Goal: Information Seeking & Learning: Check status

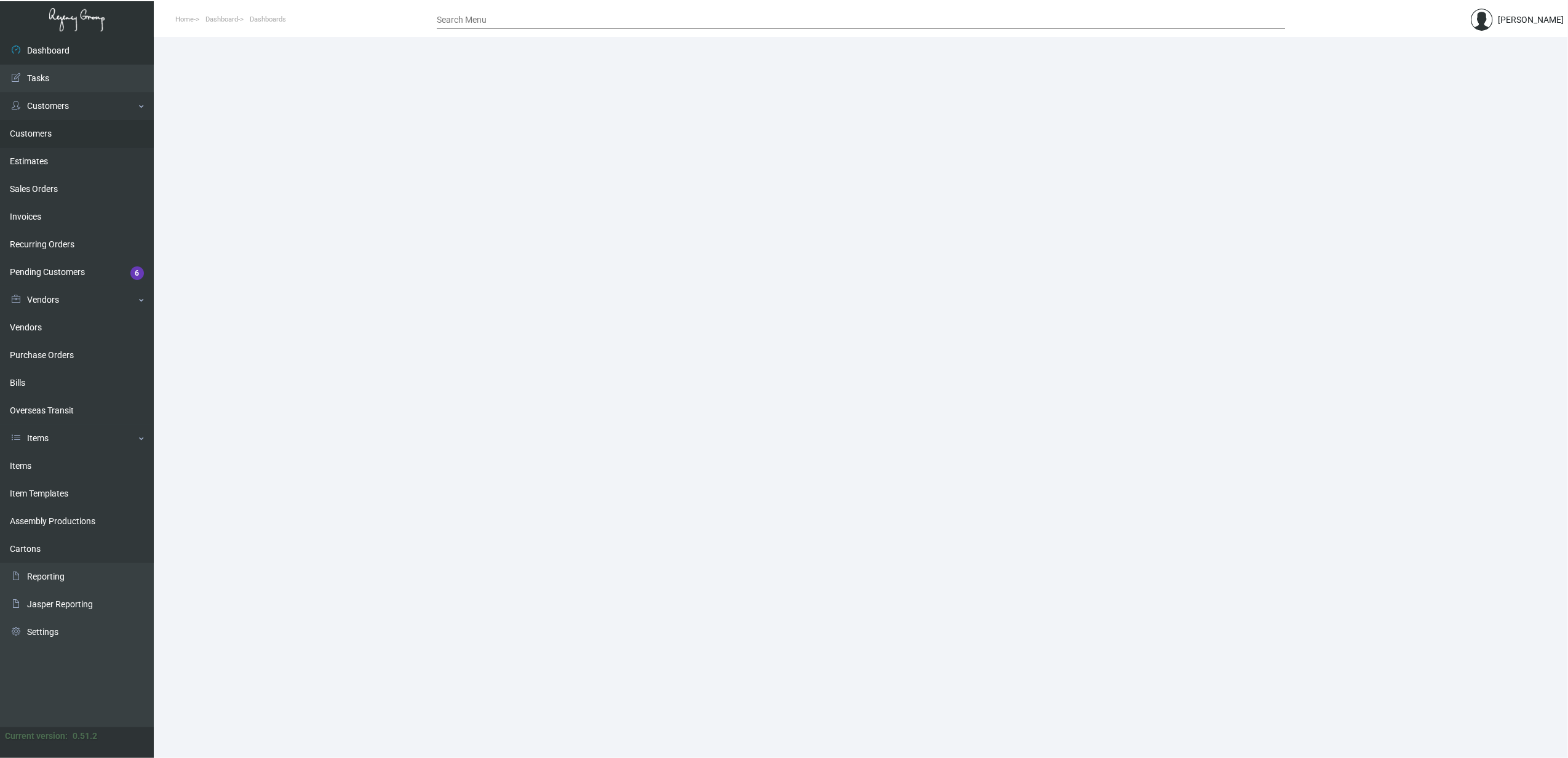
click at [41, 135] on link "Customers" at bounding box center [77, 133] width 154 height 28
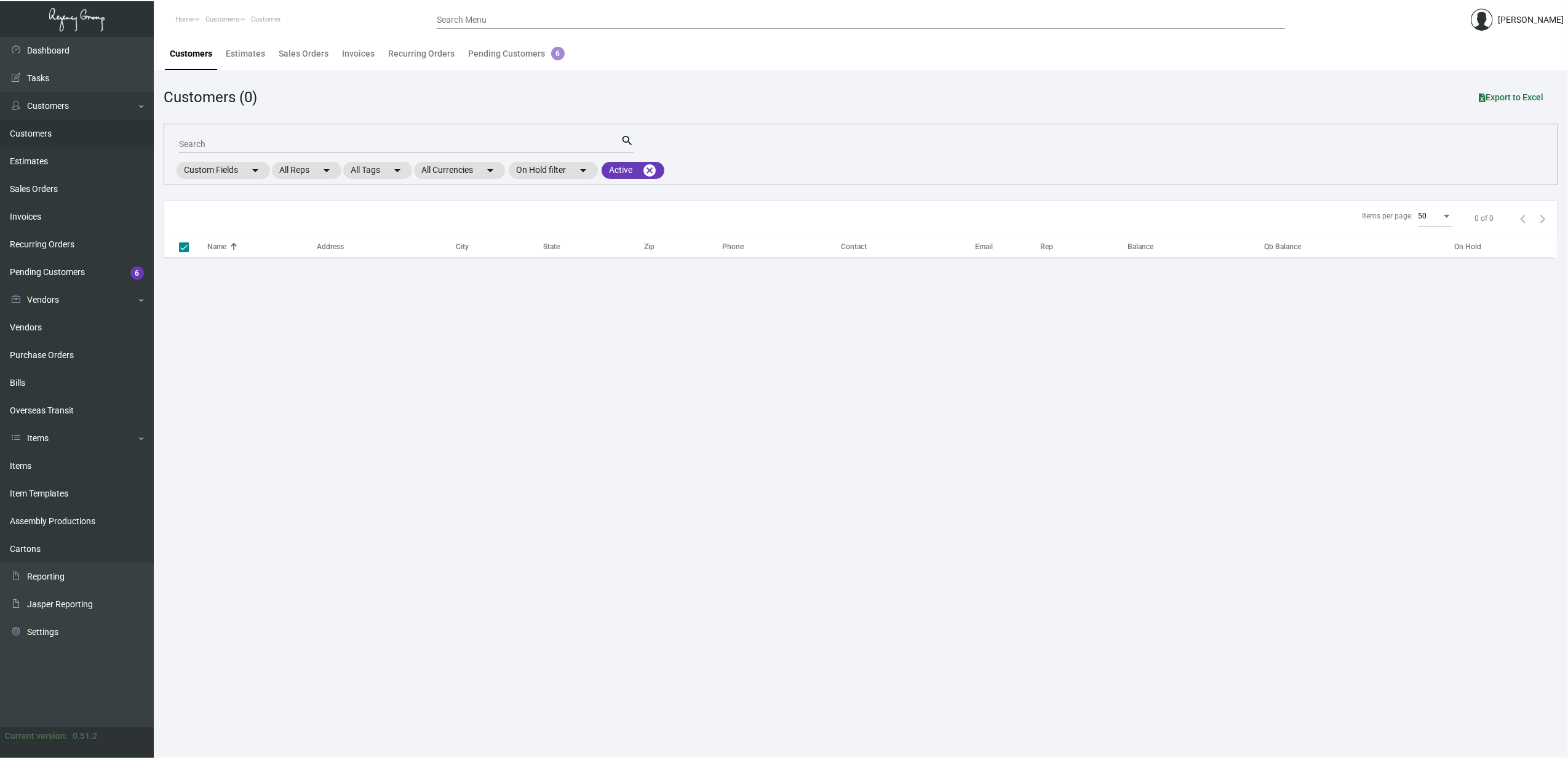
checkbox input "false"
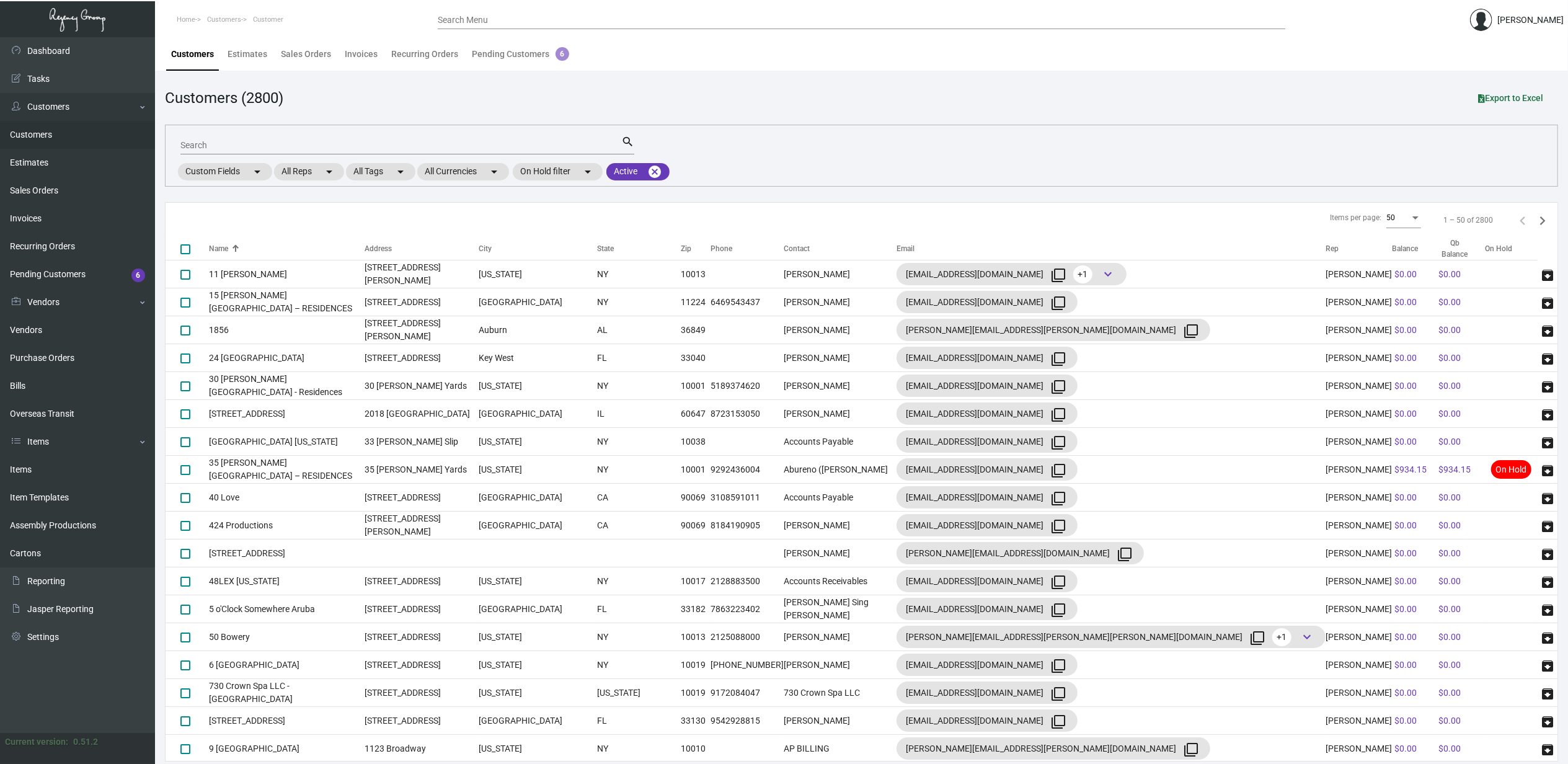
click at [256, 147] on input "Search" at bounding box center [401, 145] width 441 height 10
type input "nashville"
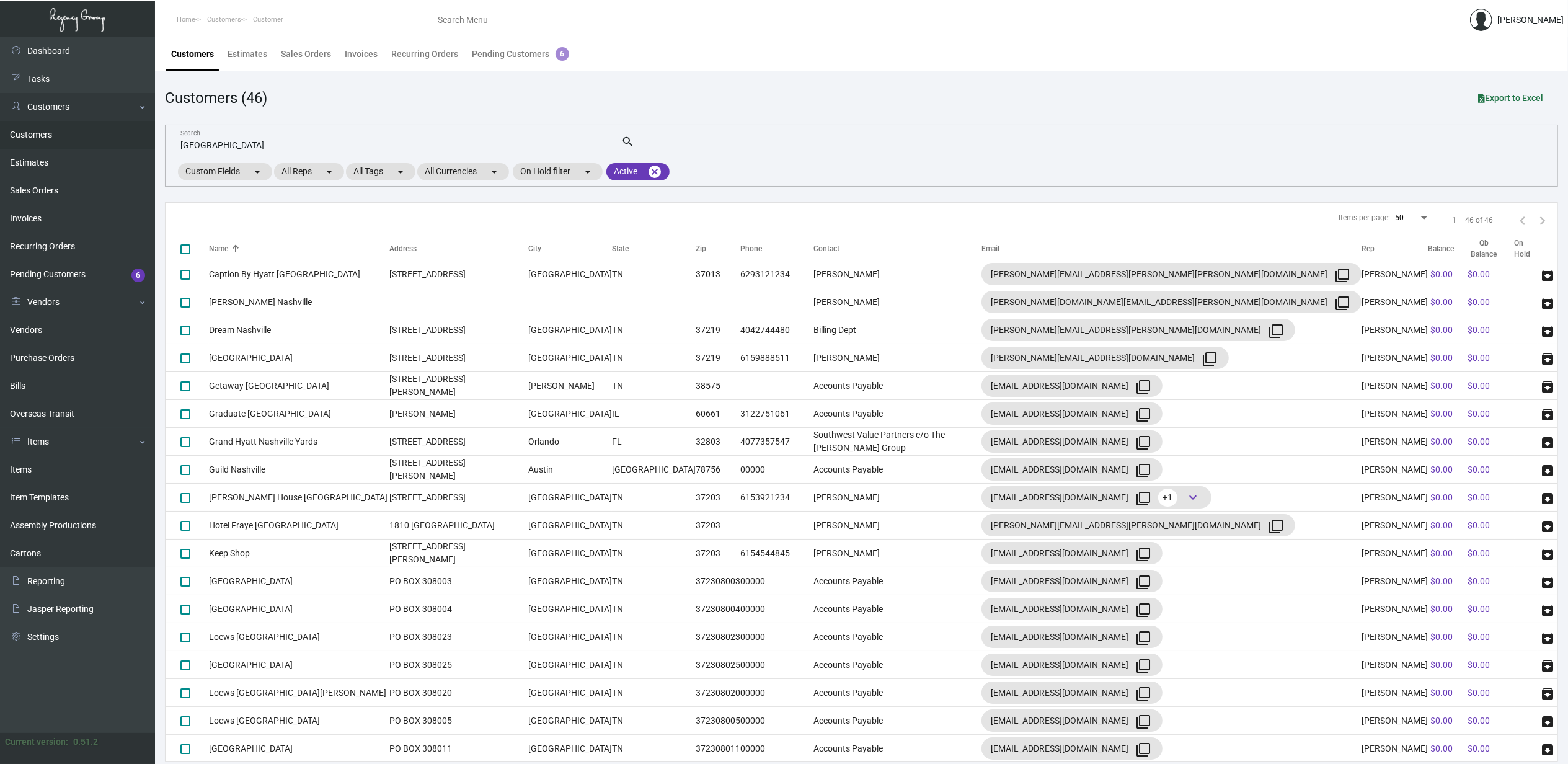
scroll to position [719, 0]
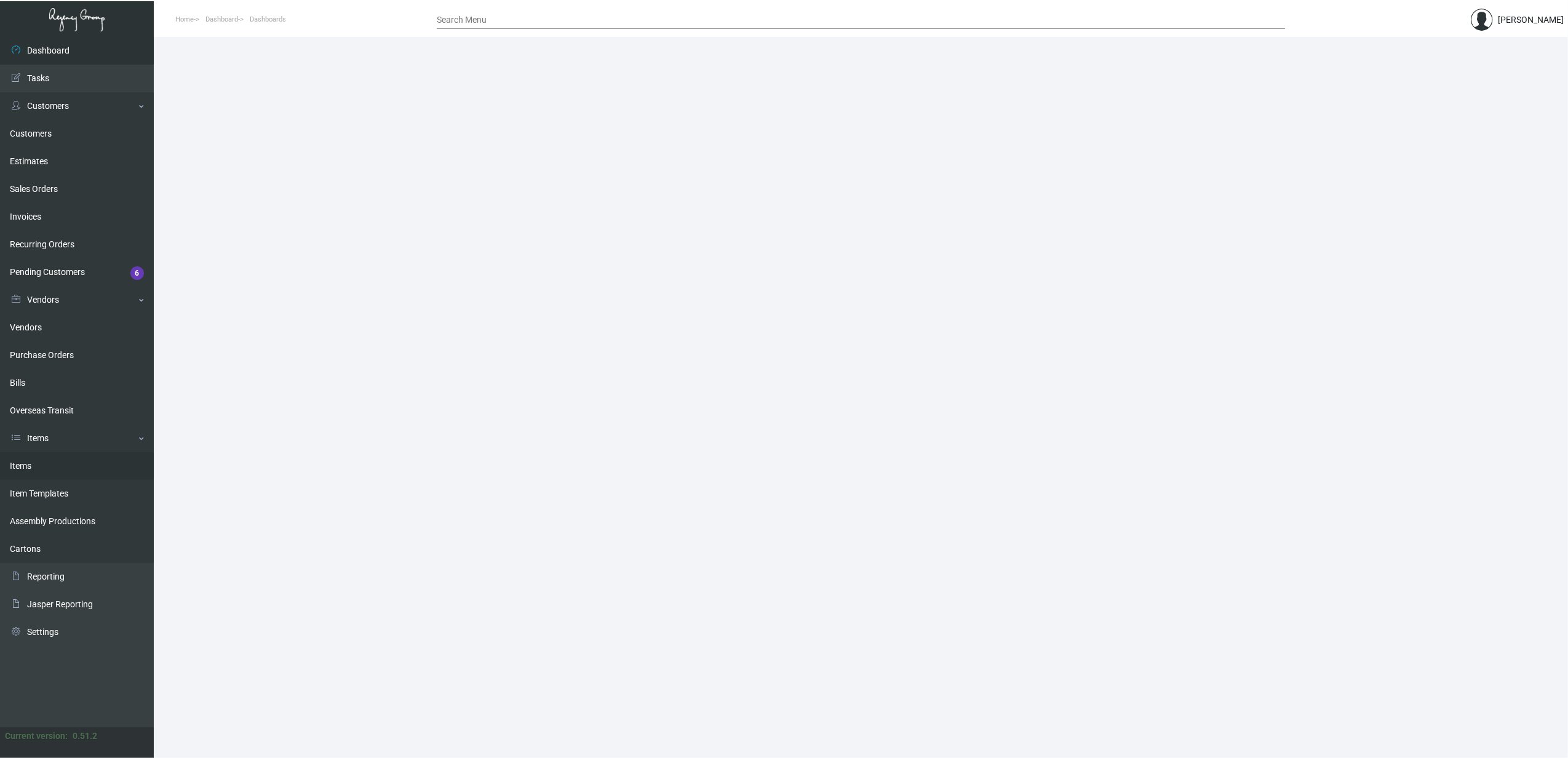
click at [48, 464] on link "Items" at bounding box center [77, 466] width 154 height 28
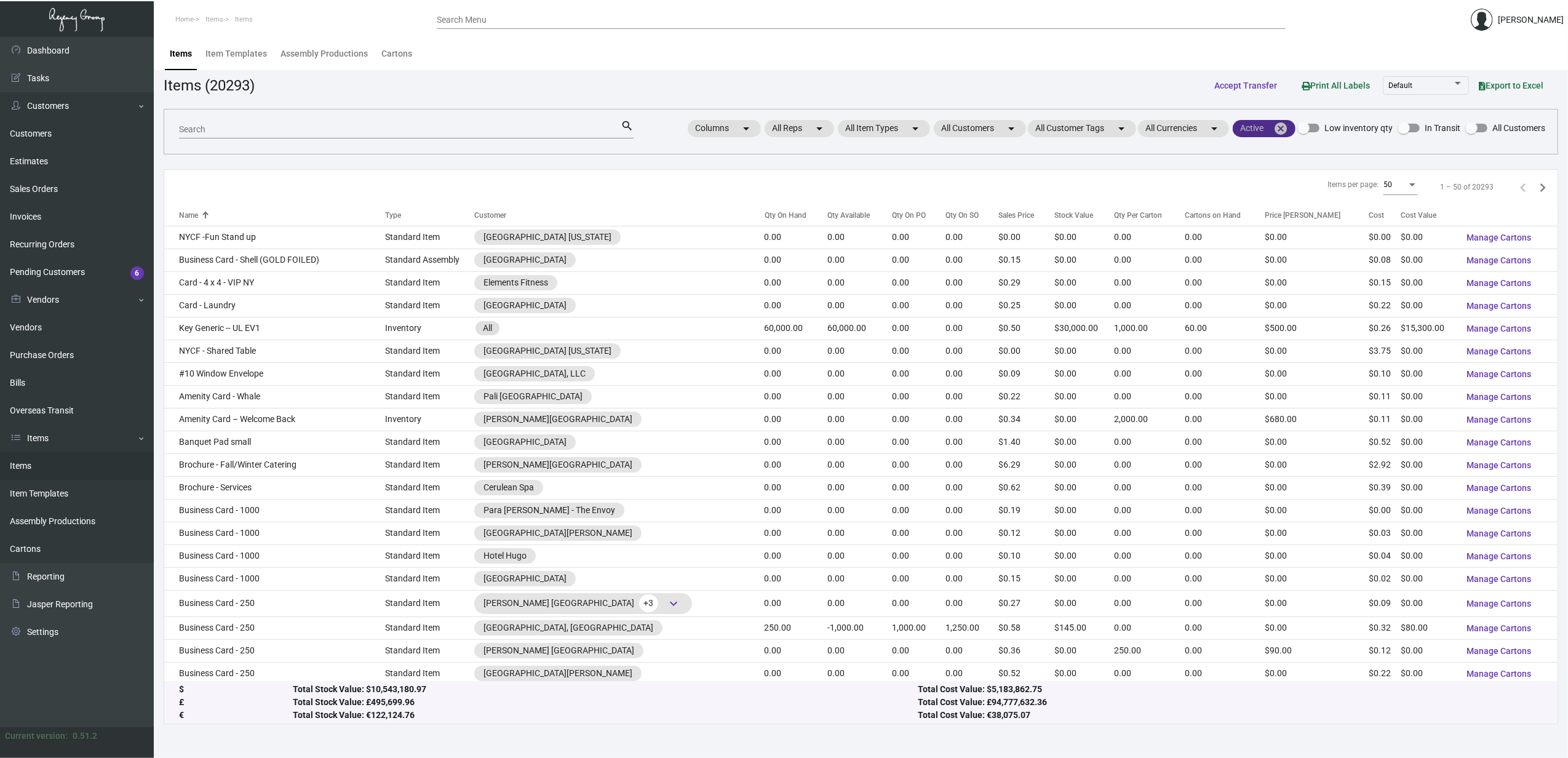
click at [1285, 131] on mat-icon "cancel" at bounding box center [1281, 128] width 14 height 14
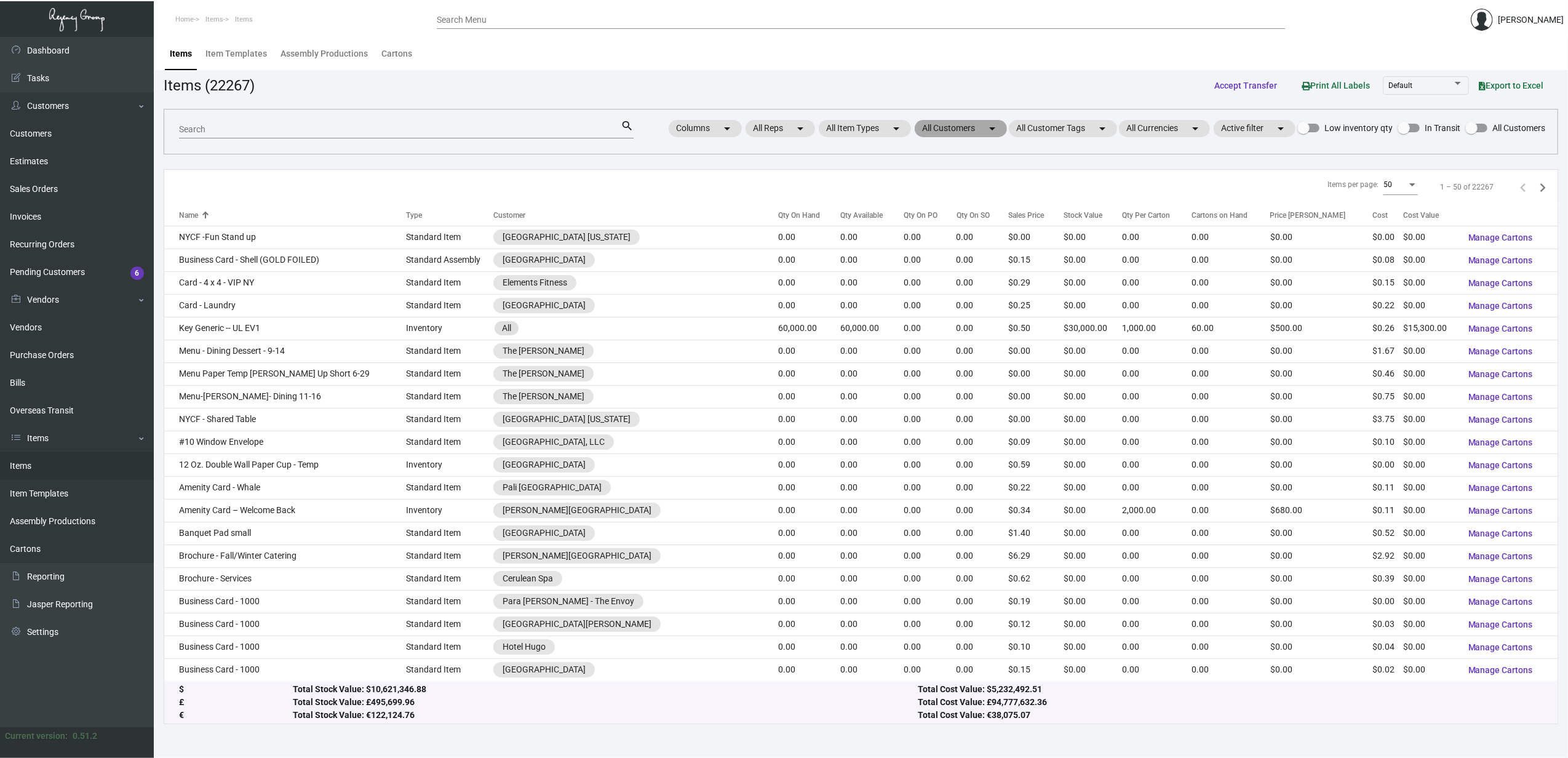
click at [969, 132] on mat-chip "All Customers arrow_drop_down" at bounding box center [961, 128] width 92 height 17
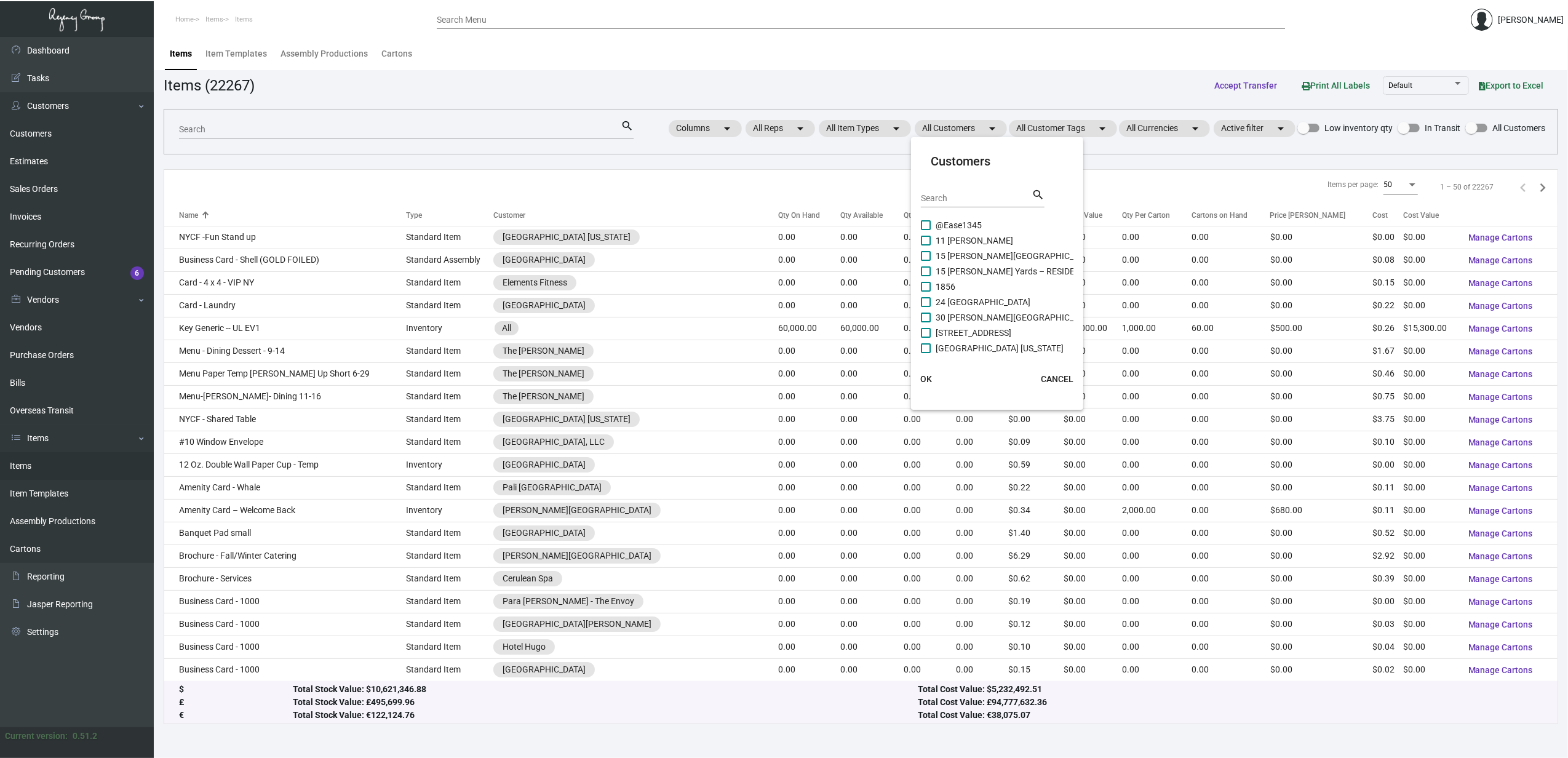
click at [966, 200] on input "Search" at bounding box center [977, 198] width 111 height 10
type input "nashv"
click at [1004, 224] on span "[GEOGRAPHIC_DATA]" at bounding box center [977, 222] width 83 height 14
click at [926, 227] on input "[GEOGRAPHIC_DATA]" at bounding box center [925, 227] width 1 height 1
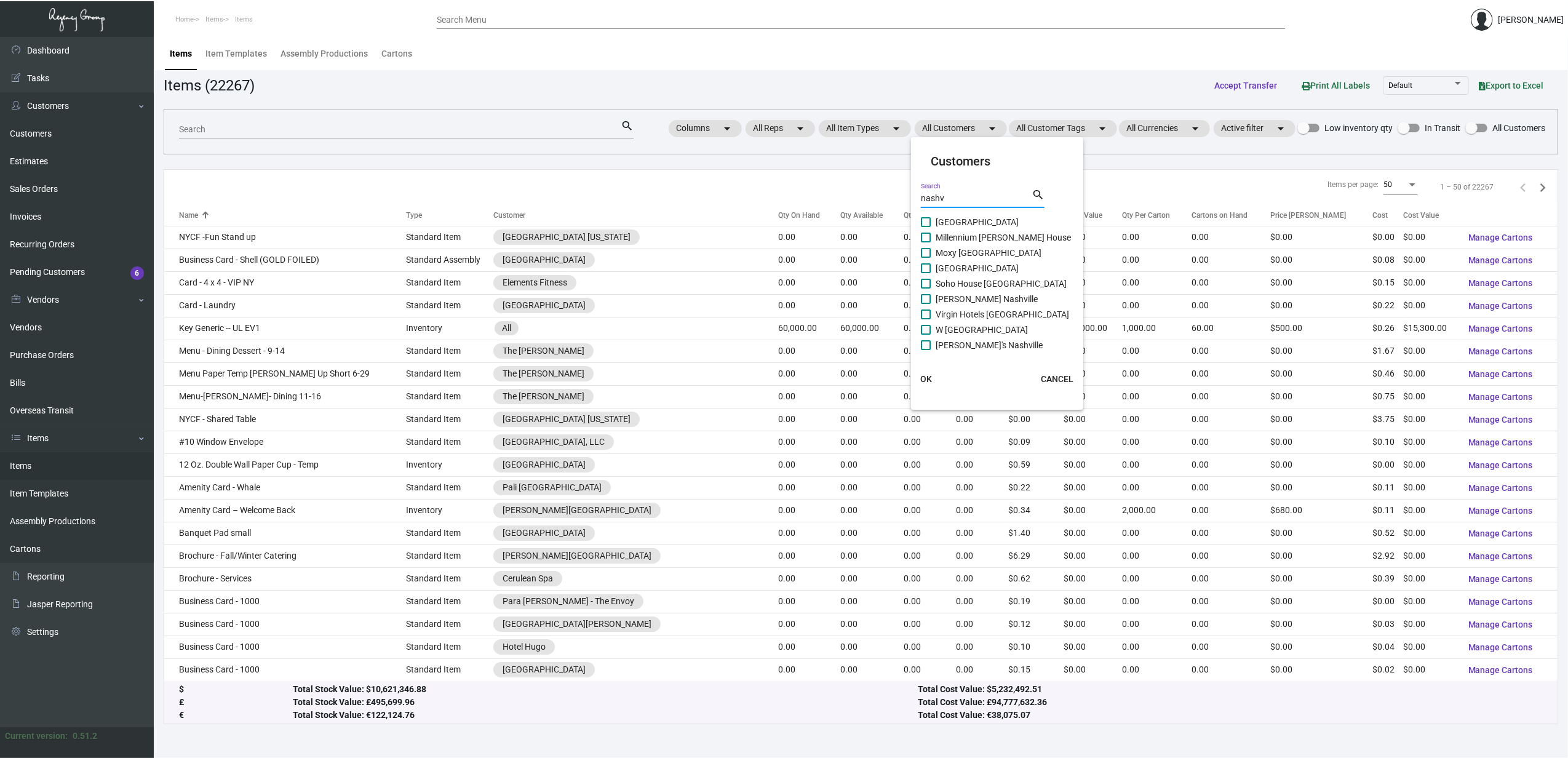
checkbox input "true"
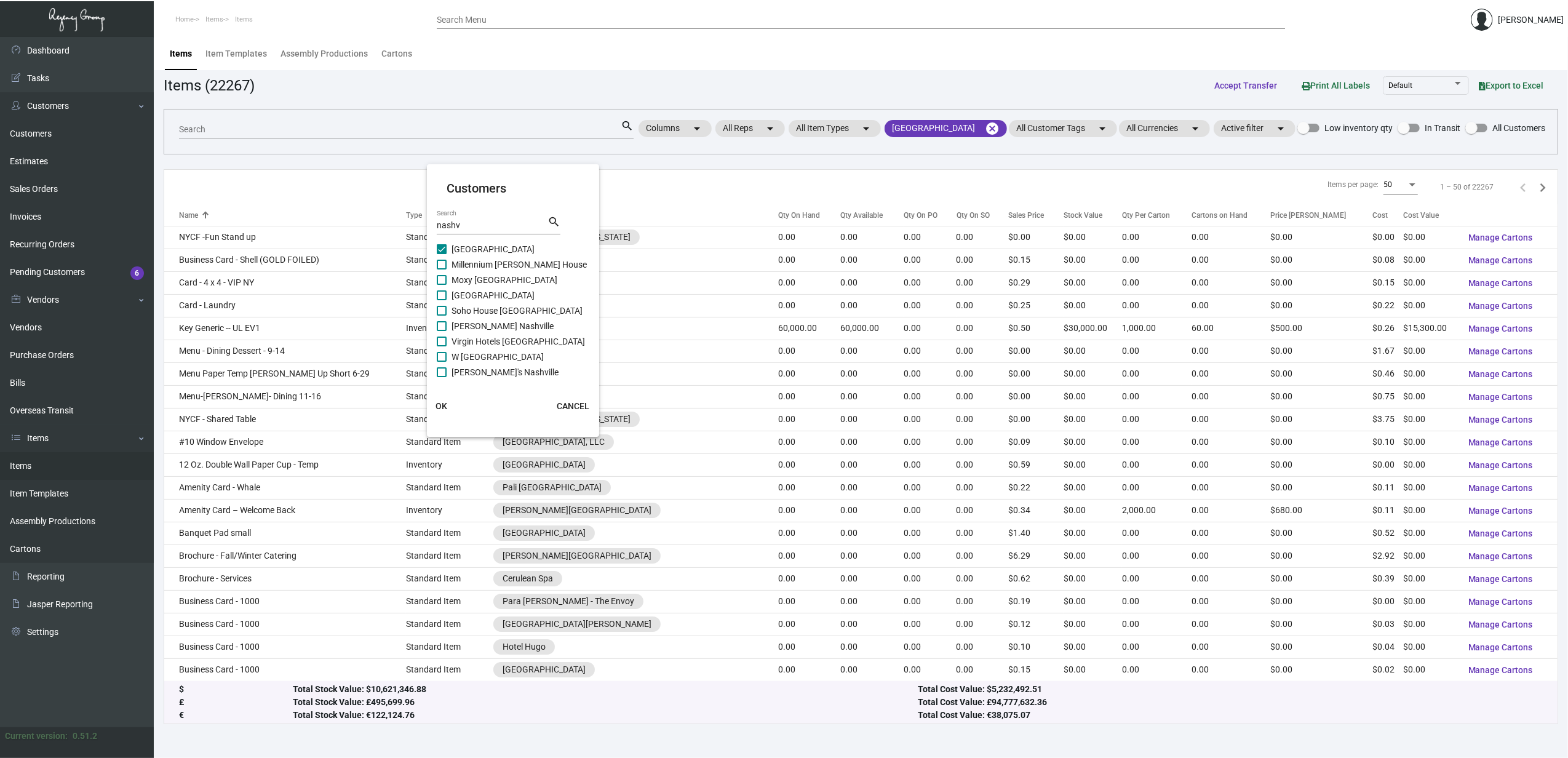
scroll to position [59, 0]
click at [442, 405] on span "OK" at bounding box center [442, 406] width 12 height 10
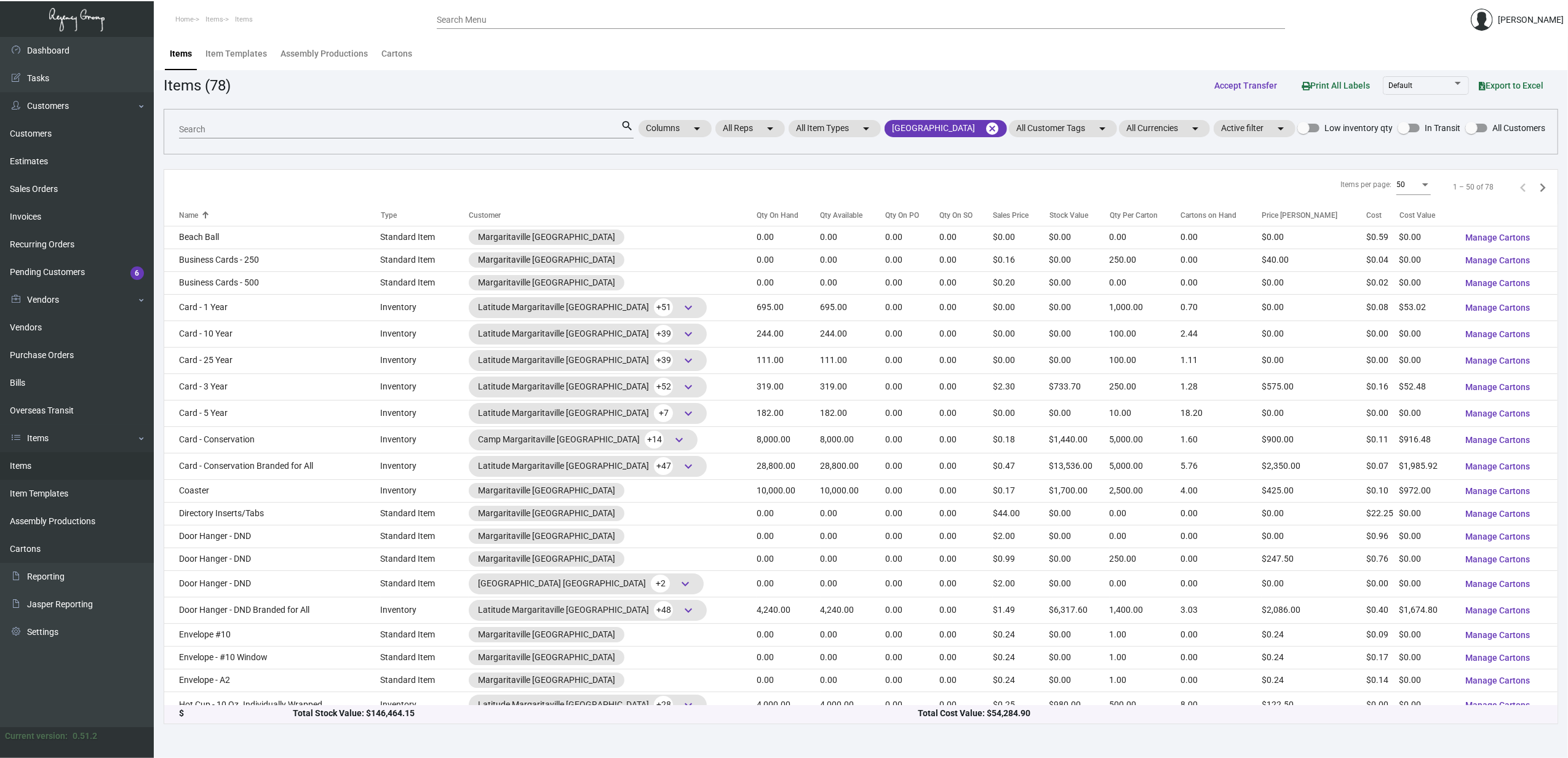
click at [303, 118] on mat-form-field "Search search" at bounding box center [407, 128] width 454 height 38
click at [314, 129] on input "Search" at bounding box center [400, 130] width 442 height 10
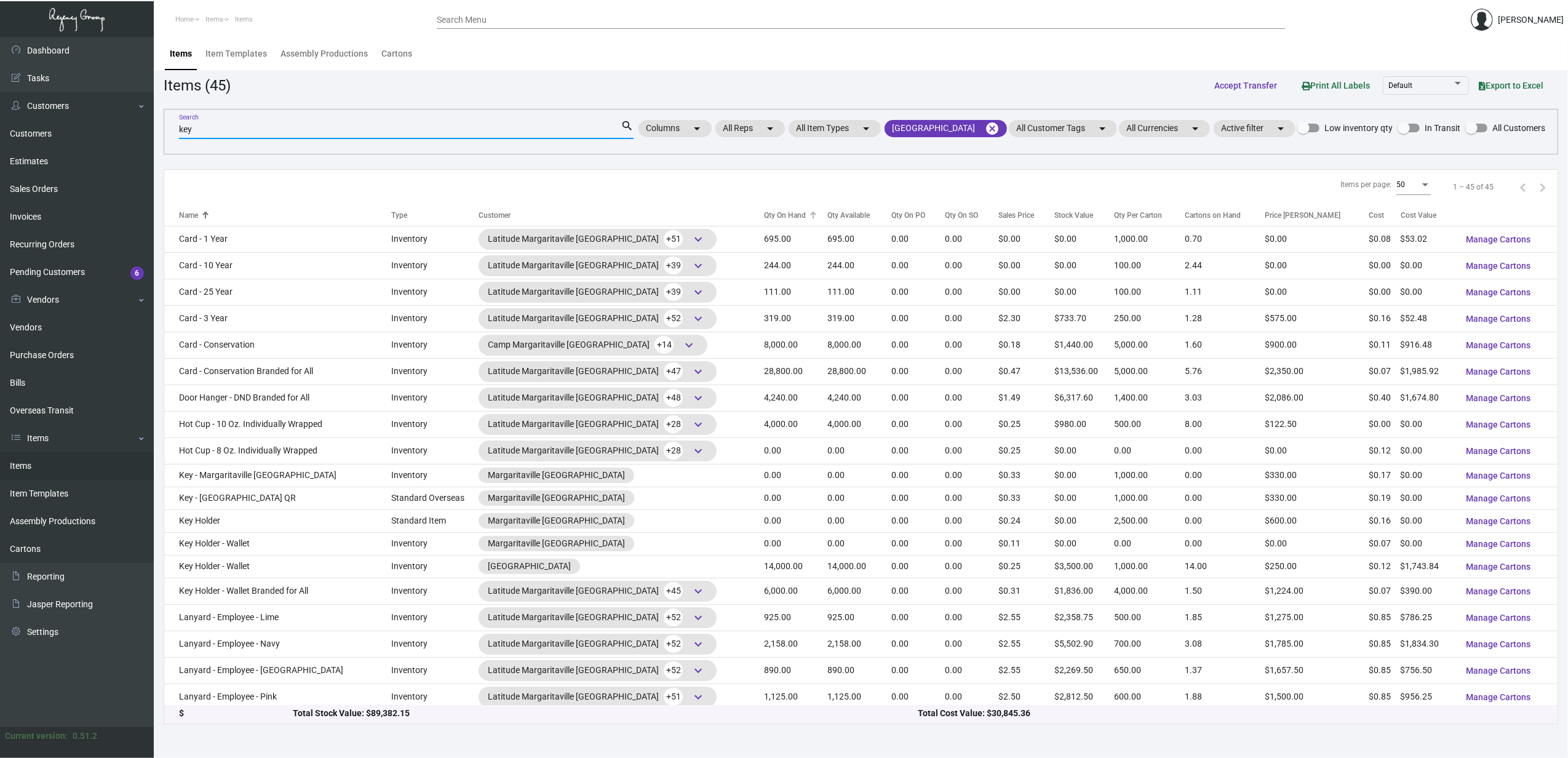
click at [776, 221] on div "Qty On Hand" at bounding box center [785, 215] width 41 height 11
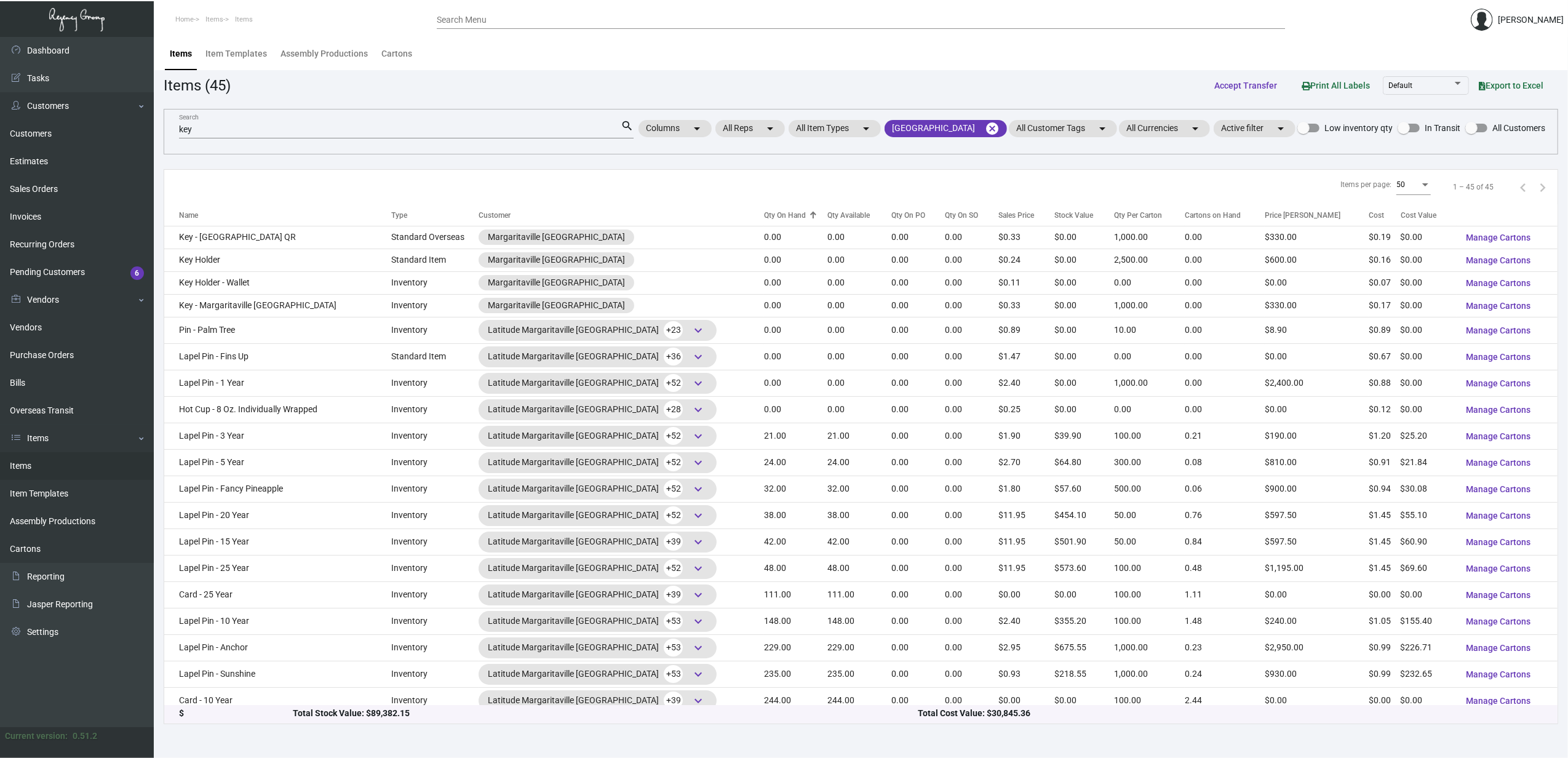
click at [776, 221] on div "Qty On Hand" at bounding box center [785, 215] width 41 height 11
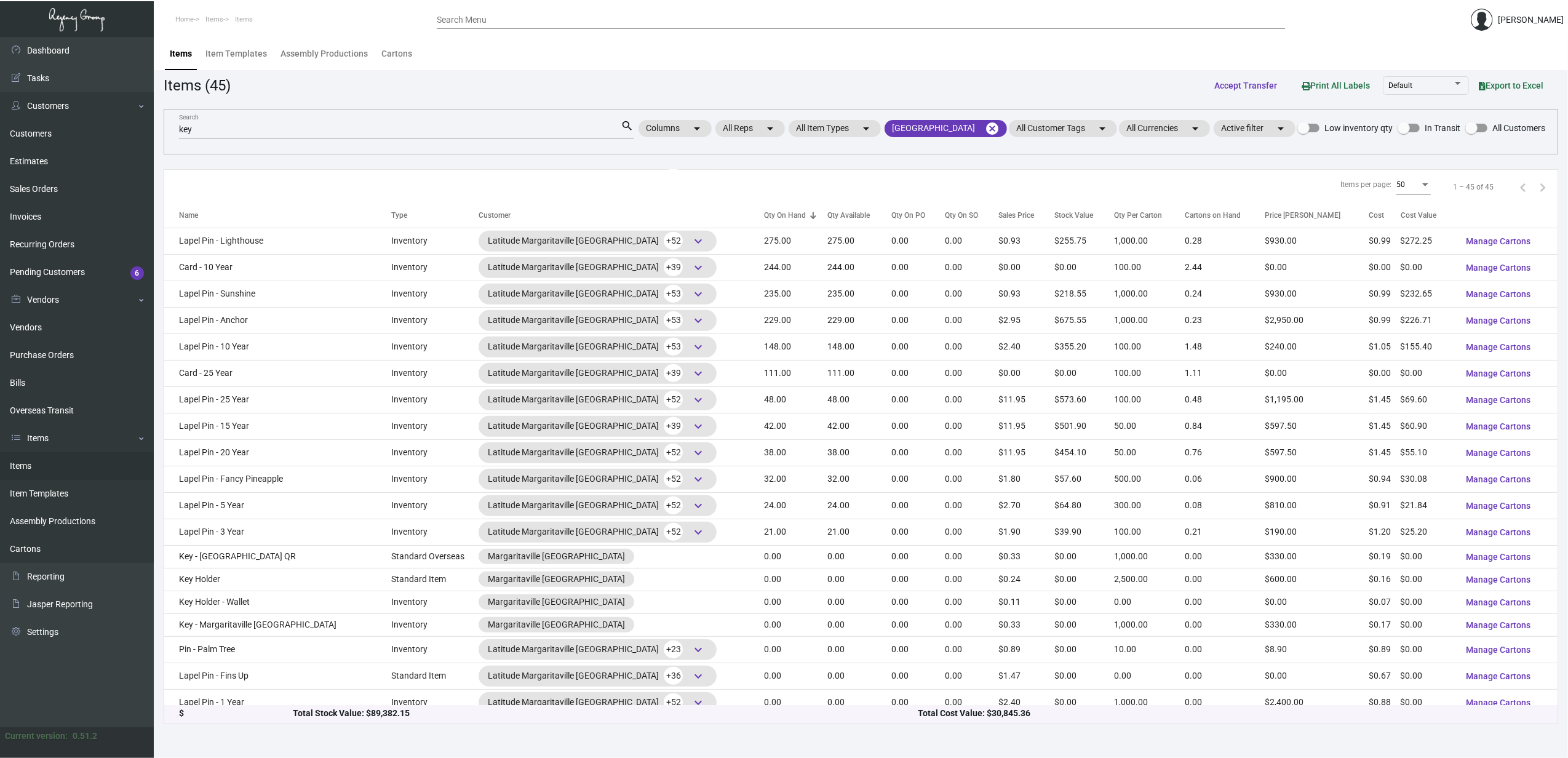
scroll to position [702, 0]
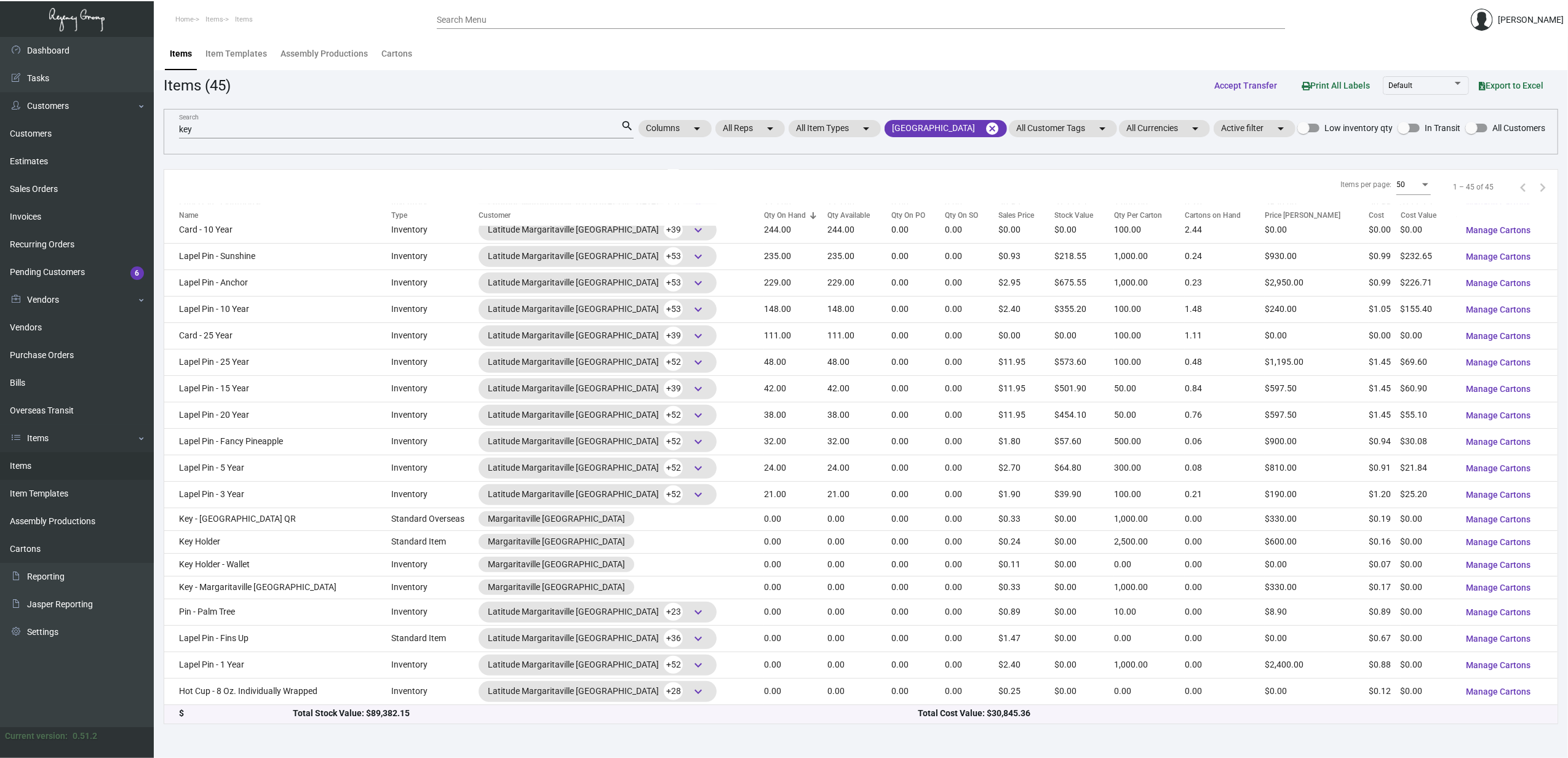
click at [200, 125] on input "key" at bounding box center [400, 130] width 442 height 10
type input "k"
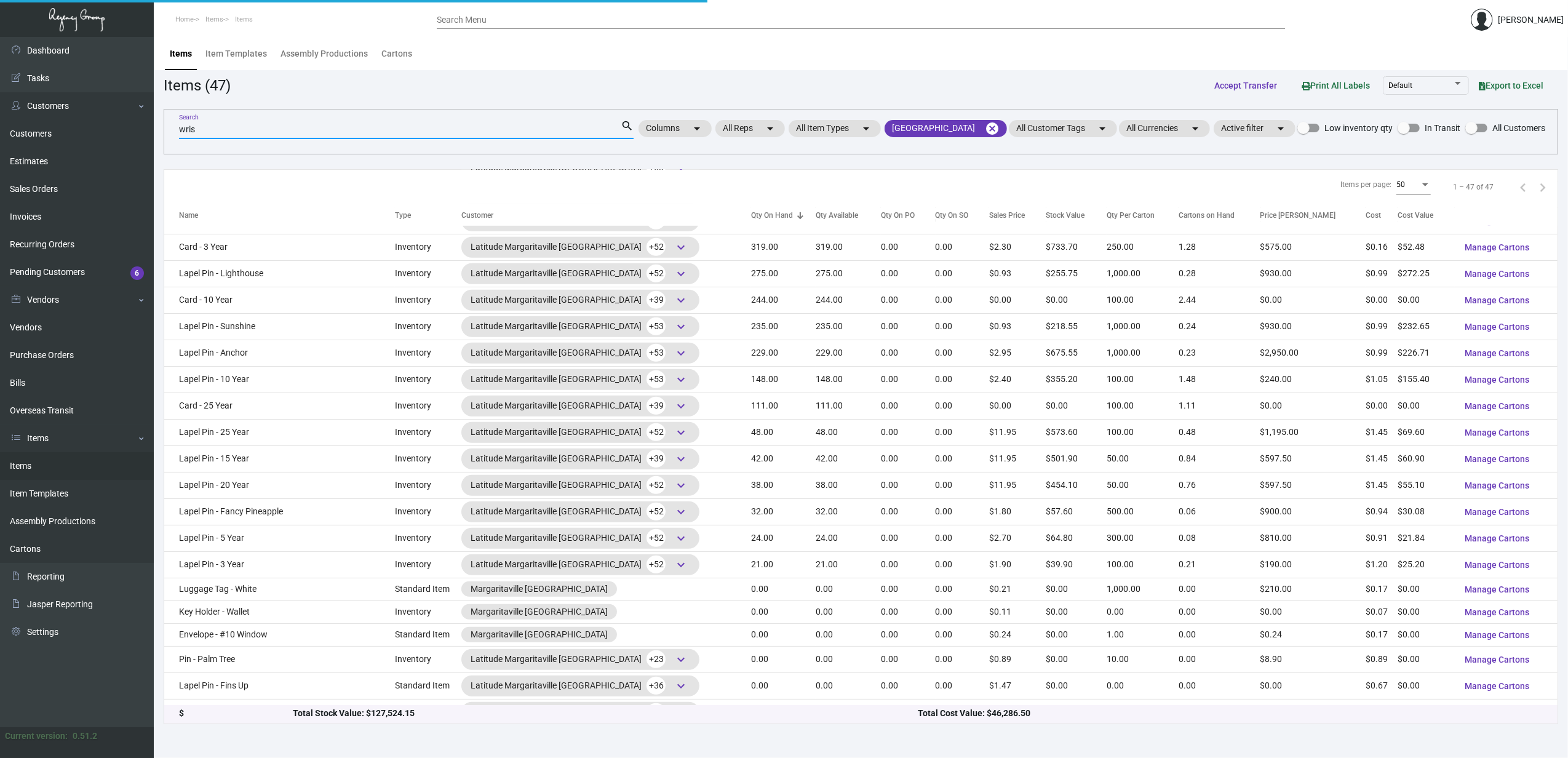
scroll to position [0, 0]
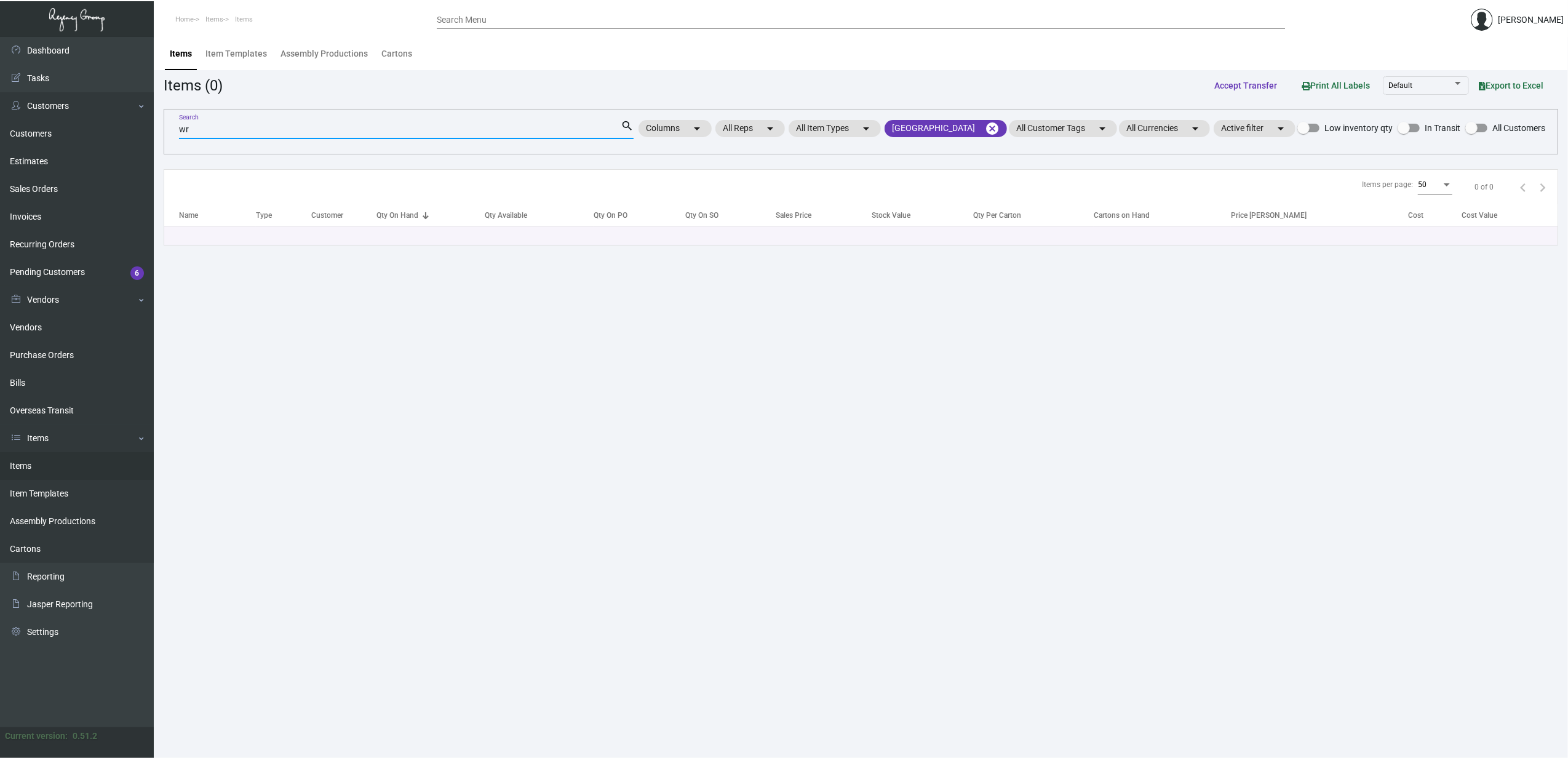
type input "w"
type input "key"
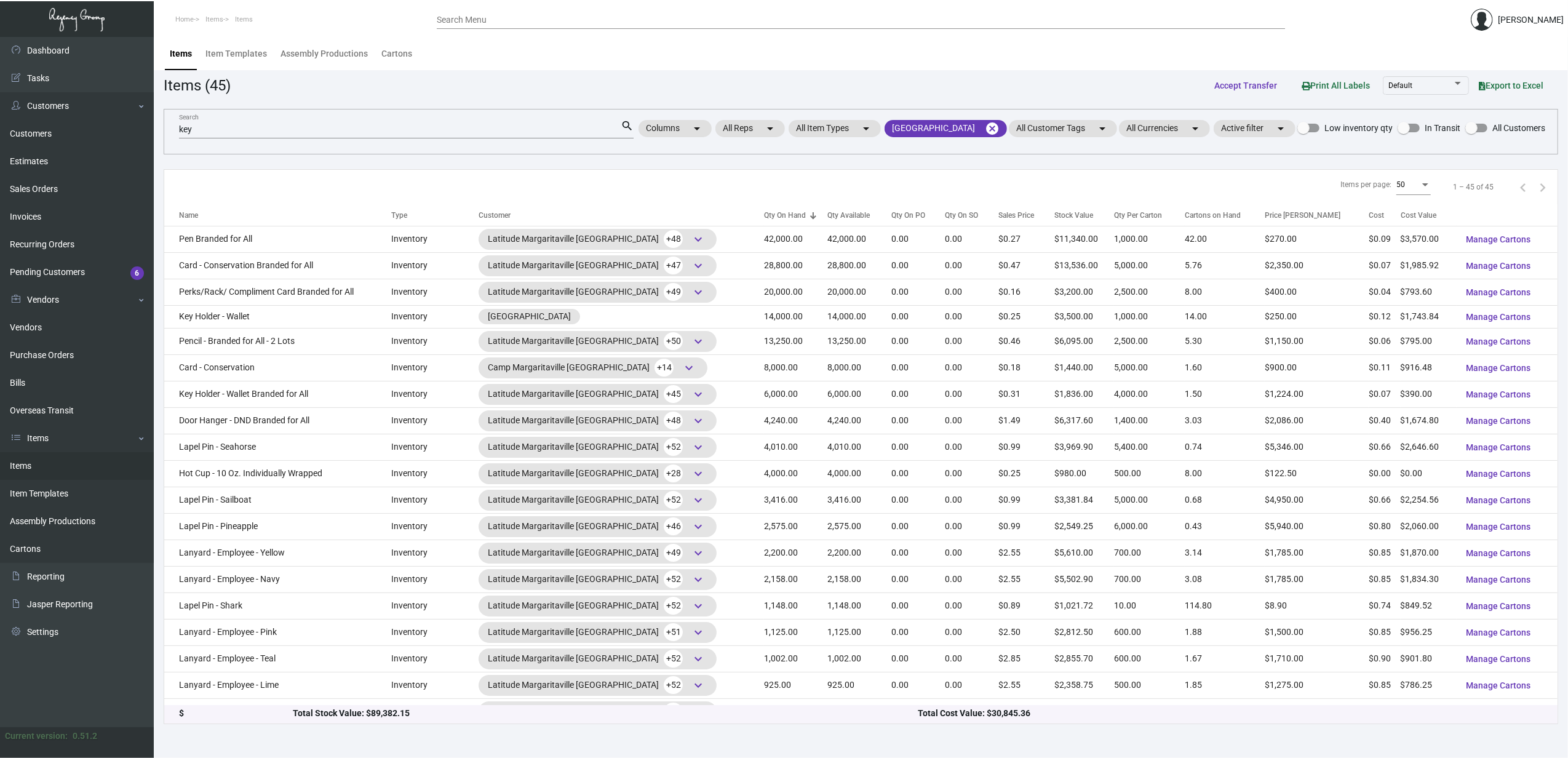
scroll to position [702, 0]
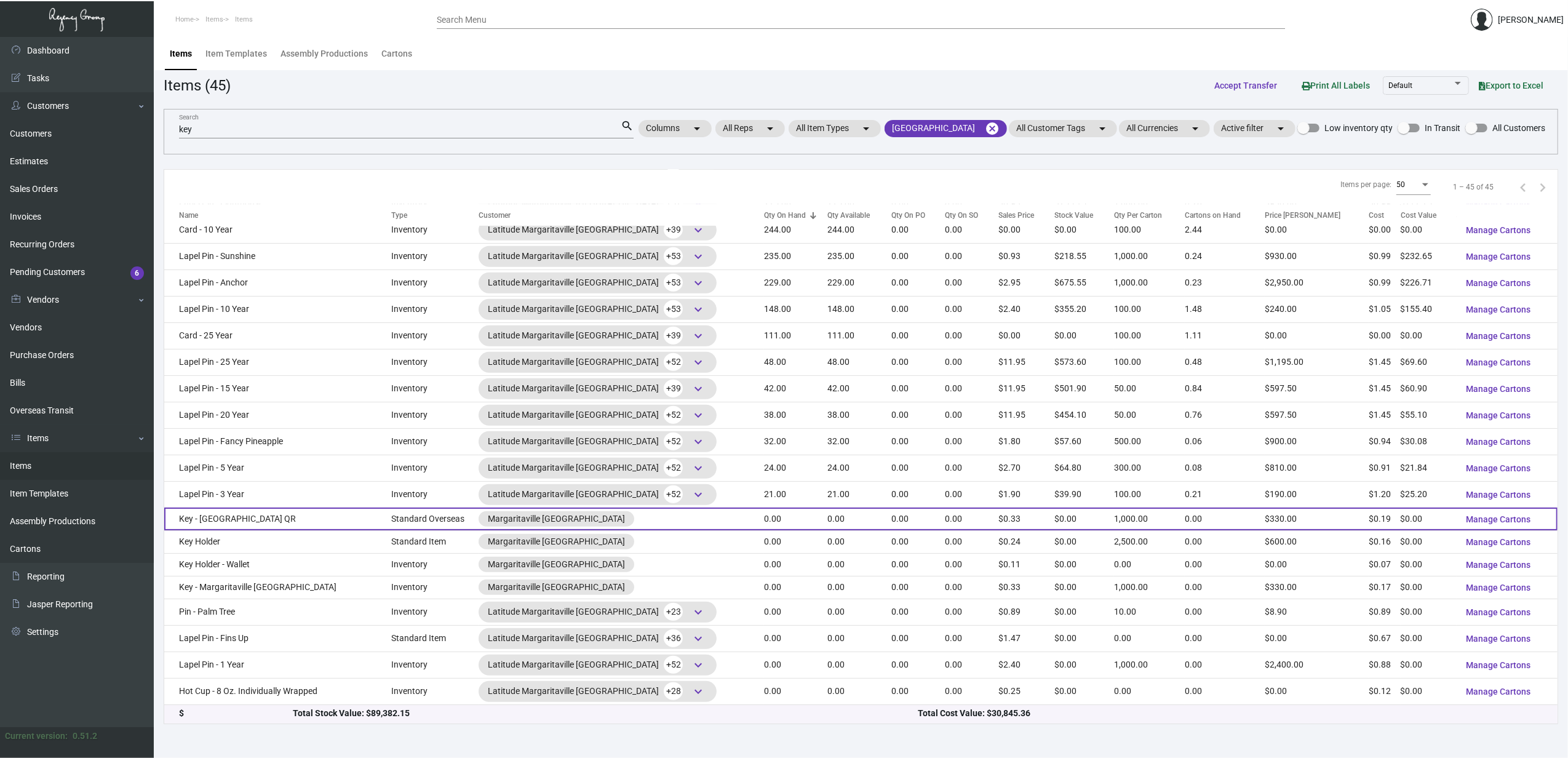
click at [261, 530] on td "Key - [GEOGRAPHIC_DATA] QR" at bounding box center [278, 518] width 227 height 23
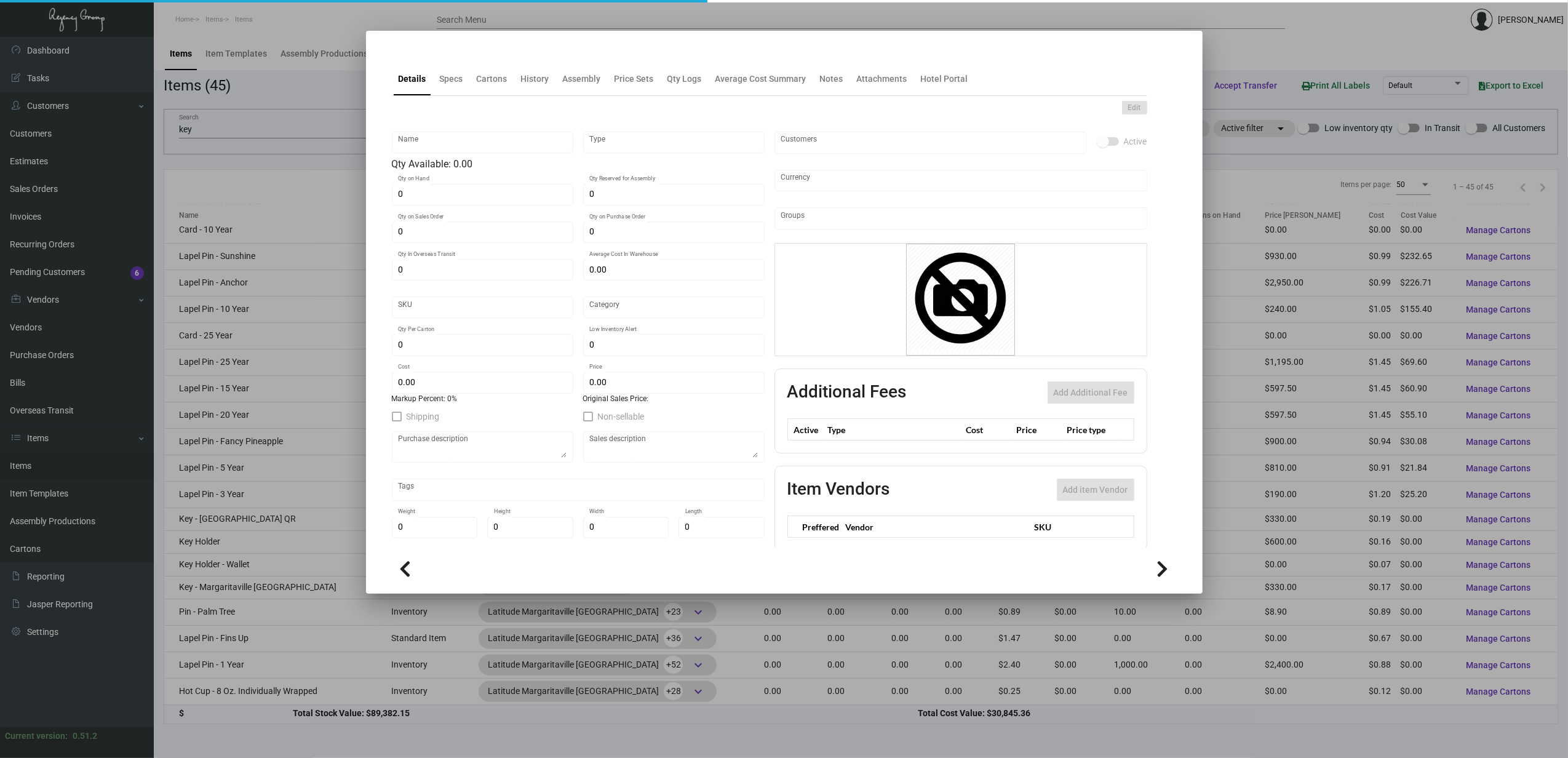
type input "Key - [GEOGRAPHIC_DATA] QR"
type input "Standard Overseas"
type input "$ 0.00"
type input "Overseas"
type input "1,000"
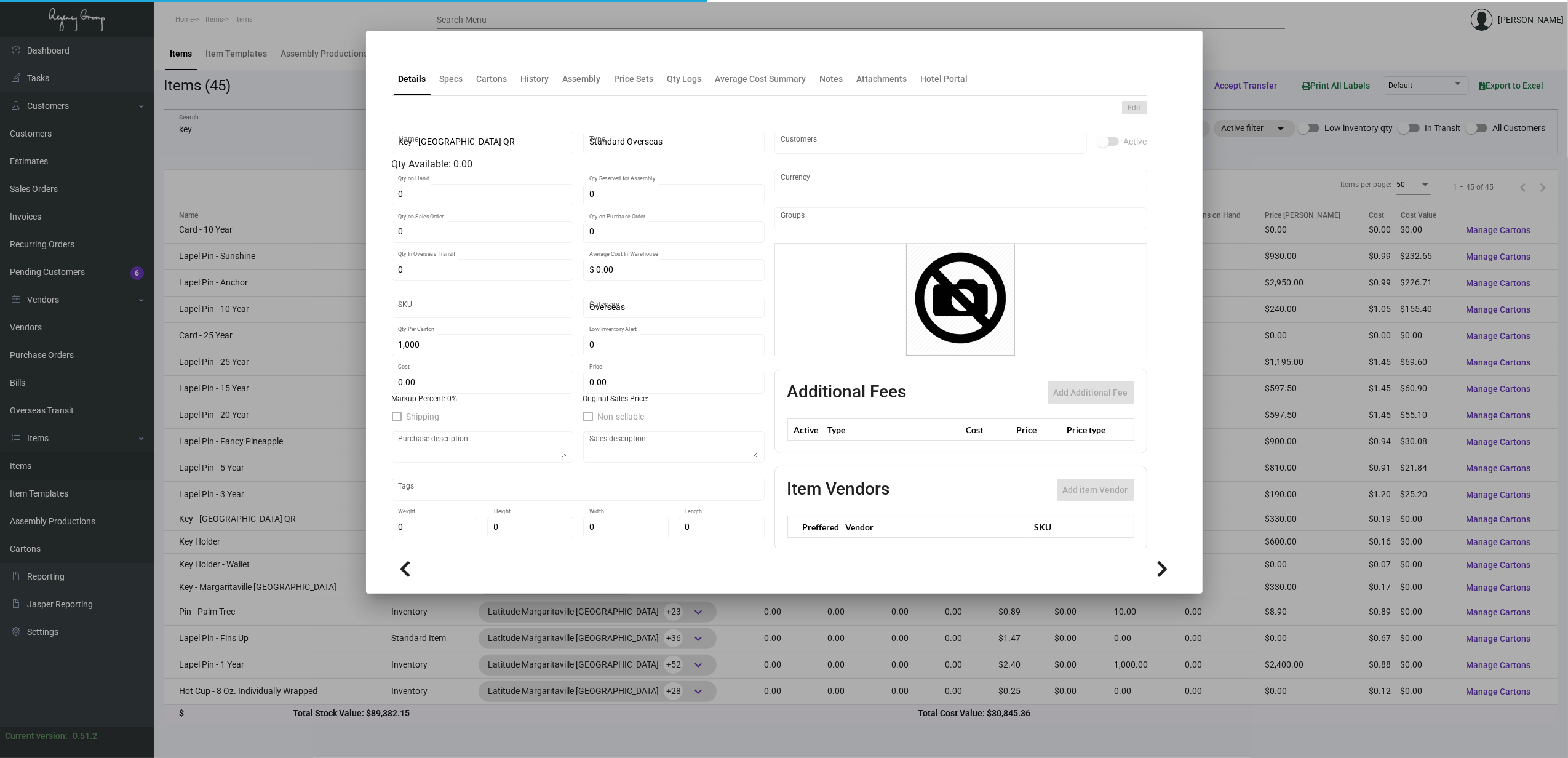
type input "$ 0.193"
type input "$ 0.33"
checkbox input "true"
type input "United States Dollar $"
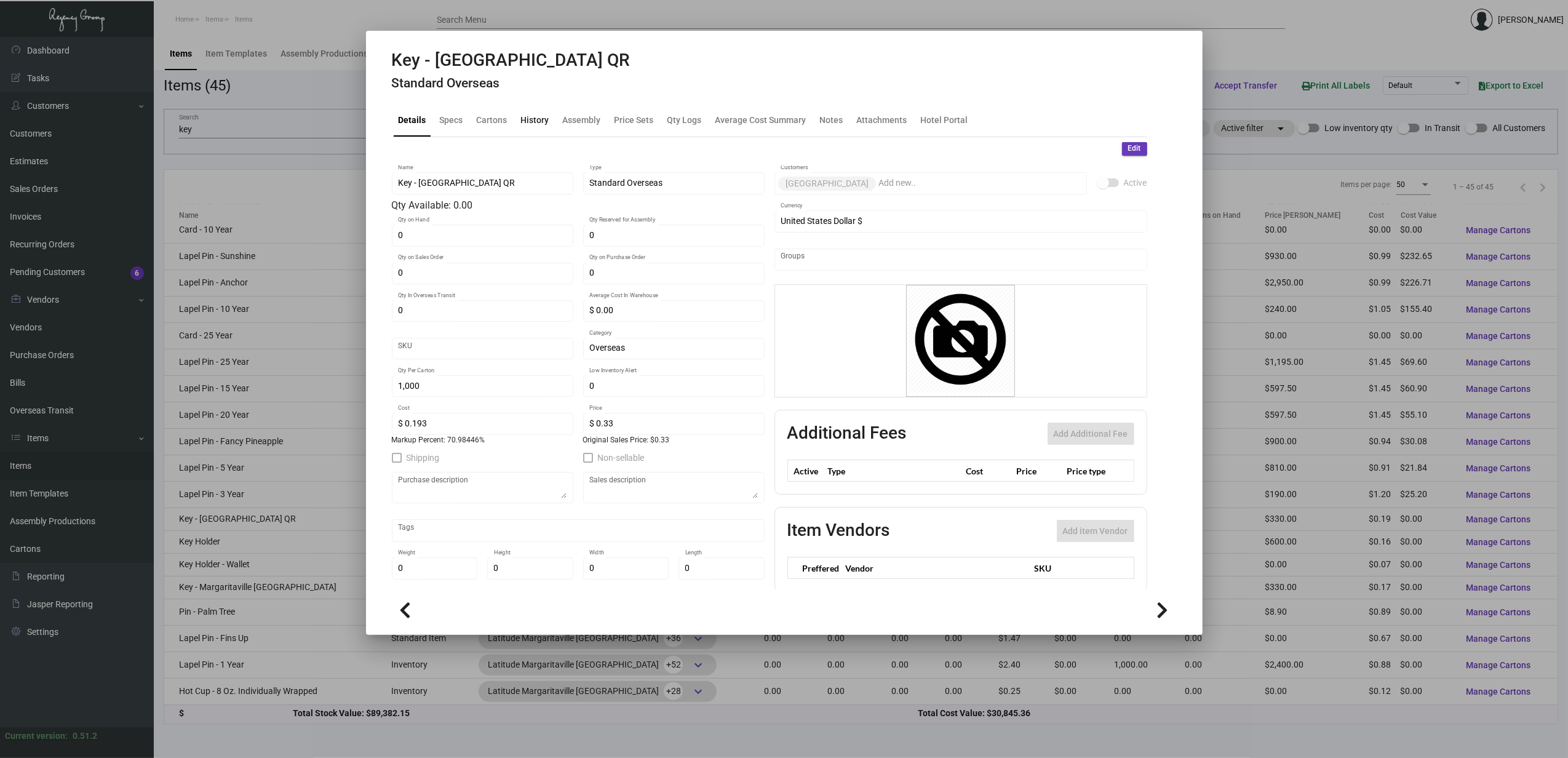
click at [527, 121] on div "History" at bounding box center [535, 120] width 28 height 13
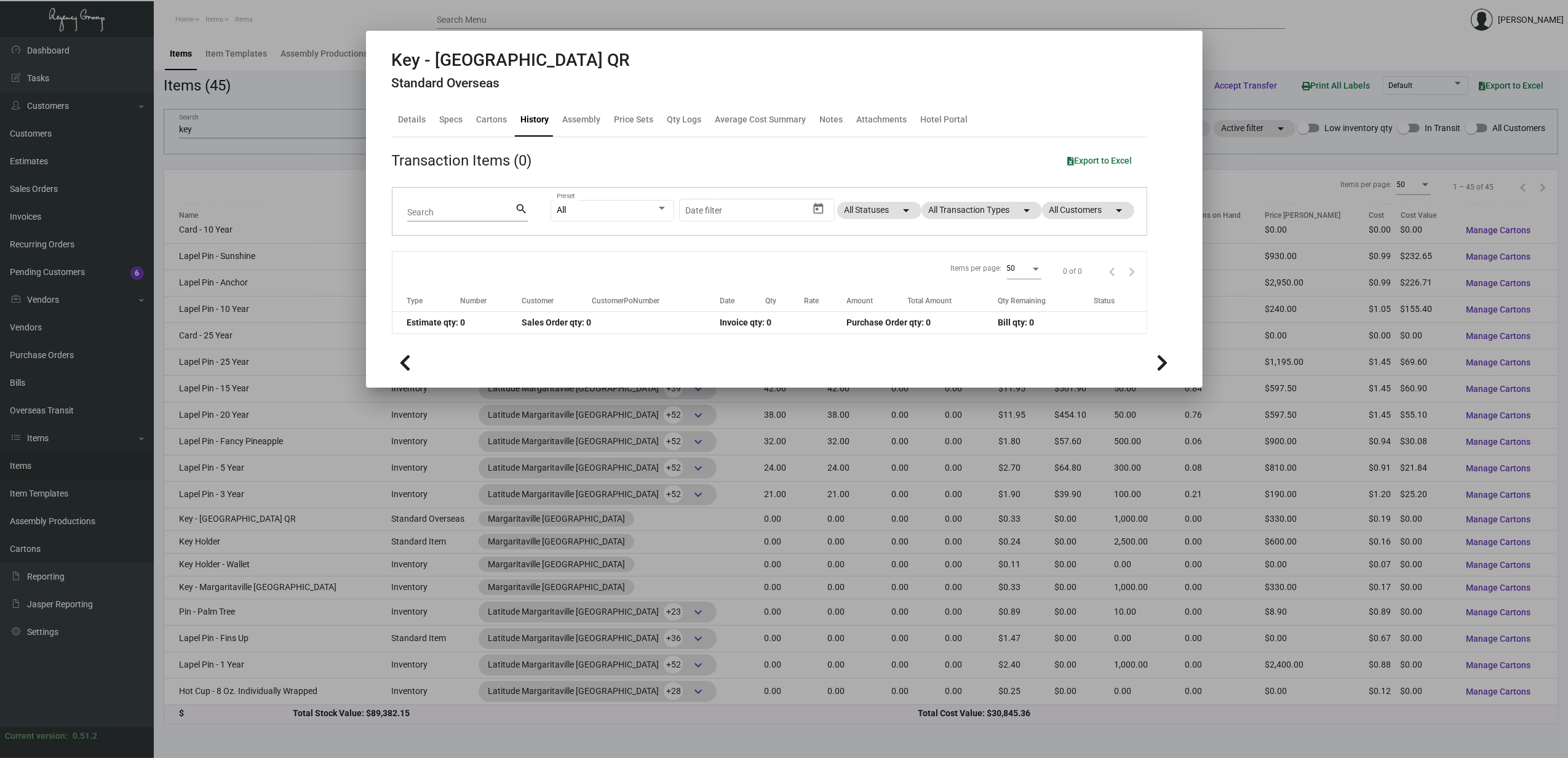
click at [308, 611] on div at bounding box center [784, 379] width 1568 height 758
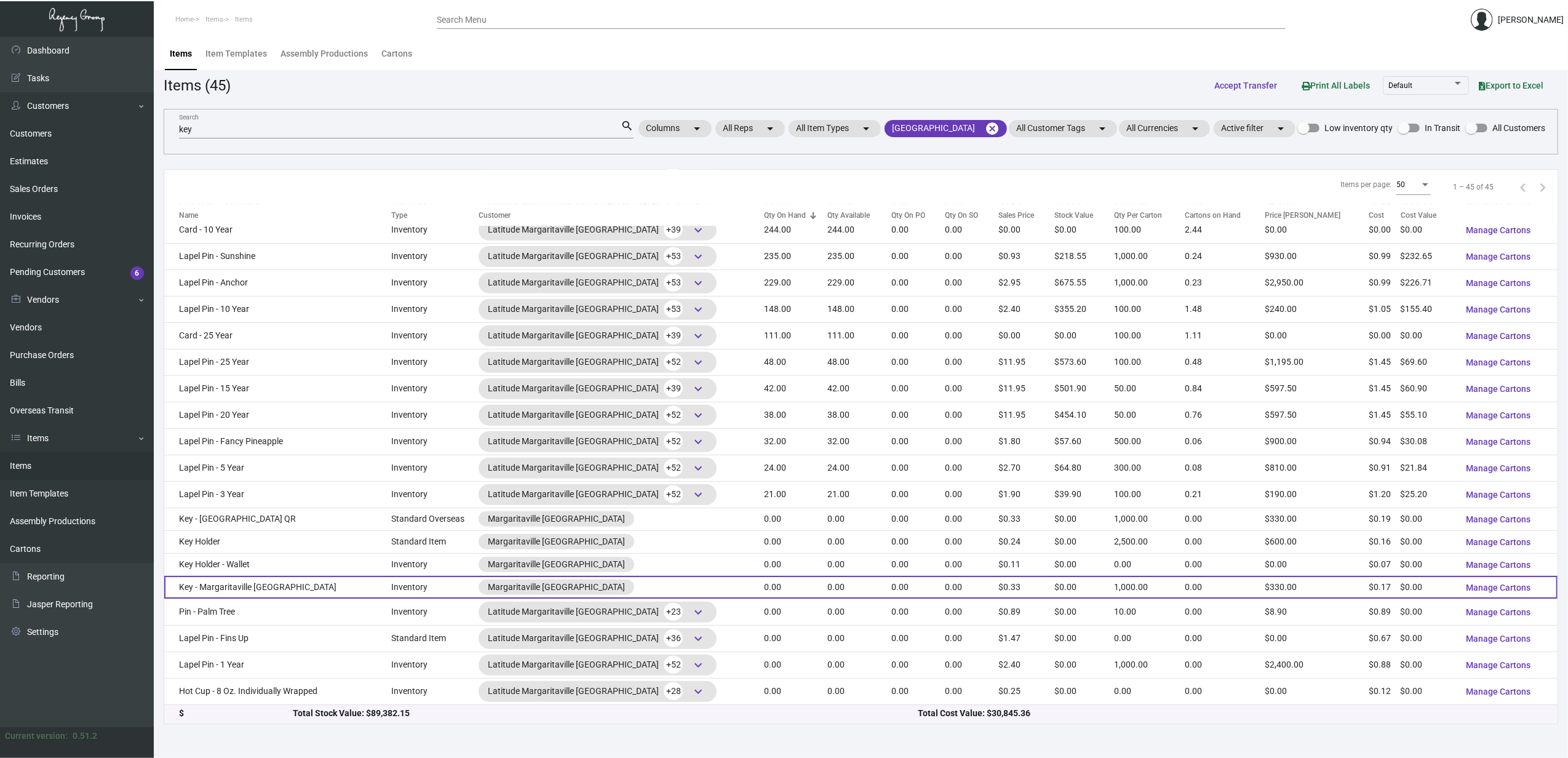
click at [324, 598] on td "Key - Margaritaville [GEOGRAPHIC_DATA]" at bounding box center [278, 587] width 227 height 23
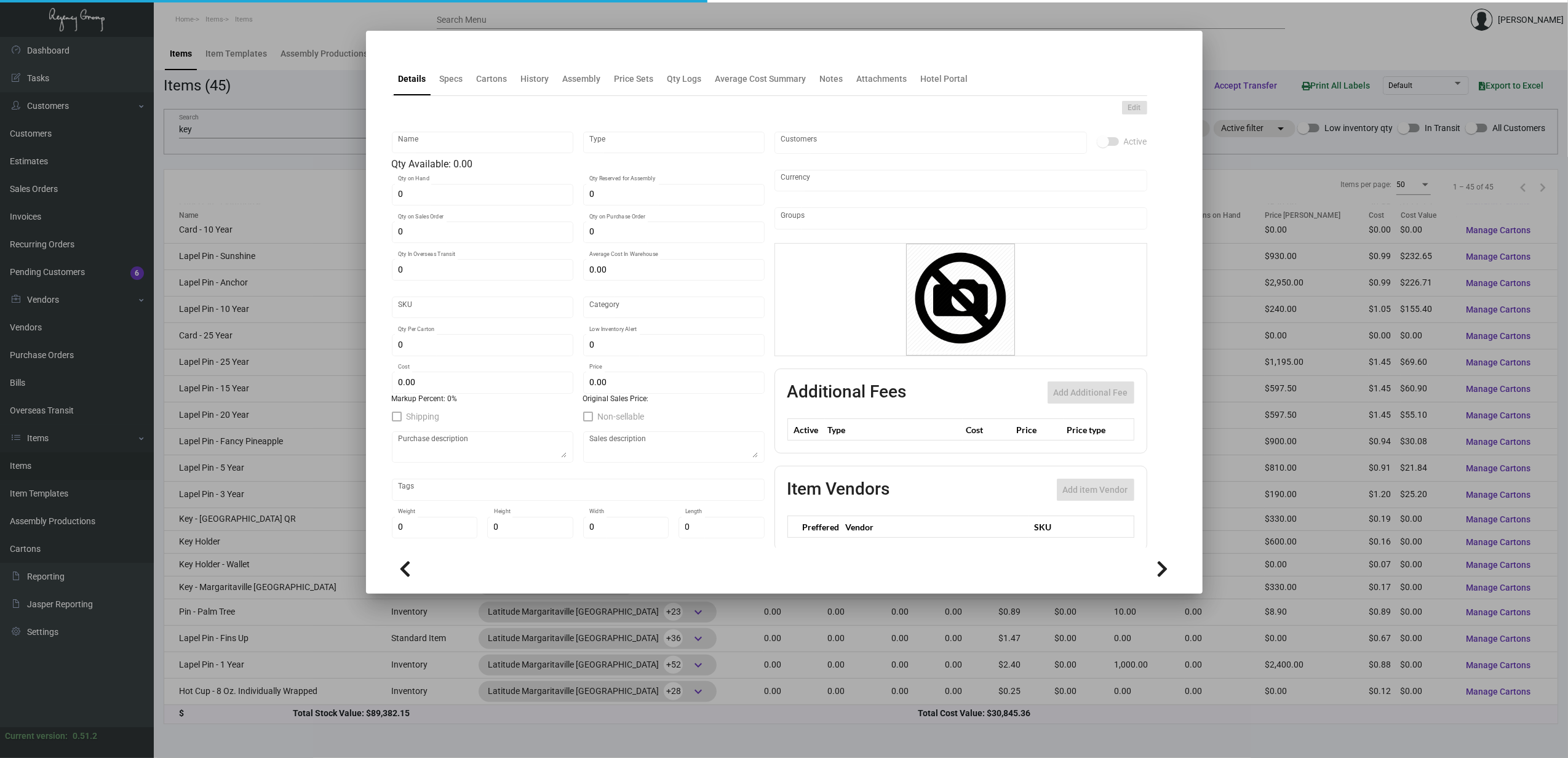
type input "Key - Margaritaville [GEOGRAPHIC_DATA]"
type input "Inventory"
type input "10,000"
type input "$ 0.17825"
type input "Overseas"
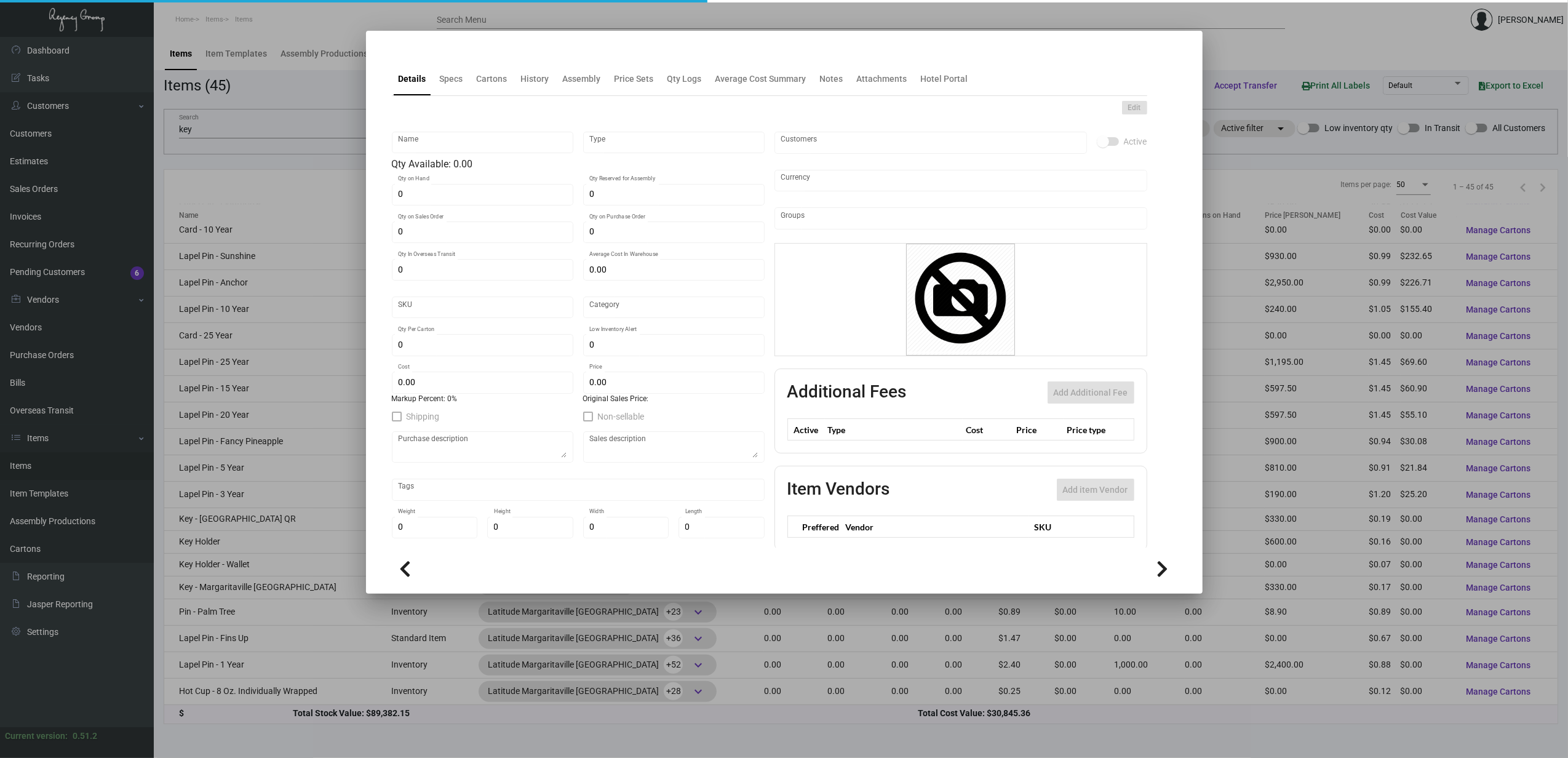
type input "1,000"
type input "$ 0.17"
type input "$ 0.33"
checkbox input "true"
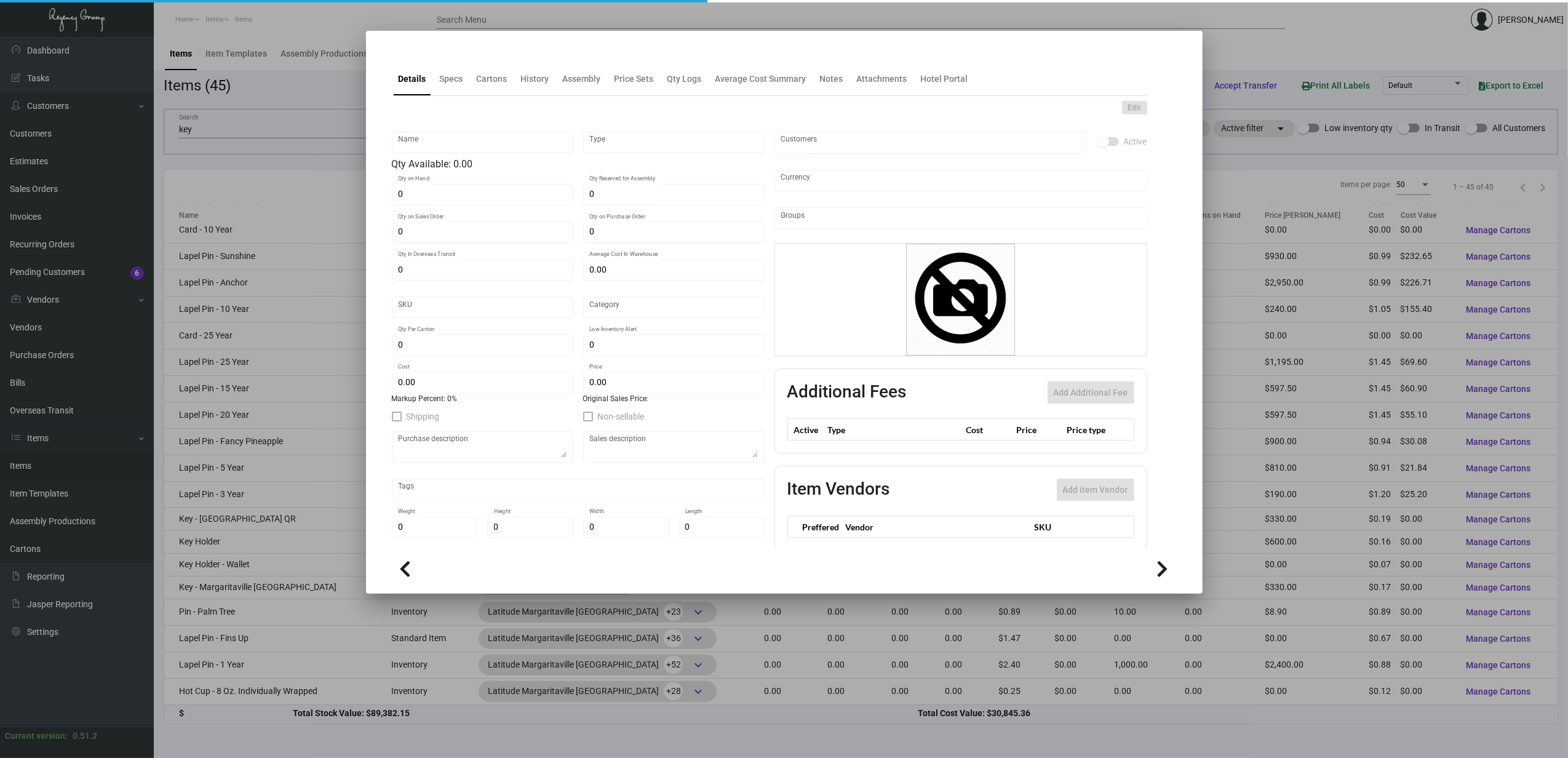
type input "United States Dollar $"
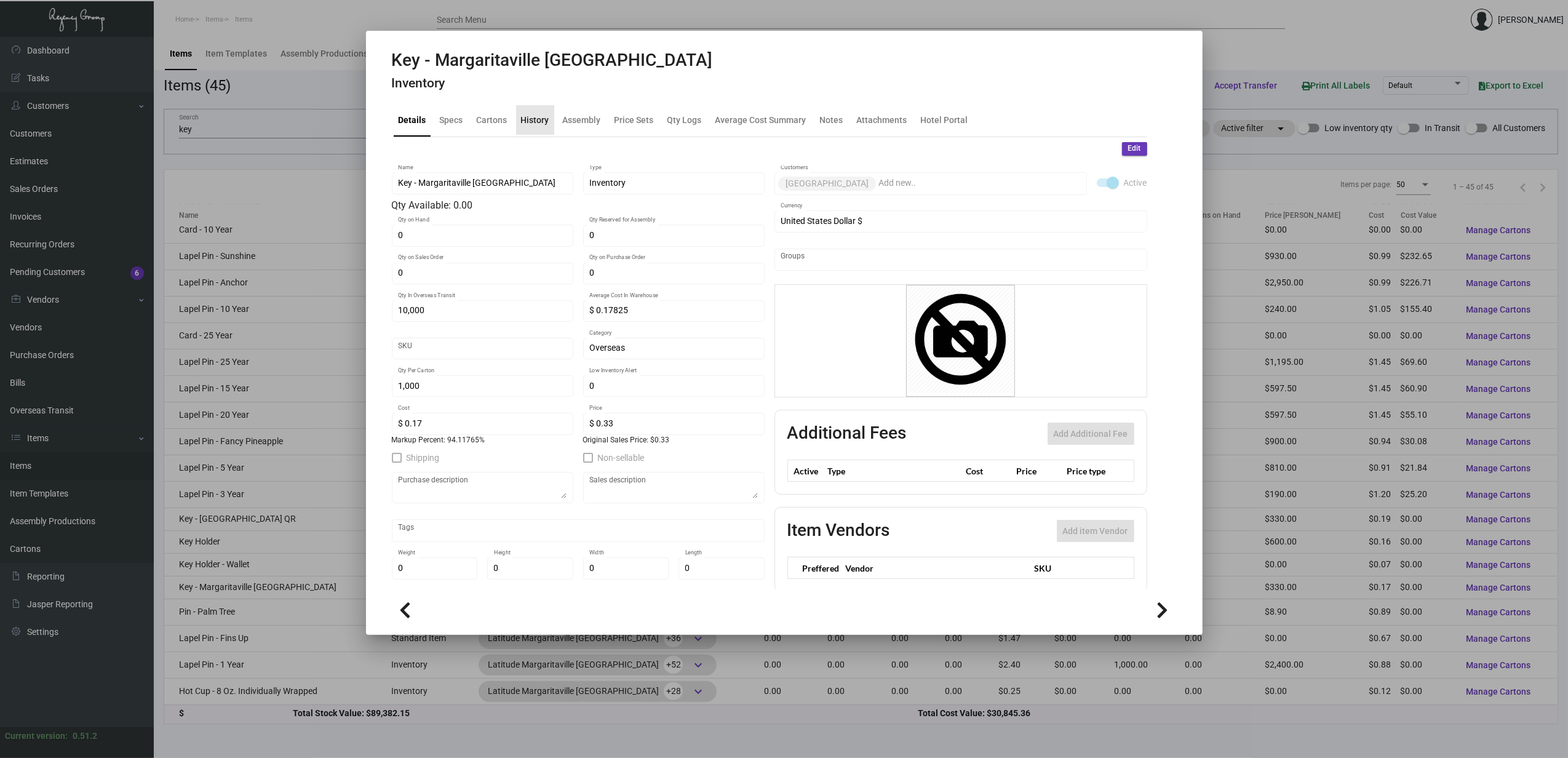
click at [539, 114] on div "History" at bounding box center [535, 120] width 28 height 13
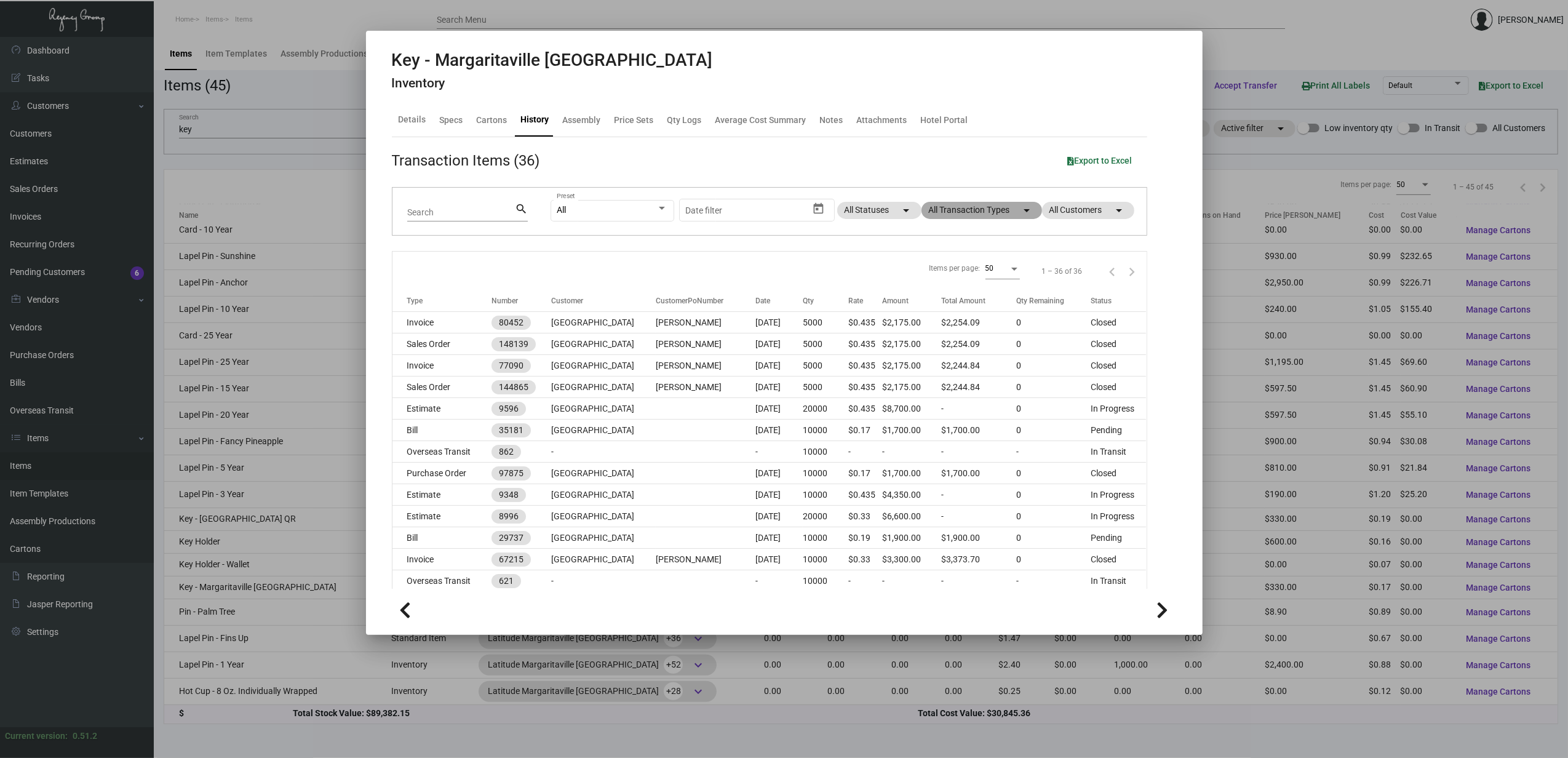
click at [968, 206] on mat-chip "All Transaction Types arrow_drop_down" at bounding box center [982, 210] width 121 height 17
click at [948, 370] on span "Purchase Order" at bounding box center [962, 369] width 60 height 14
click at [922, 373] on input "Purchase Order" at bounding box center [922, 373] width 1 height 1
checkbox input "true"
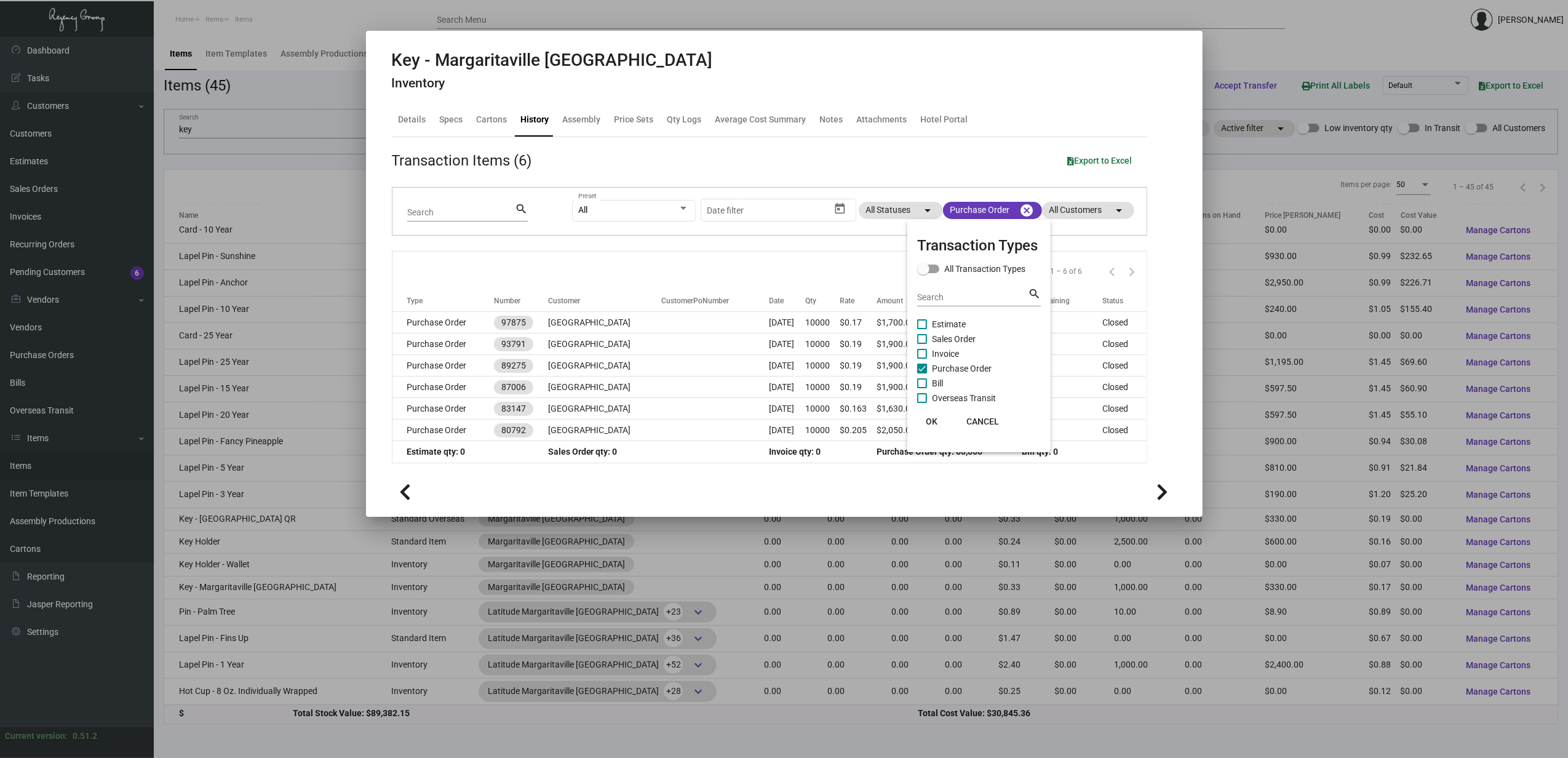
click at [722, 438] on div at bounding box center [784, 379] width 1568 height 758
click at [722, 438] on td at bounding box center [715, 430] width 107 height 22
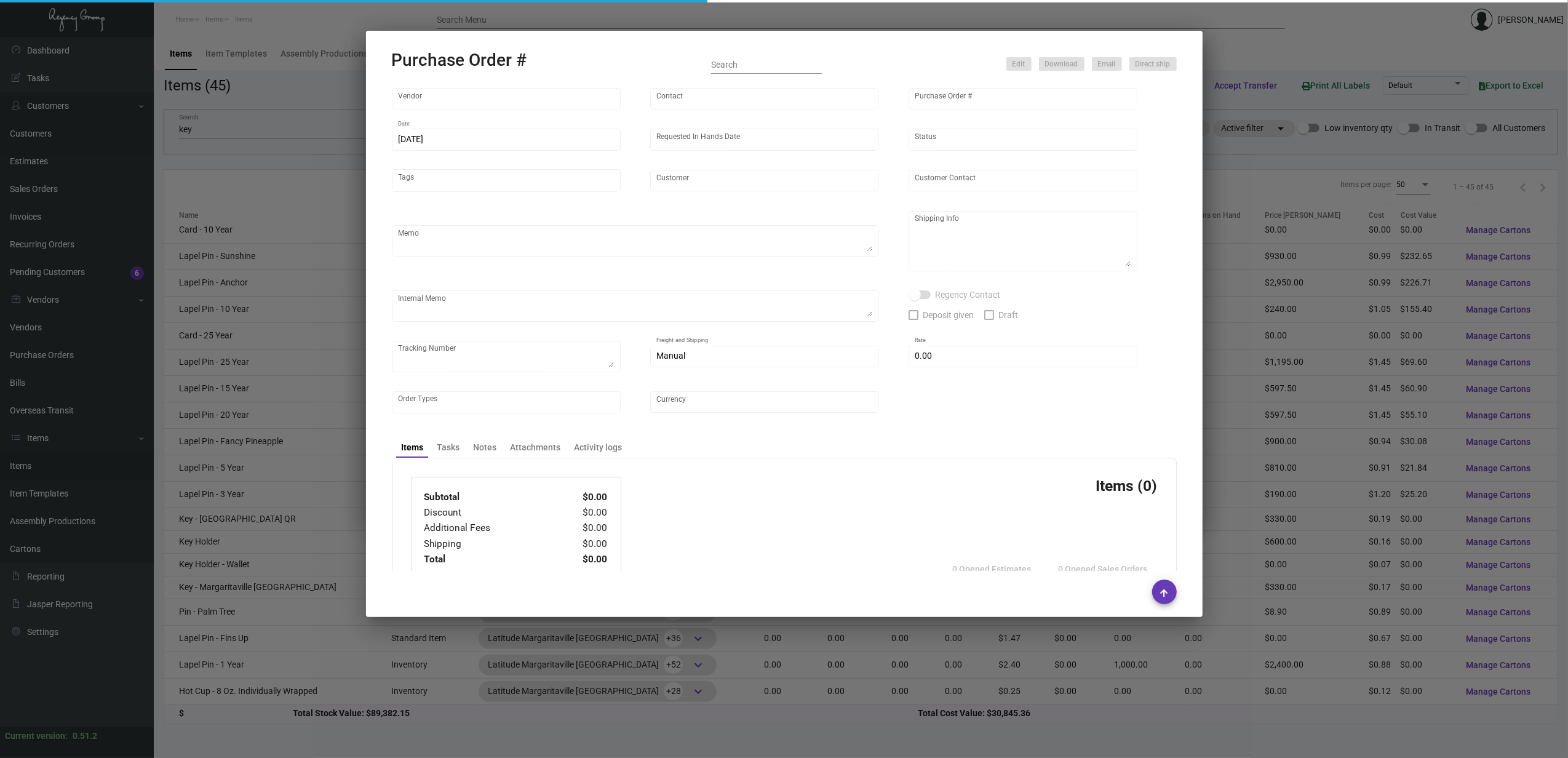
type input "Plastilam"
type input "[PERSON_NAME]"
type input "80792"
type input "[DATE]"
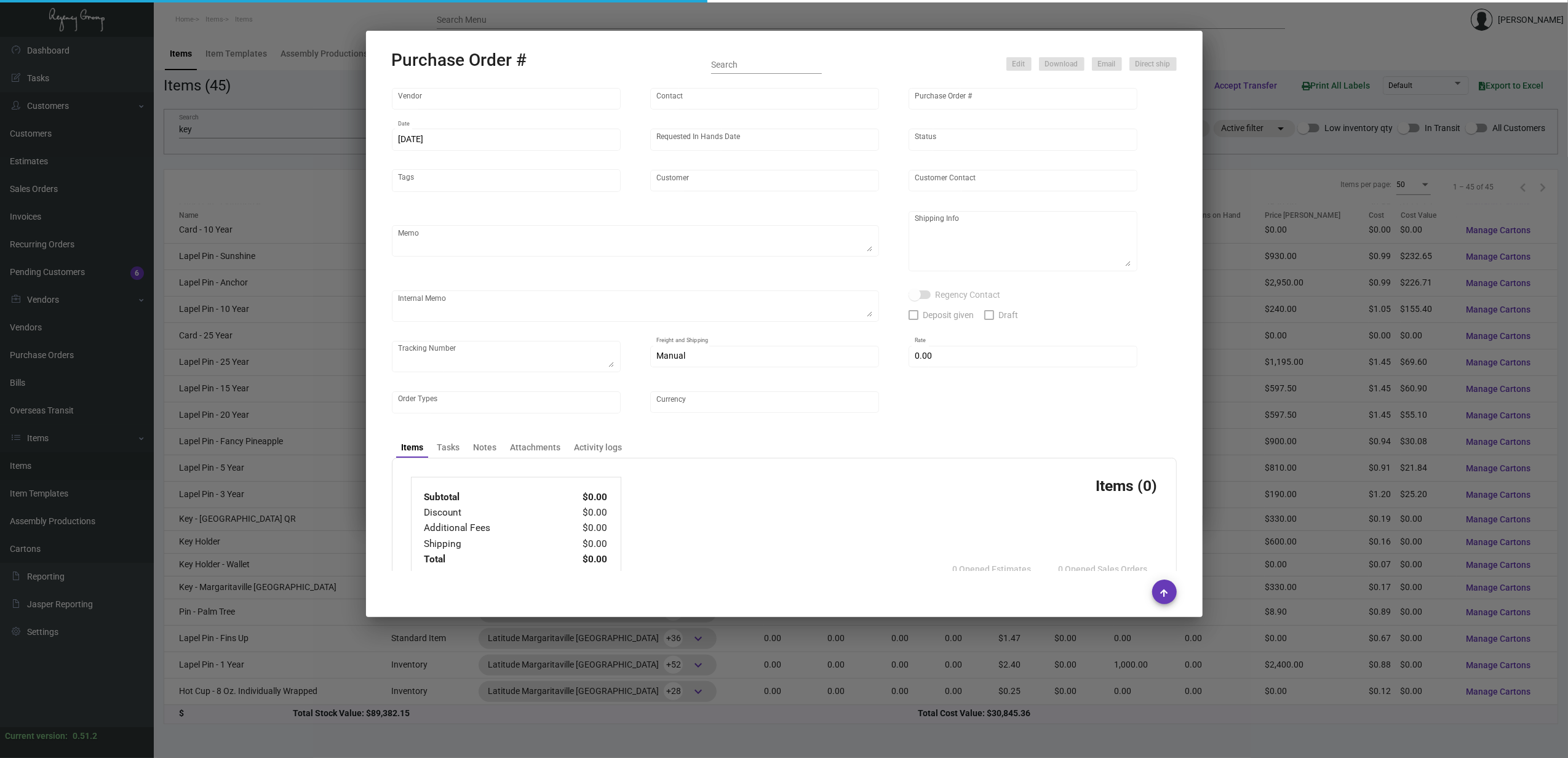
type textarea "Please check with us for shipping cost first. Margaritaville Nashville -- Blind…"
type textarea "Regency Group [STREET_ADDRESS][US_STATE] [PHONE_NUMBER]"
type input "$ 0.00"
type input "United States Dollar $"
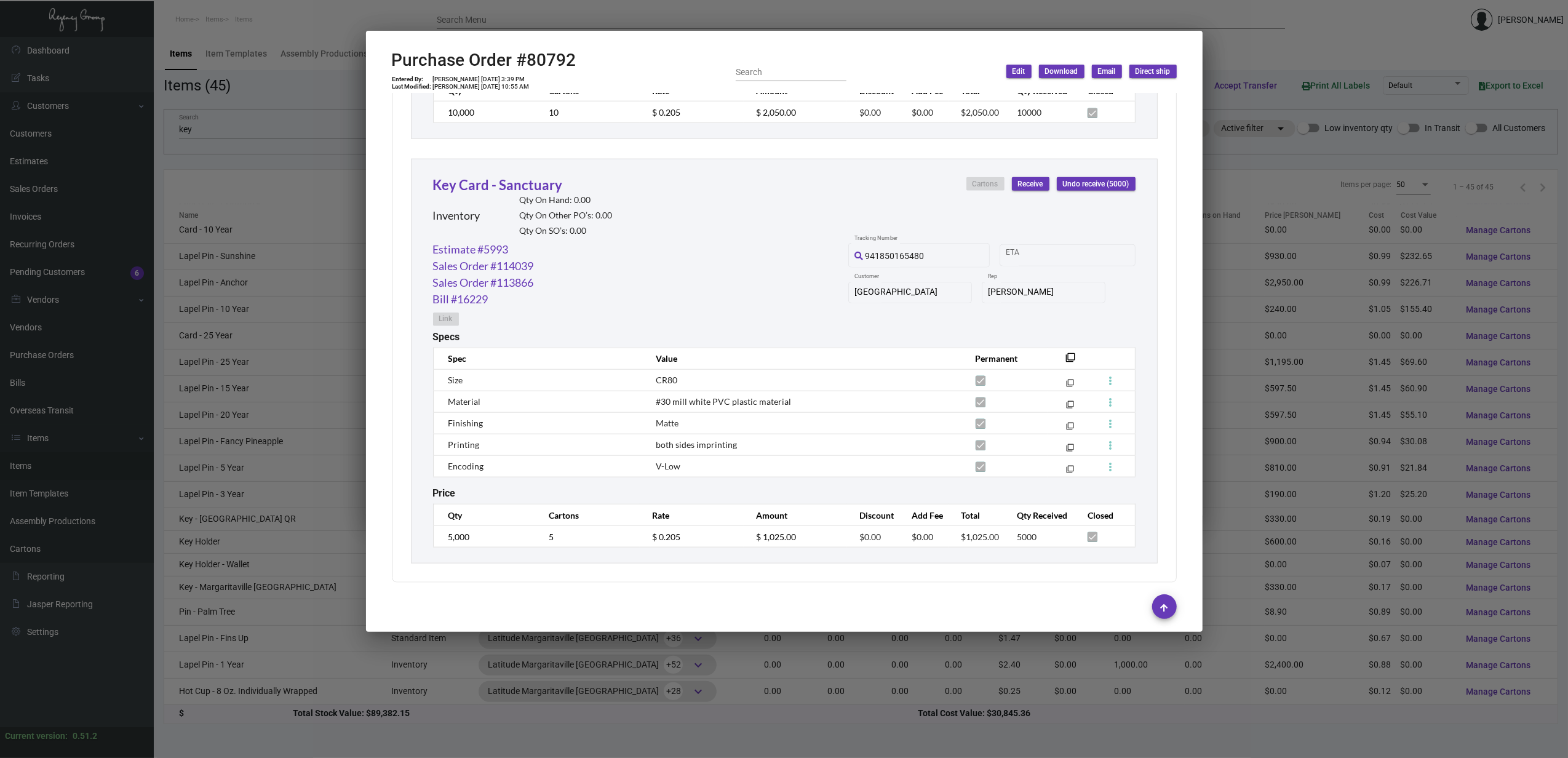
scroll to position [1319, 0]
click at [784, 13] on div at bounding box center [784, 379] width 1568 height 758
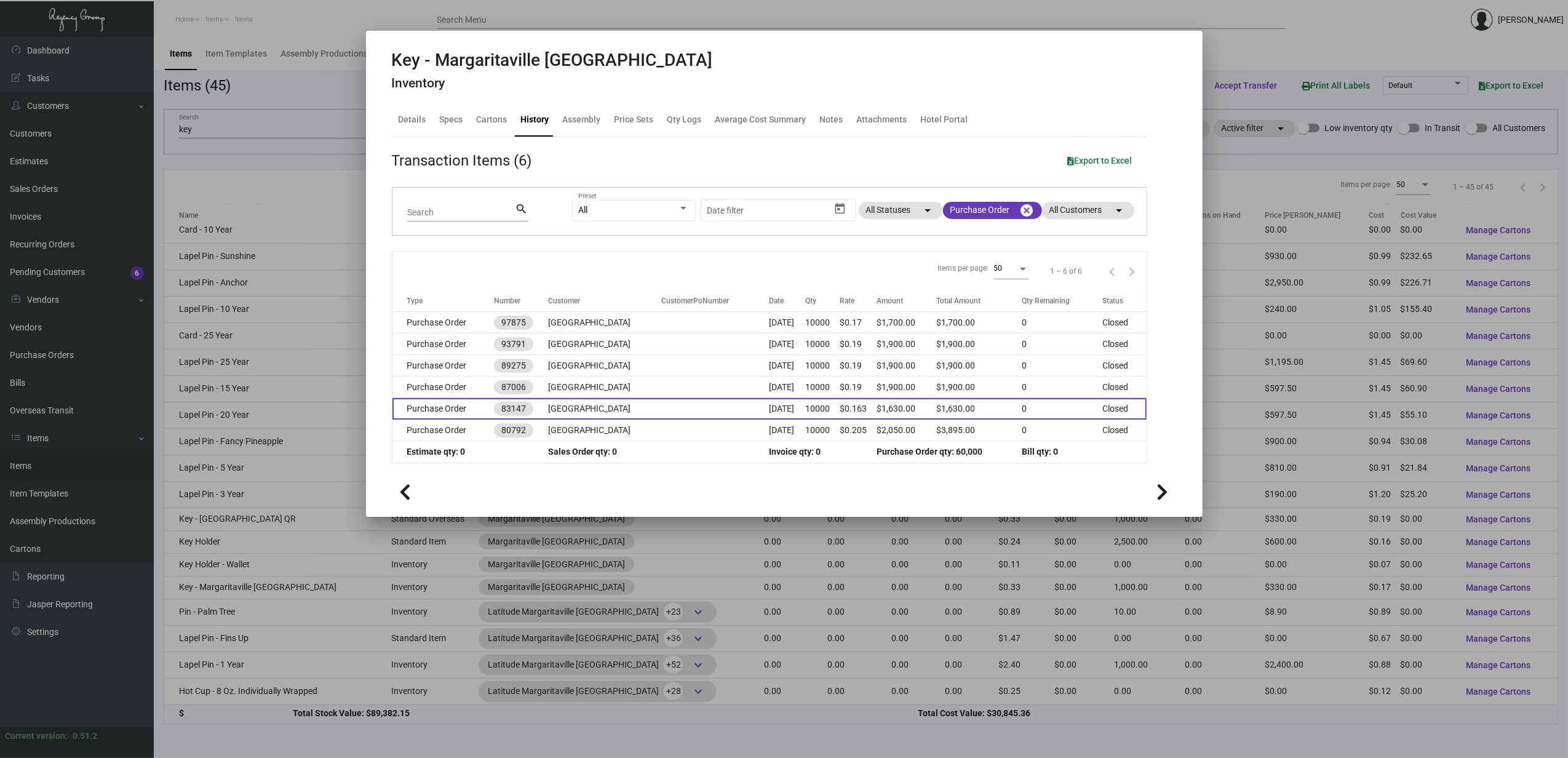
click at [702, 416] on td at bounding box center [715, 408] width 107 height 22
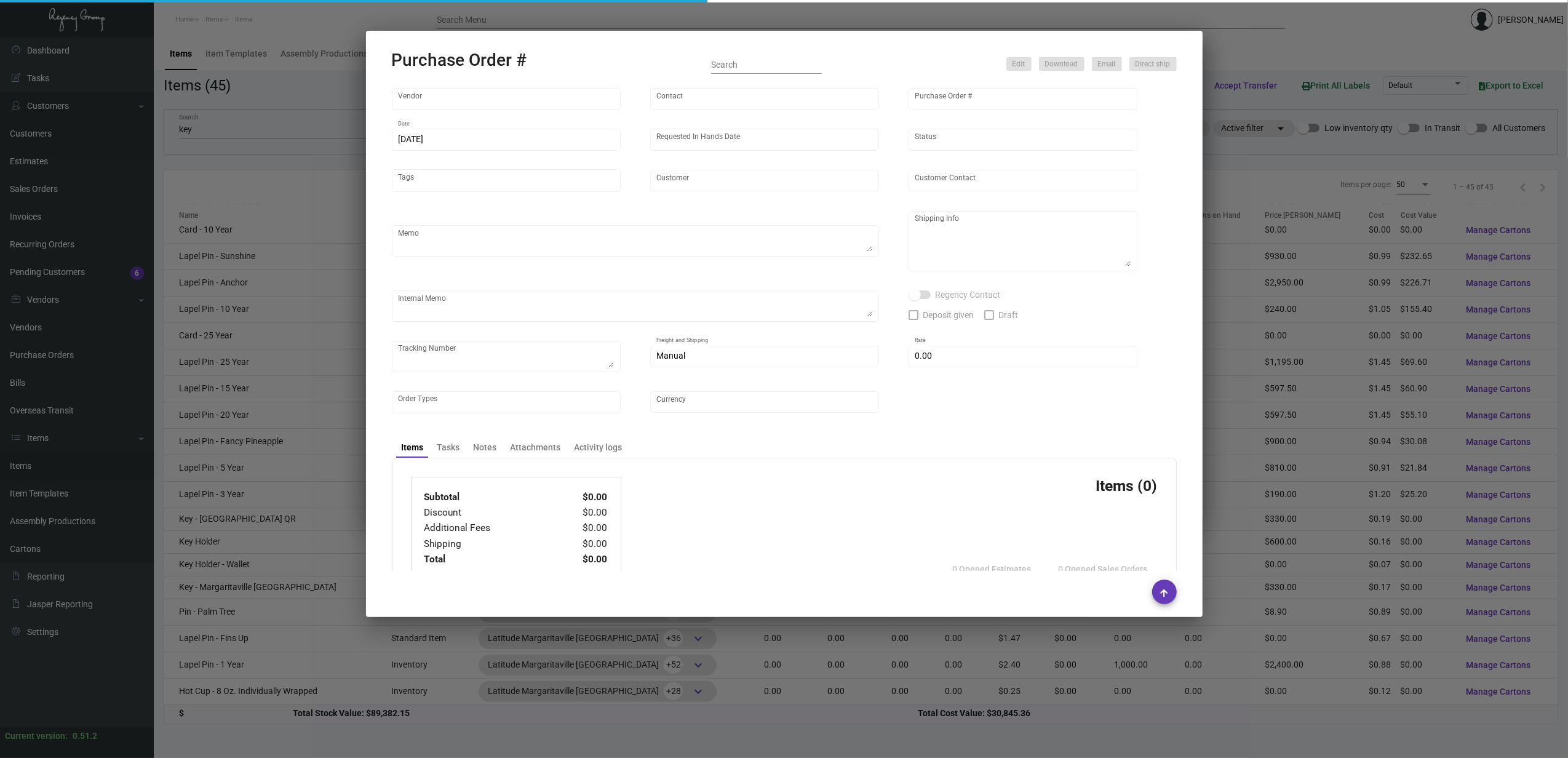
type input "CHENGDU MIND IOT TECHNOLOGY"
type input "[PERSON_NAME]"
type input "83147"
type input "[DATE]"
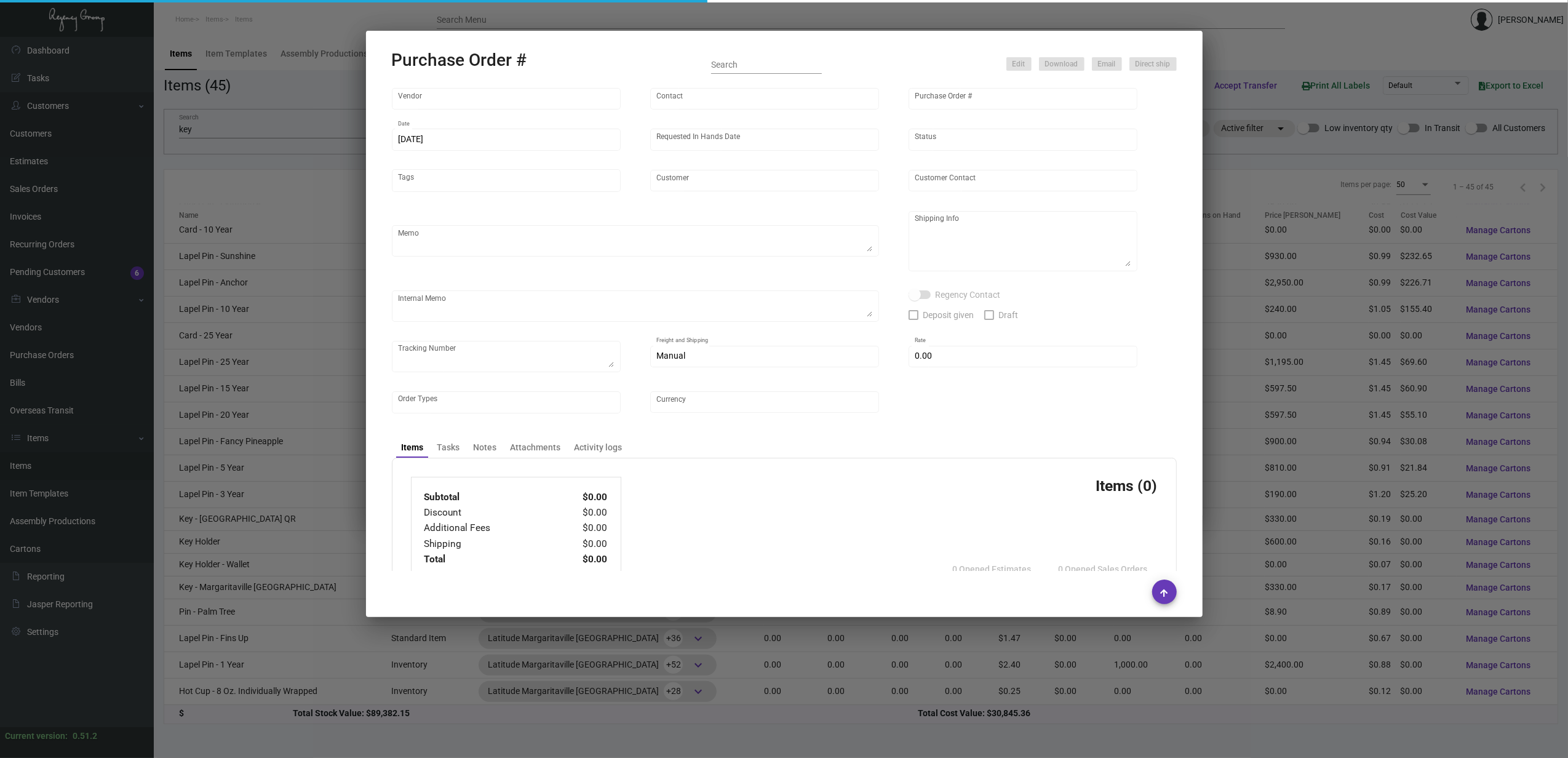
type input "[GEOGRAPHIC_DATA]"
type textarea "By Air"
type textarea "Regency Group NJ [PERSON_NAME] [STREET_ADDRESS]"
checkbox input "true"
type input "$ 0.00"
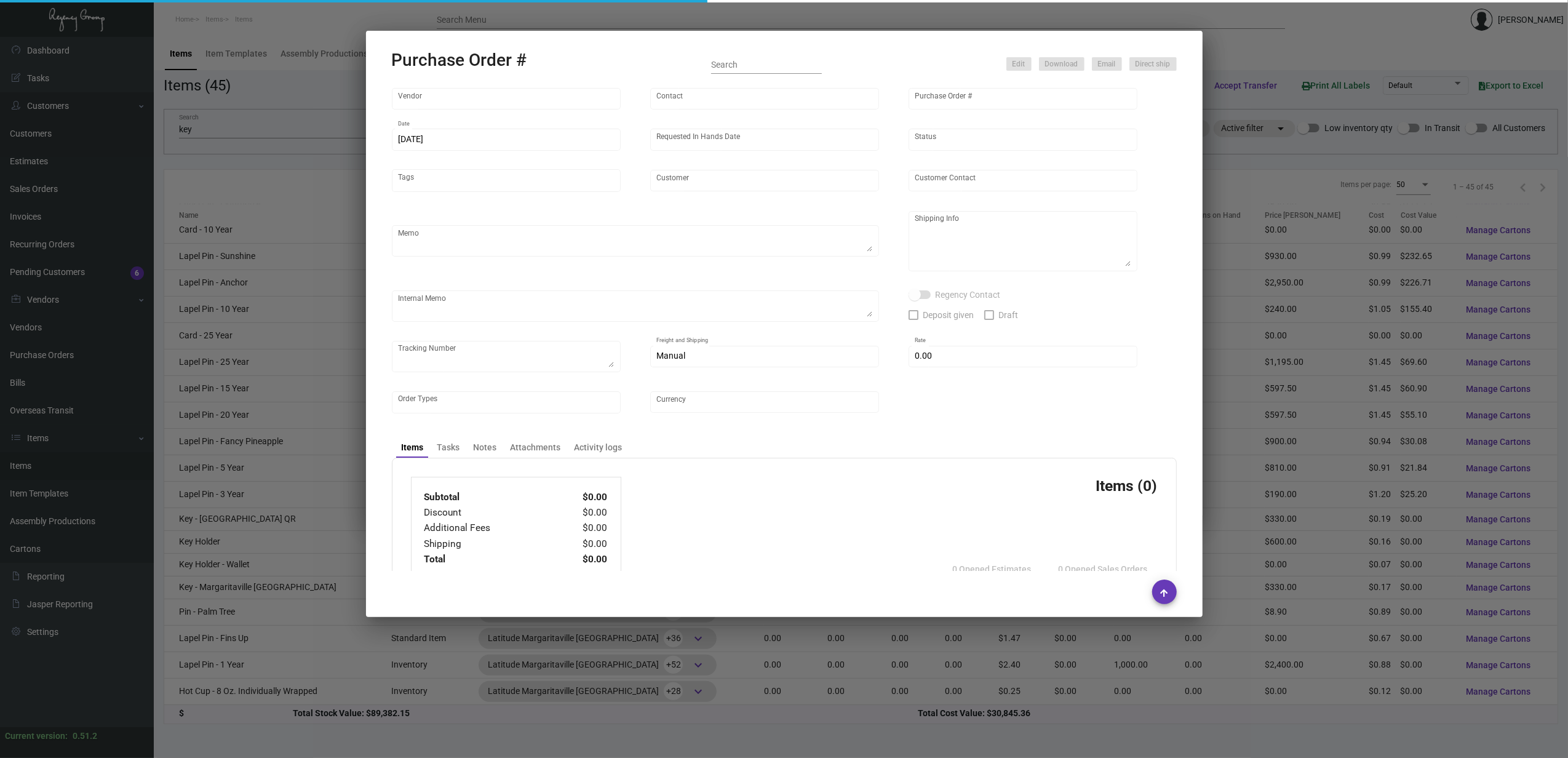
type input "United States Dollar $"
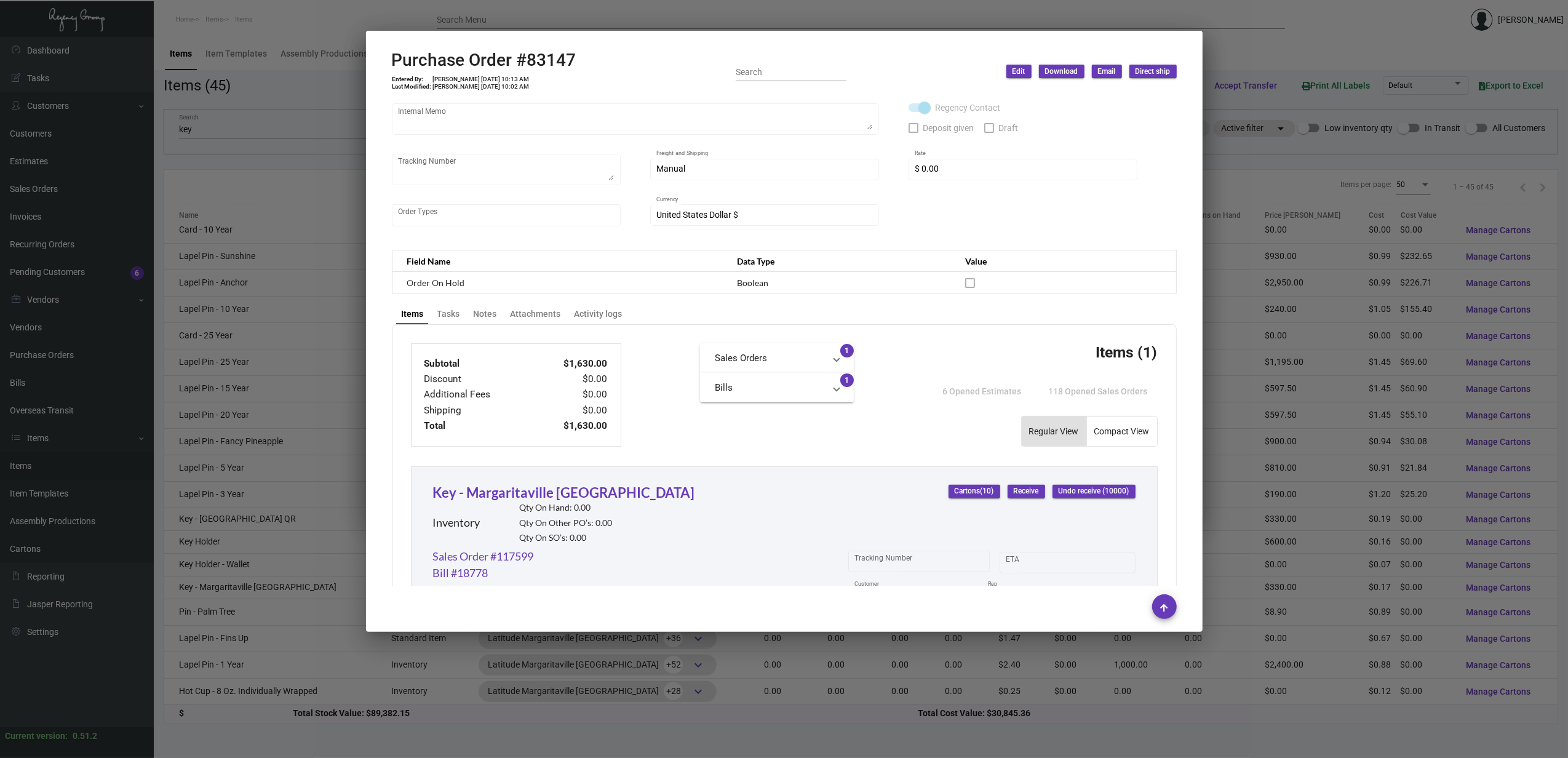
scroll to position [480, 0]
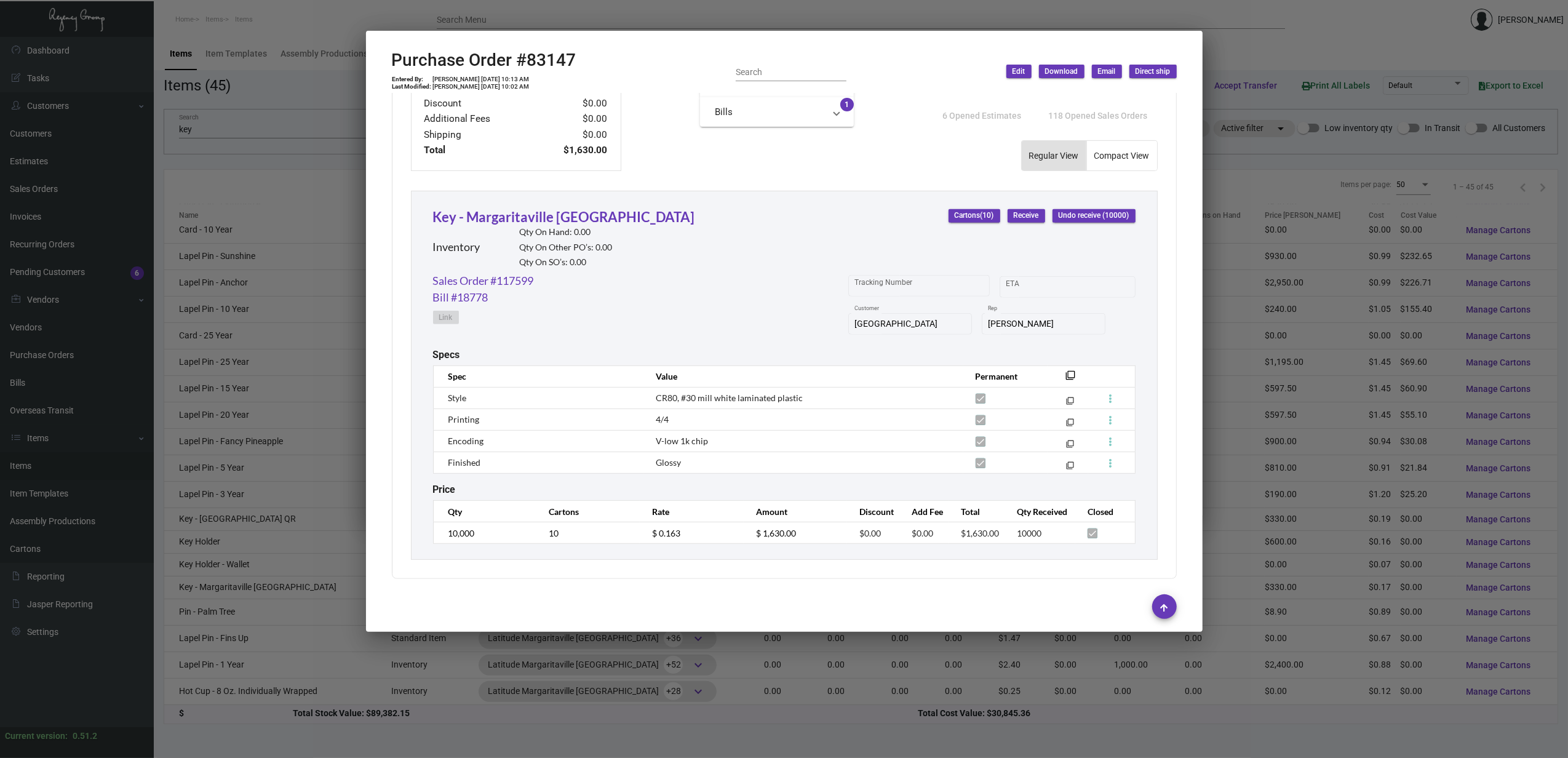
click at [778, 15] on div at bounding box center [784, 379] width 1568 height 758
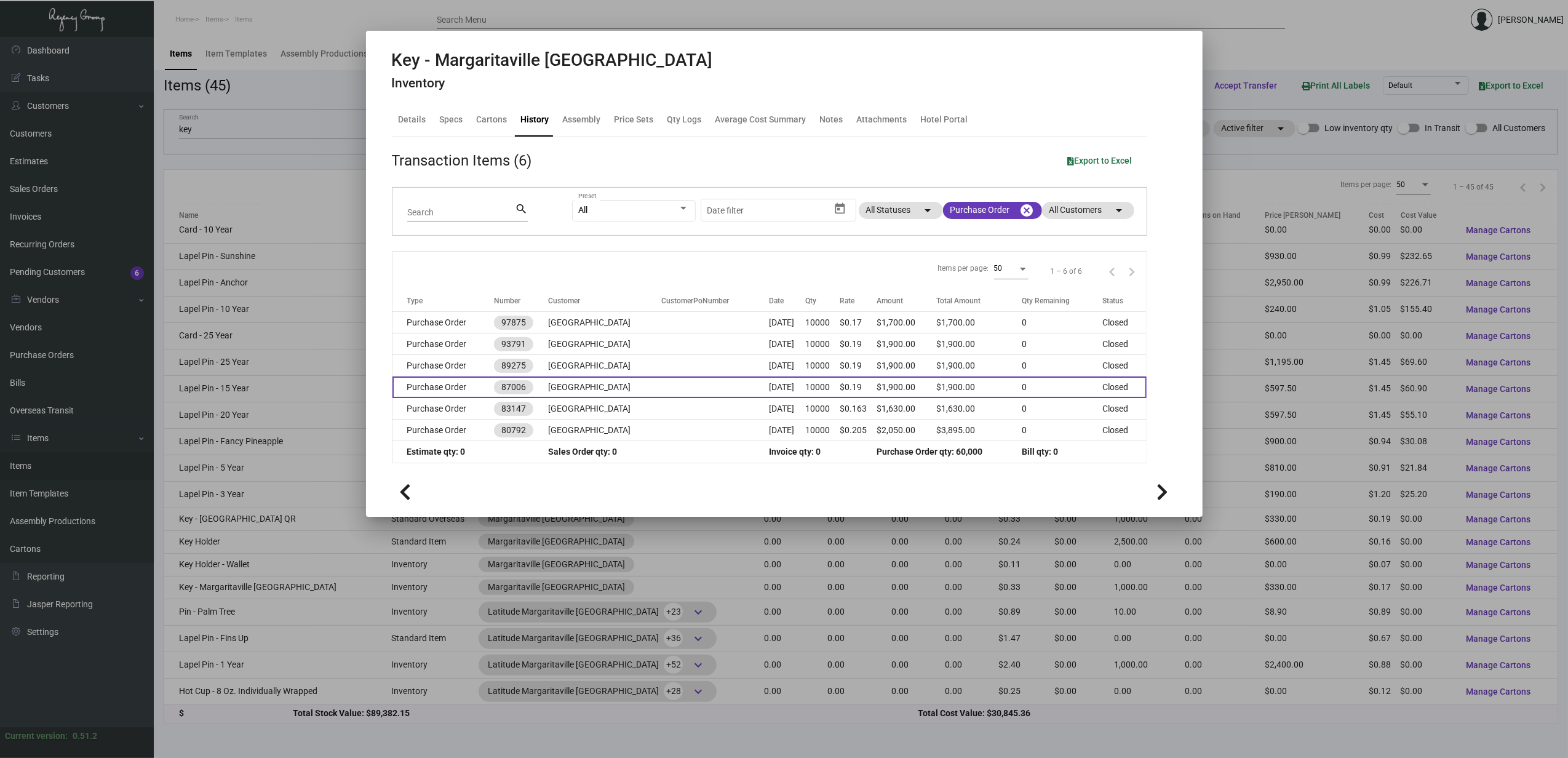
click at [662, 395] on td "[GEOGRAPHIC_DATA]" at bounding box center [605, 388] width 114 height 22
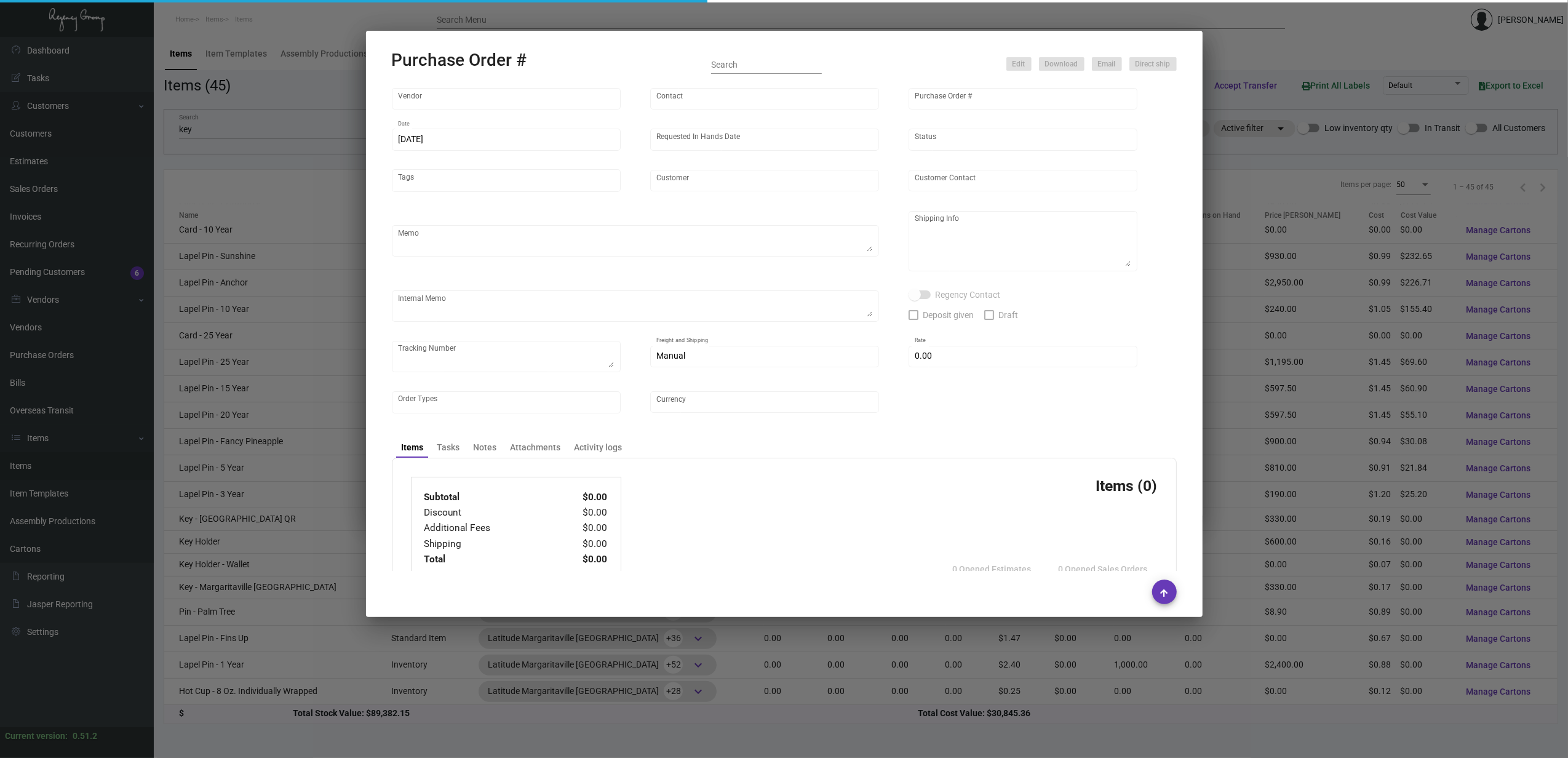
type input "CHENGDU MIND IOT TECHNOLOGY"
type input "[PERSON_NAME]"
type input "87006"
type input "[DATE]"
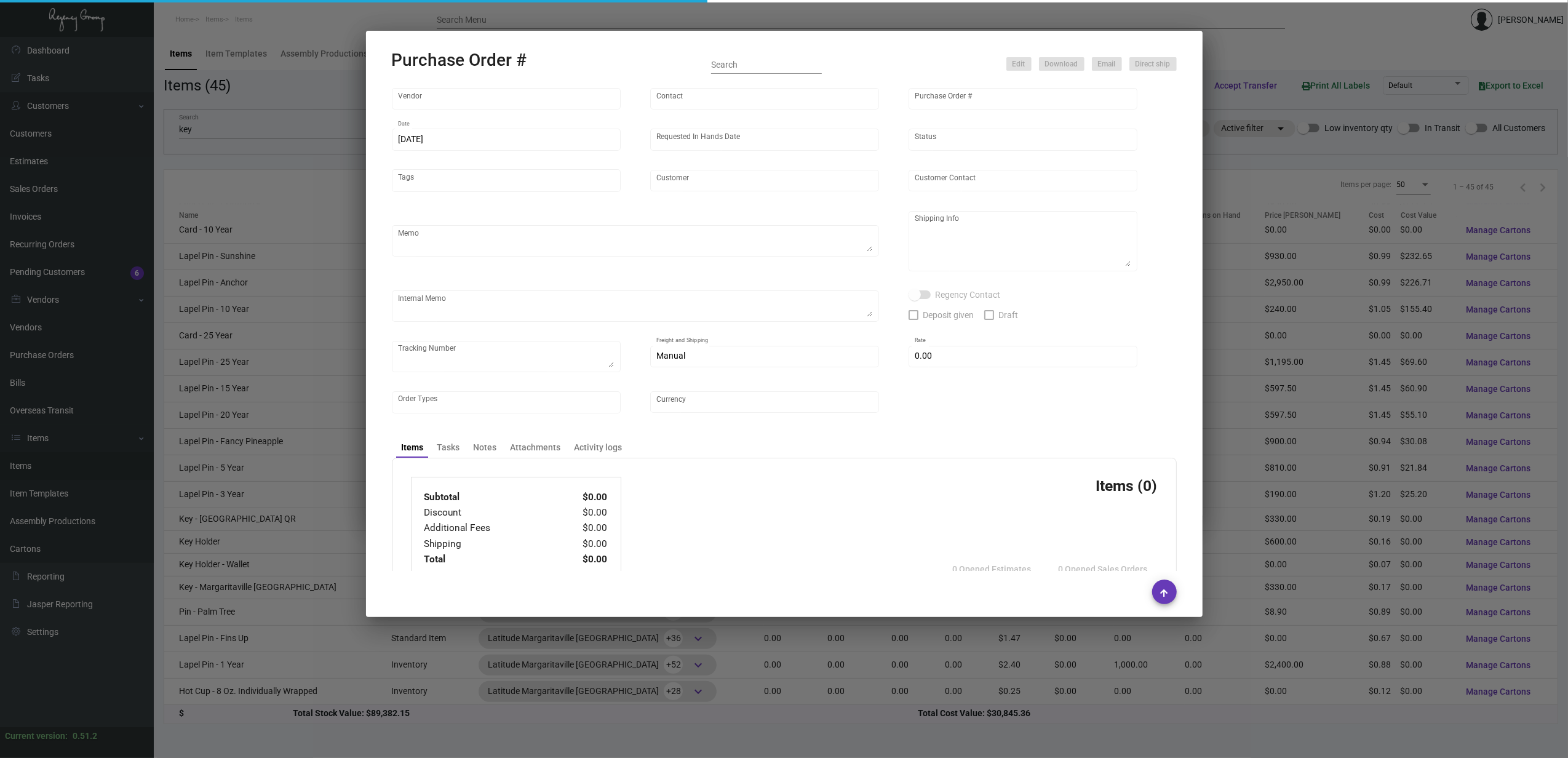
type input "[GEOGRAPHIC_DATA]"
type textarea "Ship by AIR"
type textarea "Regency Group NJ [PERSON_NAME] [STREET_ADDRESS]"
type textarea "Require a signature upon receipt"
checkbox input "true"
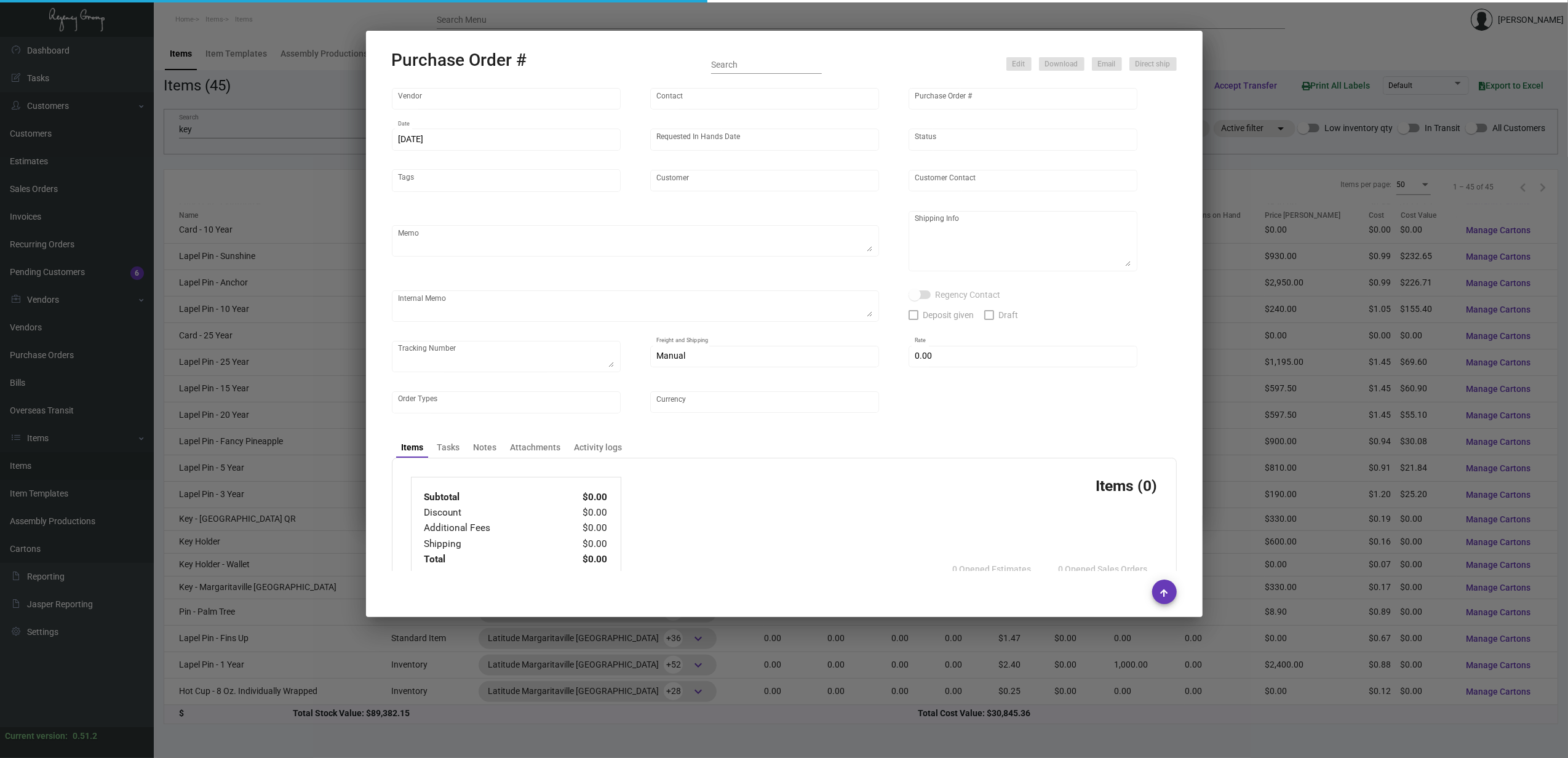
type input "$ 0.00"
type input "United States Dollar $"
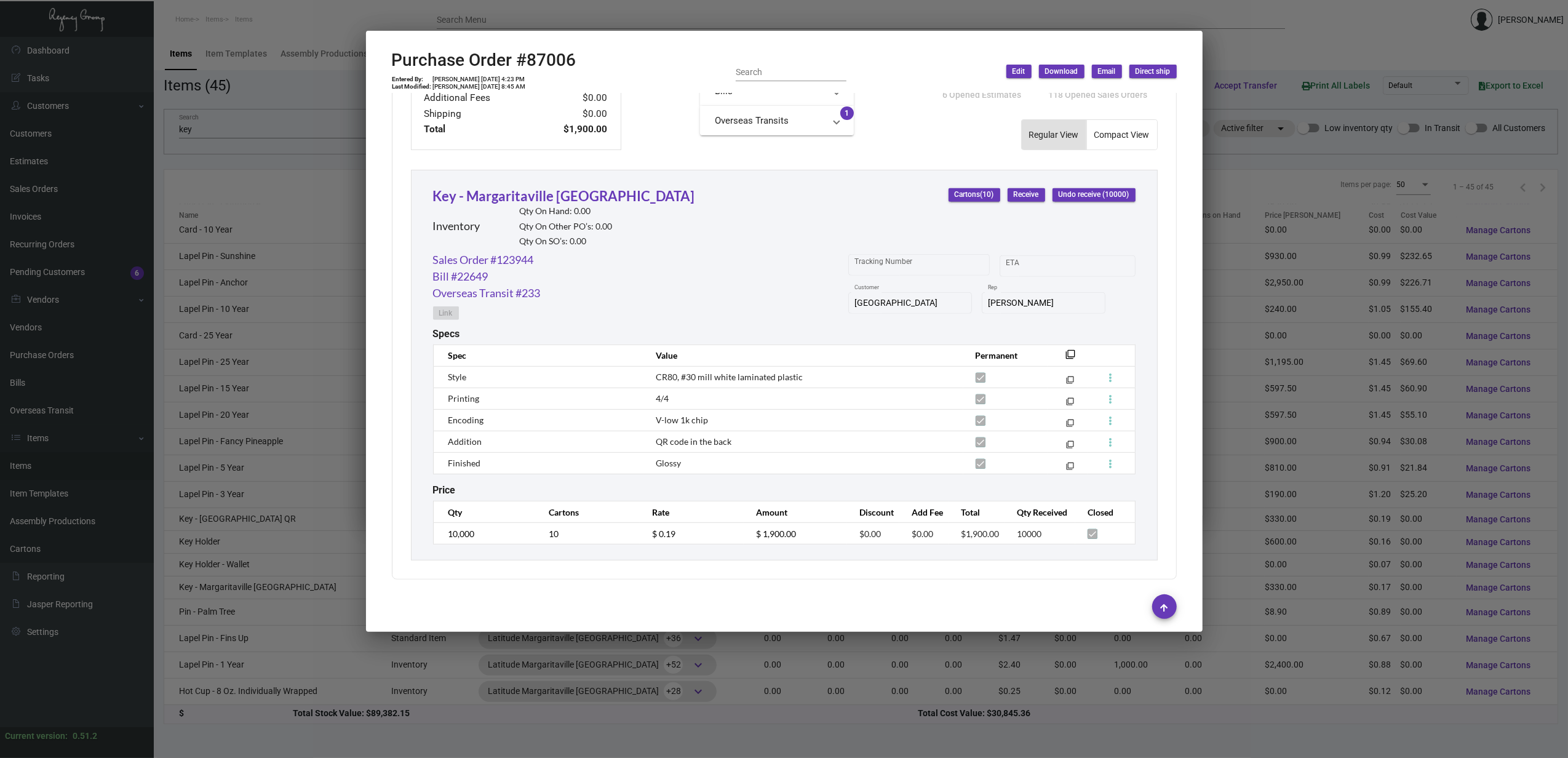
scroll to position [502, 0]
click at [775, 25] on div at bounding box center [784, 379] width 1568 height 758
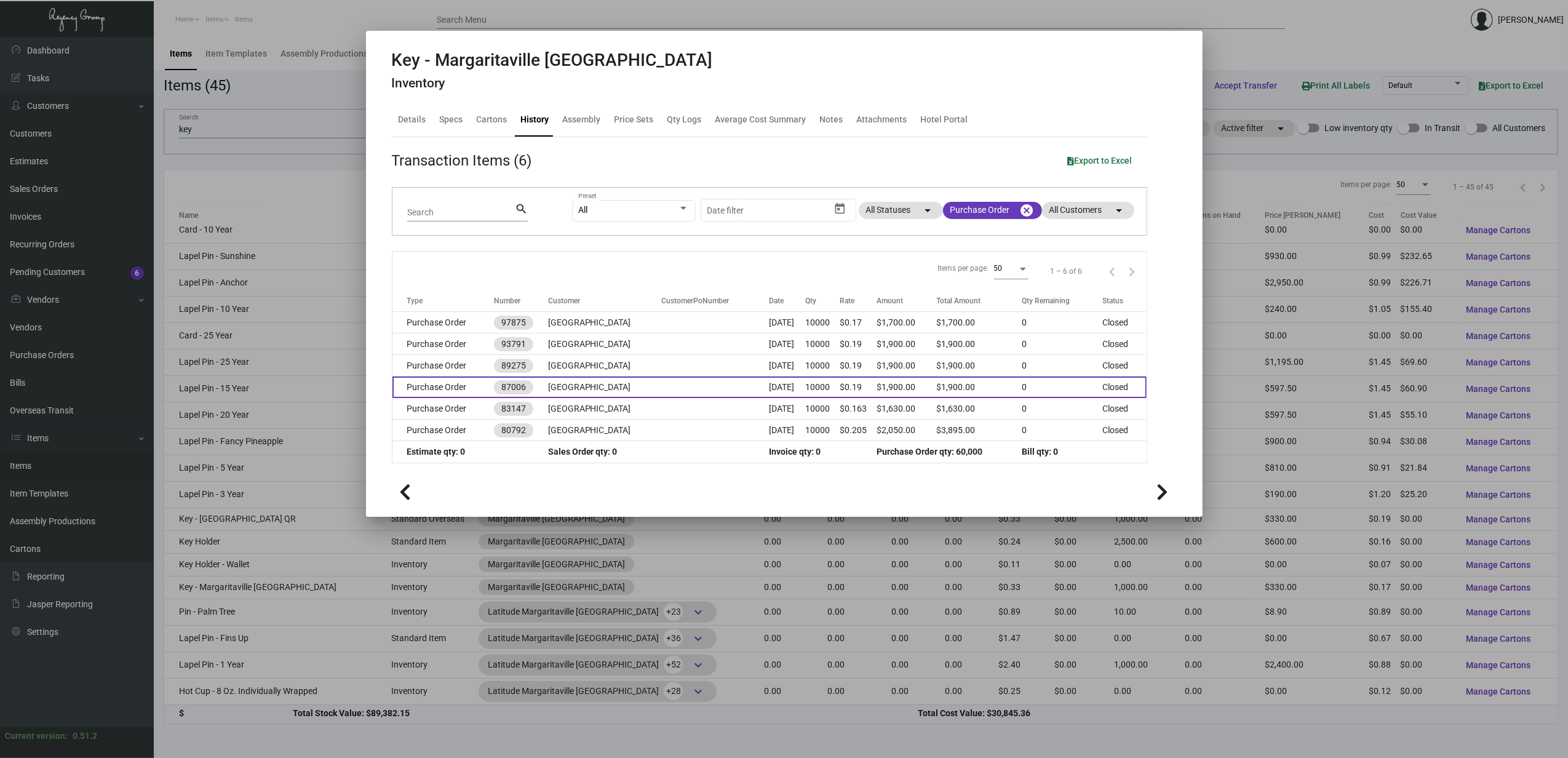
click at [681, 387] on td at bounding box center [715, 388] width 107 height 22
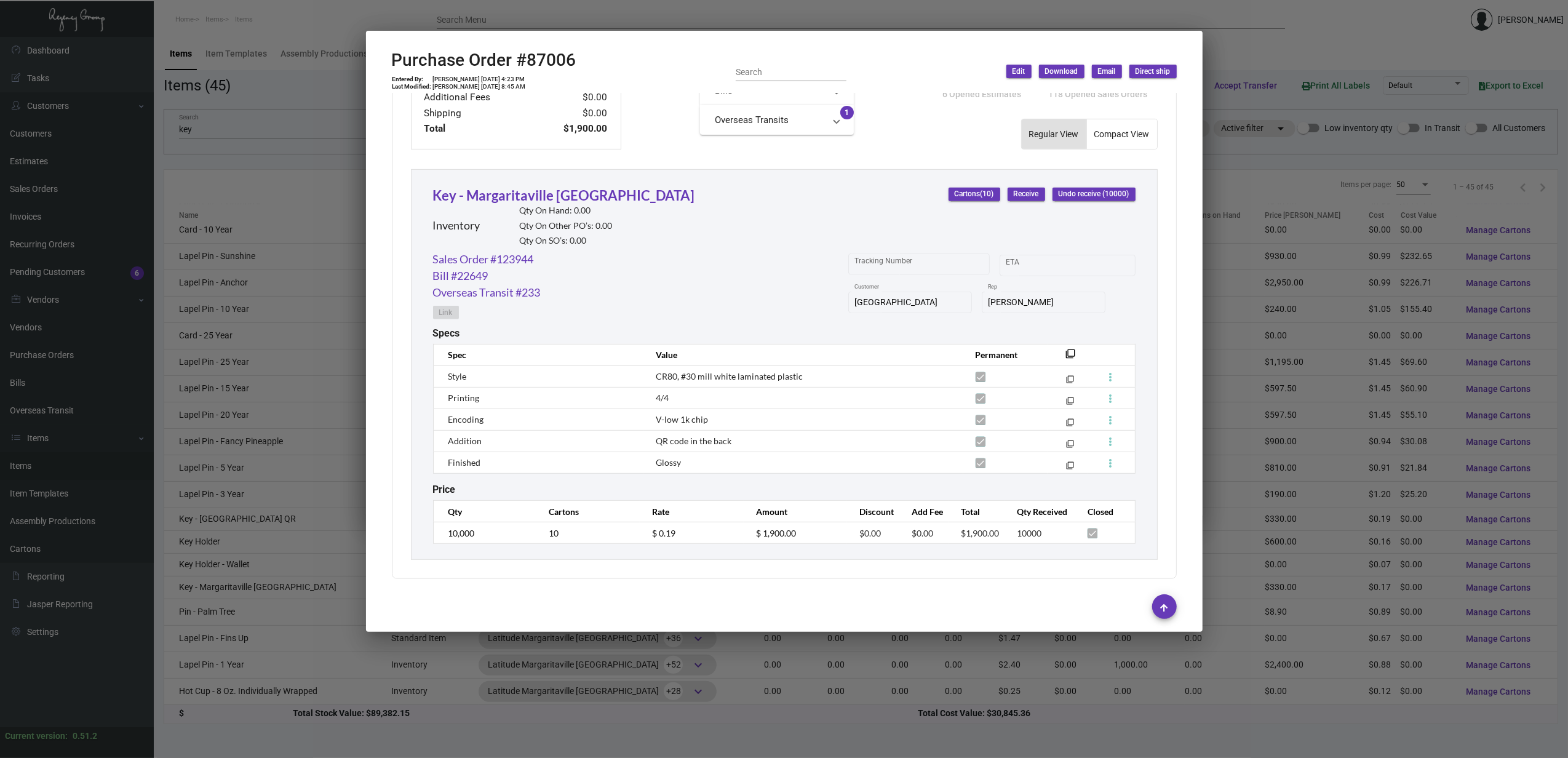
click at [726, 13] on div at bounding box center [784, 379] width 1568 height 758
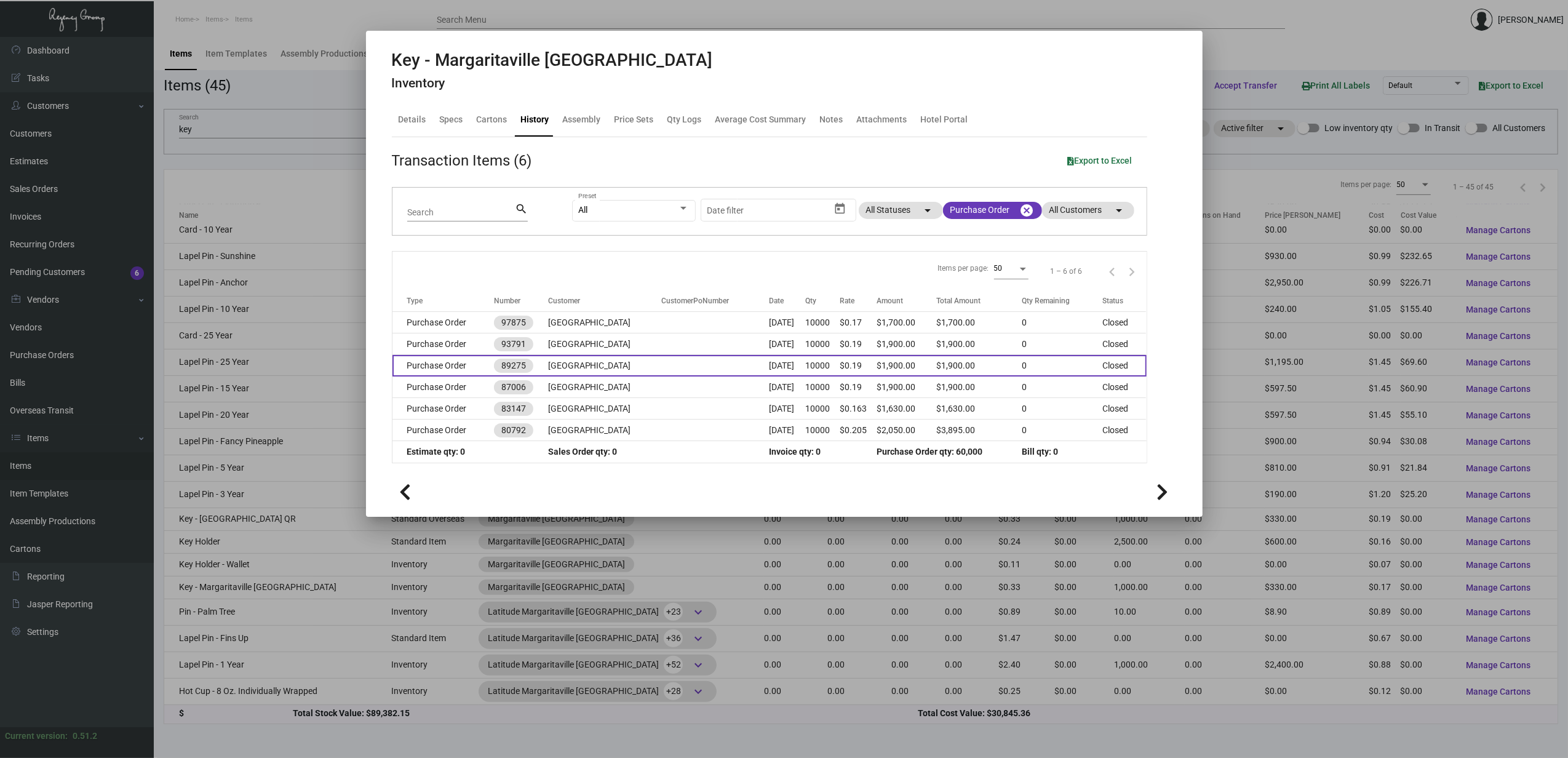
click at [631, 370] on td "[GEOGRAPHIC_DATA]" at bounding box center [605, 366] width 114 height 22
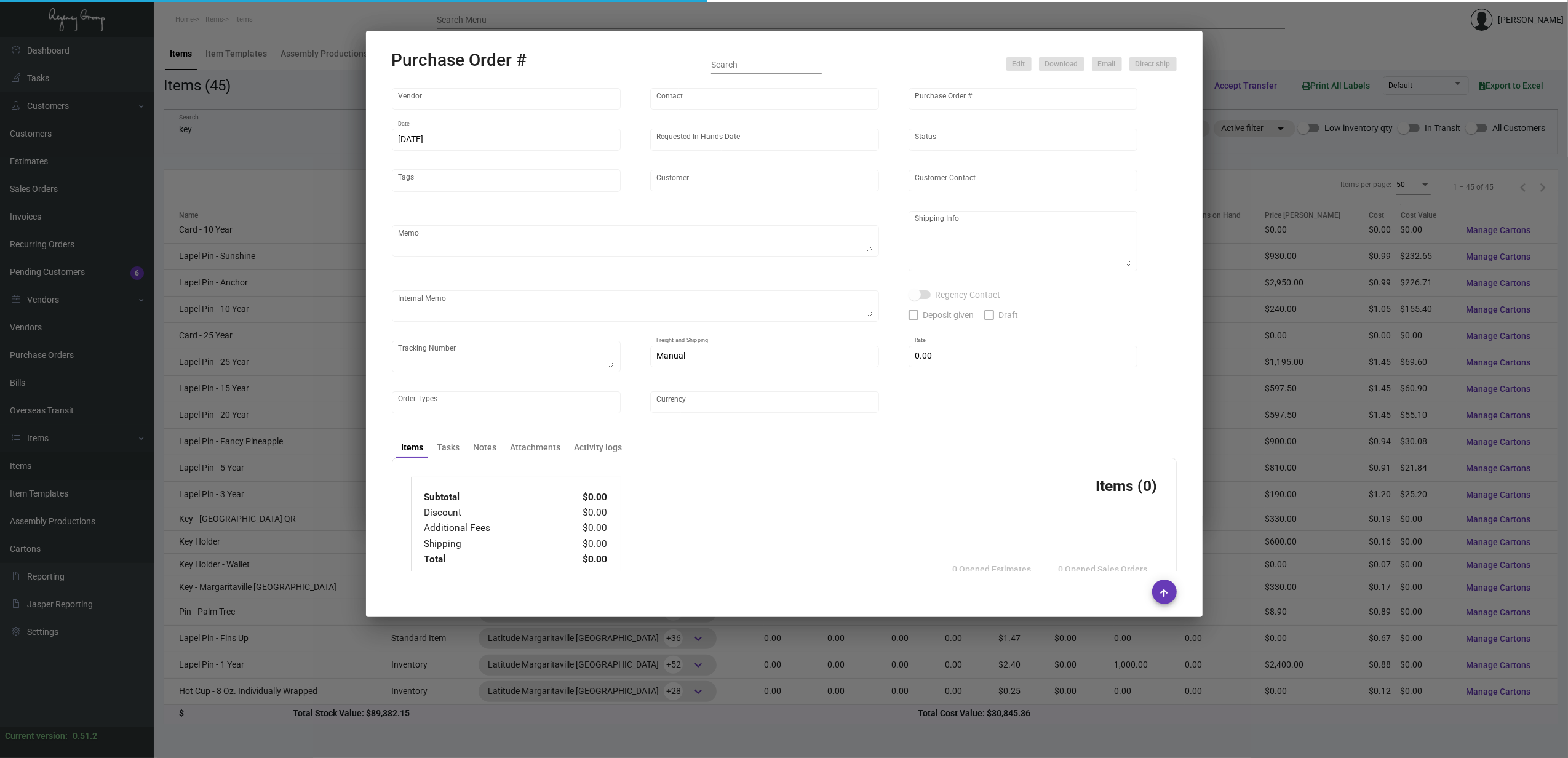
type input "CHENGDU MIND IOT TECHNOLOGY"
type input "[PERSON_NAME]"
type input "89275"
type input "[DATE]"
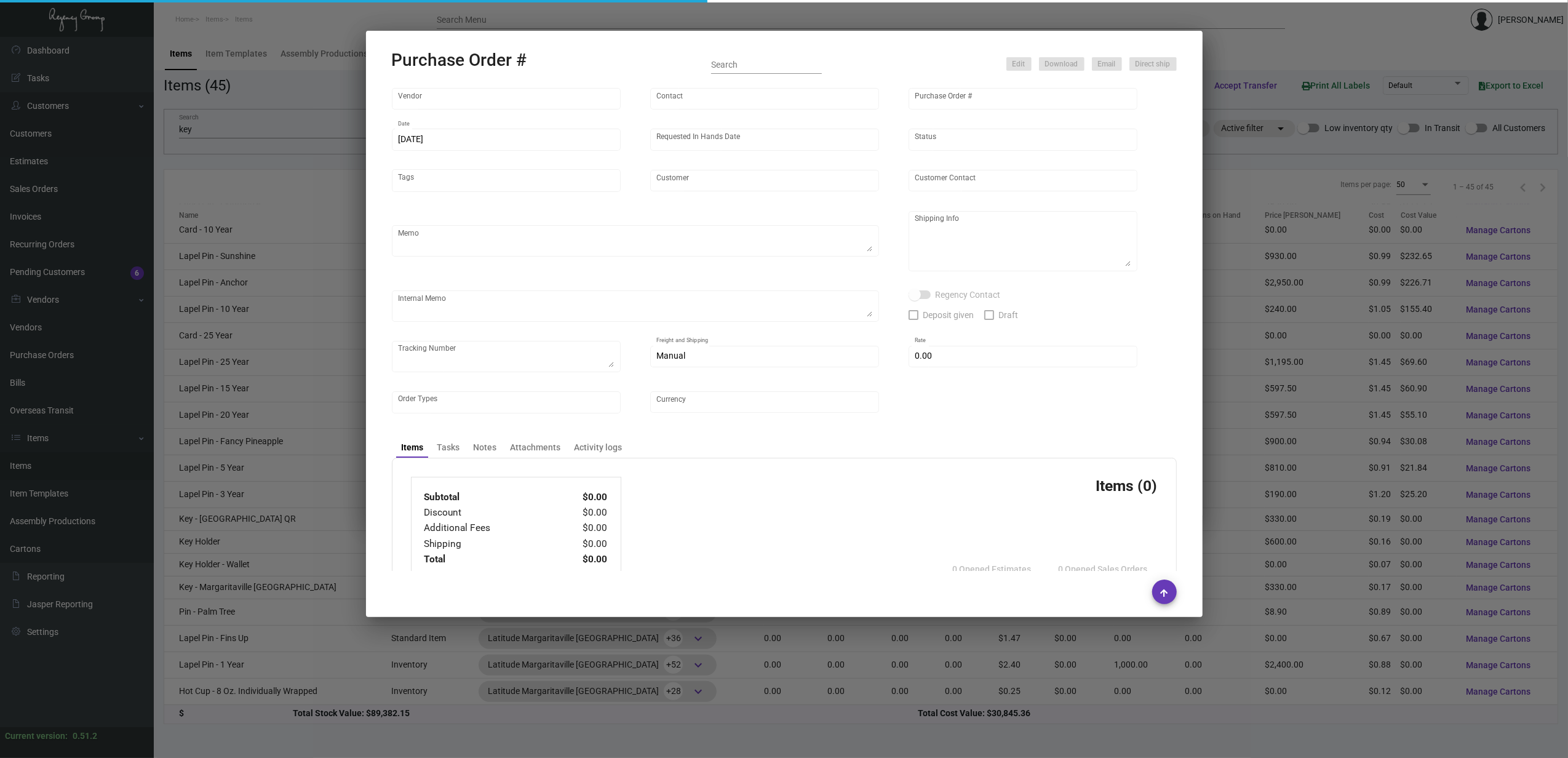
type input "[GEOGRAPHIC_DATA]"
type textarea "7K by AIR, 3K by BOAT"
type textarea "Regency Group NJ [PERSON_NAME] [STREET_ADDRESS]"
checkbox input "true"
type input "$ 0.00"
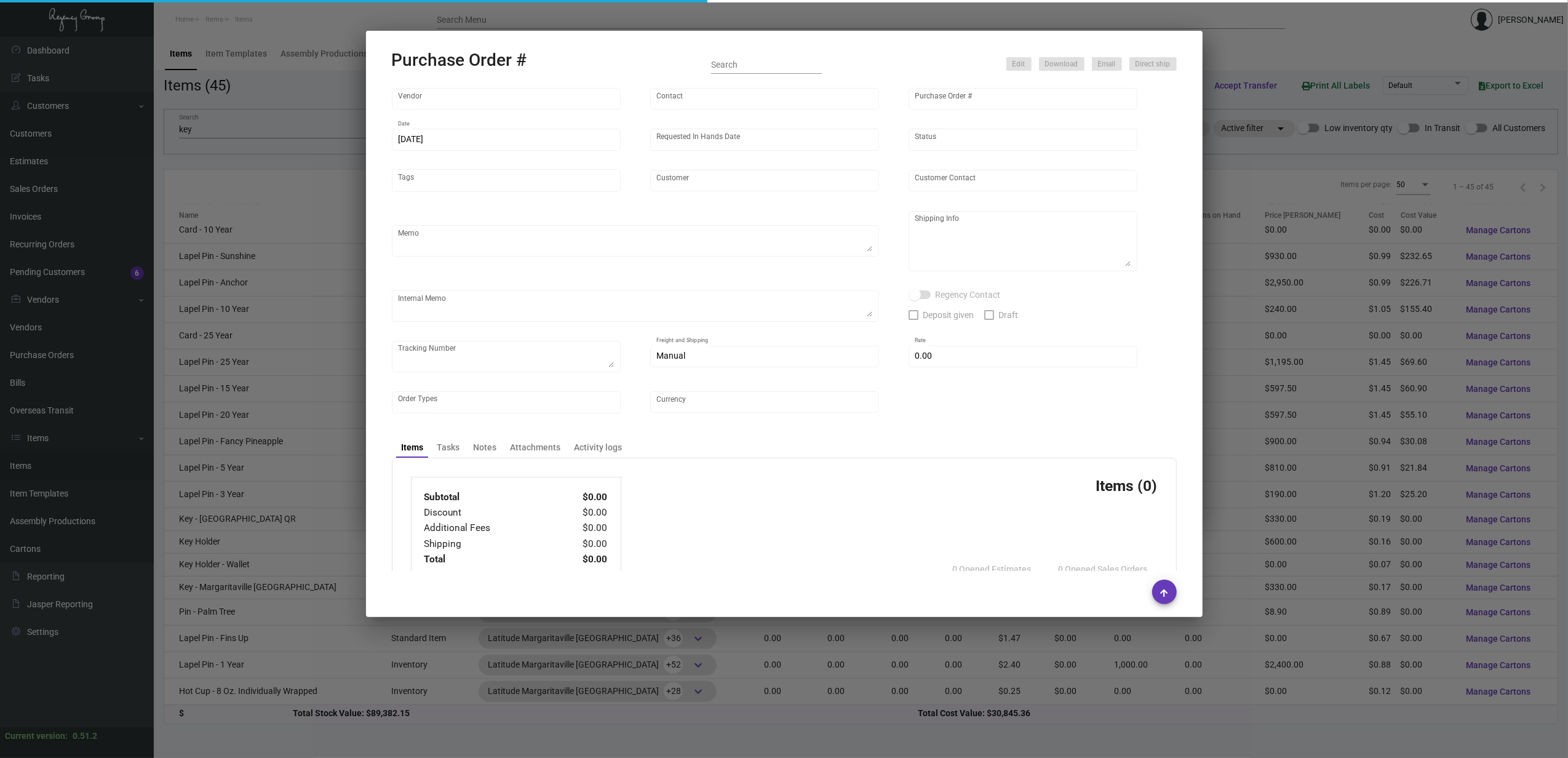
type input "United States Dollar $"
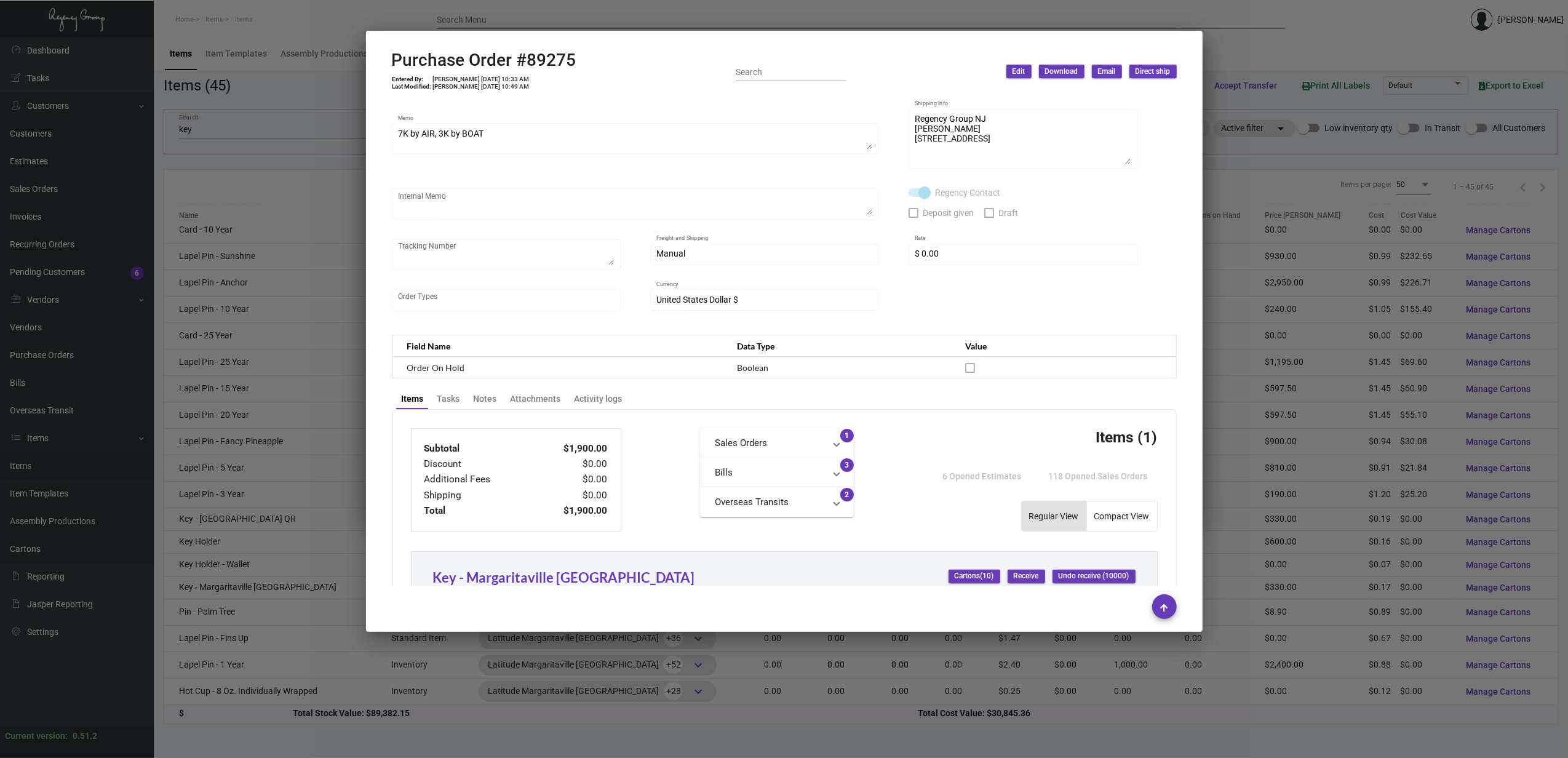
scroll to position [549, 0]
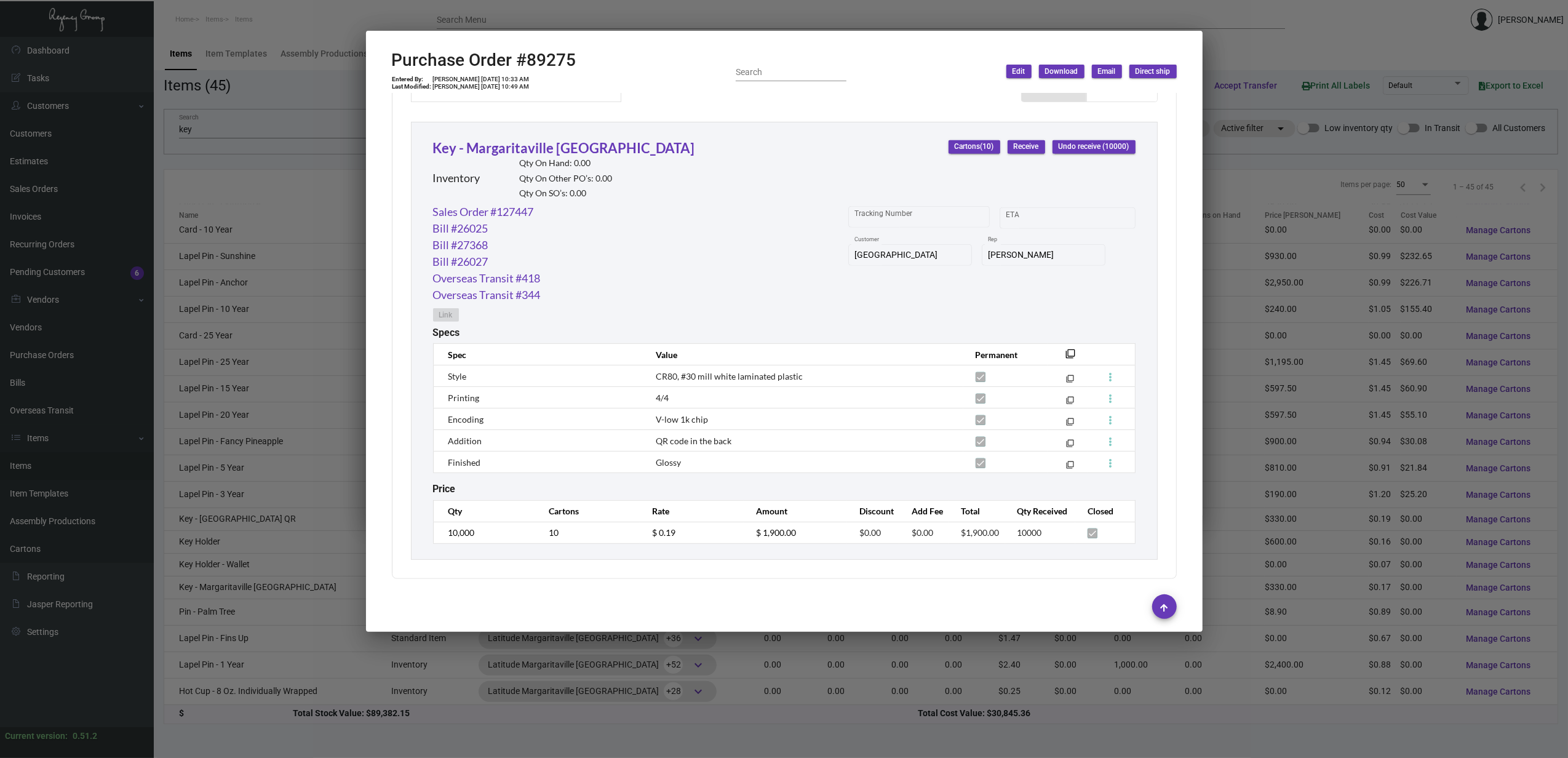
click at [745, 17] on div at bounding box center [784, 379] width 1568 height 758
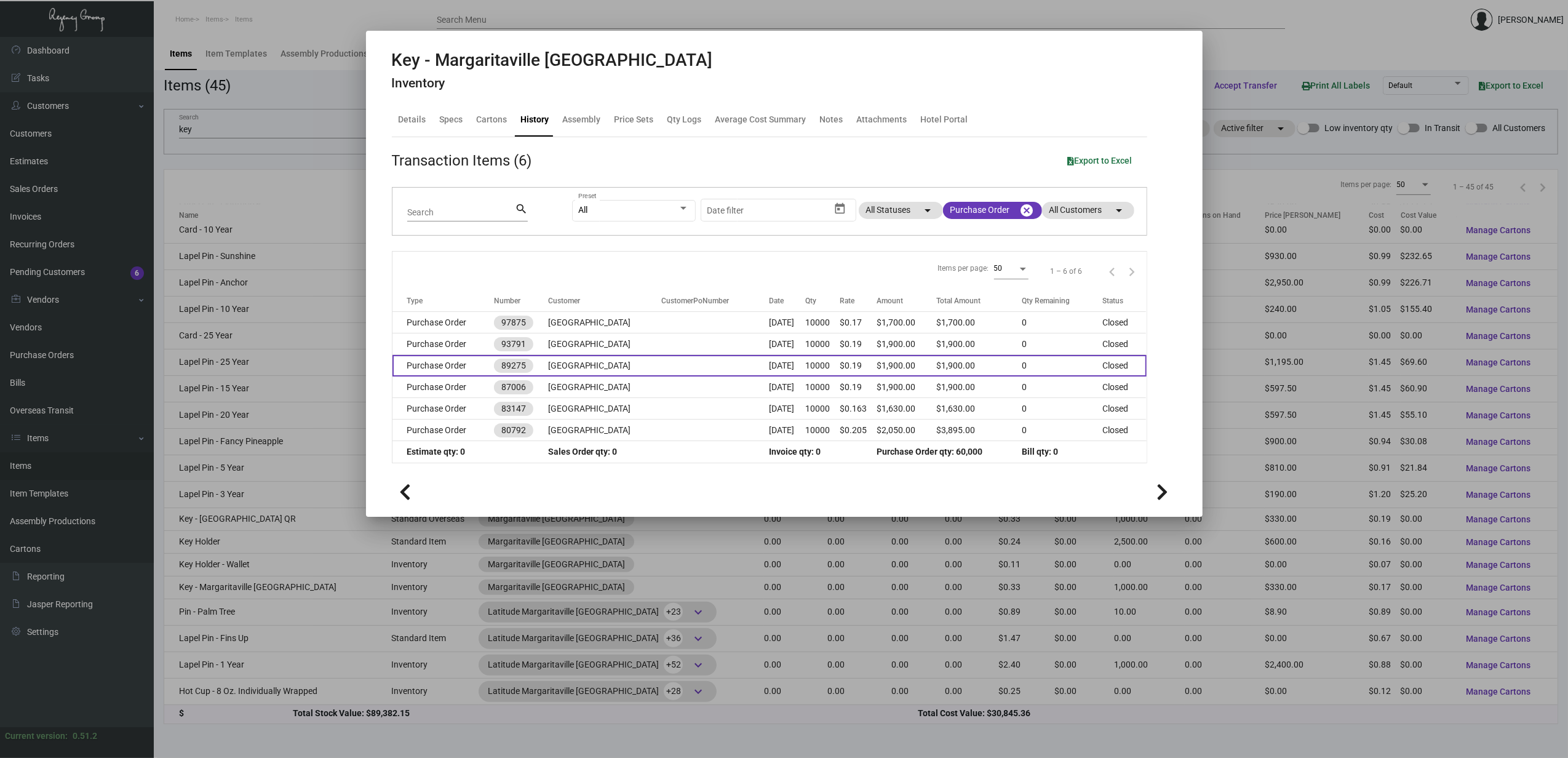
click at [662, 362] on td "[GEOGRAPHIC_DATA]" at bounding box center [605, 366] width 114 height 22
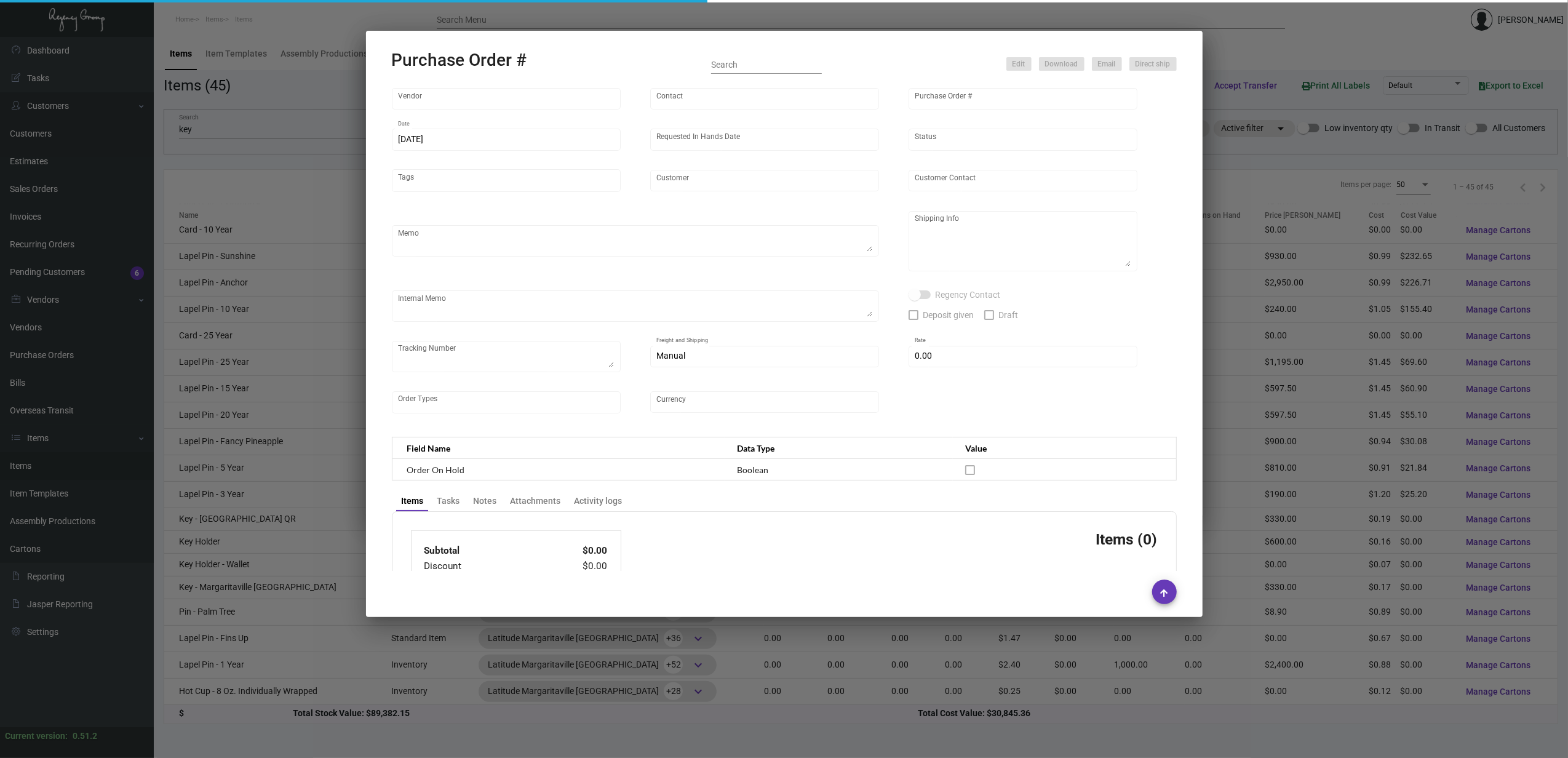
type input "CHENGDU MIND IOT TECHNOLOGY"
type input "[PERSON_NAME]"
type input "89275"
type input "[DATE]"
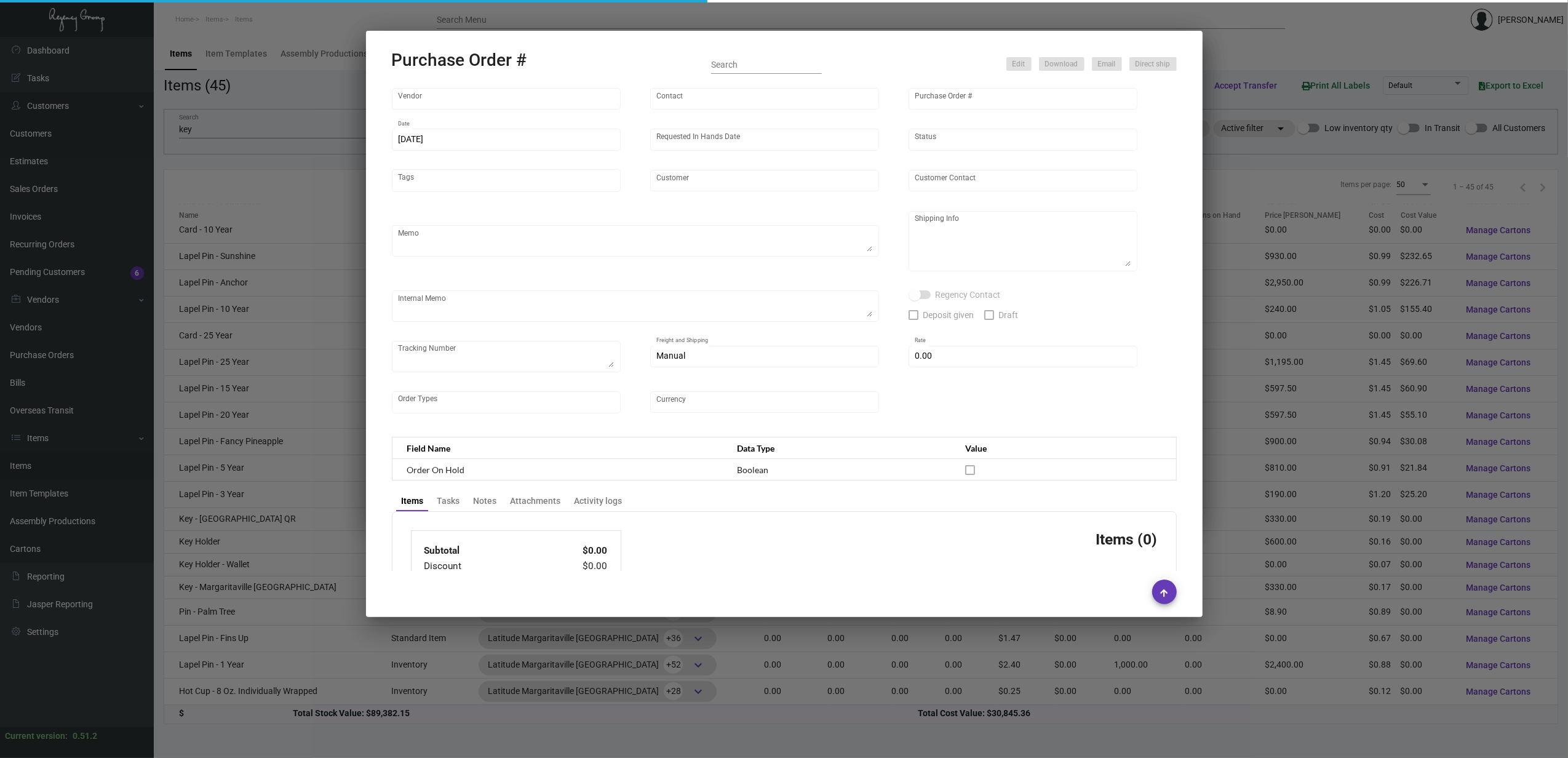
type input "[GEOGRAPHIC_DATA]"
type textarea "7K by AIR, 3K by BOAT"
type textarea "Regency Group NJ [PERSON_NAME] [STREET_ADDRESS]"
checkbox input "true"
type input "$ 0.00"
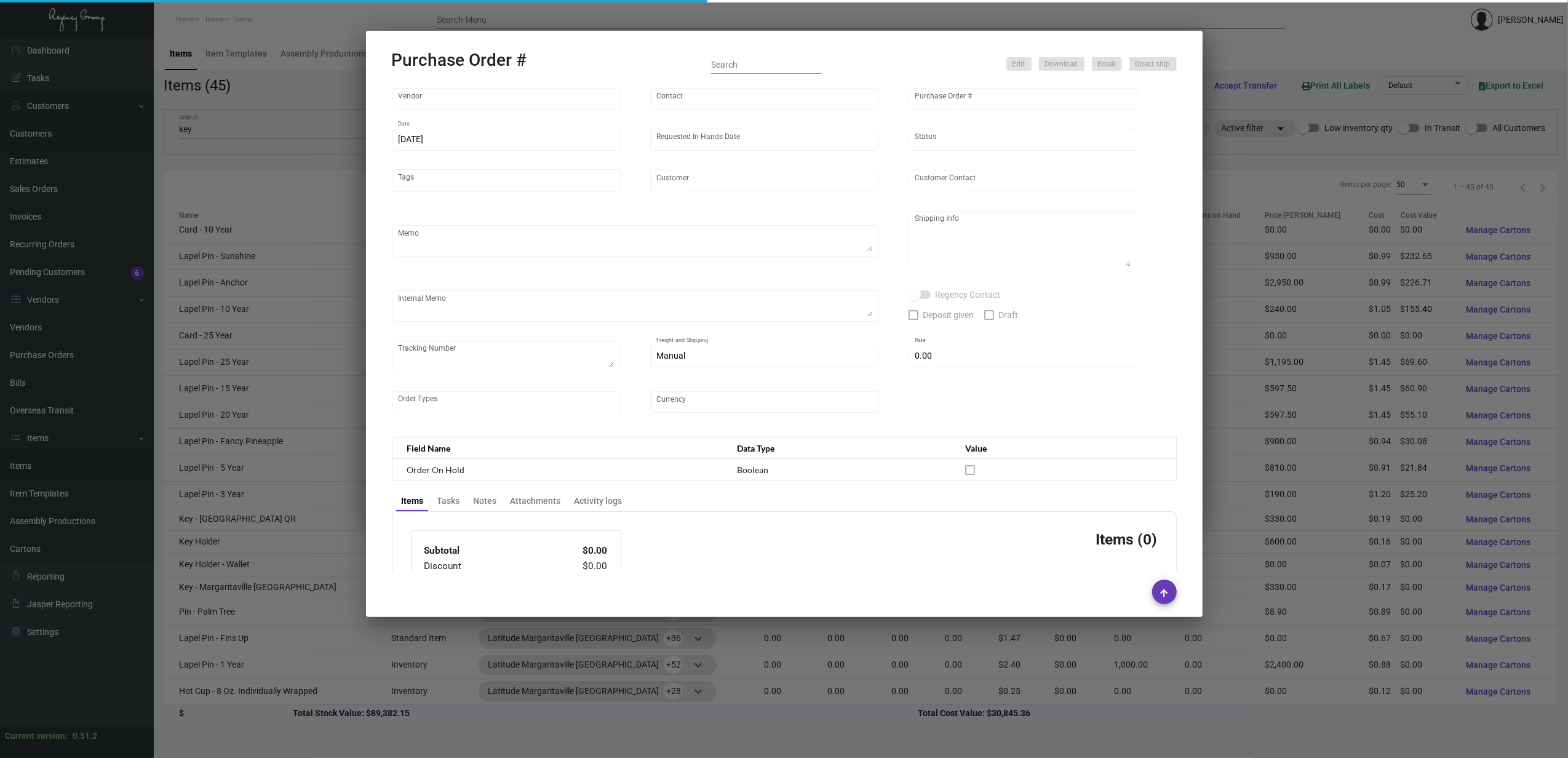
type input "United States Dollar $"
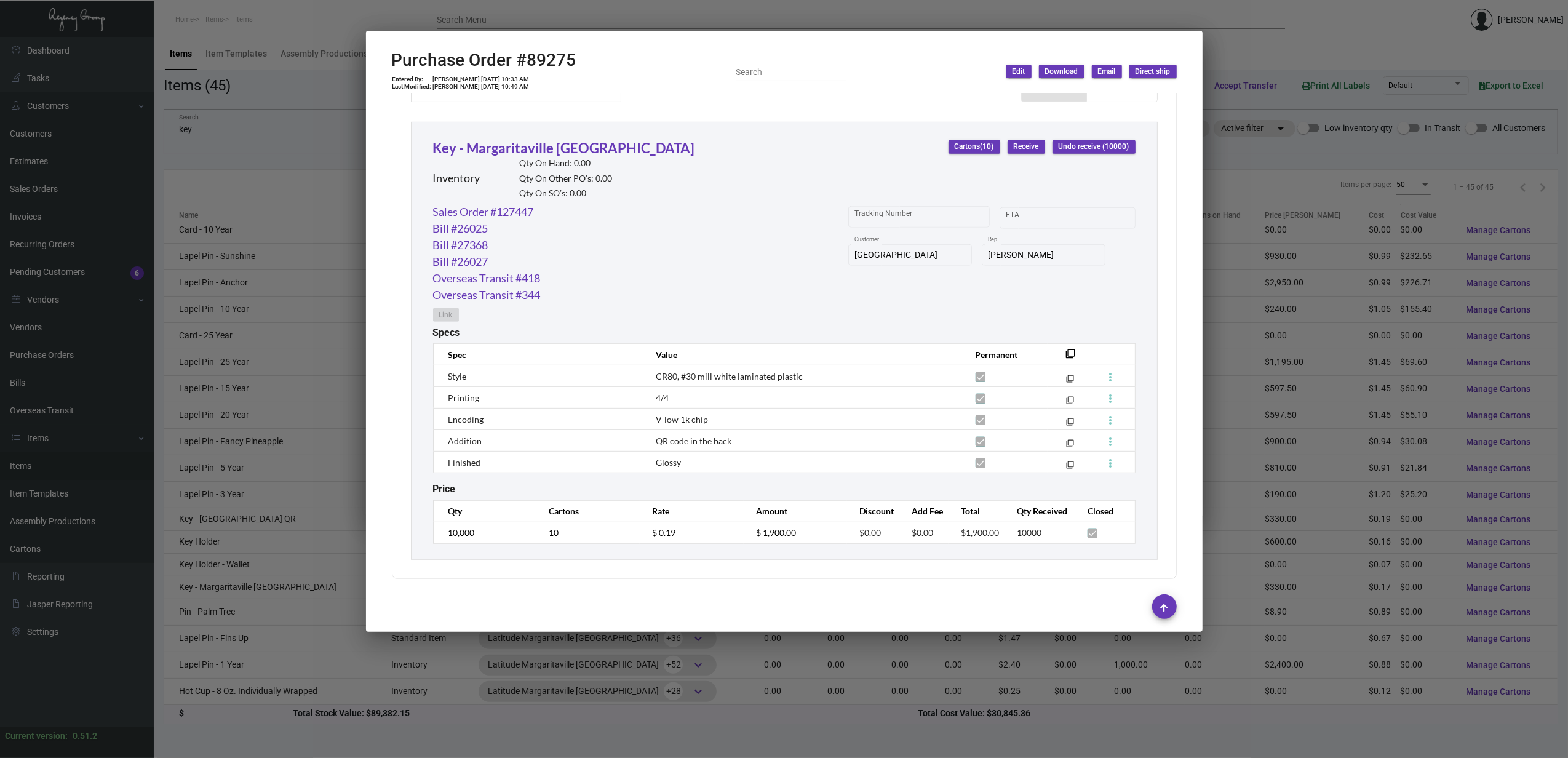
click at [775, 18] on div at bounding box center [784, 379] width 1568 height 758
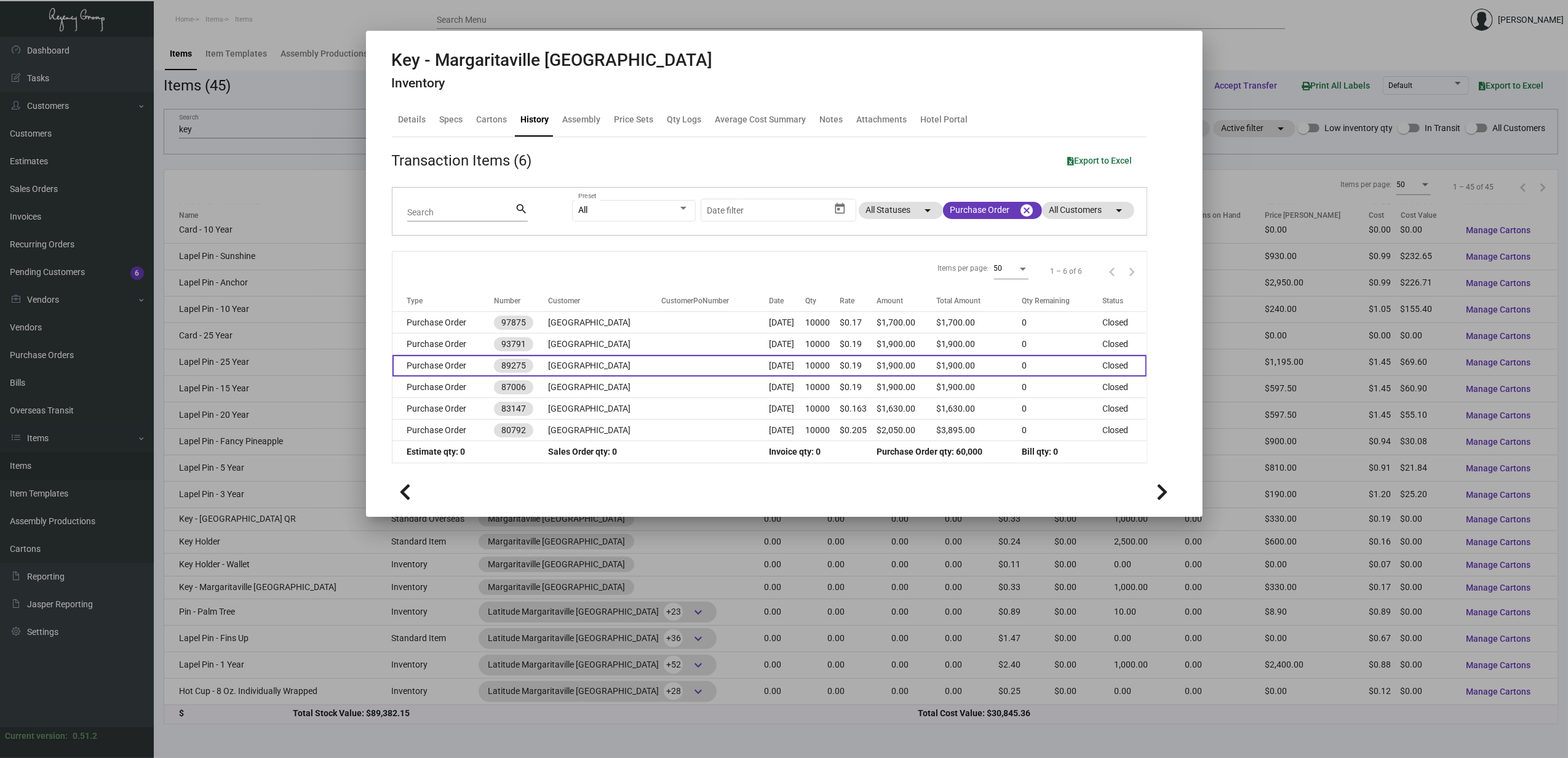
click at [648, 355] on td "[GEOGRAPHIC_DATA]" at bounding box center [605, 366] width 114 height 22
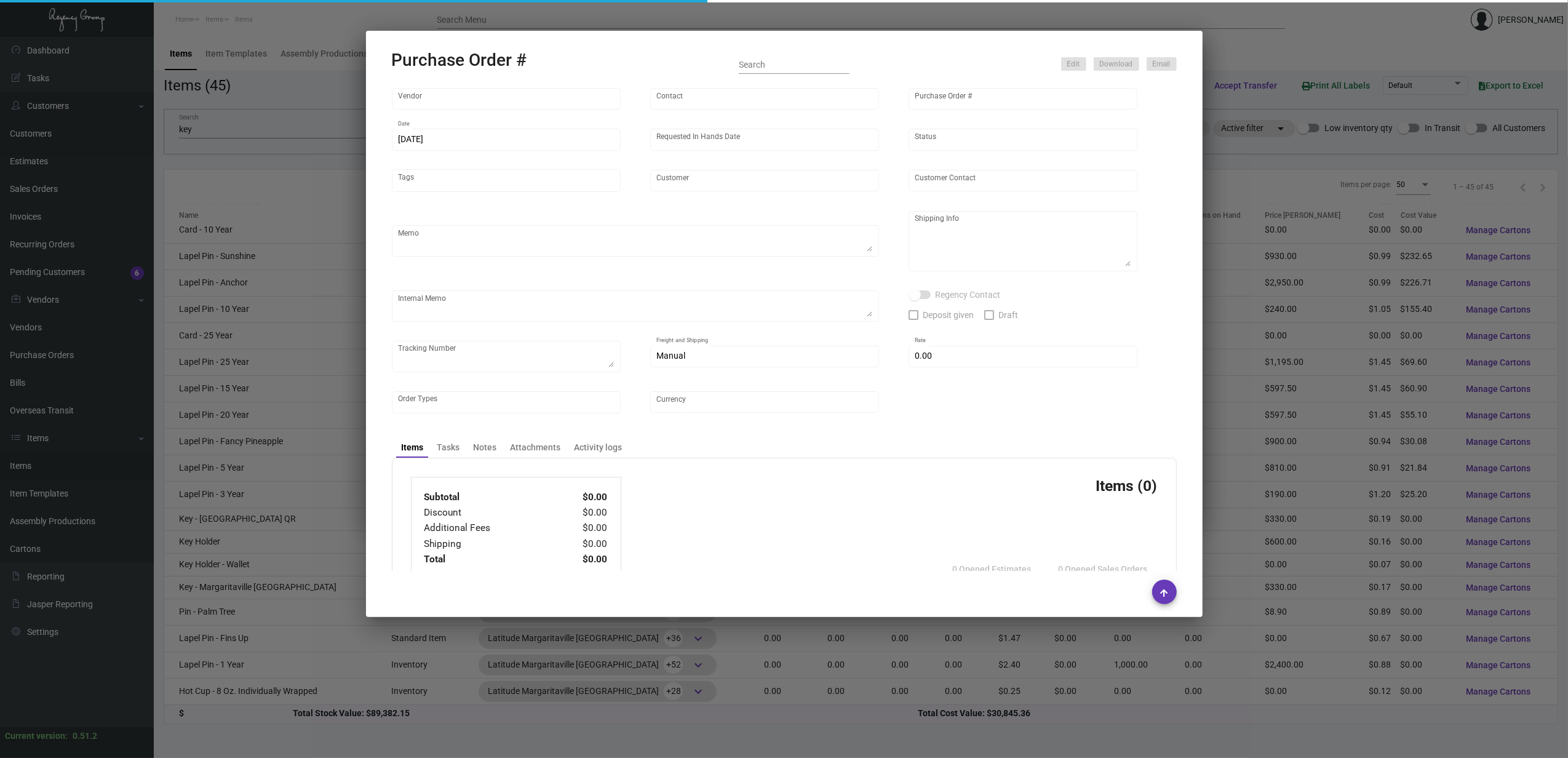
type input "CHENGDU MIND IOT TECHNOLOGY"
type input "[PERSON_NAME]"
type input "89275"
type input "[DATE]"
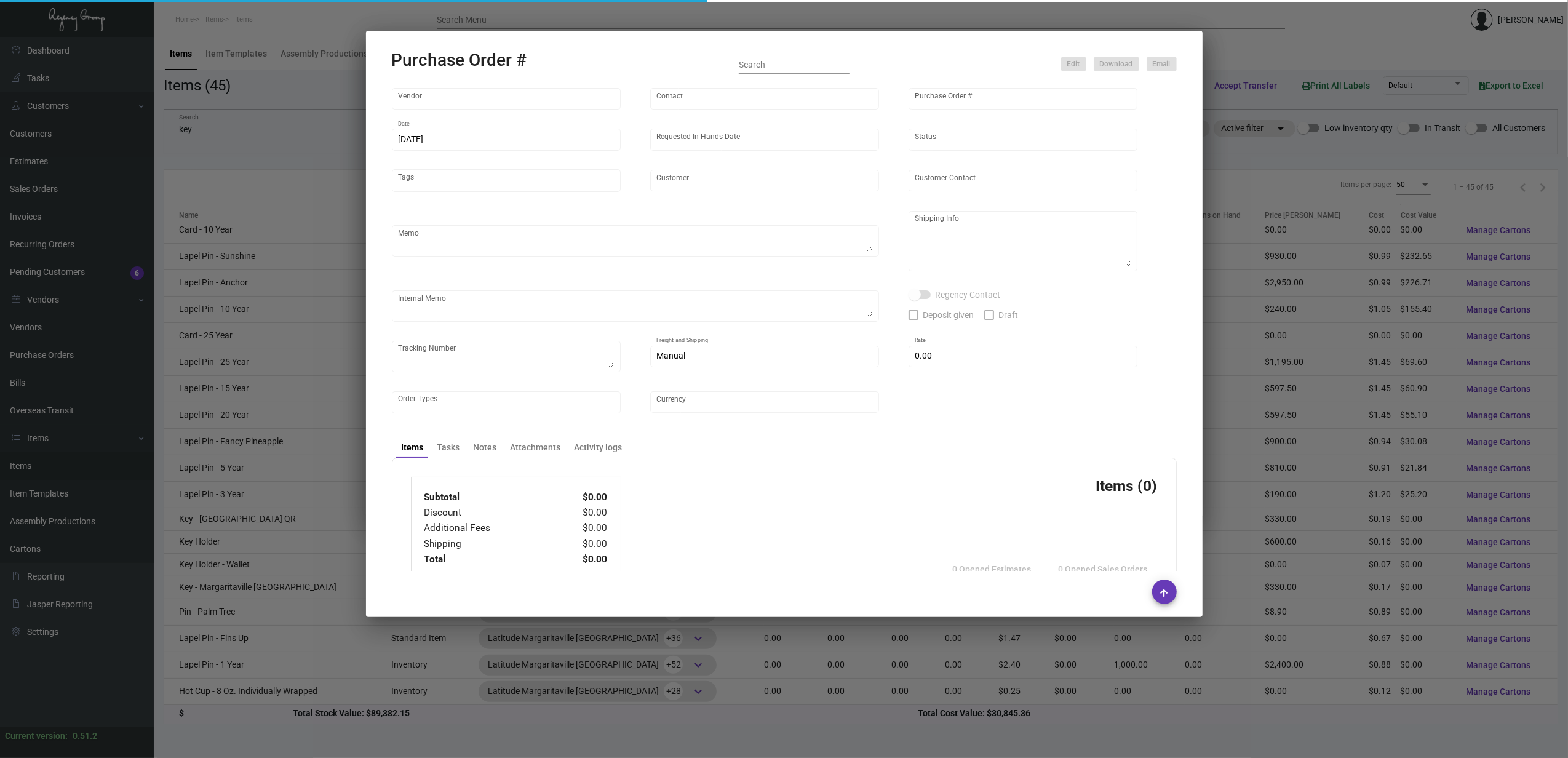
type input "[GEOGRAPHIC_DATA]"
type textarea "7K by AIR, 3K by BOAT"
type textarea "Regency Group NJ [PERSON_NAME] [STREET_ADDRESS]"
checkbox input "true"
type input "$ 0.00"
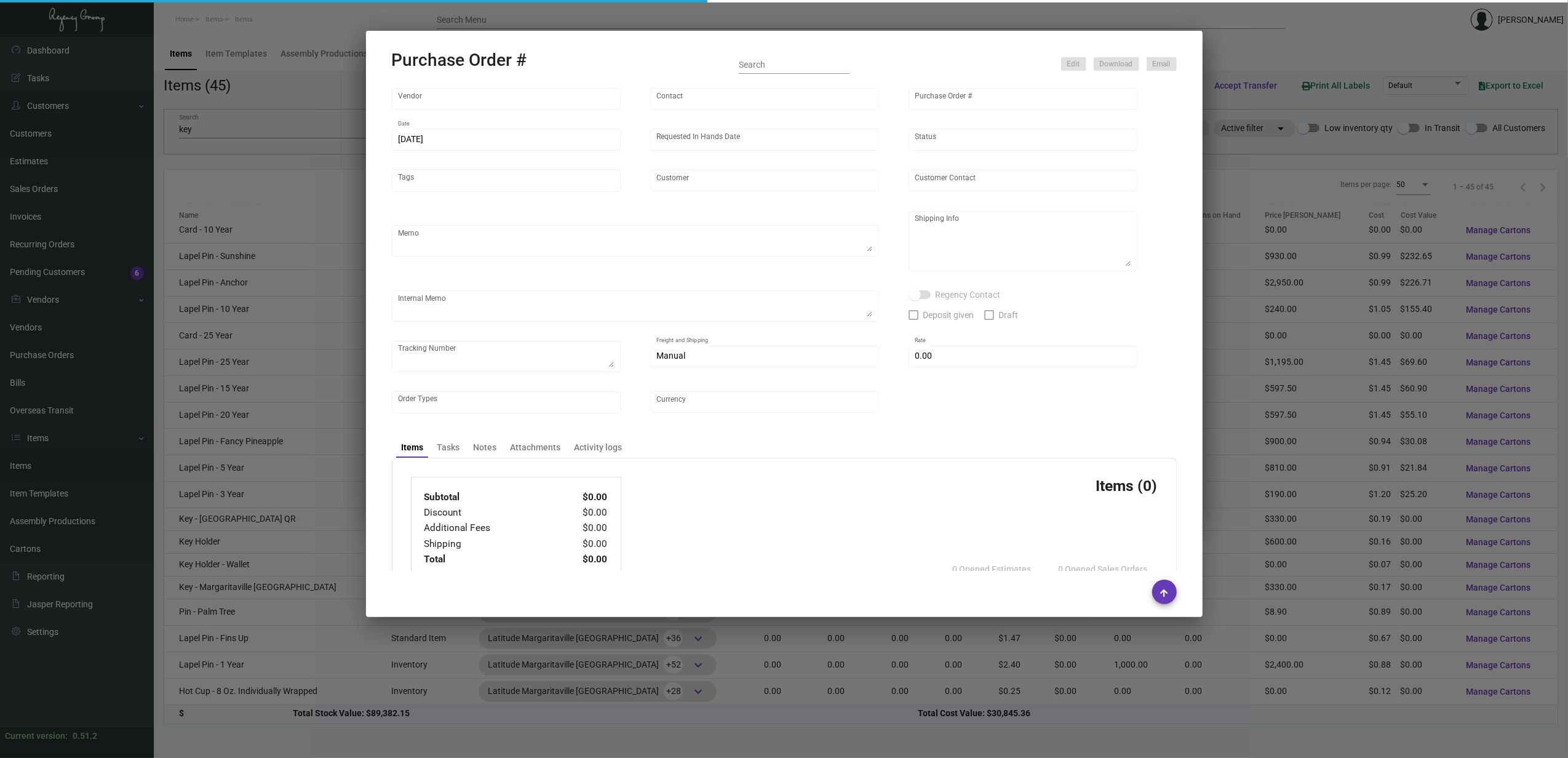
type input "United States Dollar $"
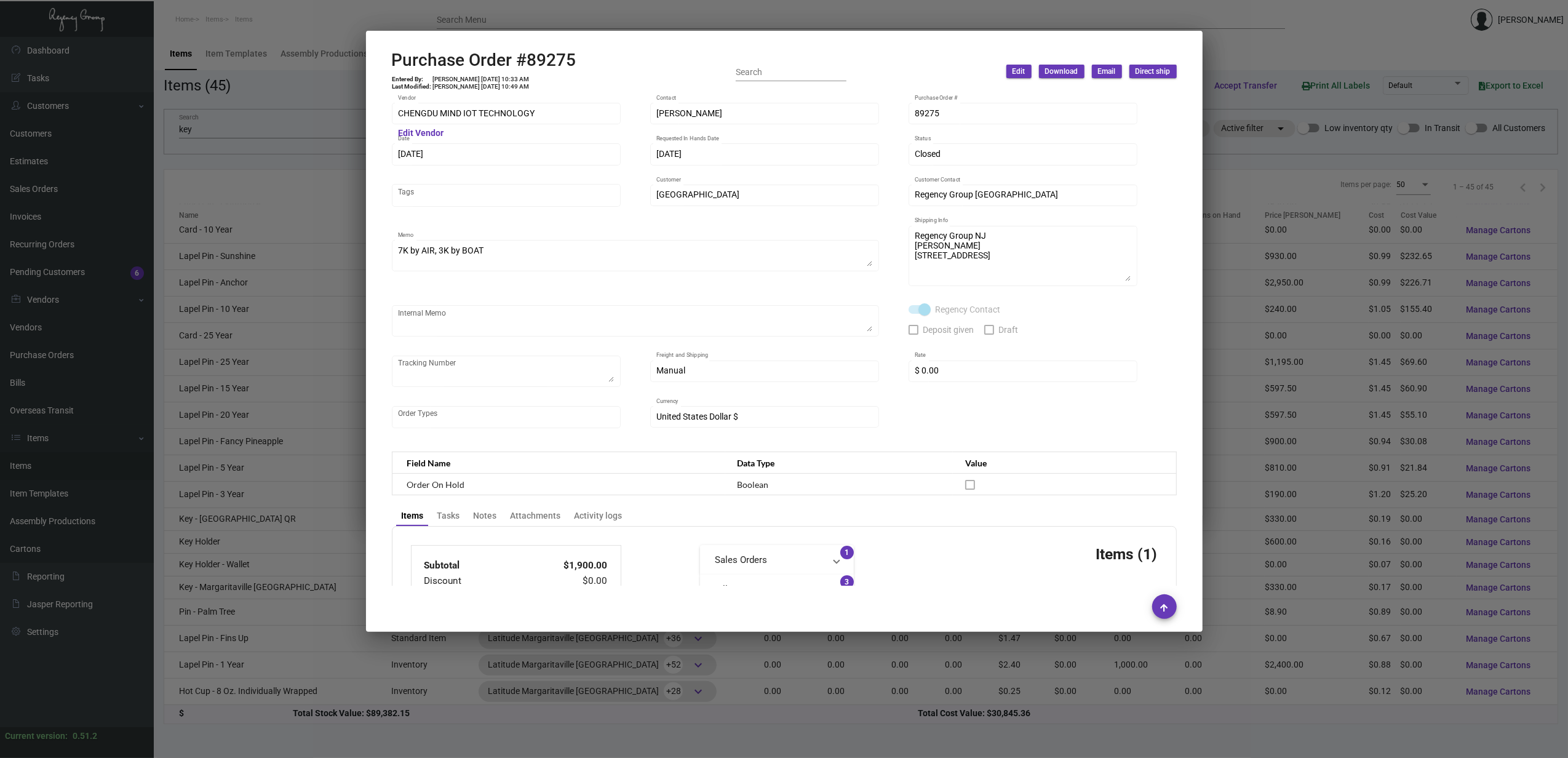
click at [712, 26] on div at bounding box center [784, 379] width 1568 height 758
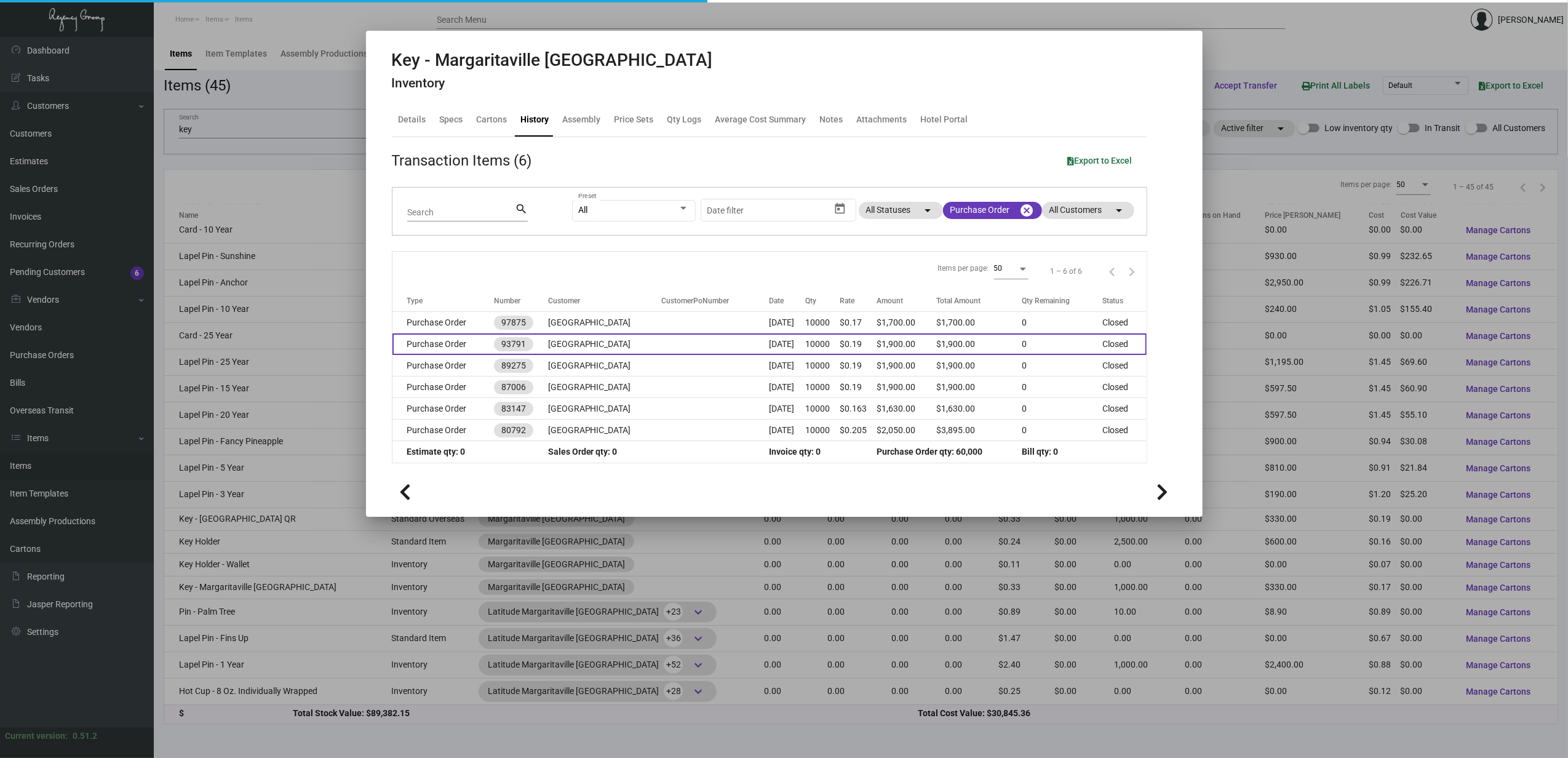
click at [640, 334] on td "[GEOGRAPHIC_DATA]" at bounding box center [605, 344] width 114 height 22
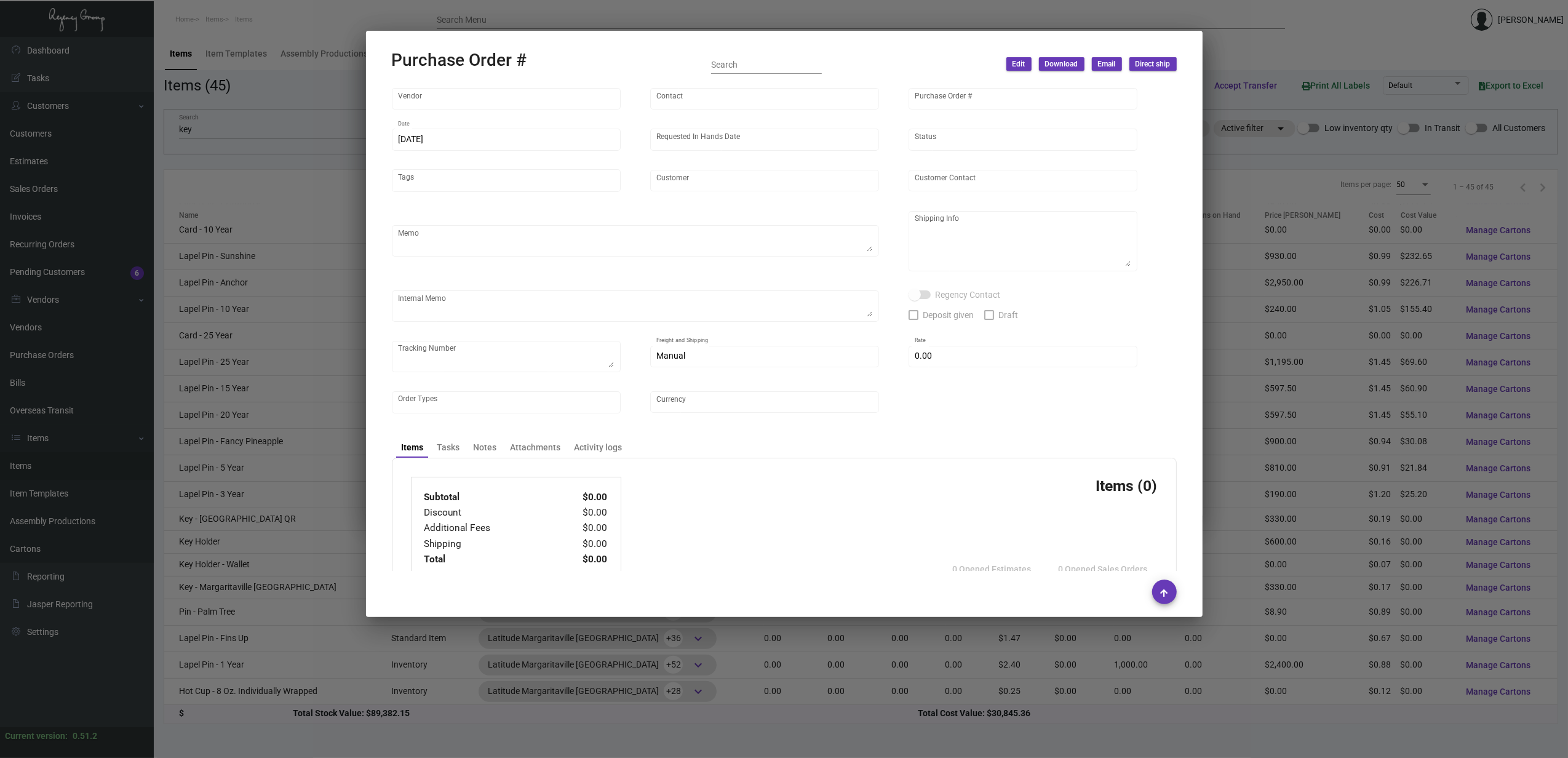
type input "CHENGDU MIND IOT TECHNOLOGY"
type input "[PERSON_NAME]"
type input "93791"
type input "[DATE]"
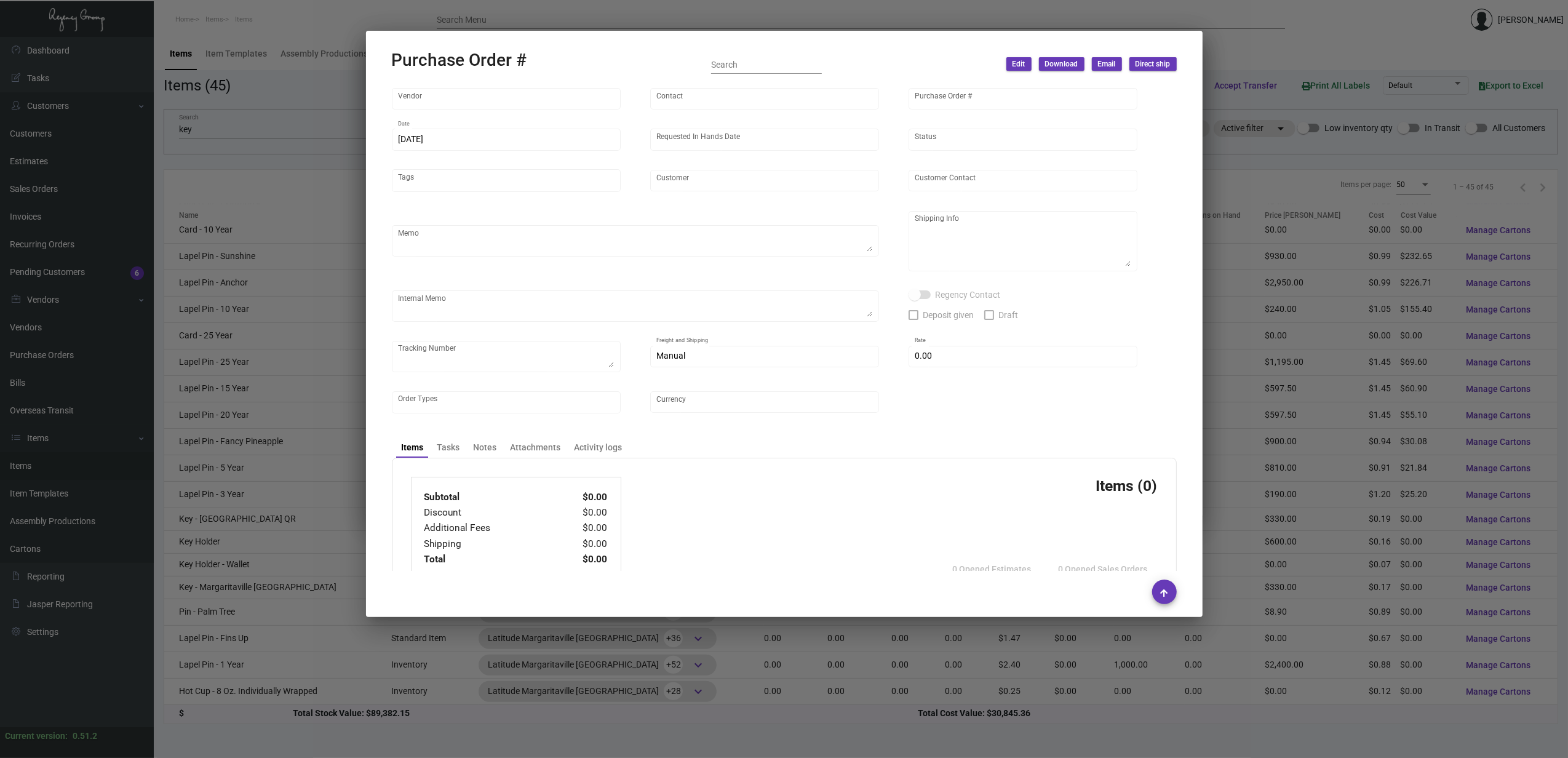
type input "[GEOGRAPHIC_DATA]"
type textarea "AIR to [GEOGRAPHIC_DATA]"
type textarea "Regency Group NJ - [PERSON_NAME] [STREET_ADDRESS]"
checkbox input "true"
type input "$ 0.00"
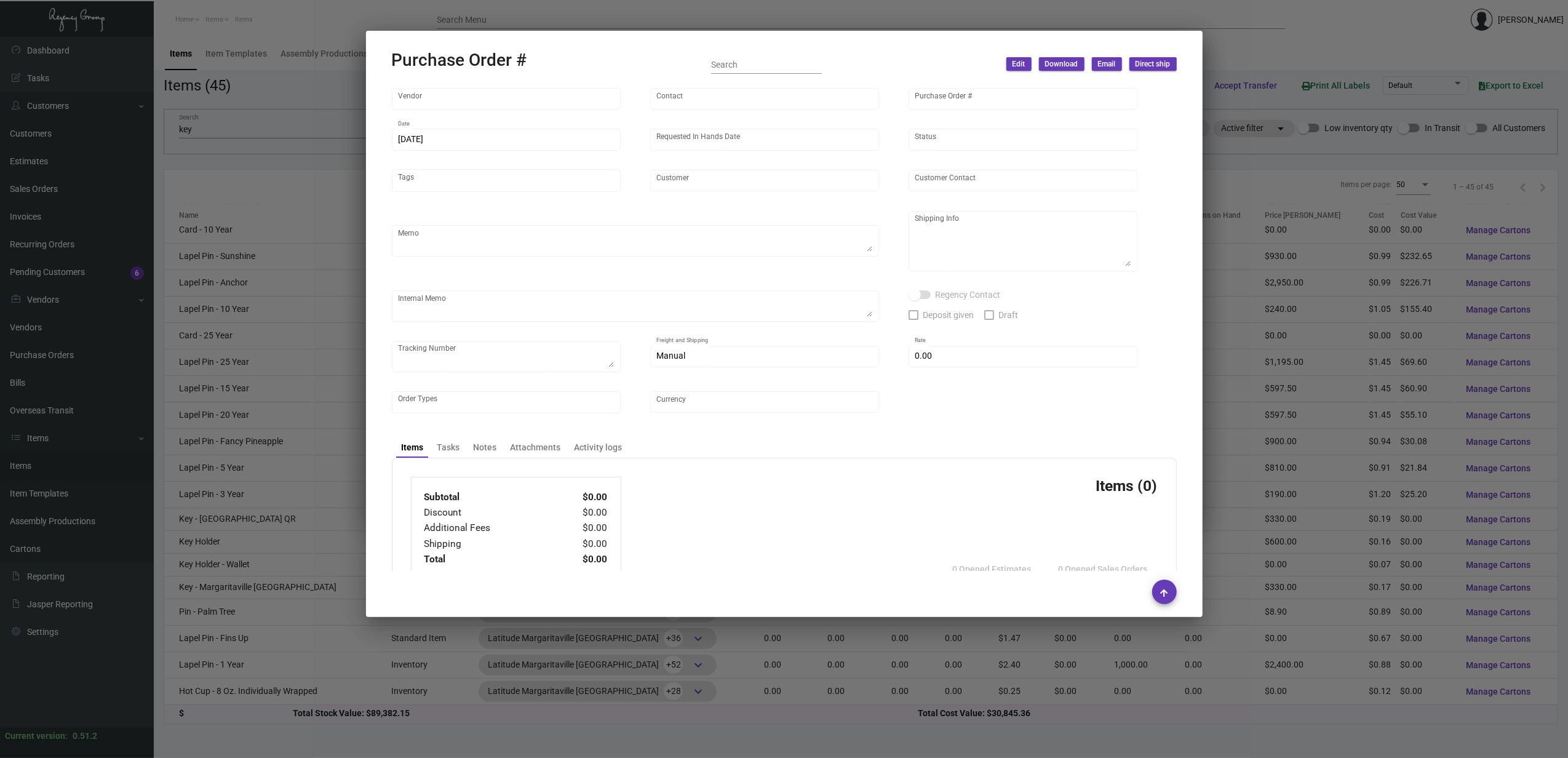
type input "United States Dollar $"
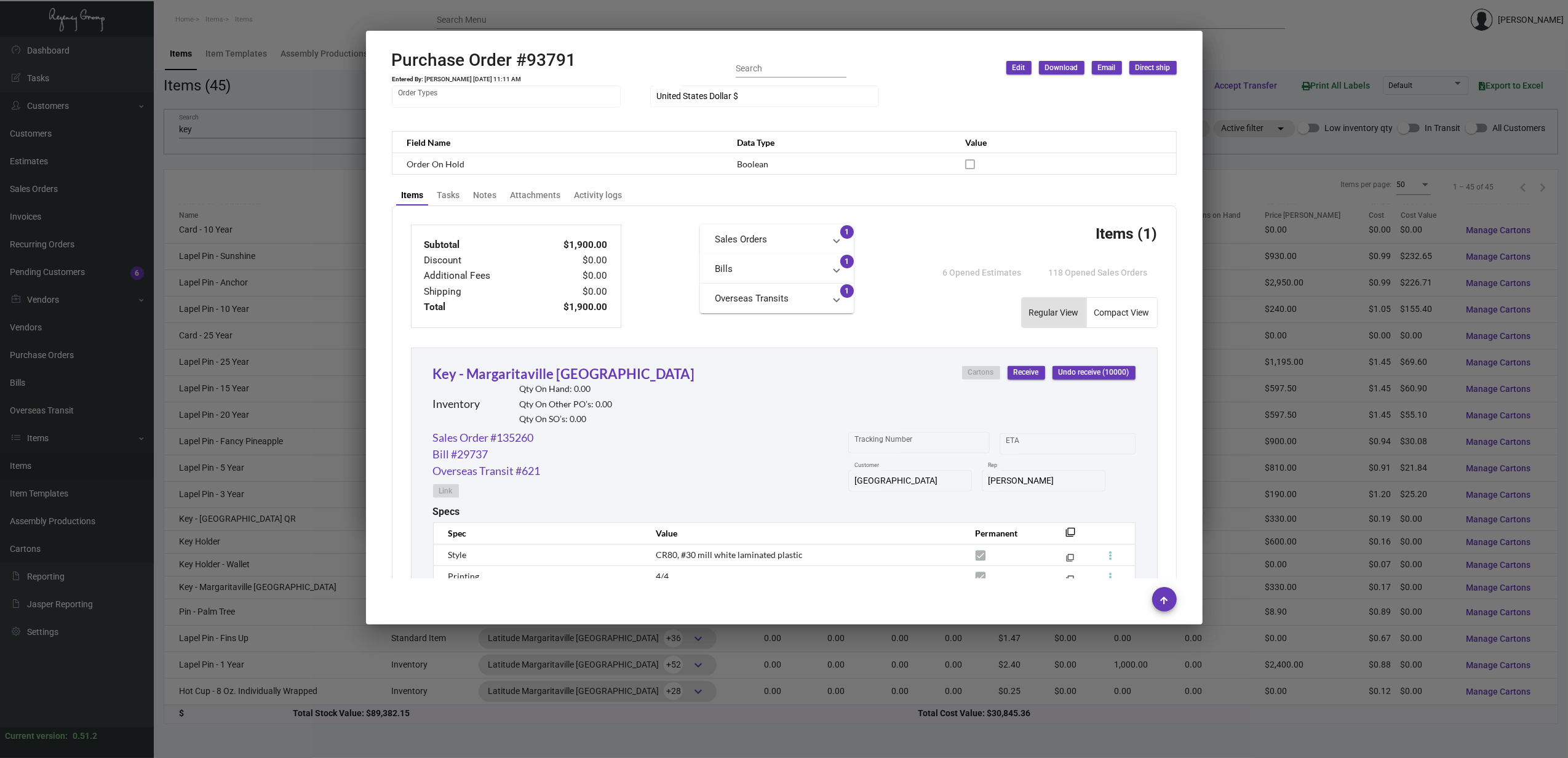
scroll to position [502, 0]
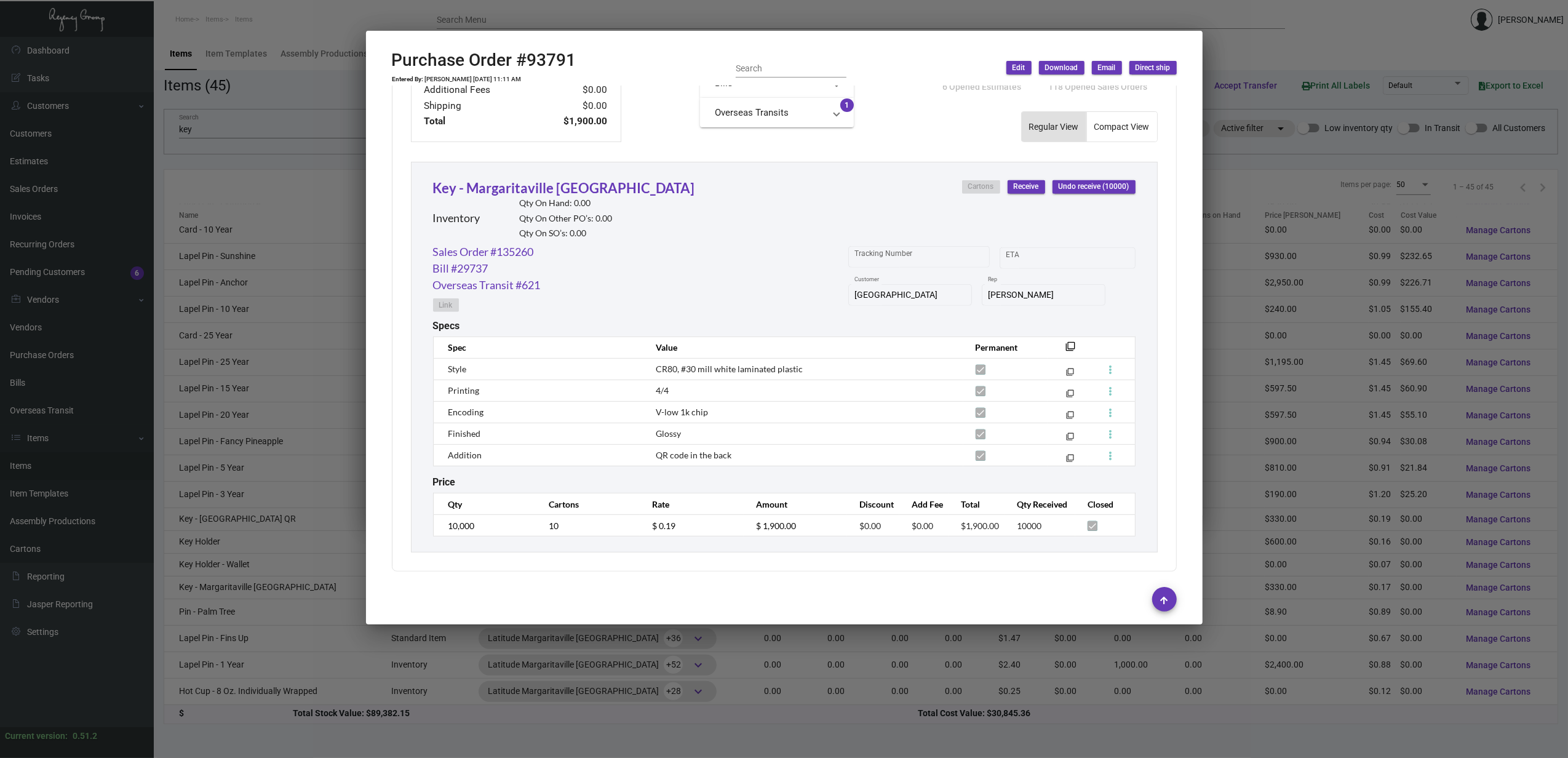
click at [747, 11] on div at bounding box center [784, 379] width 1568 height 758
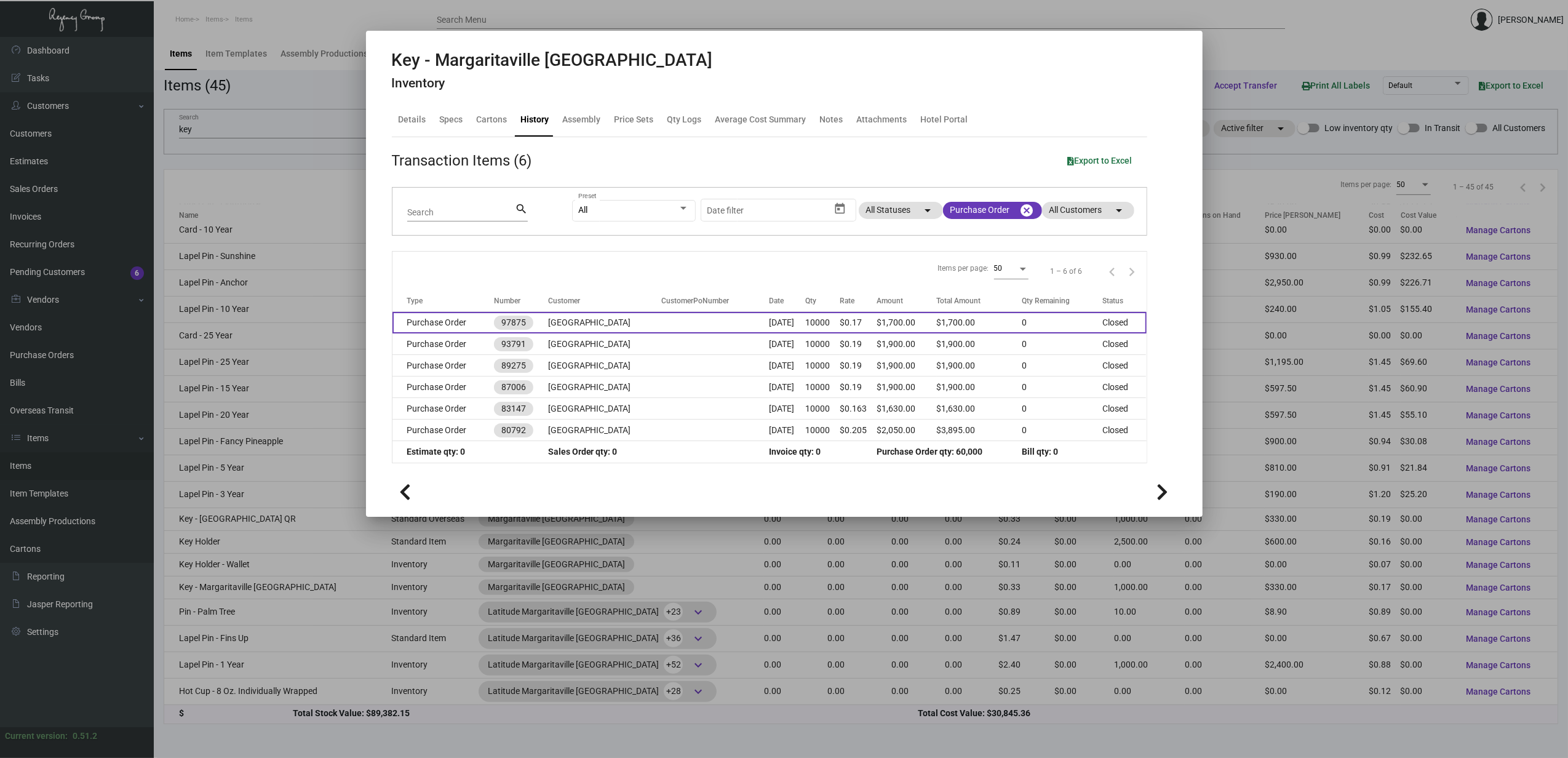
click at [621, 321] on td "[GEOGRAPHIC_DATA]" at bounding box center [605, 323] width 114 height 22
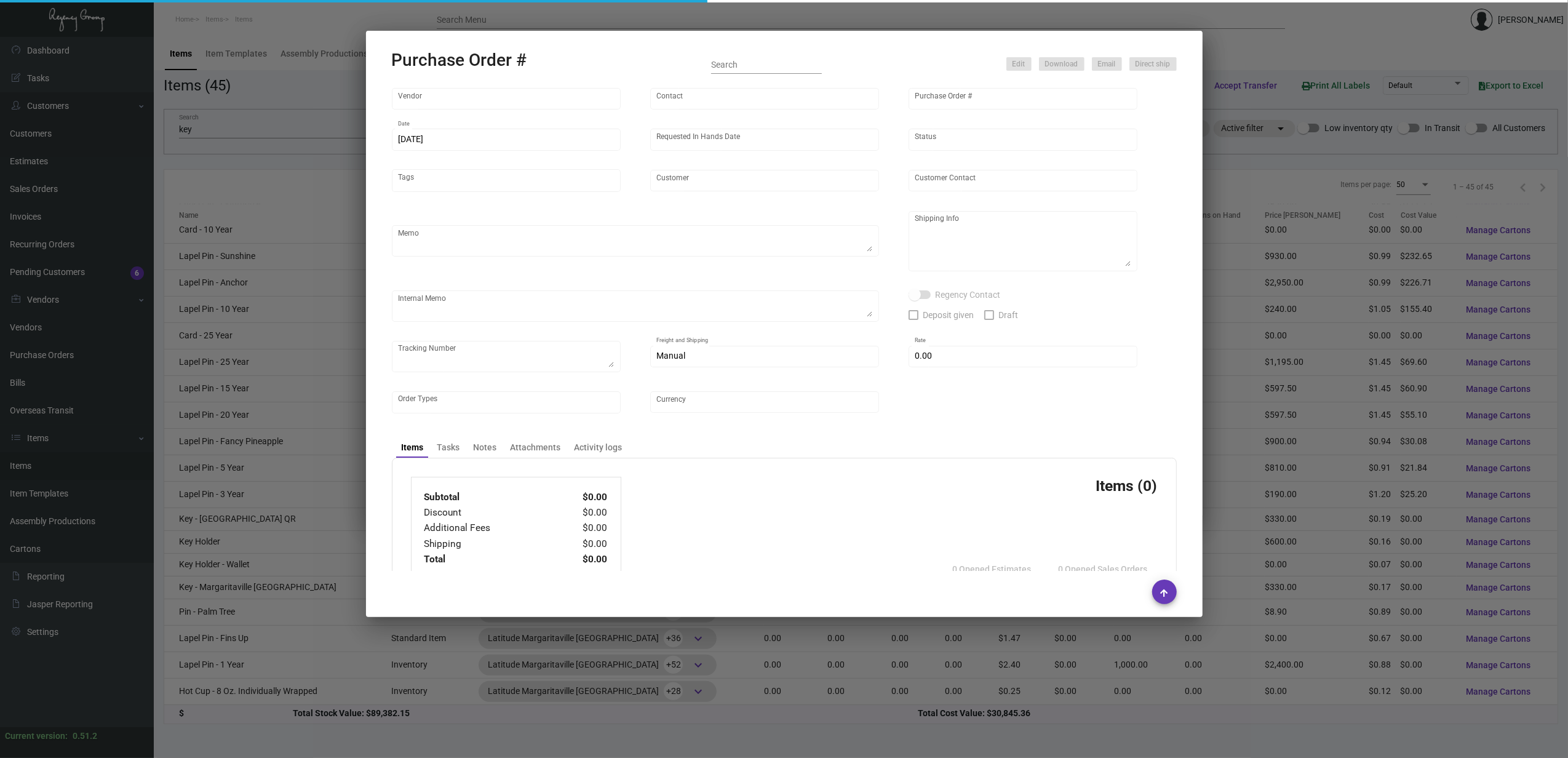
type input "CHENGDU MIND IOT TECHNOLOGY"
type input "[PERSON_NAME]"
type input "97875"
type input "[DATE]"
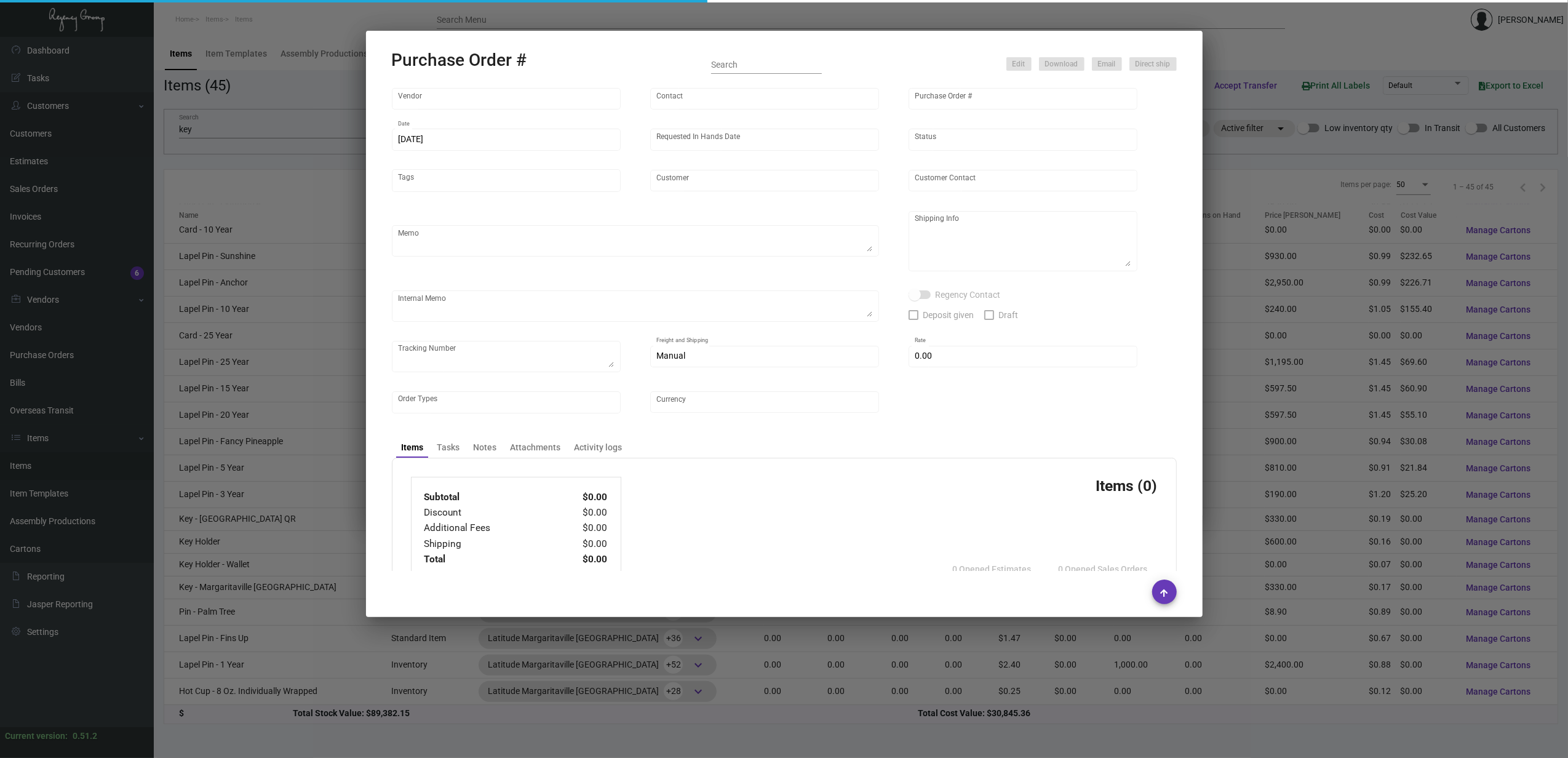
type input "[GEOGRAPHIC_DATA]"
type textarea "Air to [GEOGRAPHIC_DATA]"
type textarea "Regency Group NJ - [PERSON_NAME] [STREET_ADDRESS]"
checkbox input "true"
type input "$ 0.00"
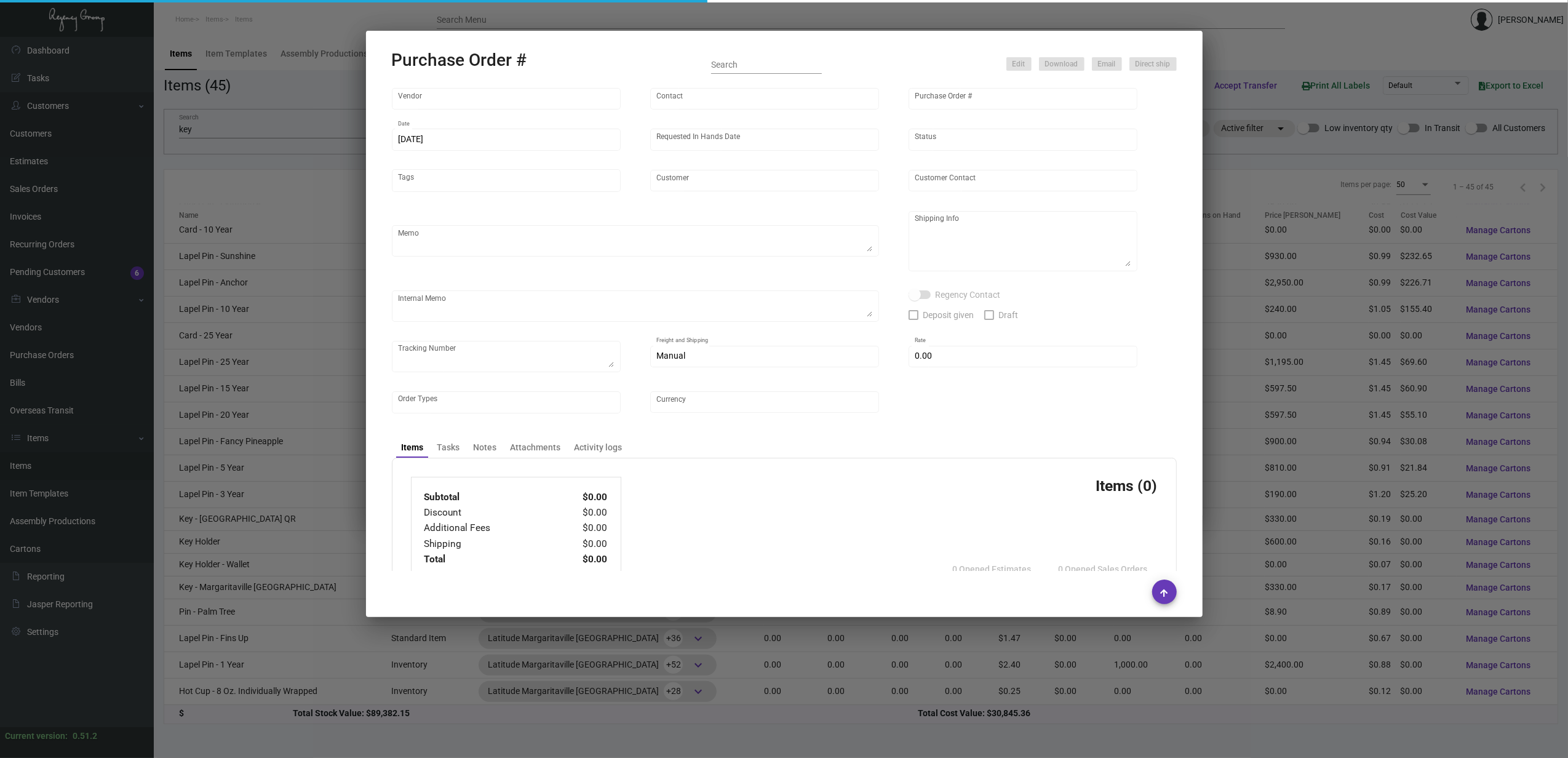
type input "United States Dollar $"
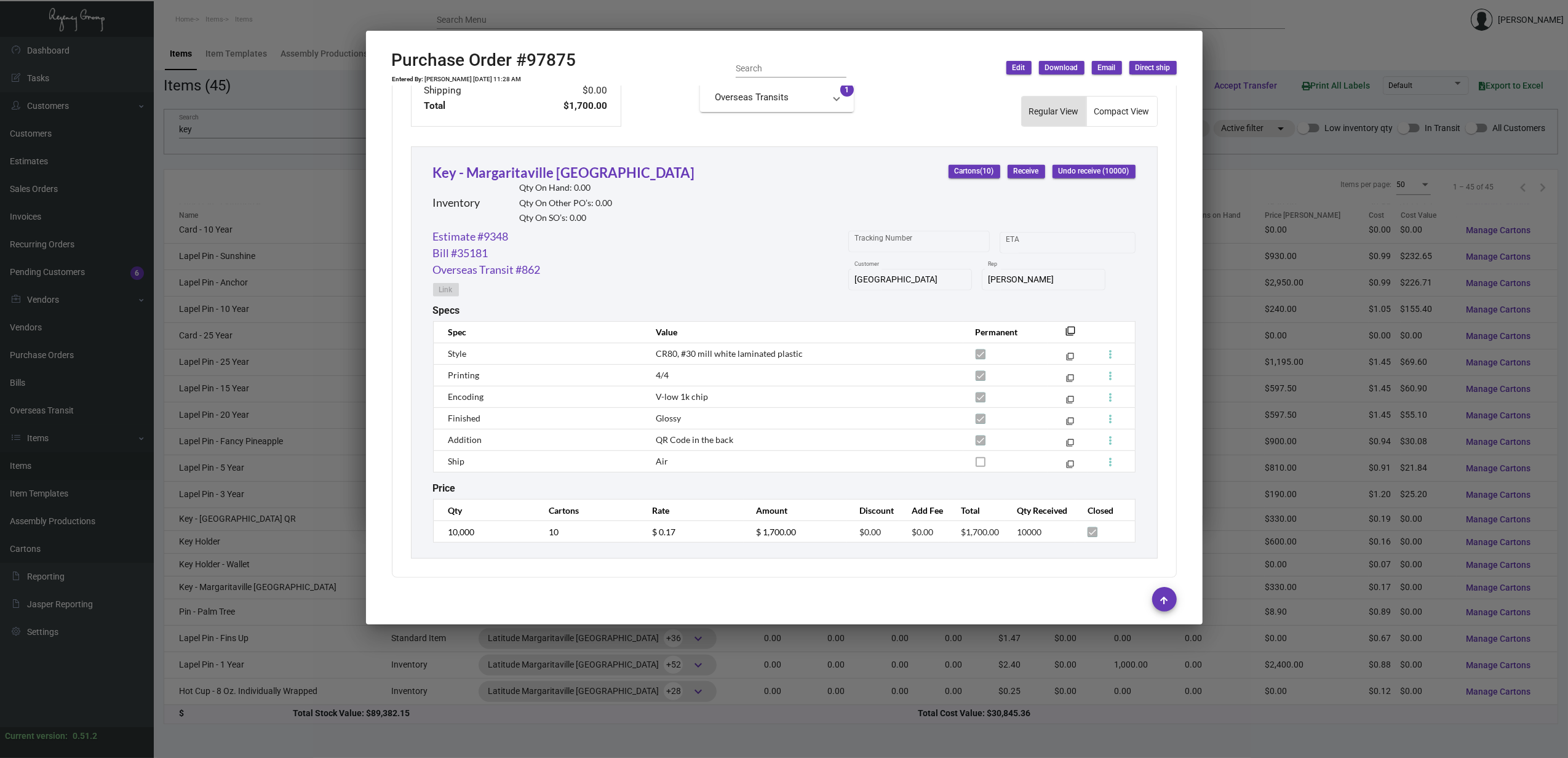
scroll to position [523, 0]
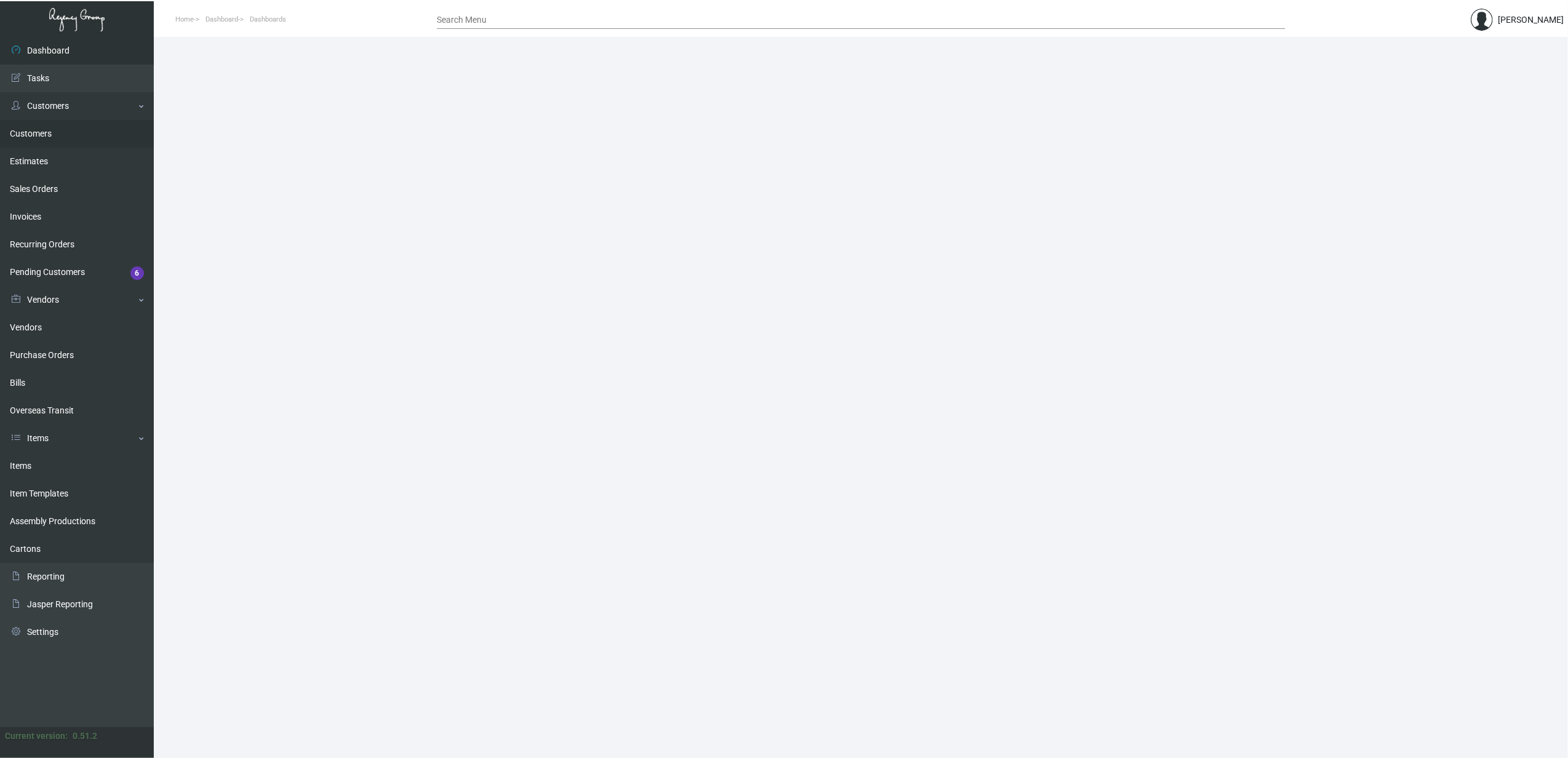
click at [30, 135] on link "Customers" at bounding box center [77, 133] width 154 height 28
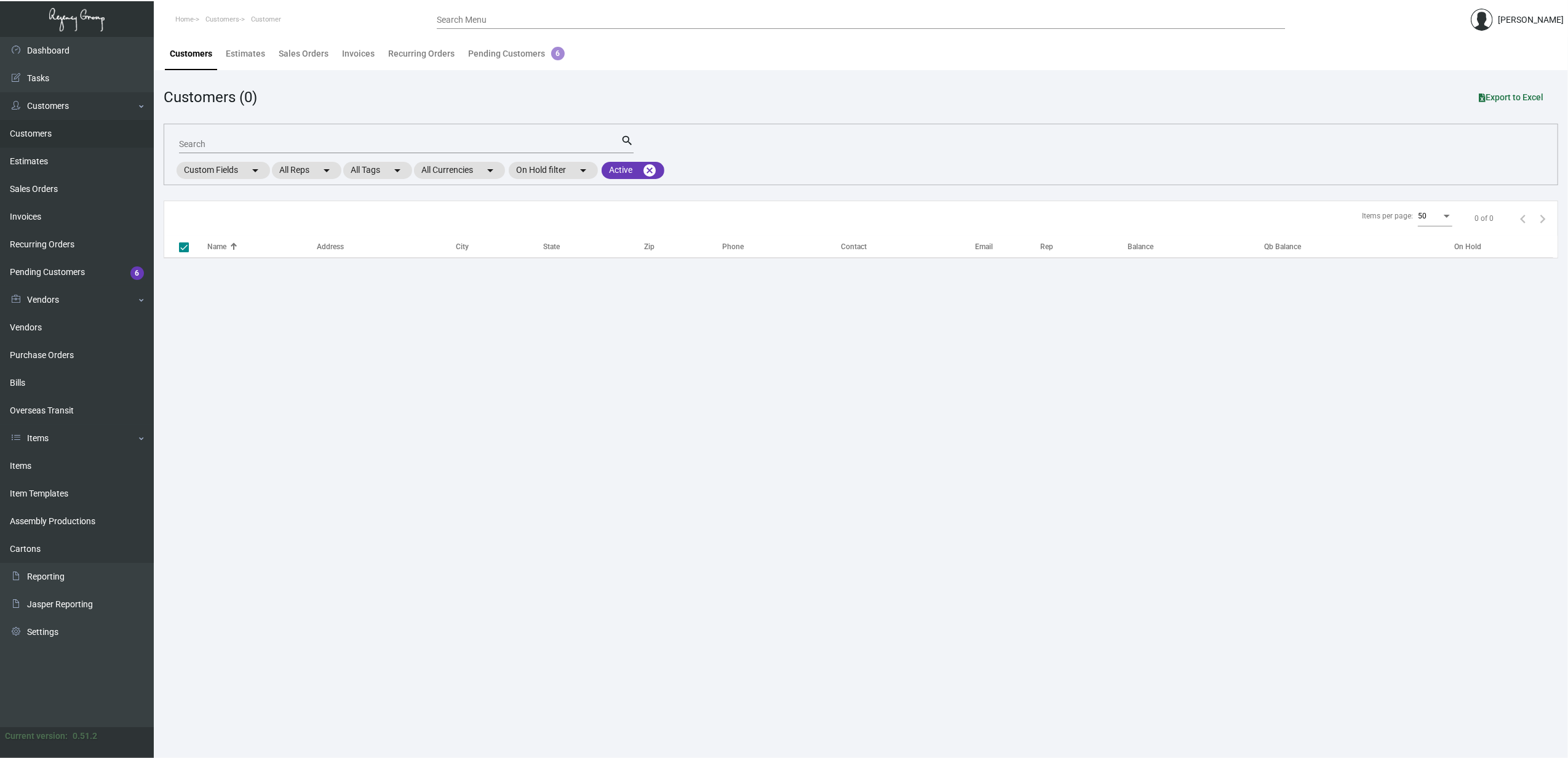
checkbox input "false"
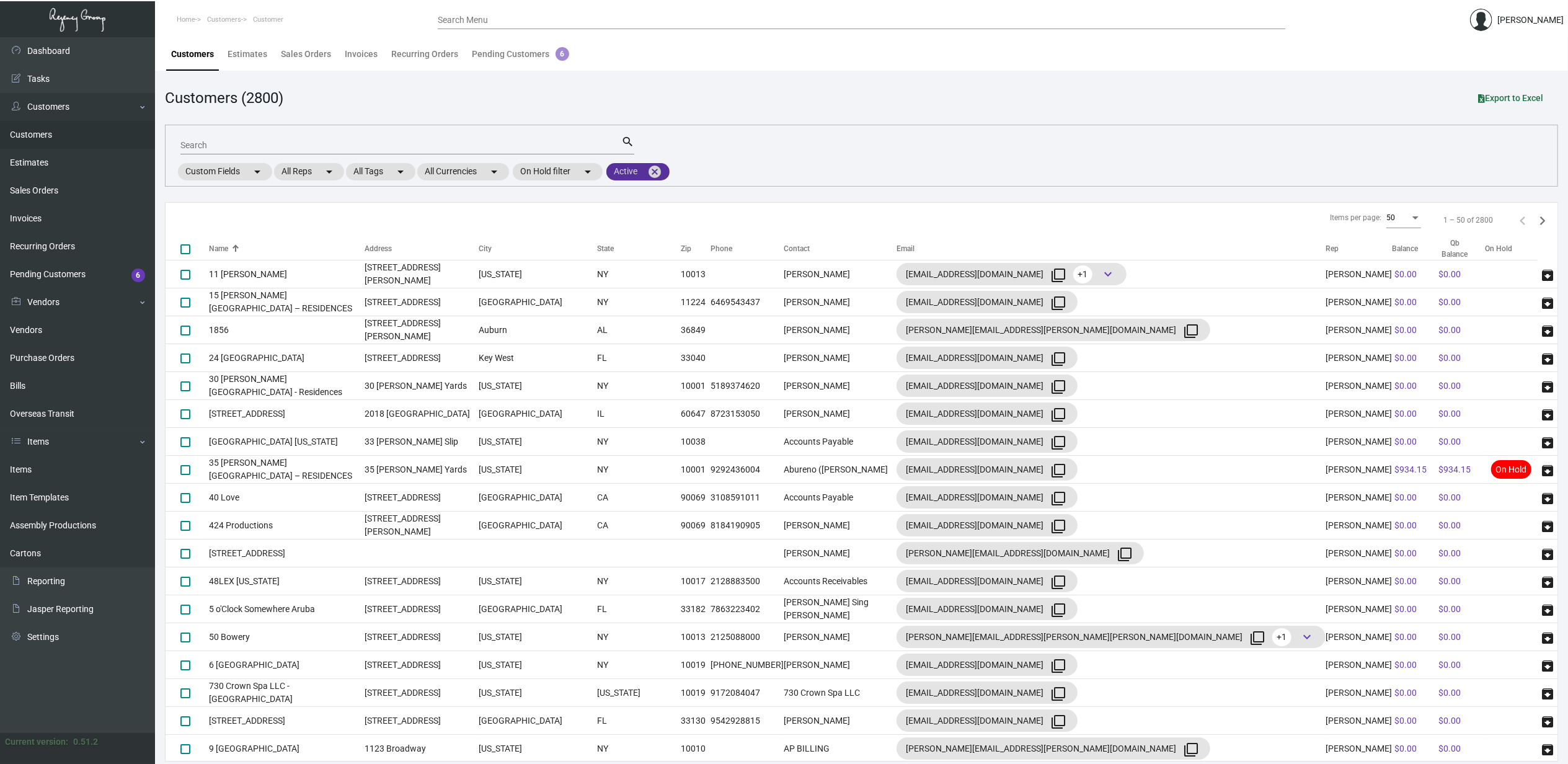
click at [662, 172] on mat-icon "cancel" at bounding box center [654, 172] width 15 height 15
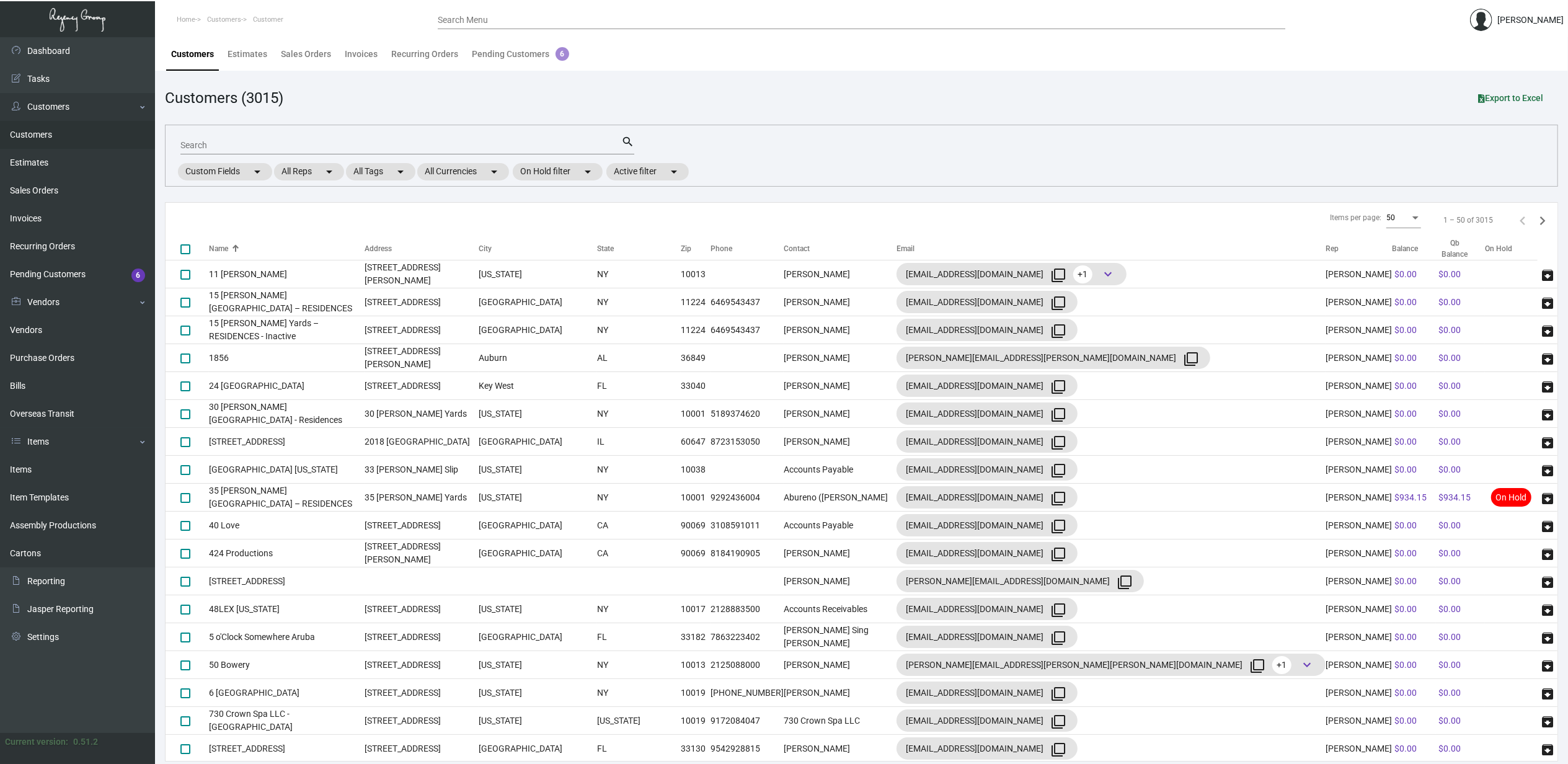
click at [528, 147] on input "Search" at bounding box center [401, 145] width 441 height 10
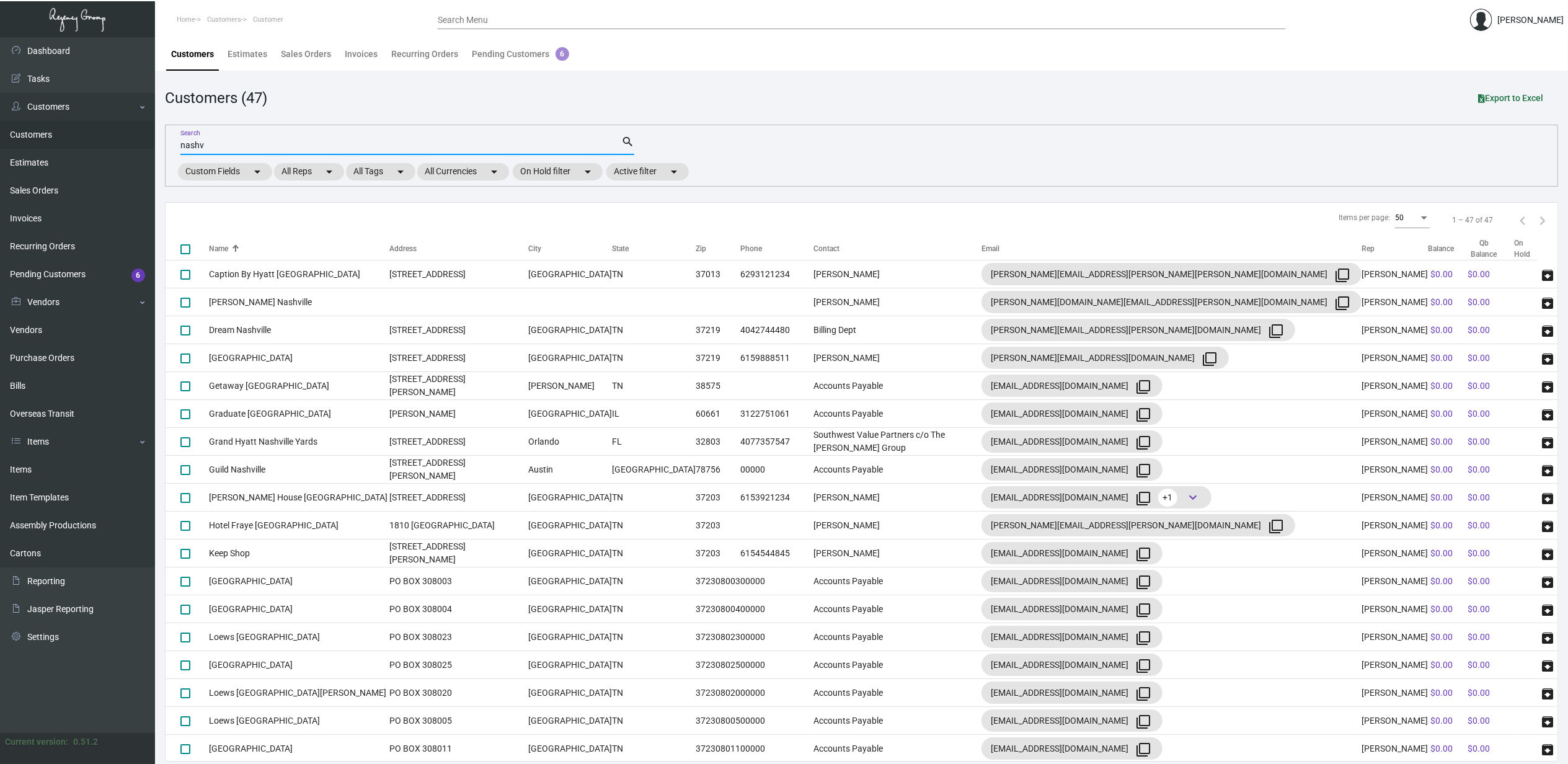
type input "nashv"
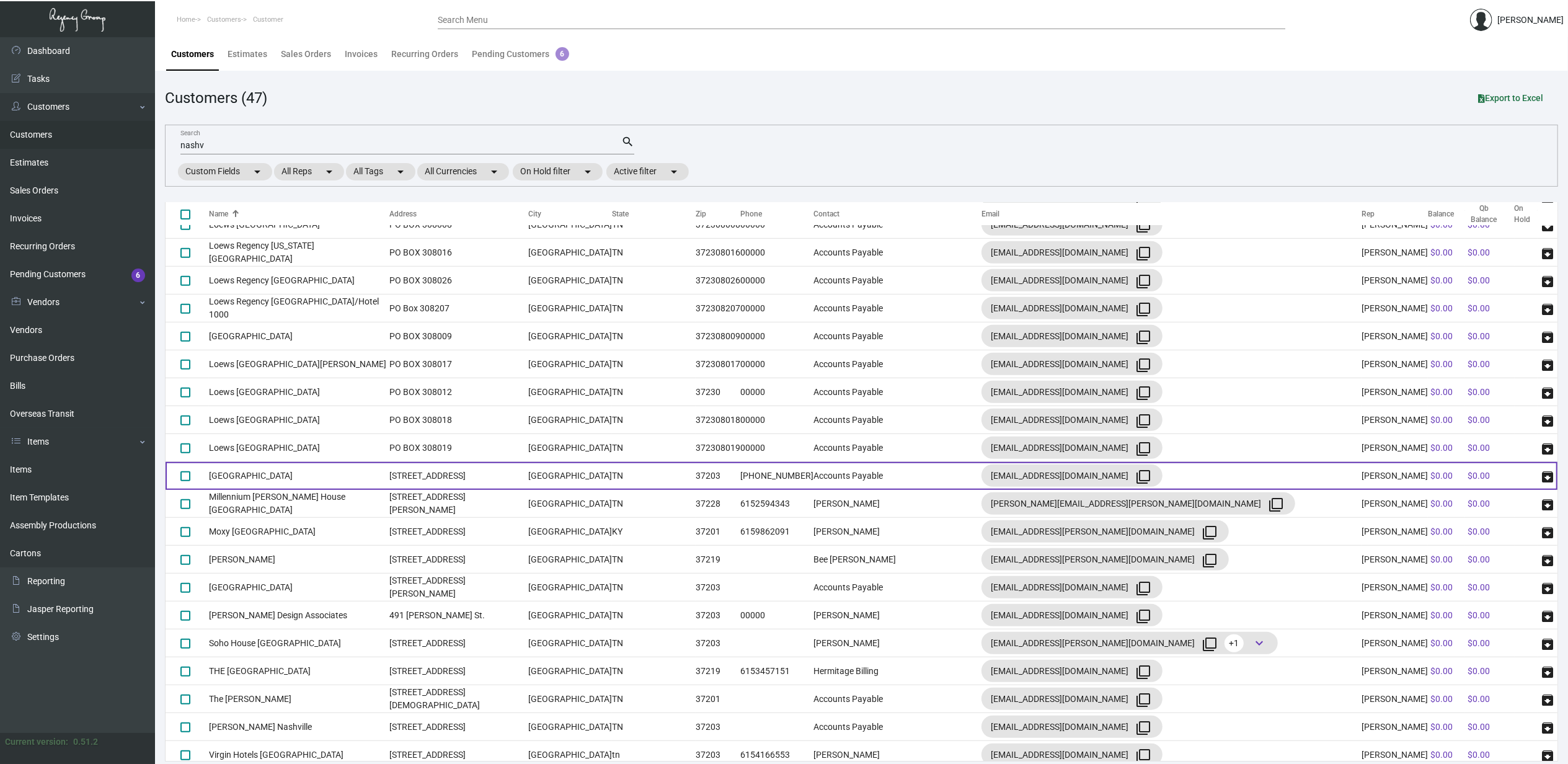
click at [299, 475] on td "[GEOGRAPHIC_DATA]" at bounding box center [299, 475] width 181 height 28
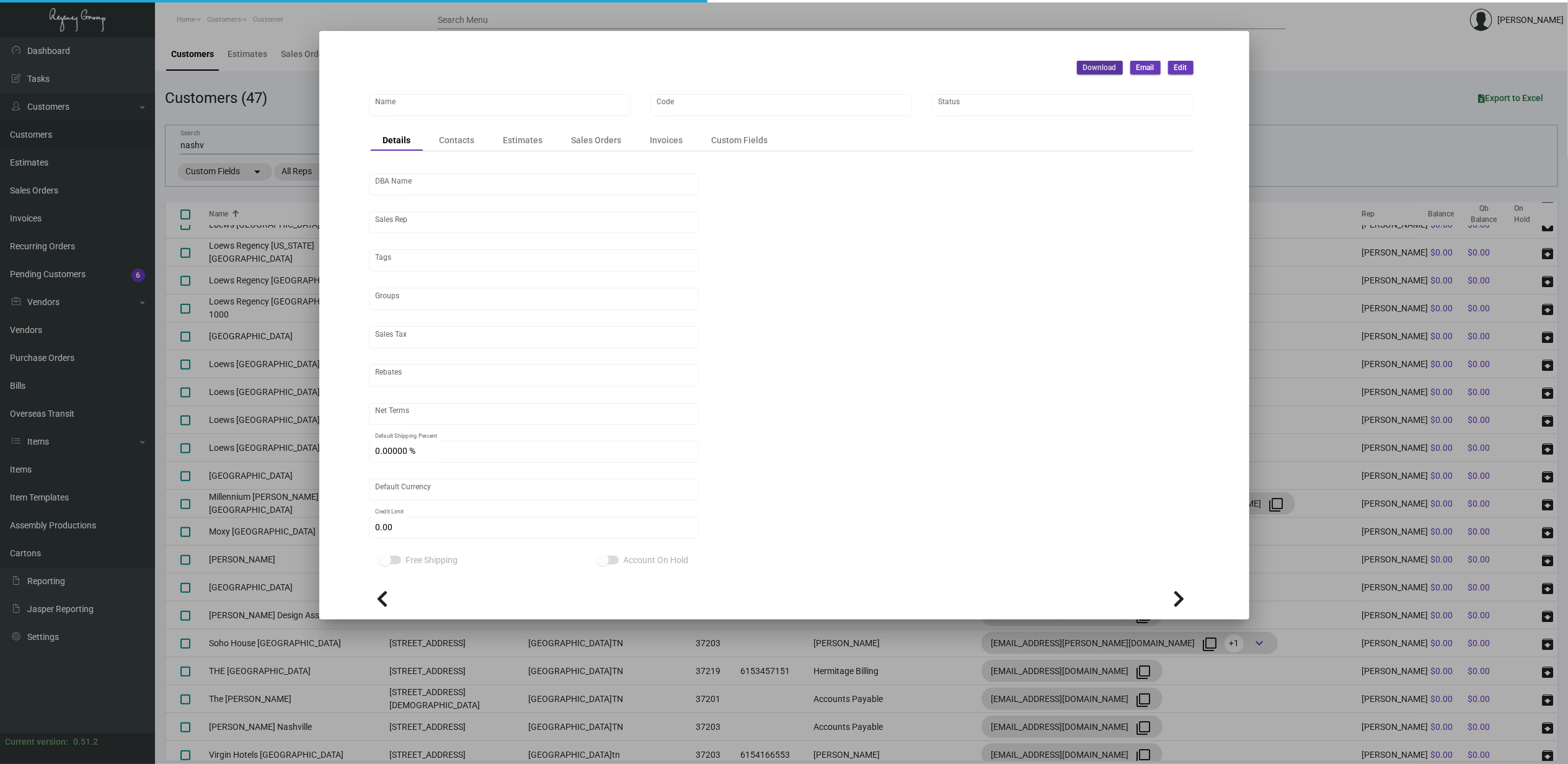
type input "[GEOGRAPHIC_DATA]"
type input "MRG-NSH"
type input "[PERSON_NAME]"
type input "Out of State"
type input "Net 30"
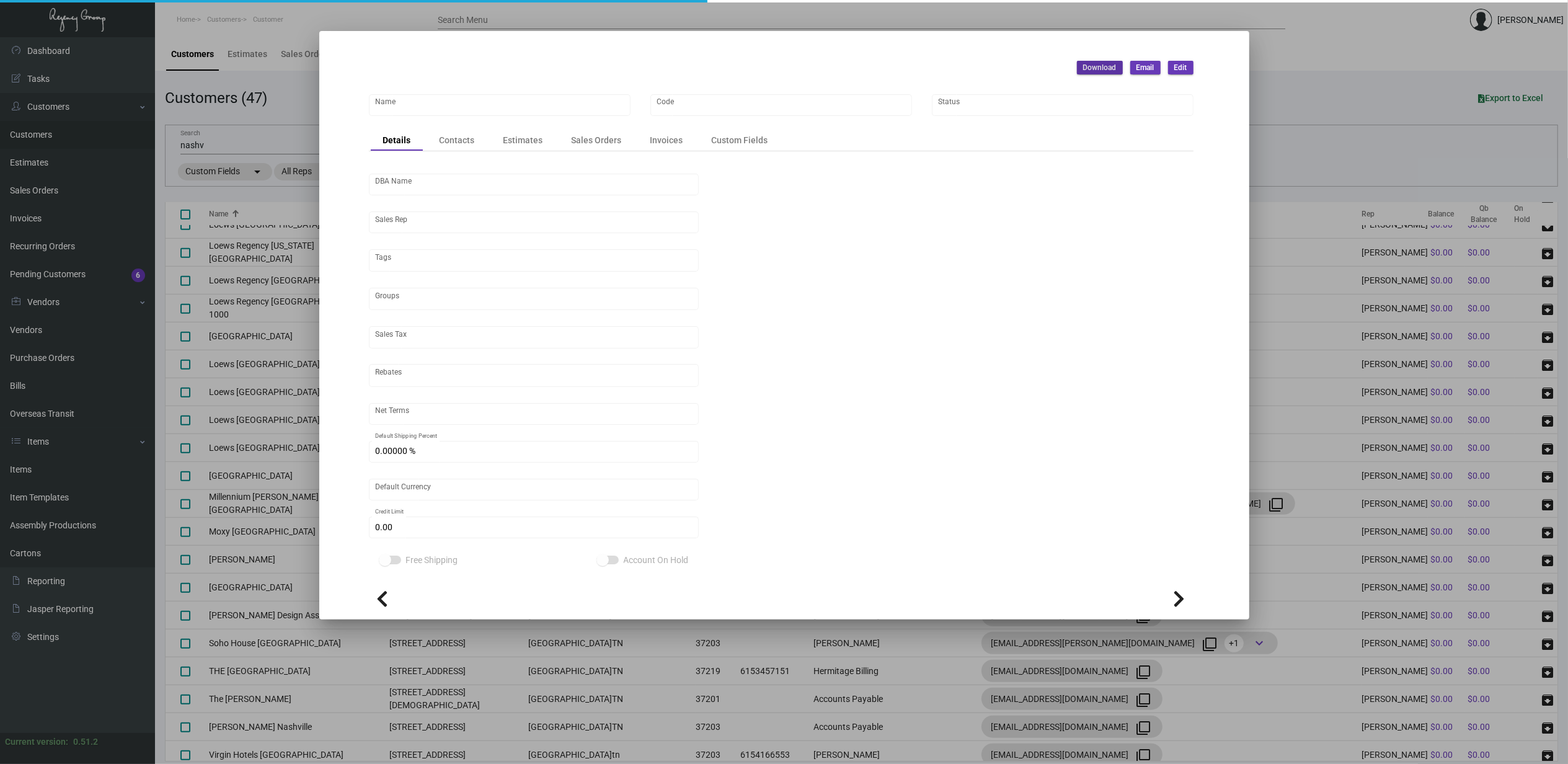
type input "United States Dollar $"
type input "$ 0.00"
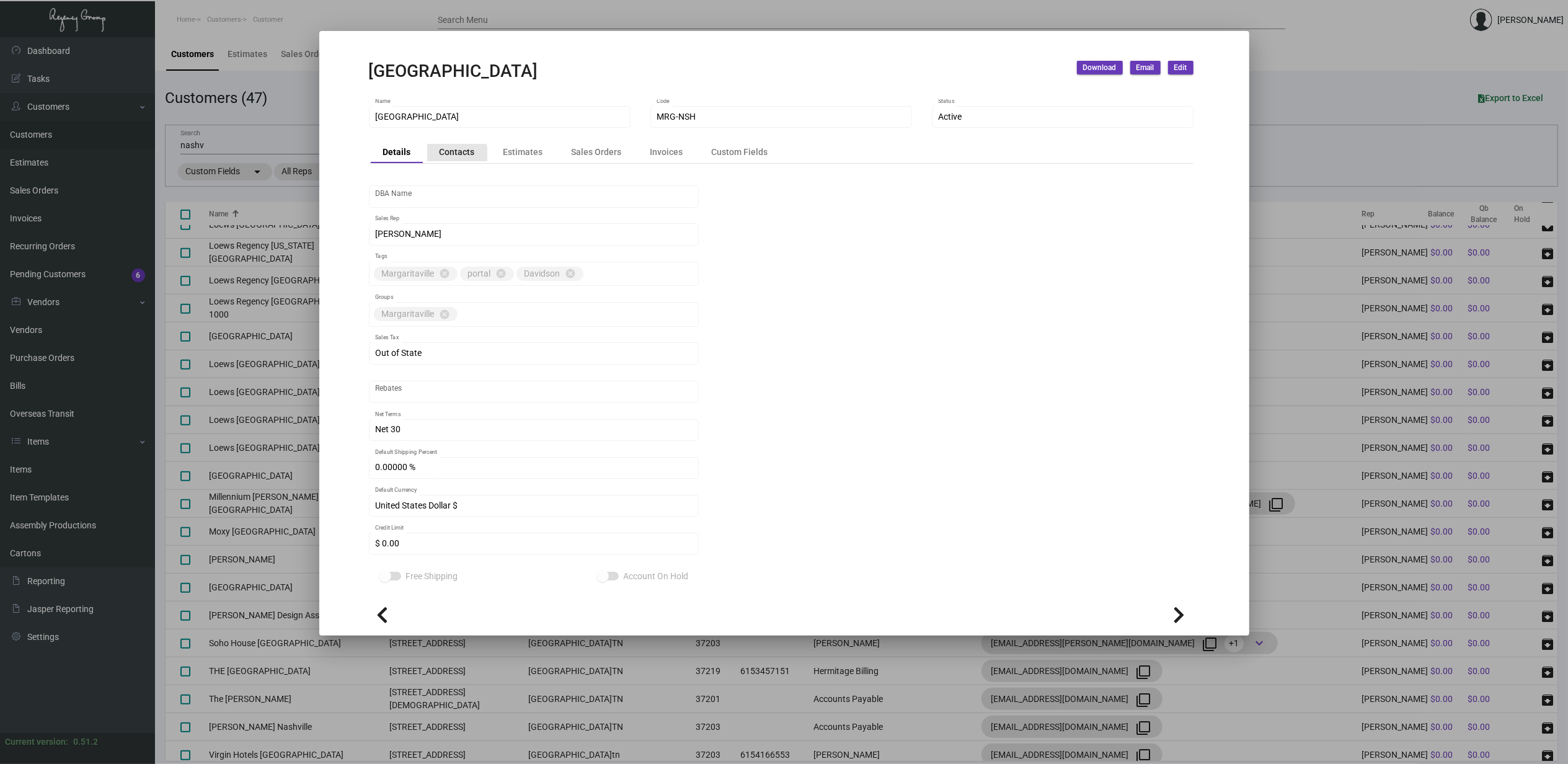
click at [452, 156] on div "Contacts" at bounding box center [457, 152] width 35 height 13
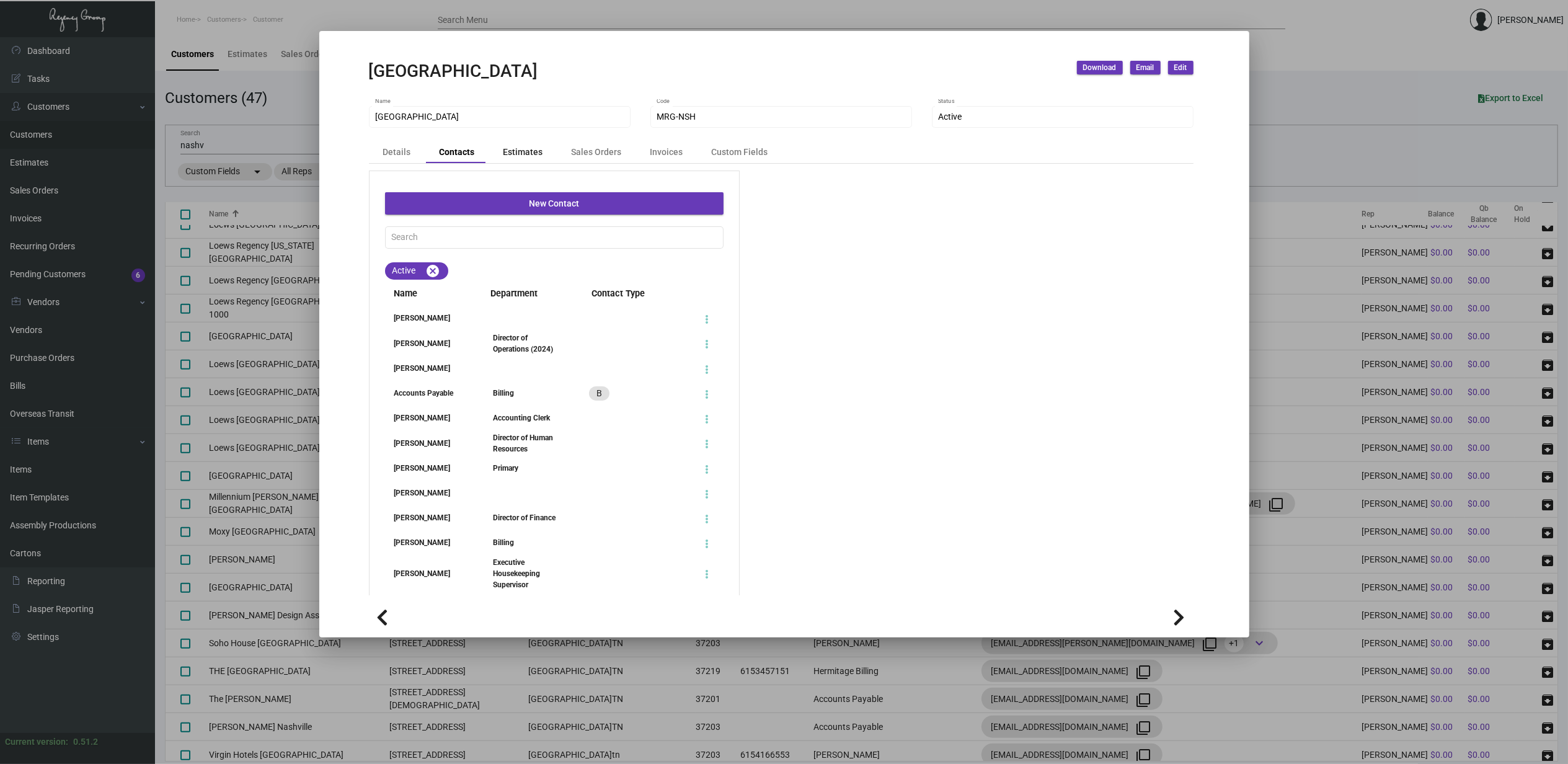
click at [504, 160] on div "Estimates" at bounding box center [522, 152] width 65 height 17
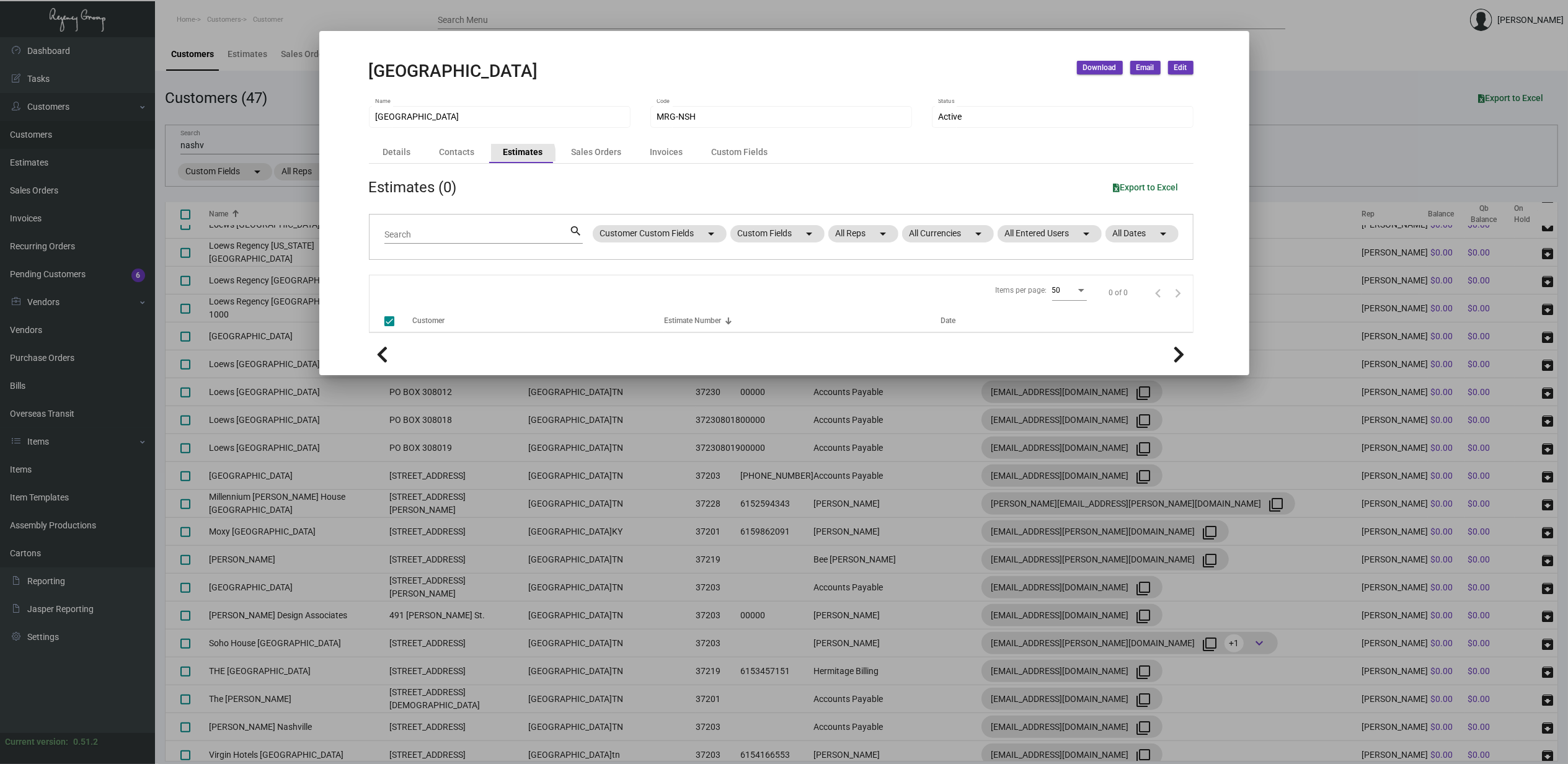
checkbox input "false"
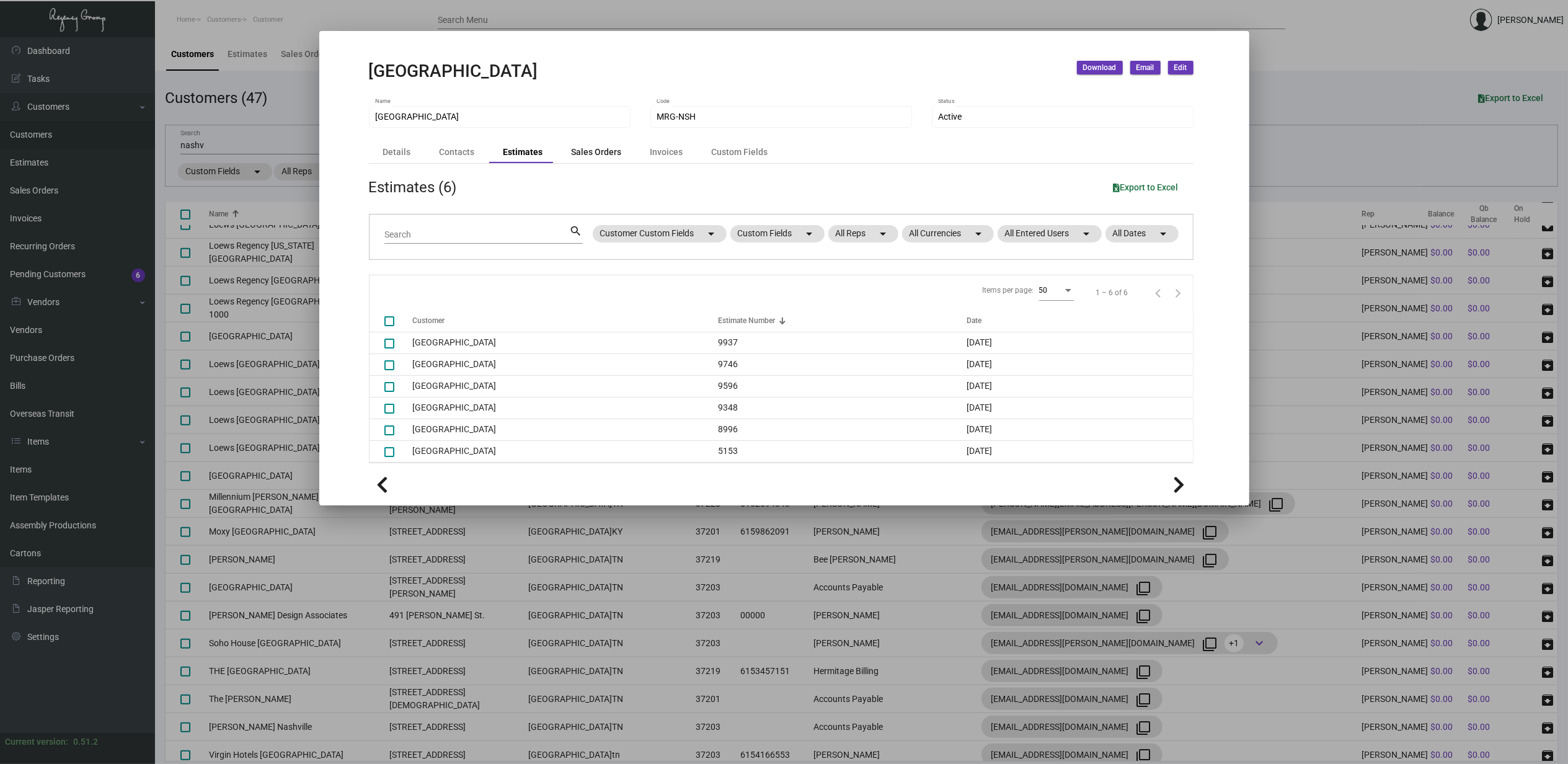
click at [596, 153] on div "Sales Orders" at bounding box center [596, 152] width 50 height 13
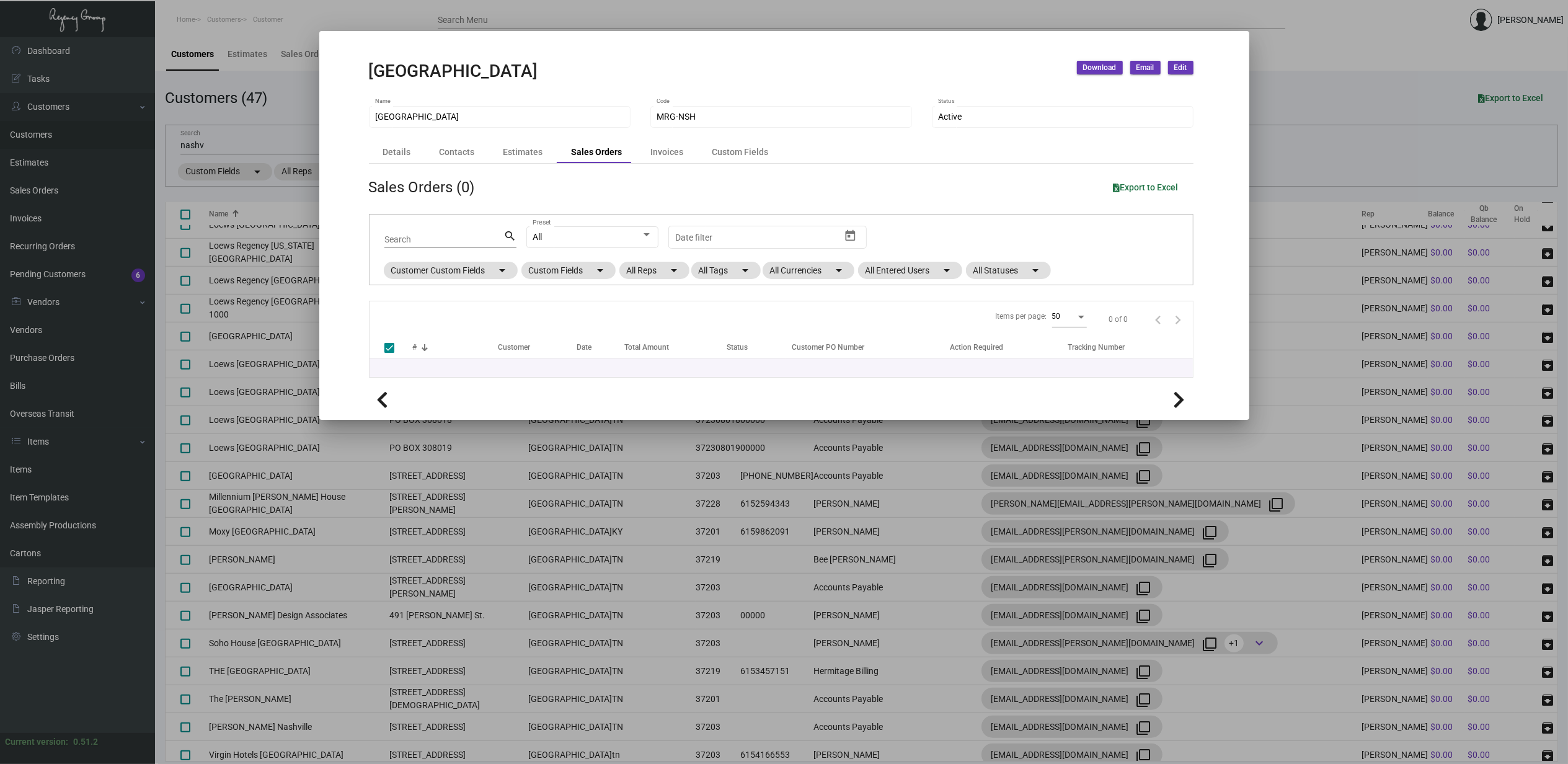
checkbox input "false"
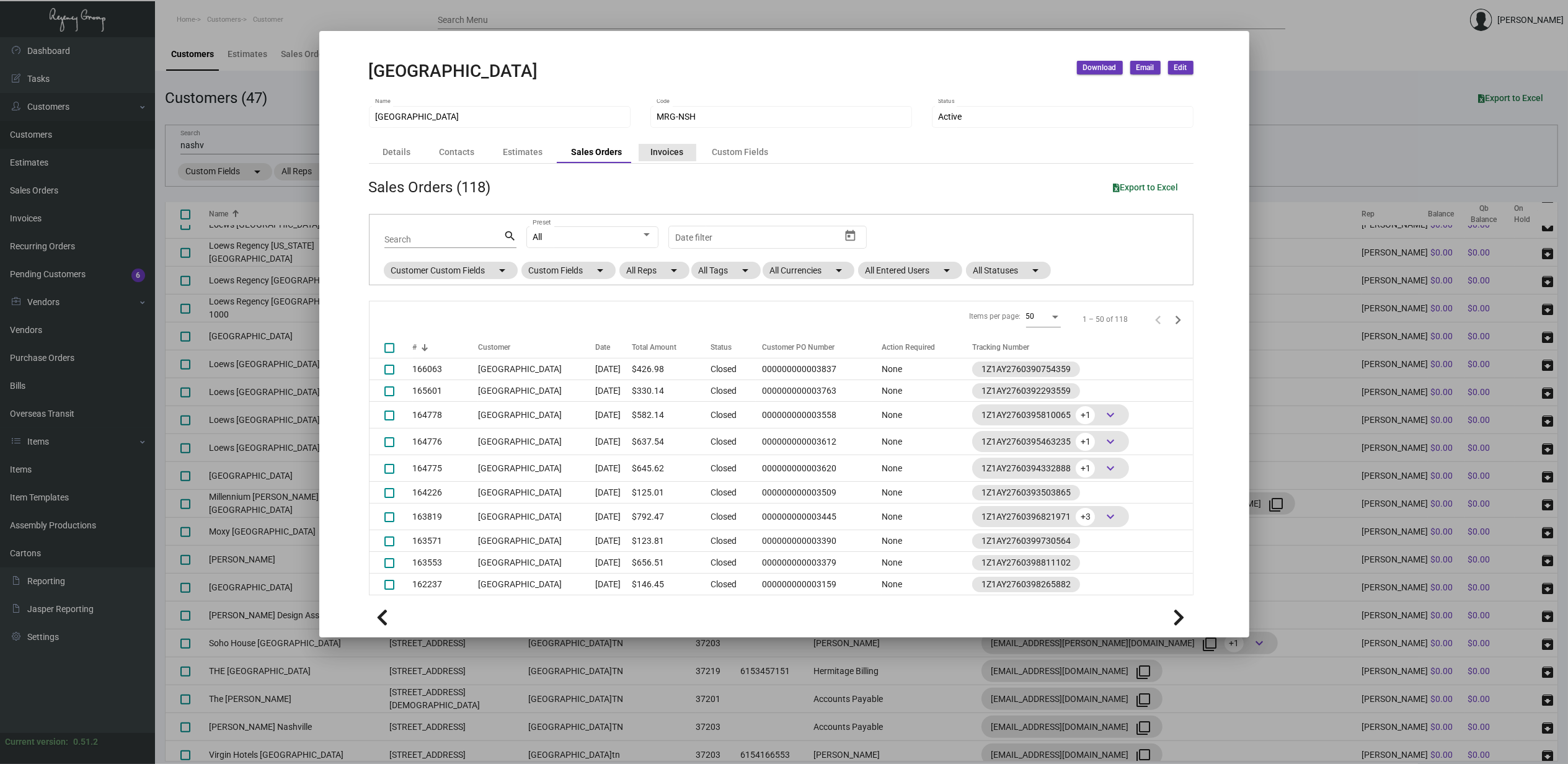
click at [666, 159] on div "Invoices" at bounding box center [667, 152] width 33 height 13
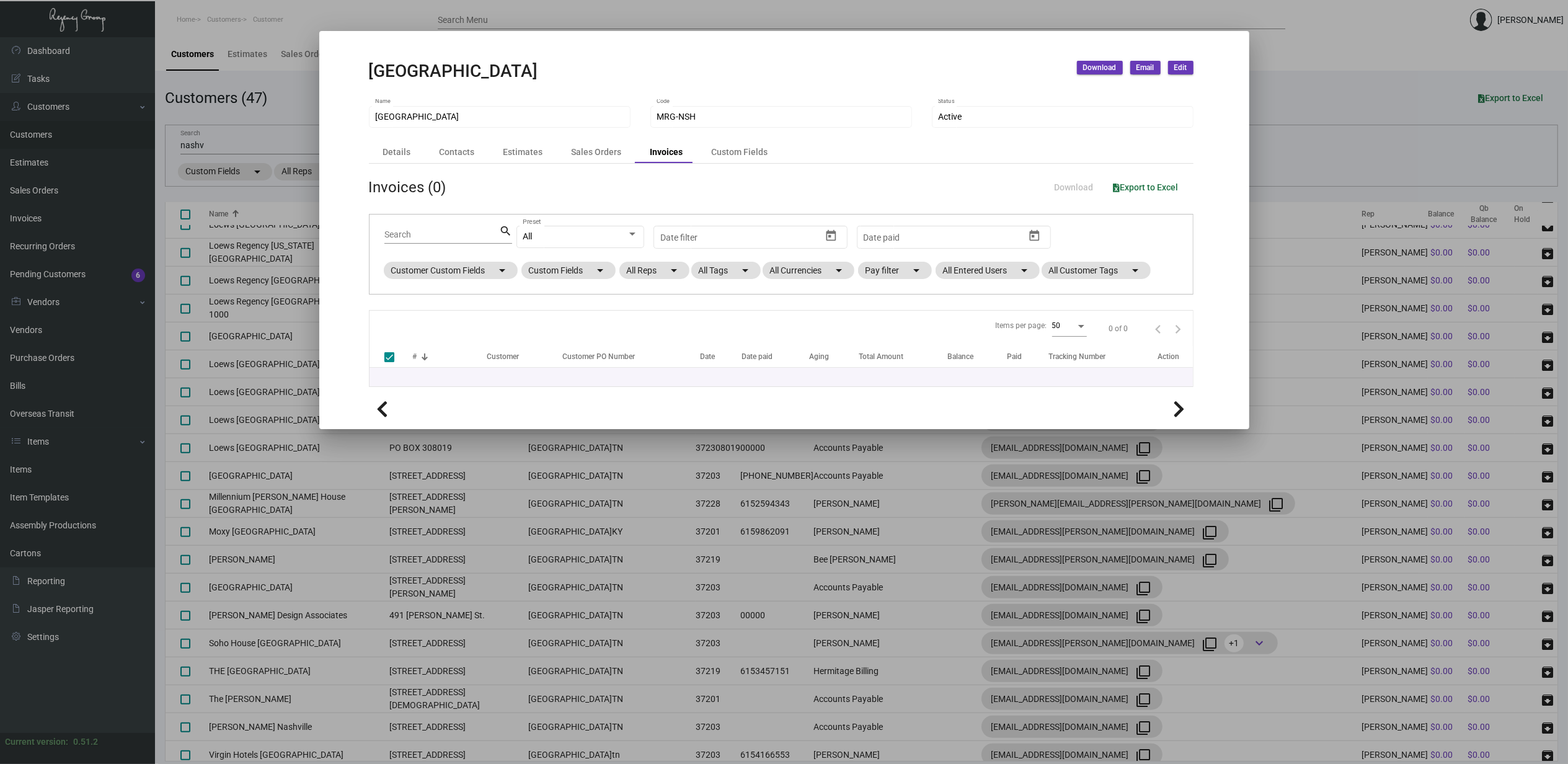
checkbox input "false"
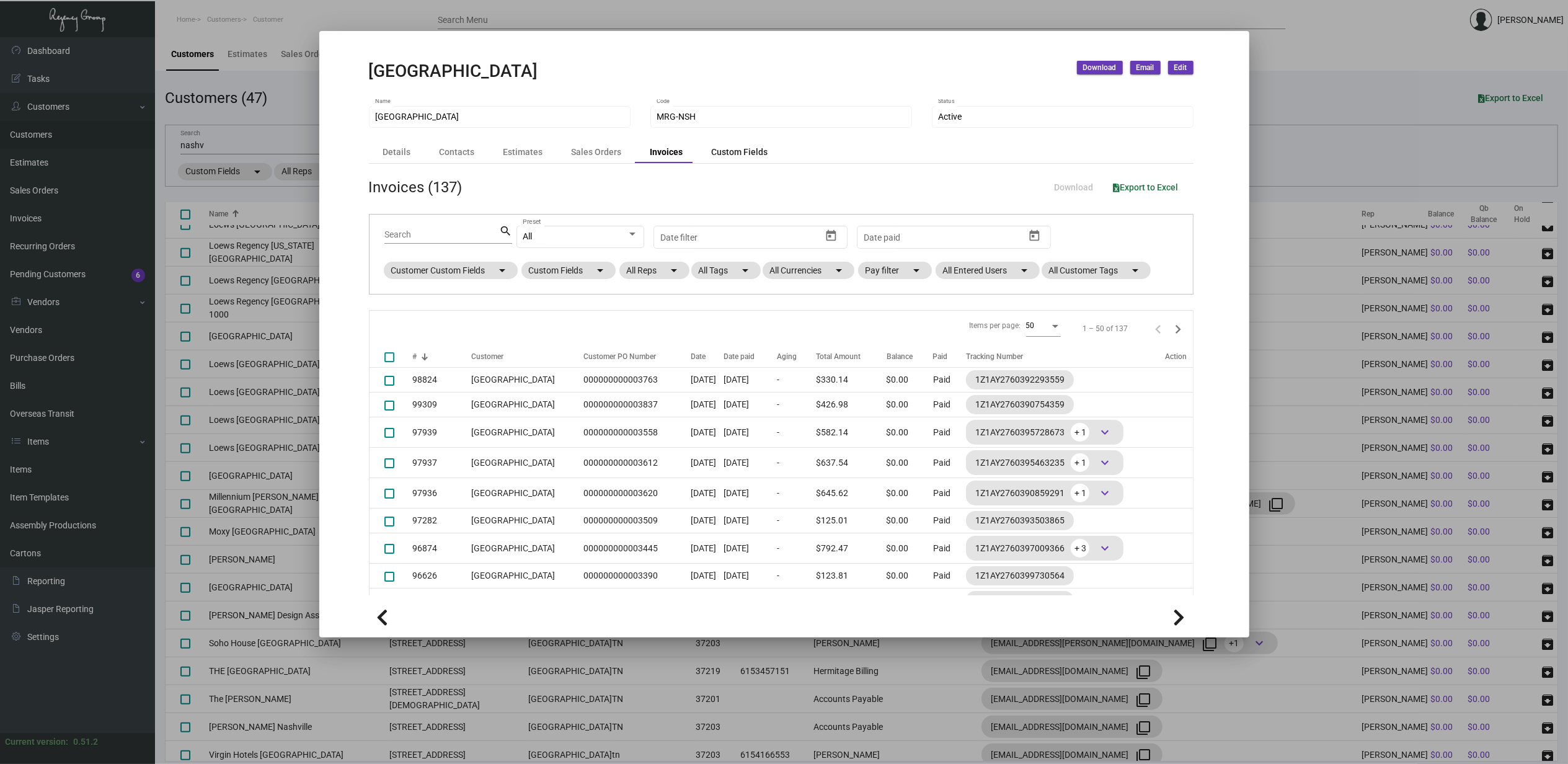
click at [731, 150] on div "Custom Fields" at bounding box center [739, 152] width 56 height 13
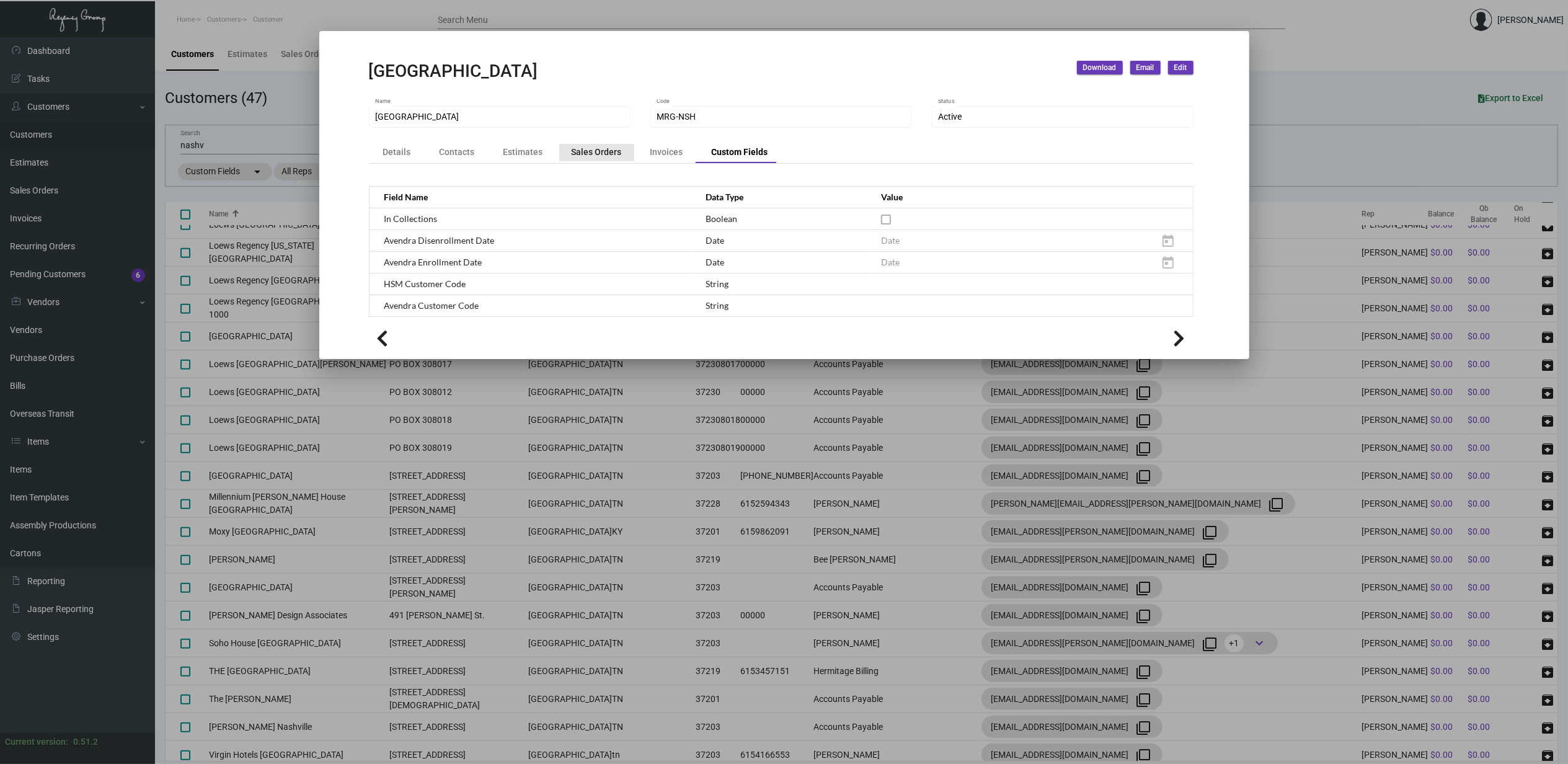
click at [605, 147] on div "Sales Orders" at bounding box center [596, 152] width 50 height 13
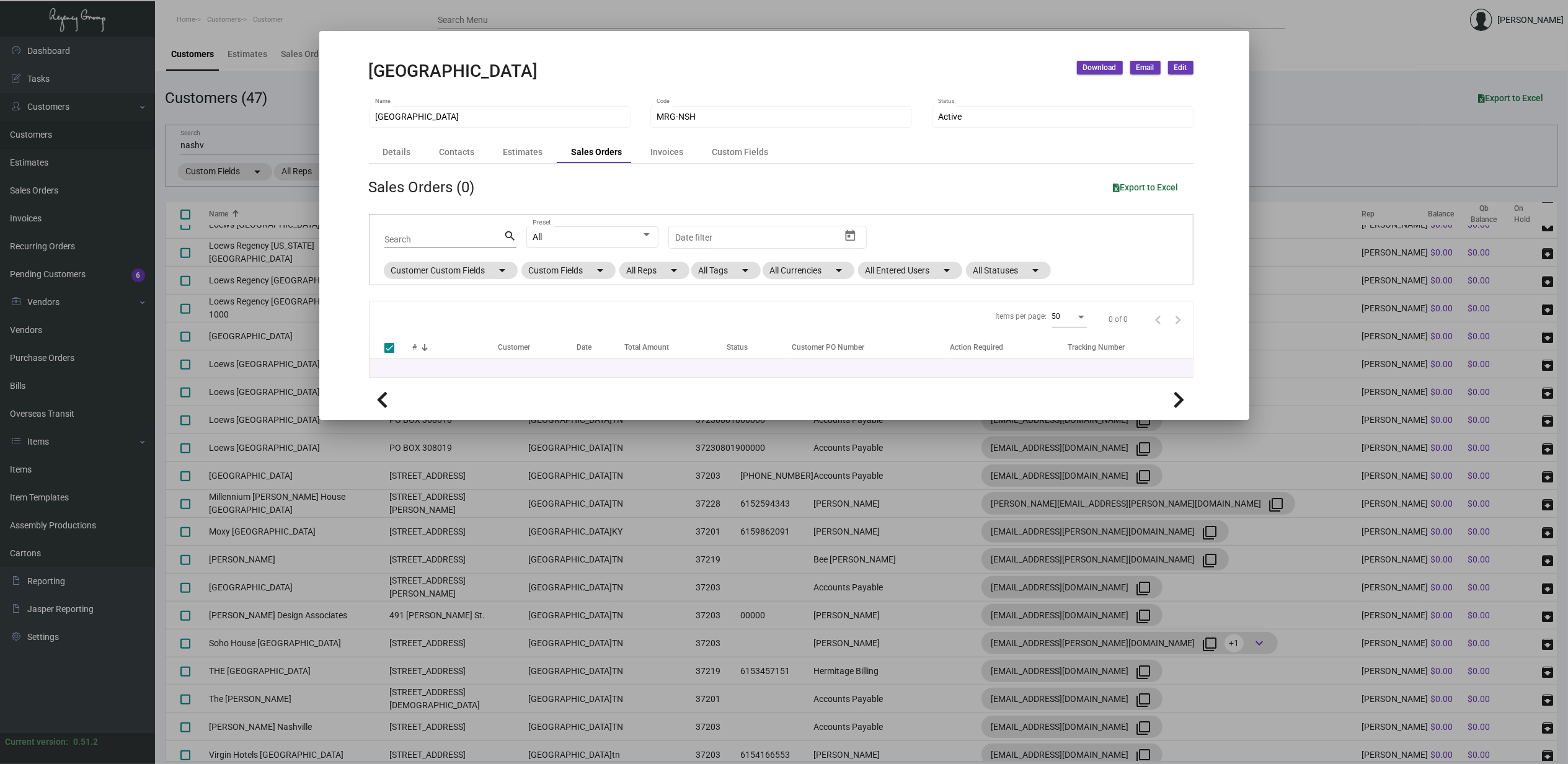
checkbox input "false"
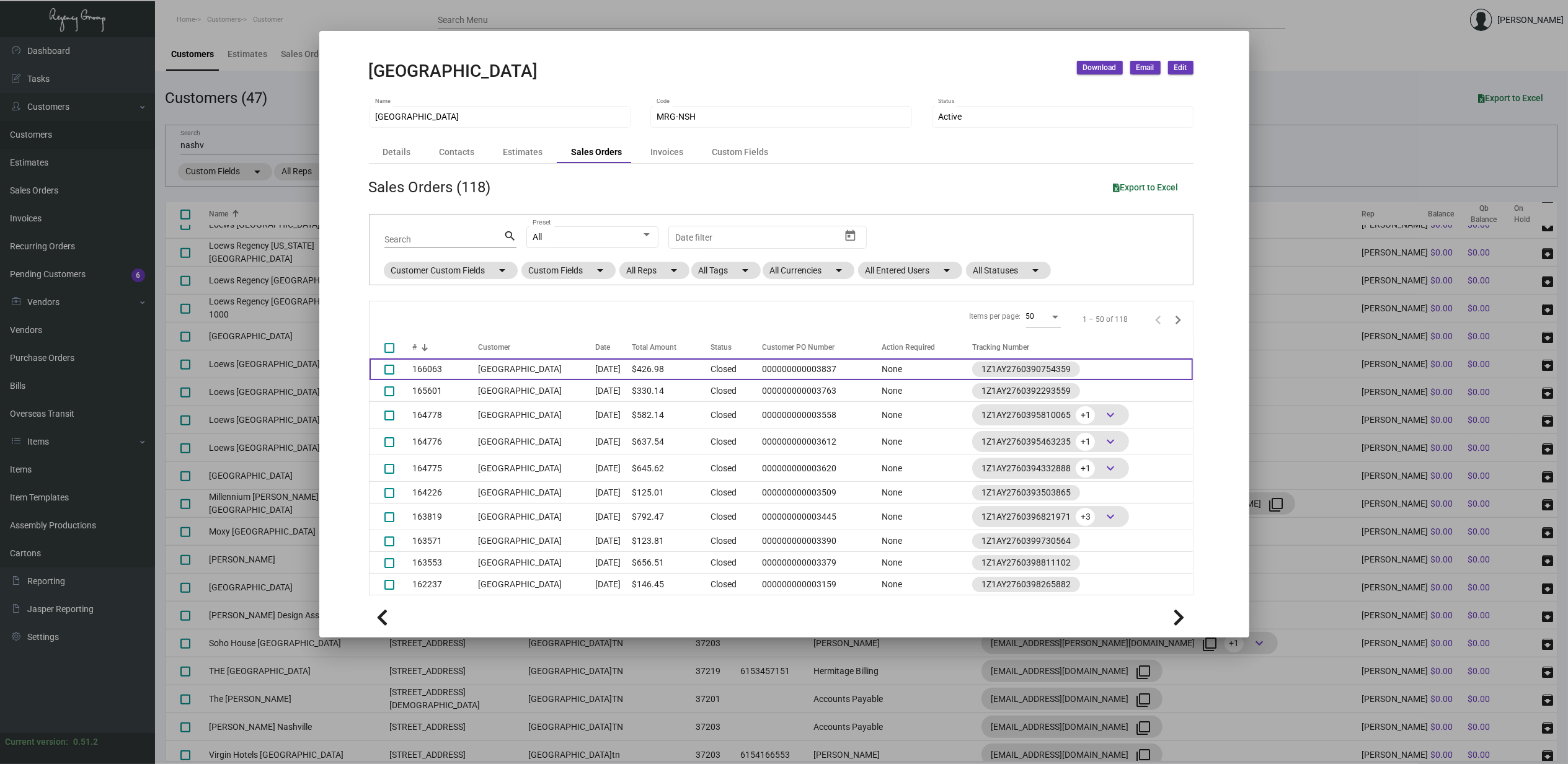
click at [596, 368] on td "[GEOGRAPHIC_DATA]" at bounding box center [537, 369] width 118 height 22
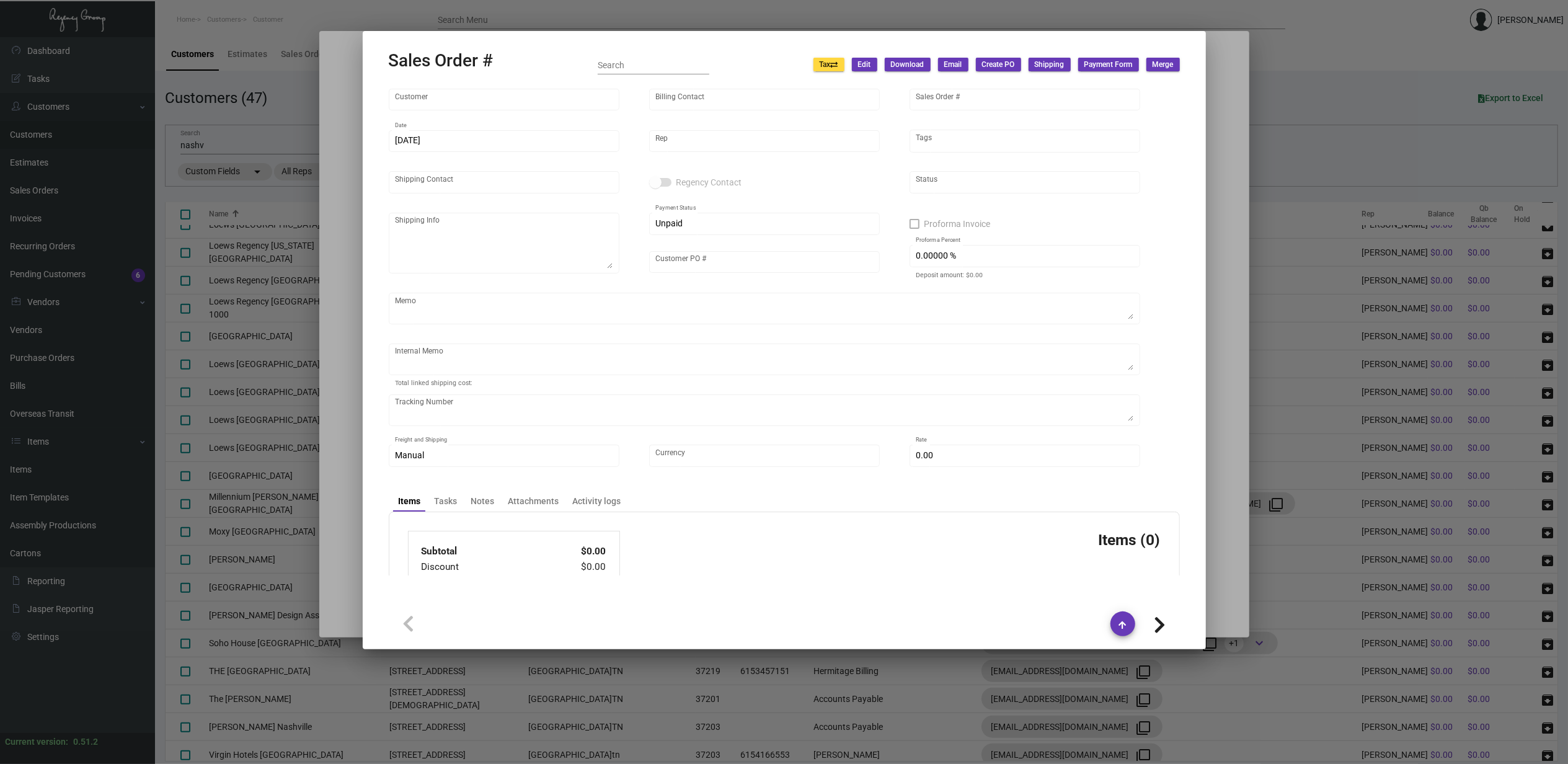
type input "[GEOGRAPHIC_DATA]"
type input "Accounts Payable"
type input "166063"
type input "12/2/2024"
type input "[PERSON_NAME]"
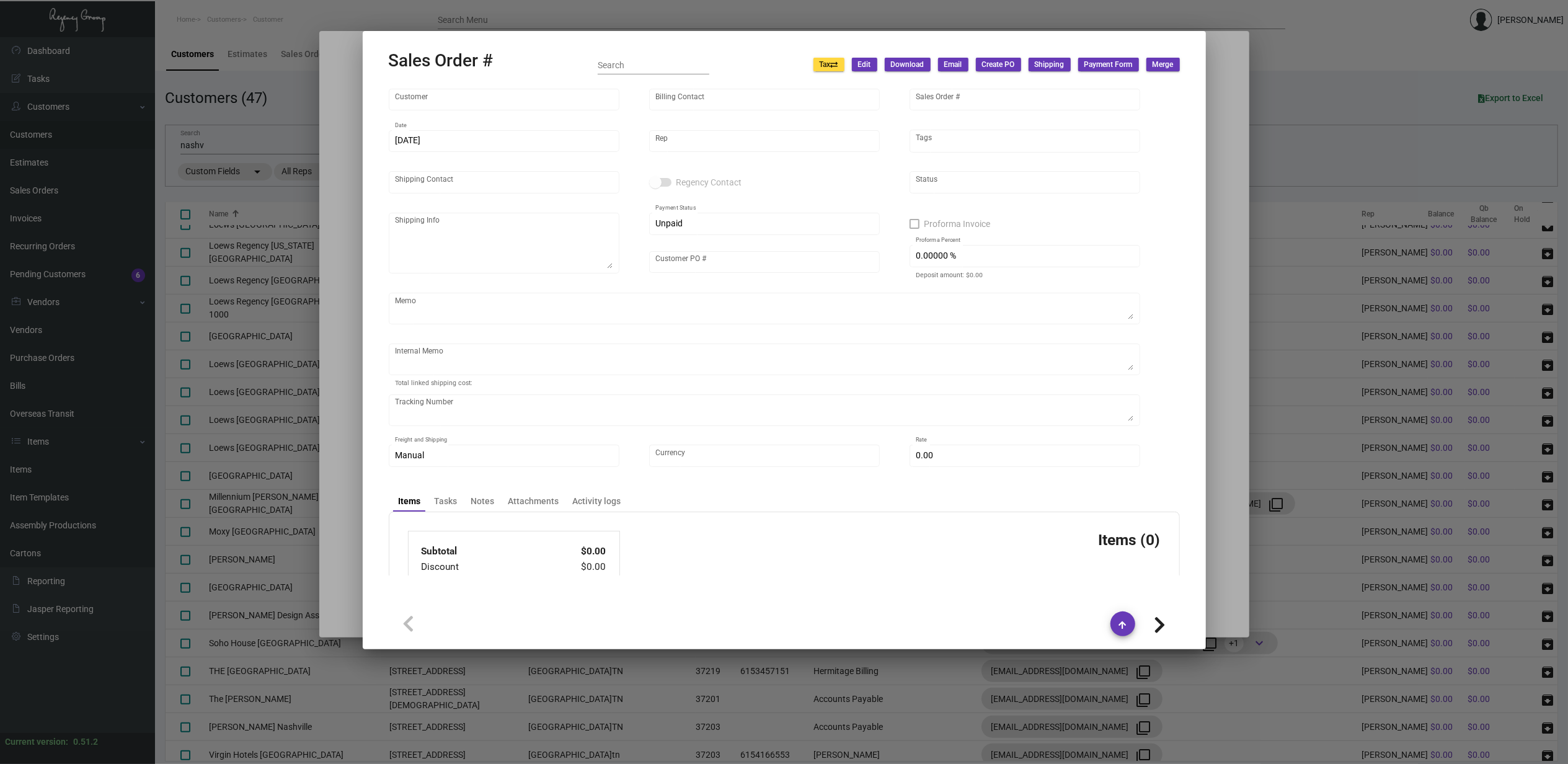
type input "[PERSON_NAME]"
type textarea "Margaritaville Nashville Resort - Ashley Walden Macias 425 Rep. John Lewis Way …"
type input "000000000003837"
type textarea "8.35"
type input "United States Dollar $"
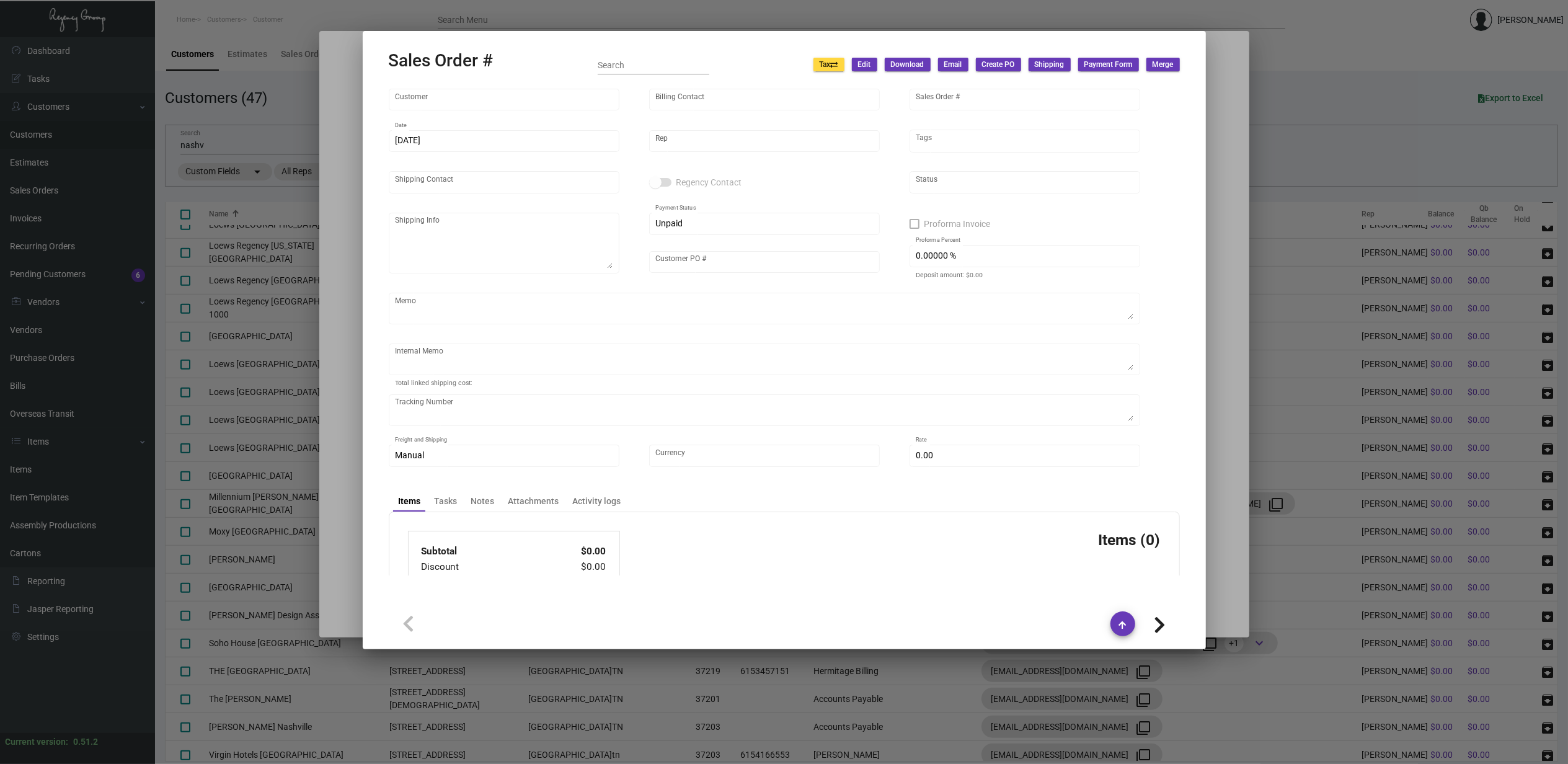
type input "$ 36.98"
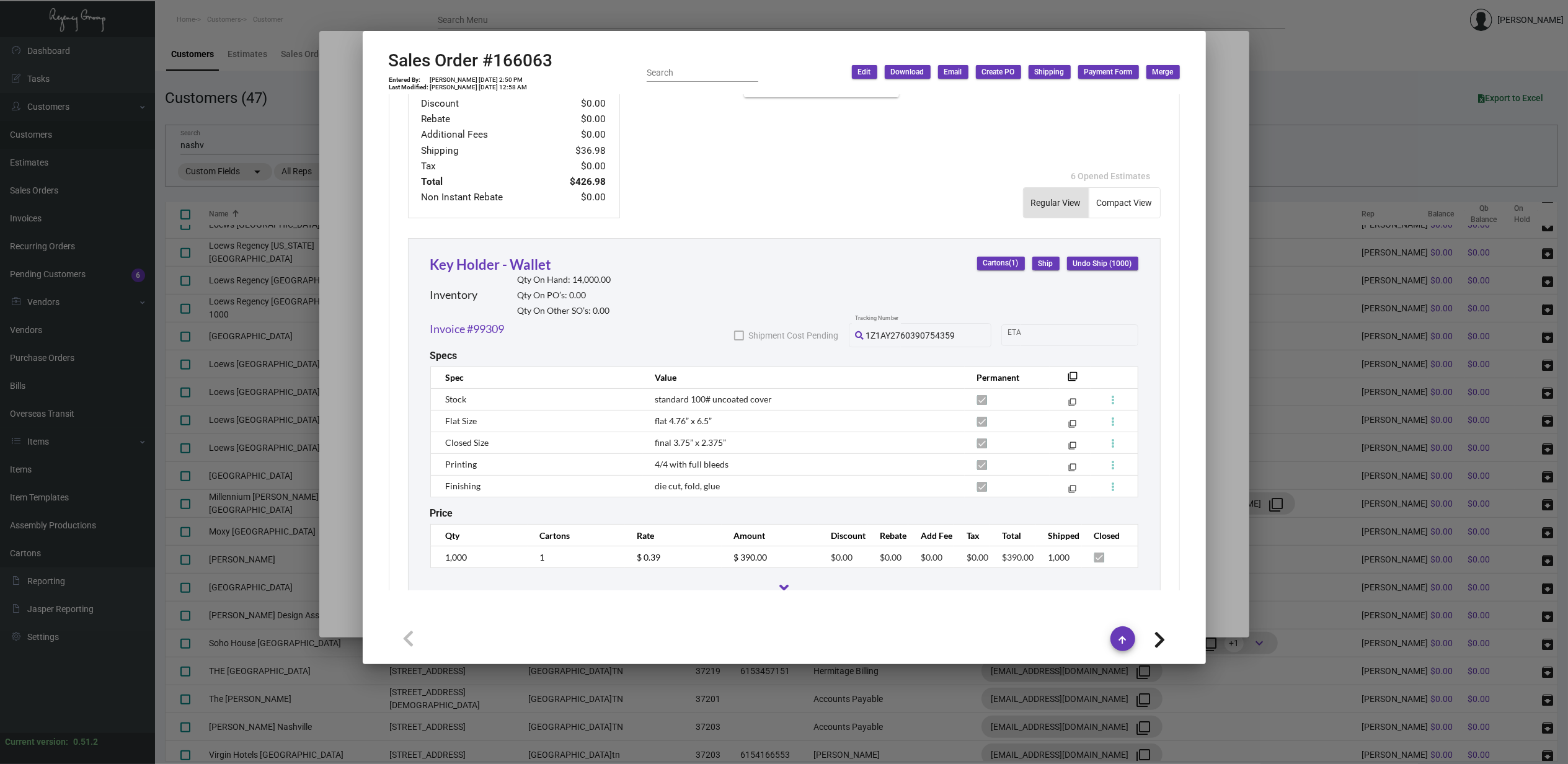
scroll to position [600, 0]
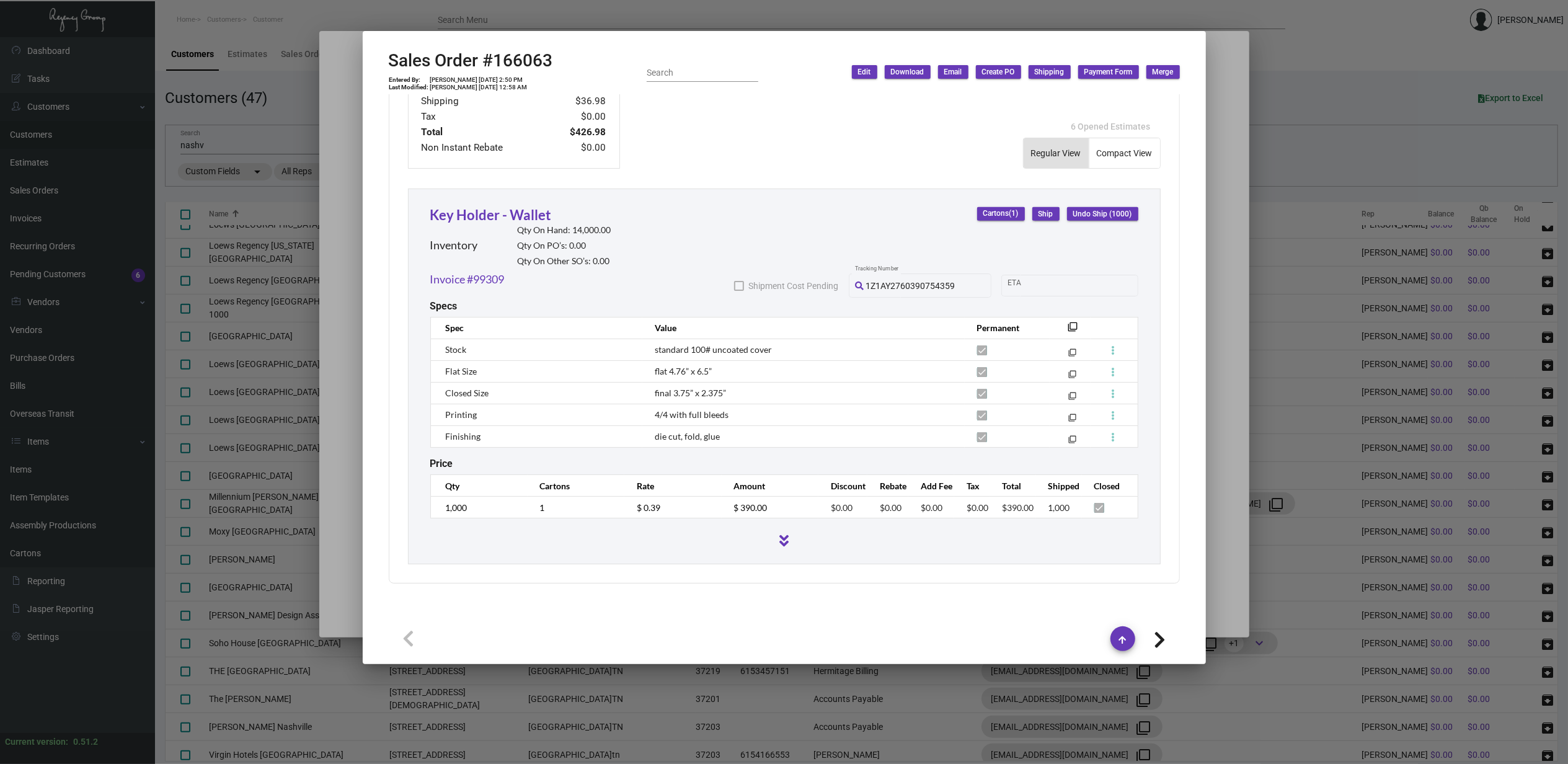
click at [1161, 637] on icon at bounding box center [1159, 640] width 12 height 18
type input "165601"
type input "11/18/2024"
type textarea "Margaritaville Nashville - Ashley Walden Macias 425 Rep. John Lewis Way South N…"
type input "000000000003763"
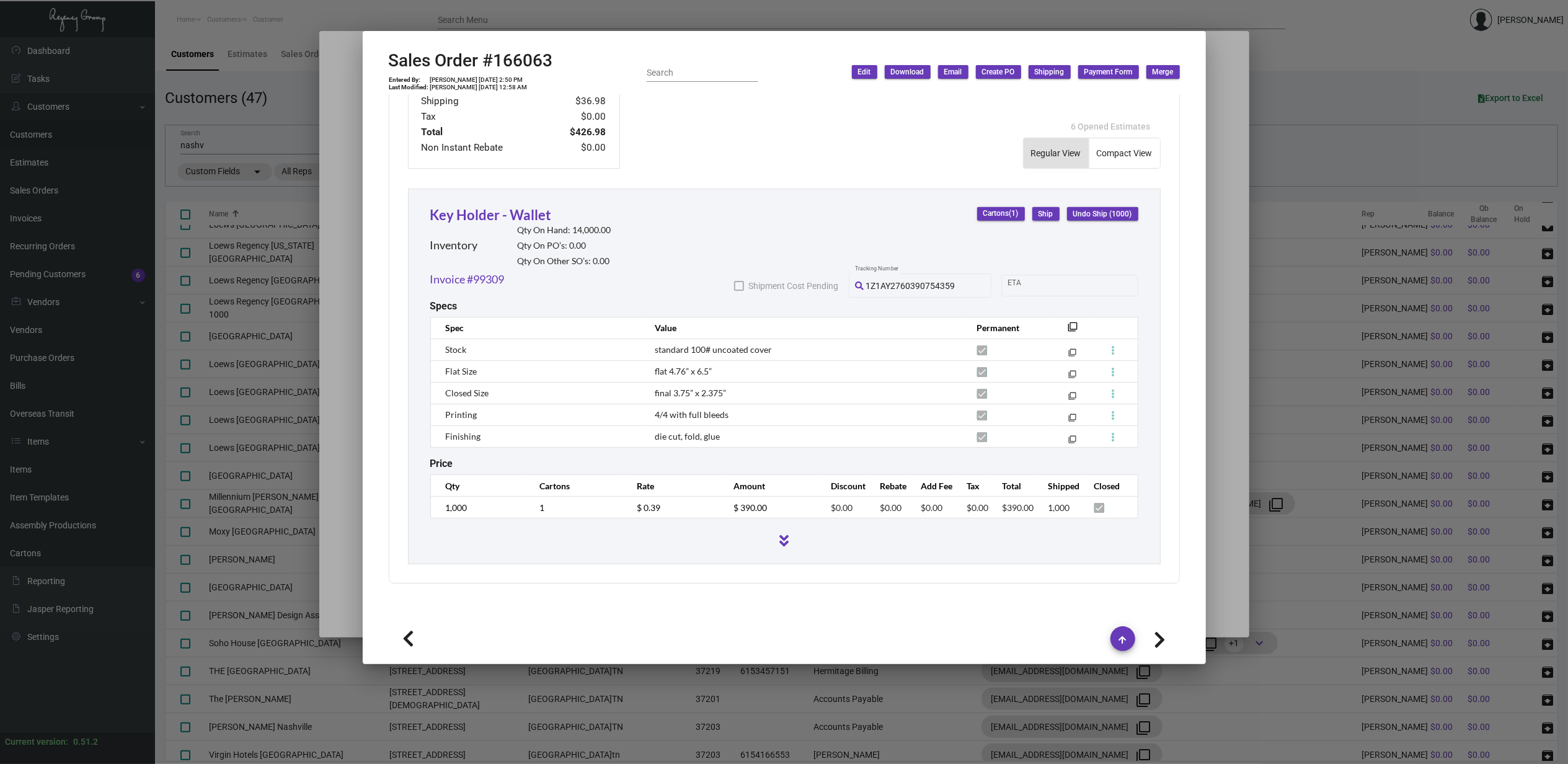
type textarea "19.08"
type input "$ 42.14"
type input "98824"
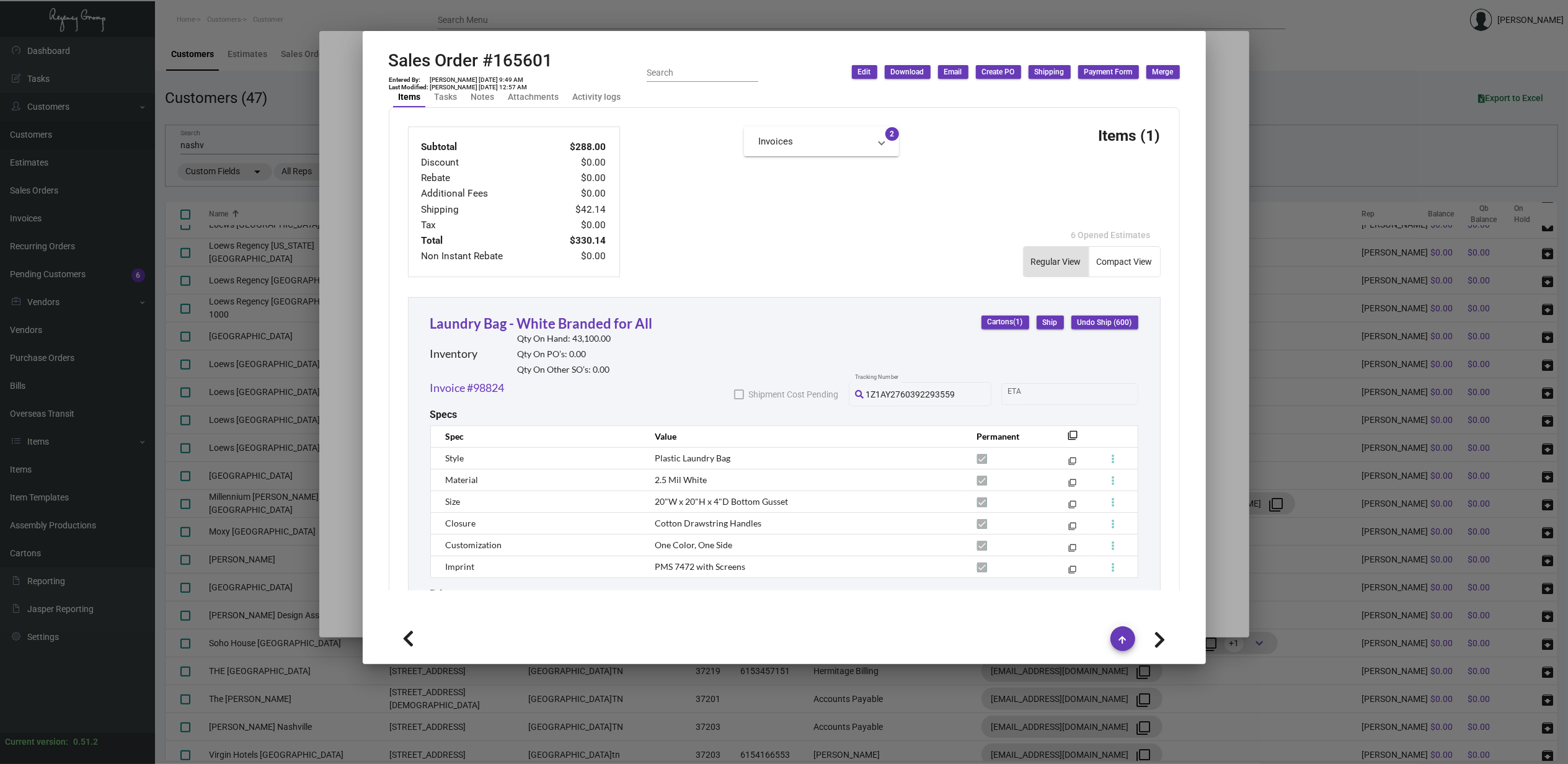
scroll to position [352, 0]
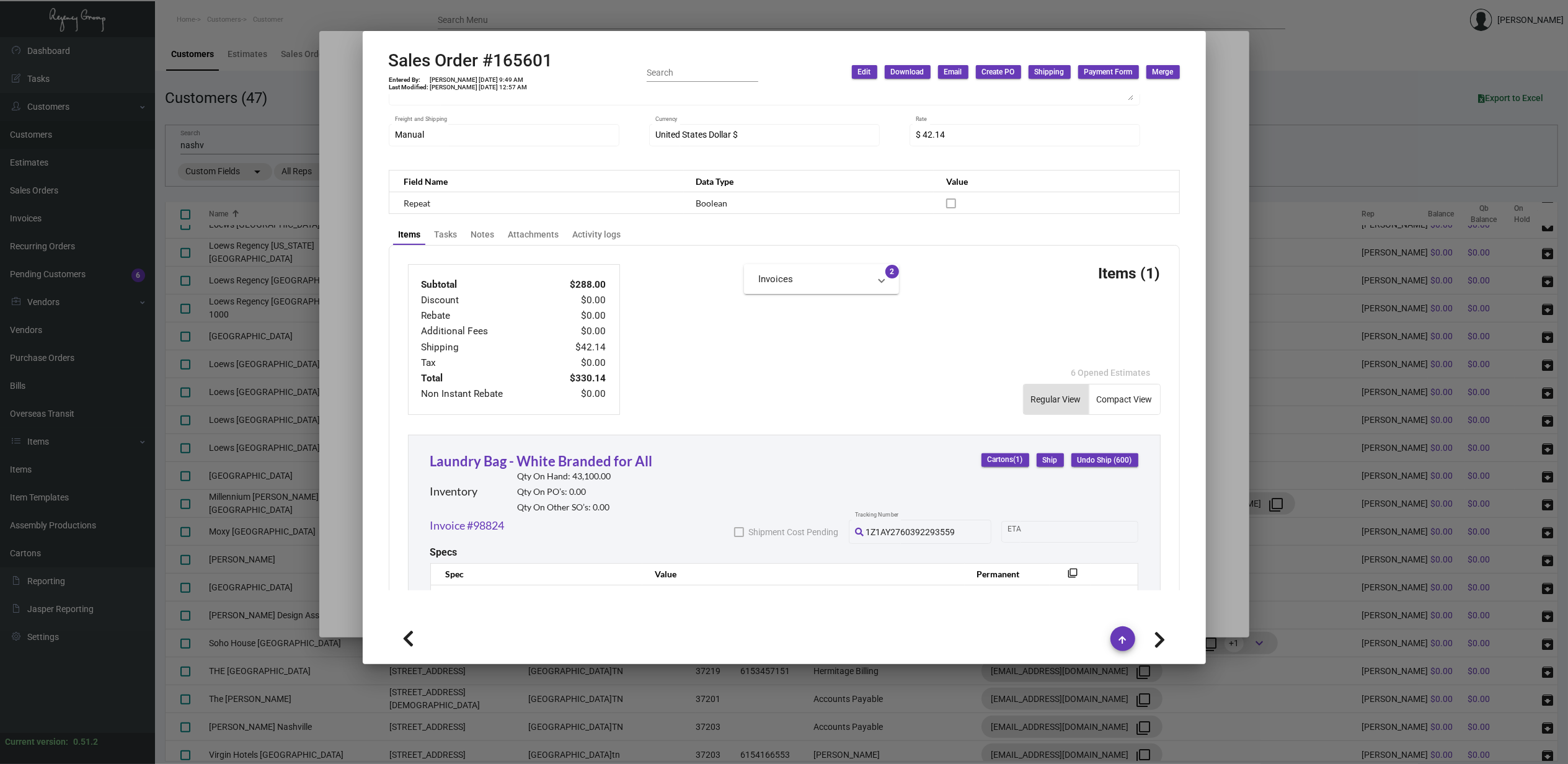
click at [1156, 635] on icon at bounding box center [1159, 640] width 12 height 18
type input "164778"
type input "10/28/2024"
type input "000000000003558"
type textarea "16.70"
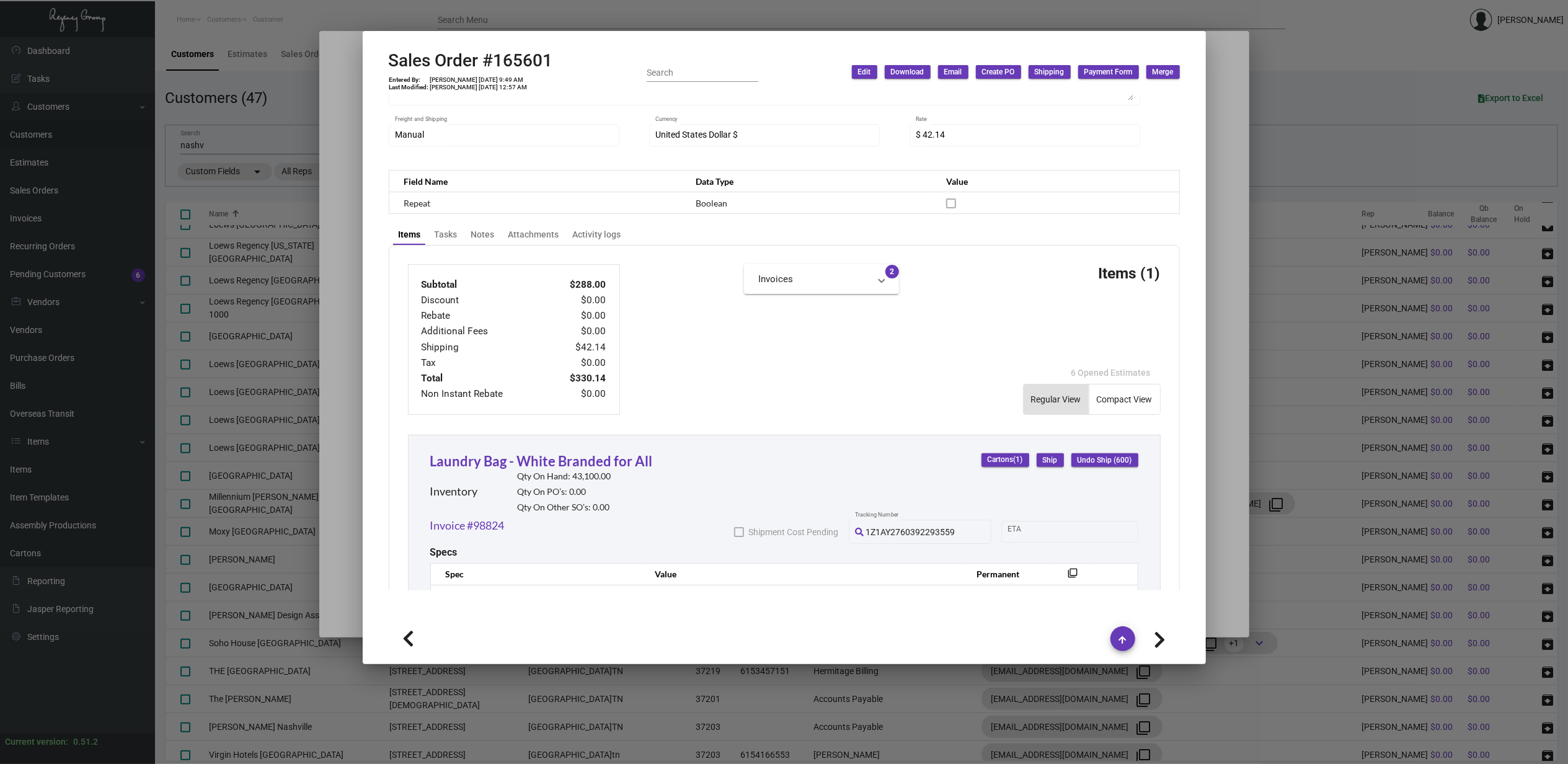
type input "97939"
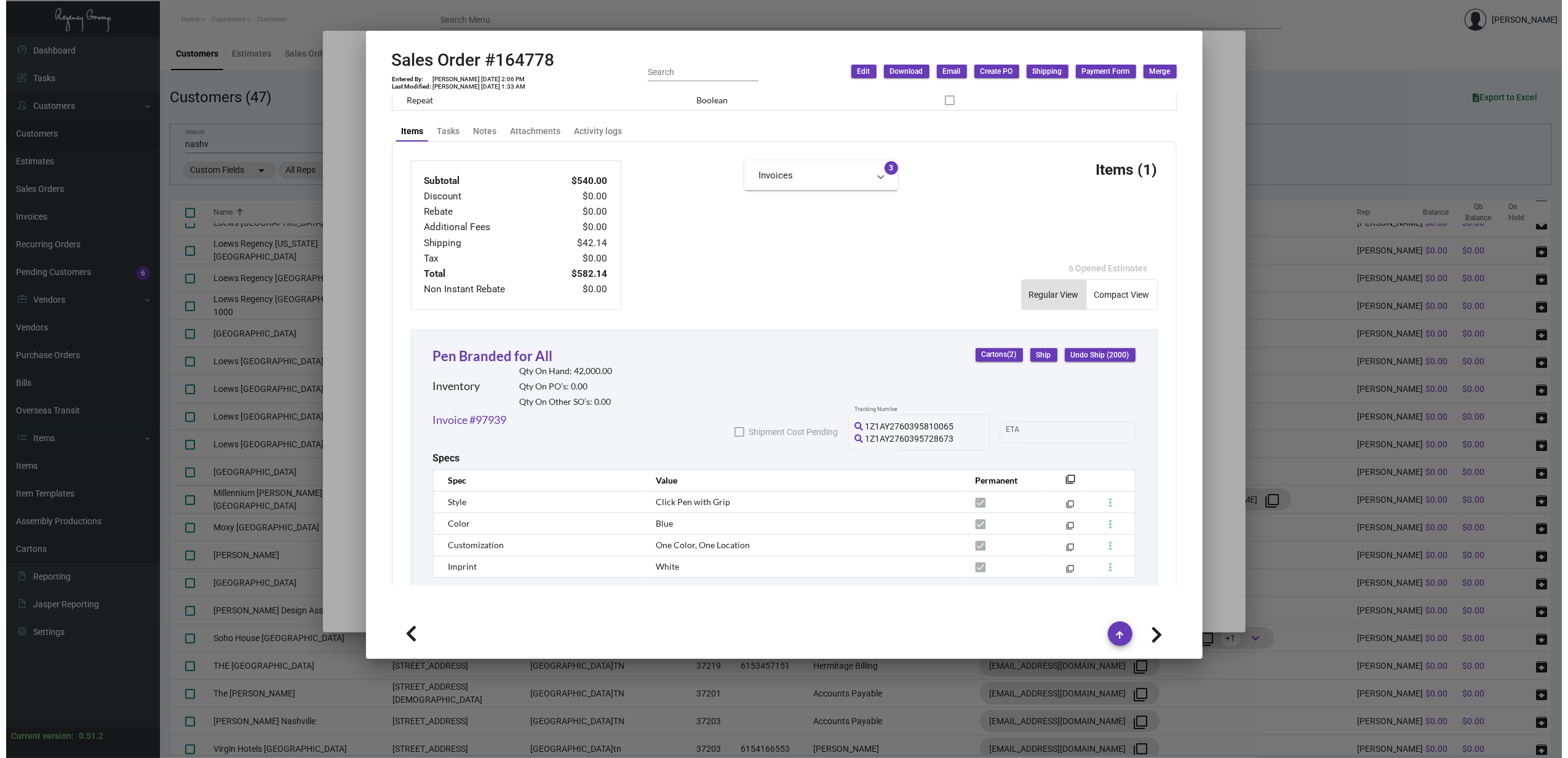
scroll to position [586, 0]
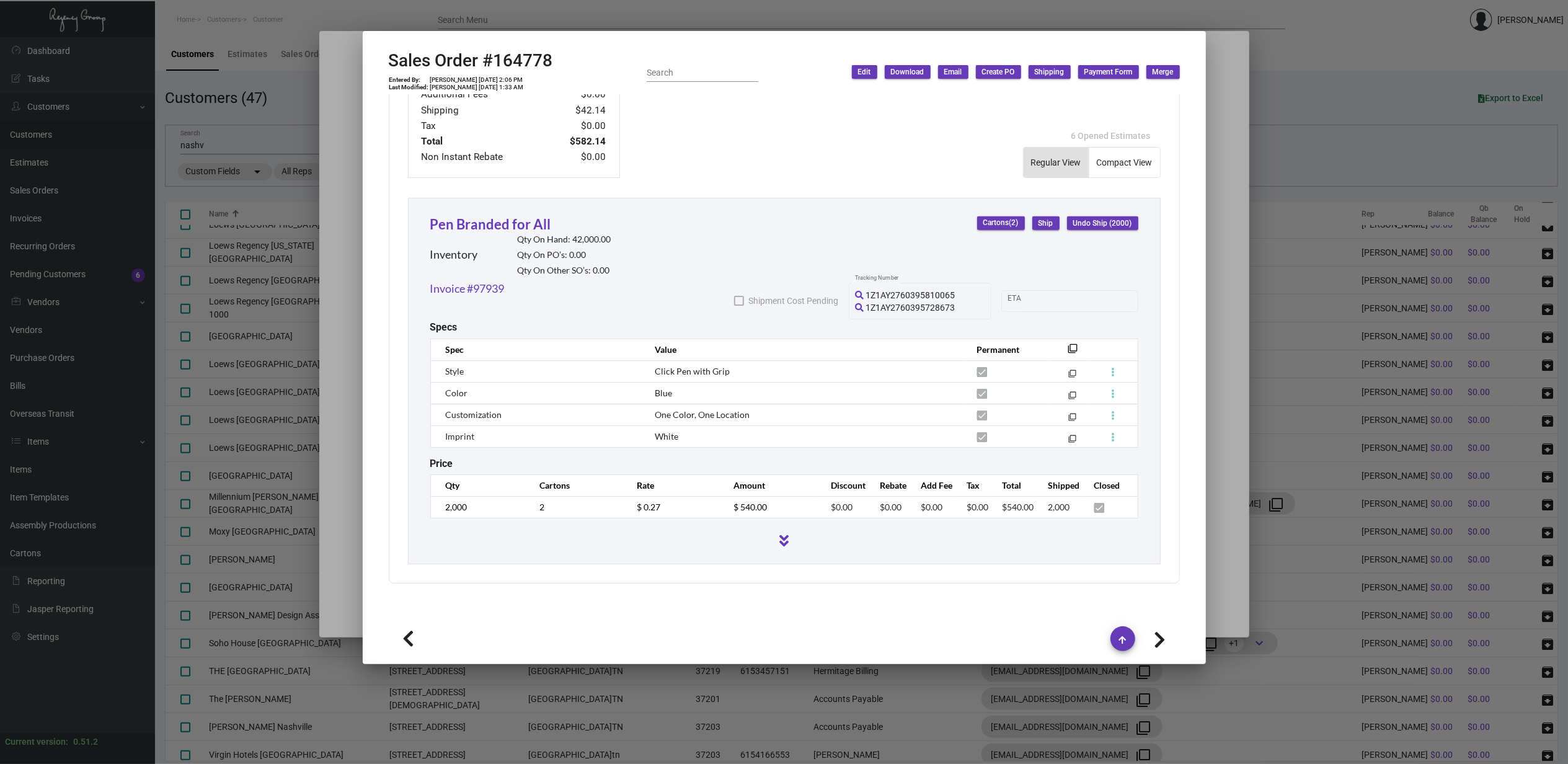
click at [1164, 640] on icon at bounding box center [1159, 640] width 12 height 18
type input "164776"
type input "000000000003612"
type textarea "27.28"
type input "$ 51.54"
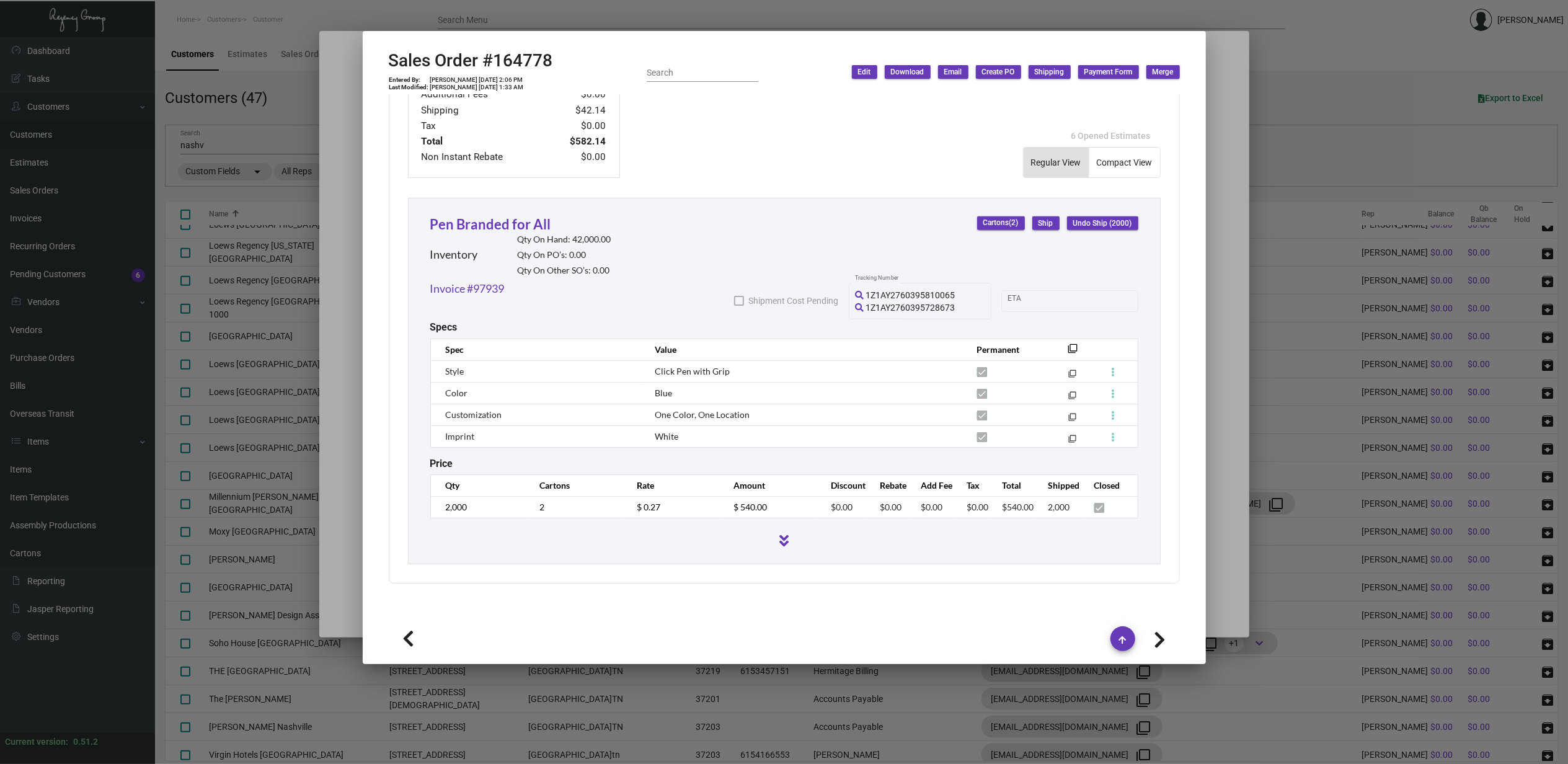
type input "97937"
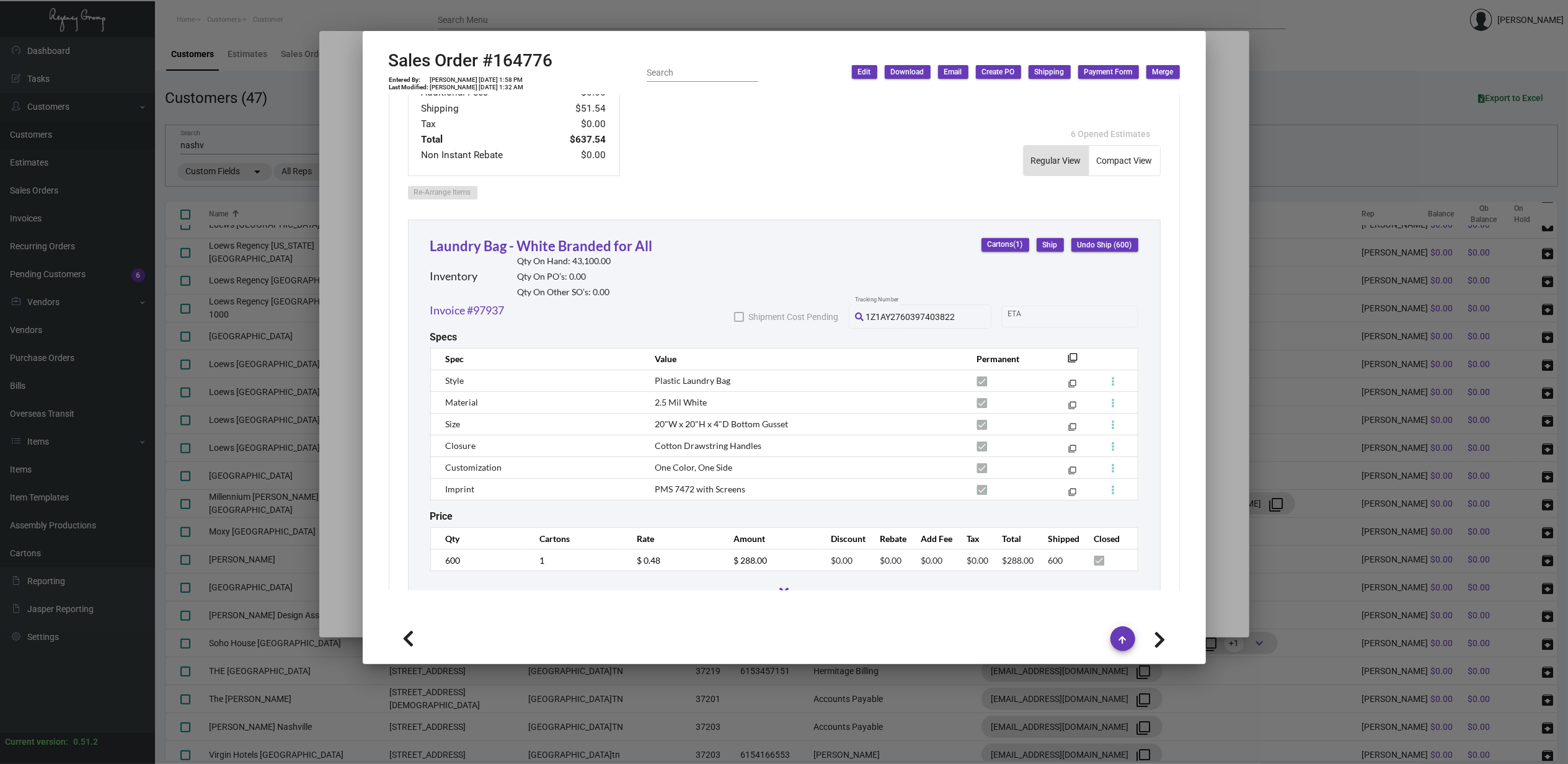
click at [1164, 641] on icon at bounding box center [1159, 640] width 12 height 18
type input "164775"
type input "000000000003620"
type textarea "16.70"
type input "$ 45.62"
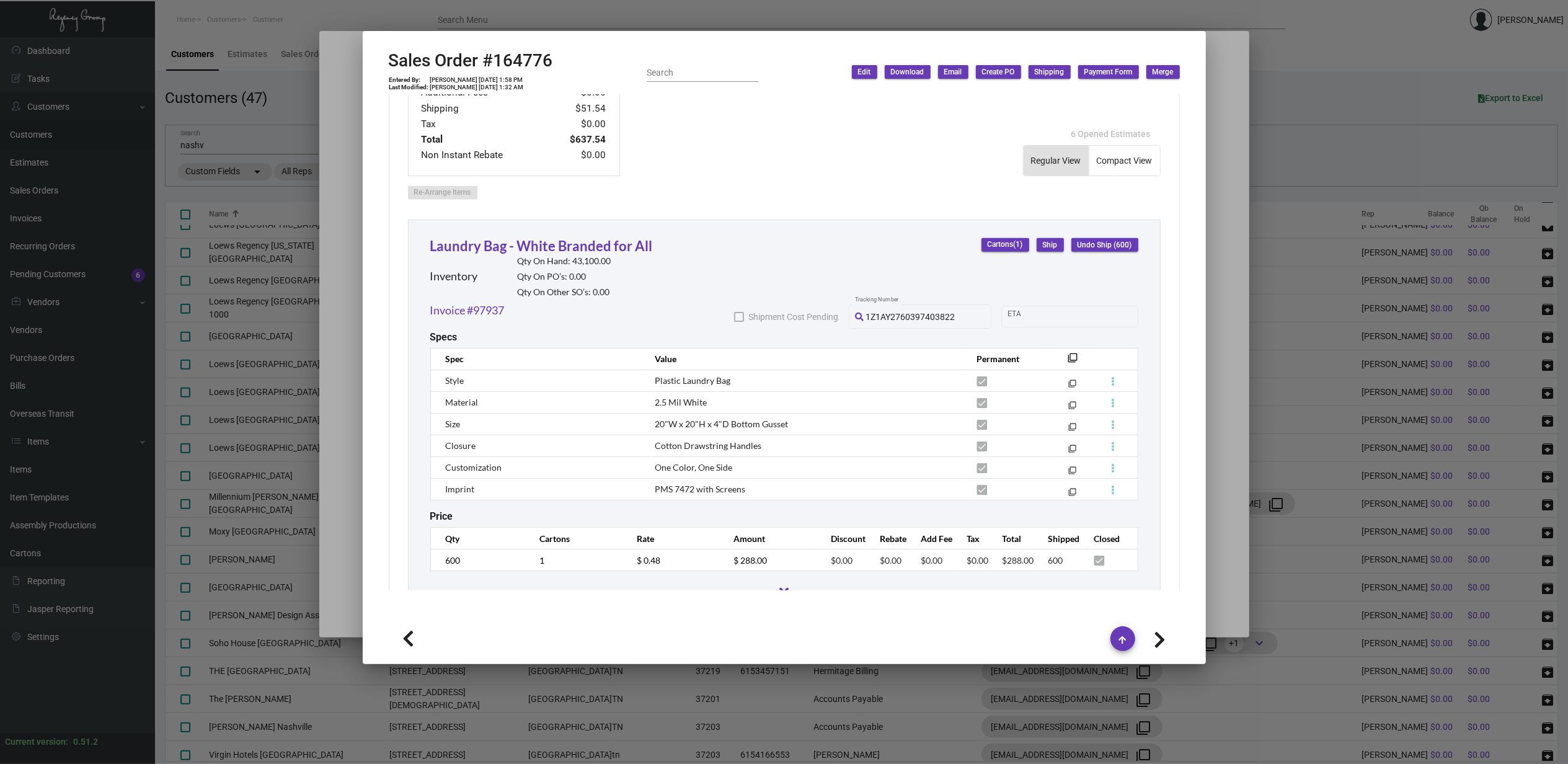
type input "97936"
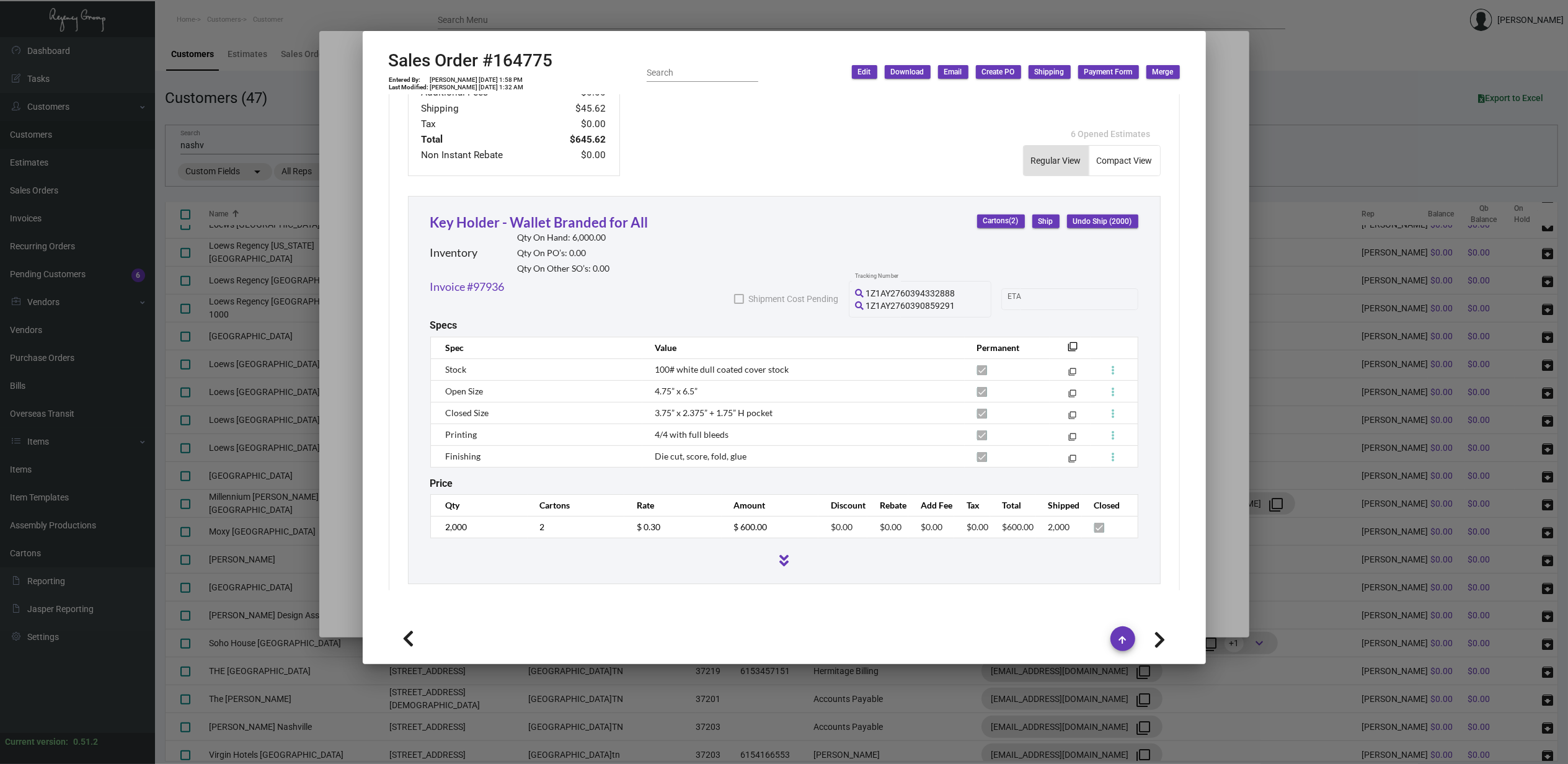
click at [33, 463] on div at bounding box center [784, 382] width 1568 height 764
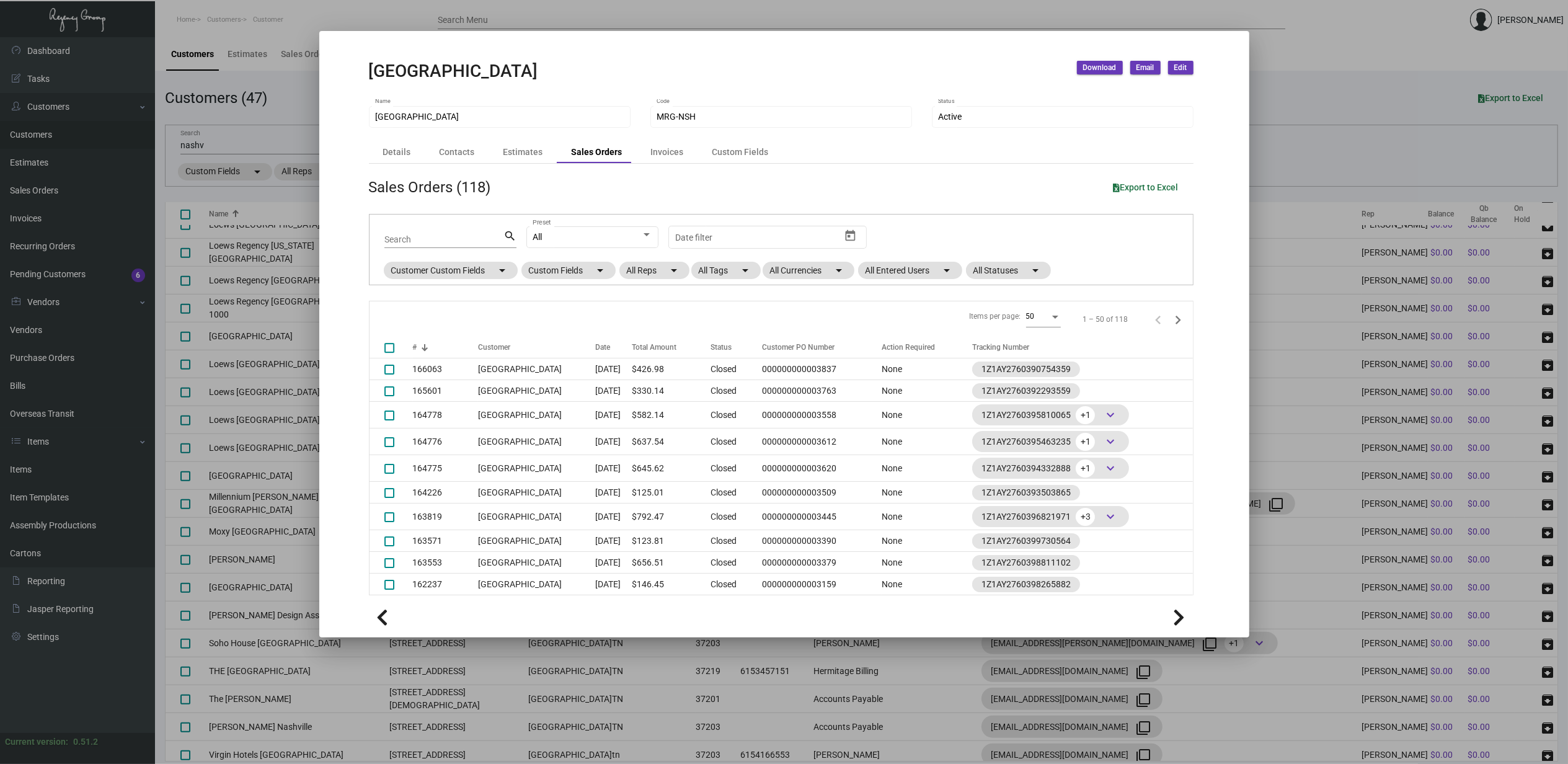
click at [30, 467] on div at bounding box center [784, 382] width 1568 height 764
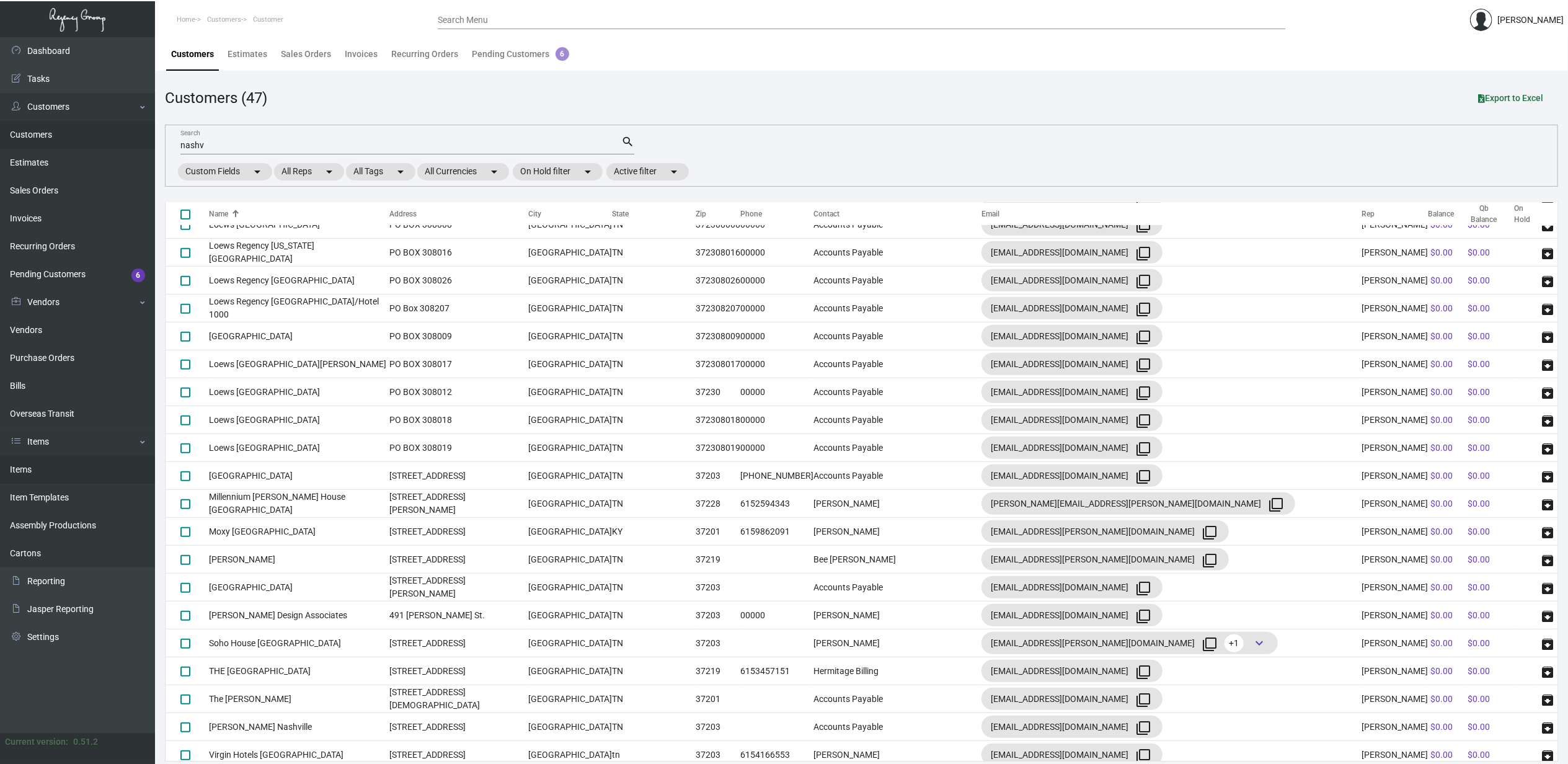
click at [30, 467] on link "Items" at bounding box center [77, 470] width 155 height 28
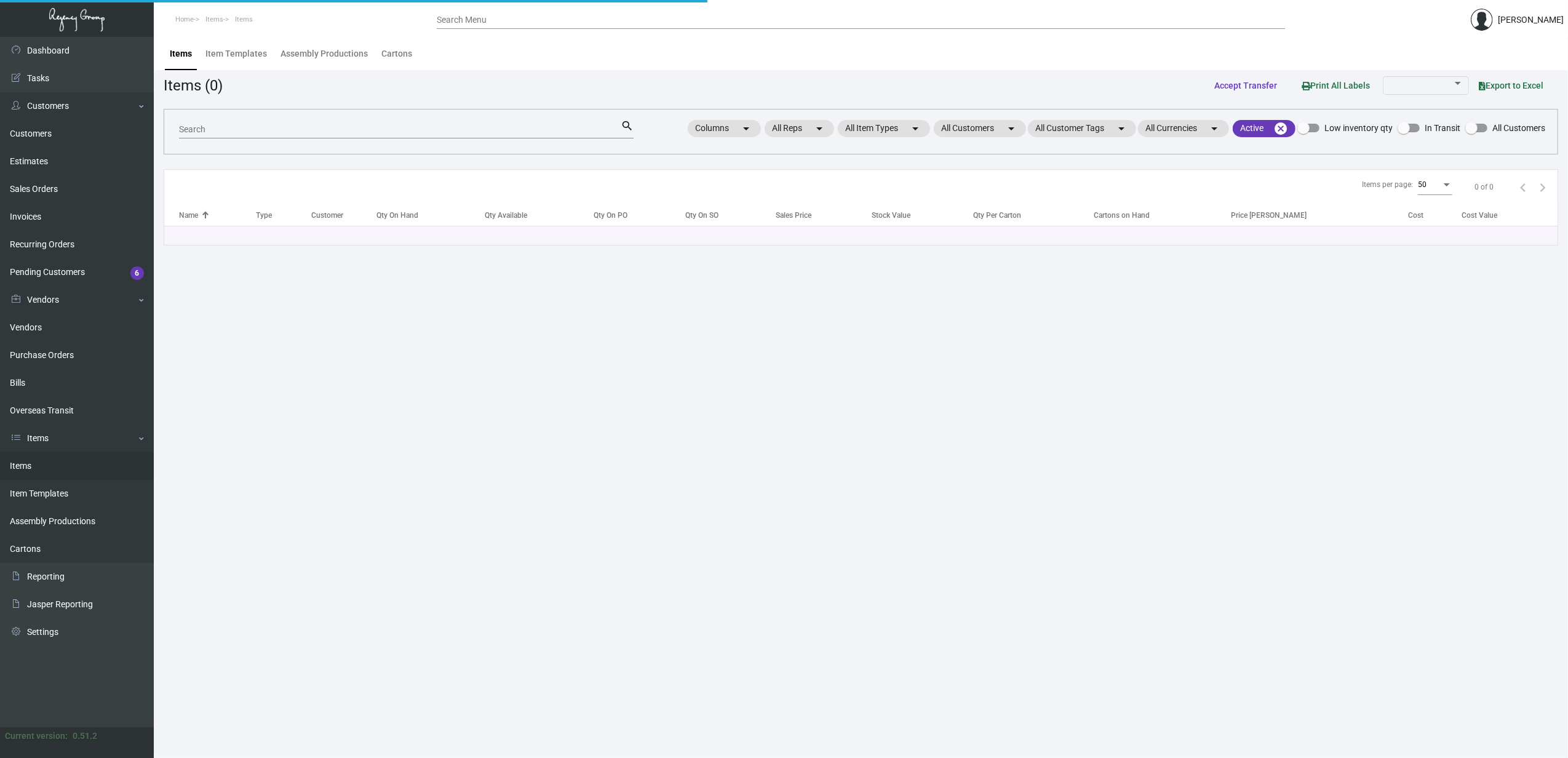
click at [30, 463] on link "Items" at bounding box center [77, 466] width 154 height 28
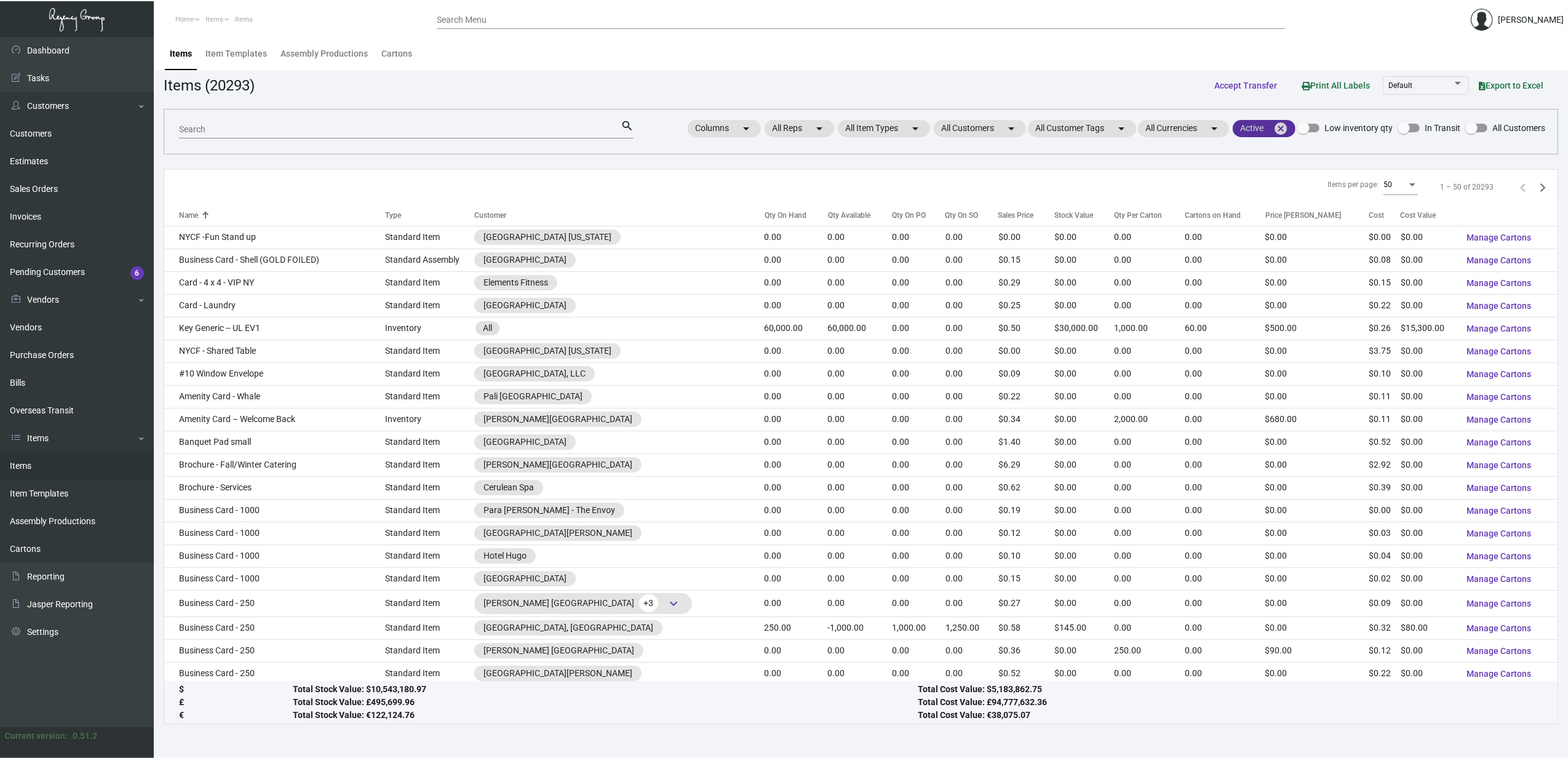
click at [1286, 127] on mat-icon "cancel" at bounding box center [1281, 128] width 14 height 14
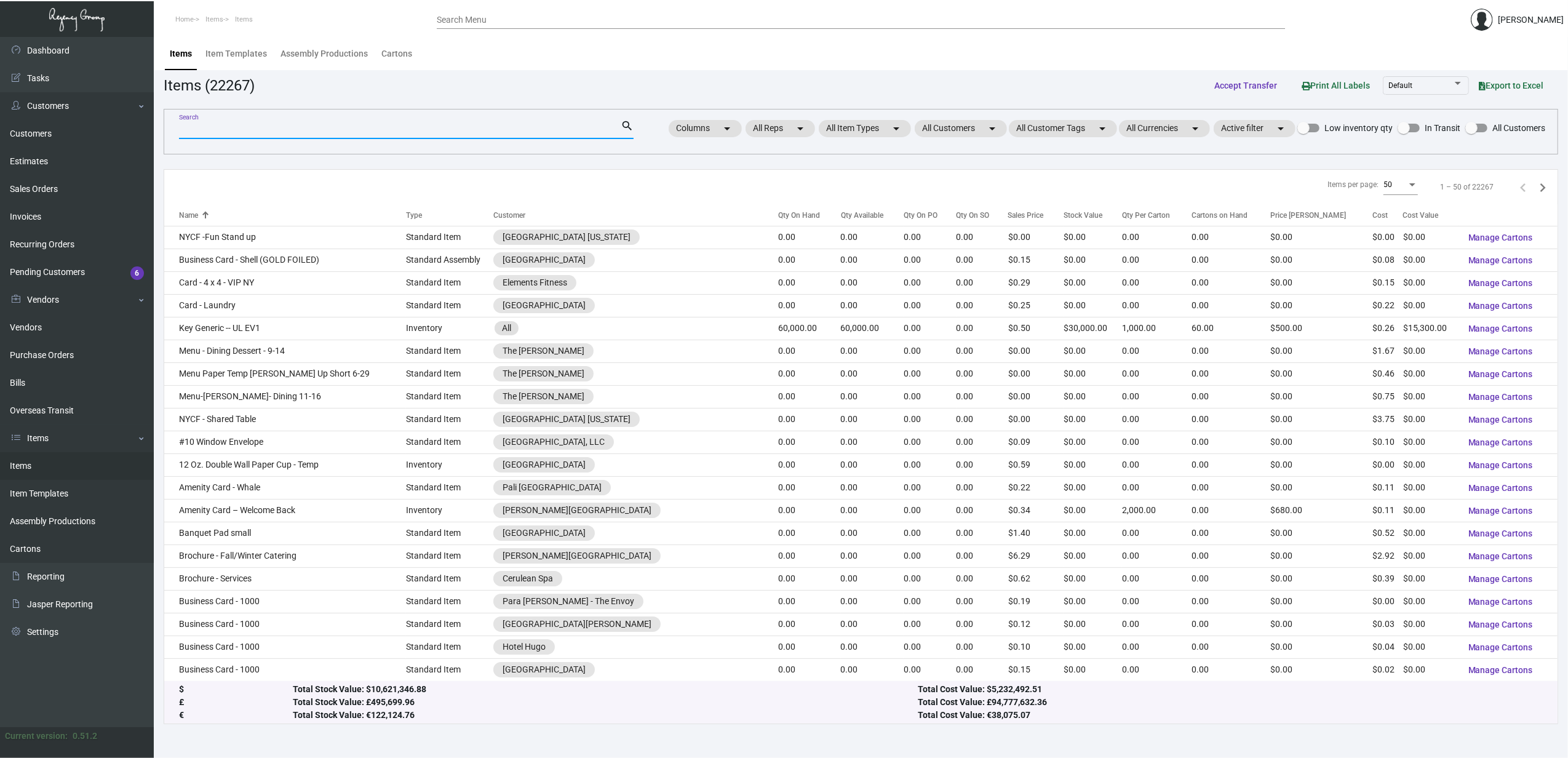
click at [487, 132] on input "Search" at bounding box center [400, 130] width 442 height 10
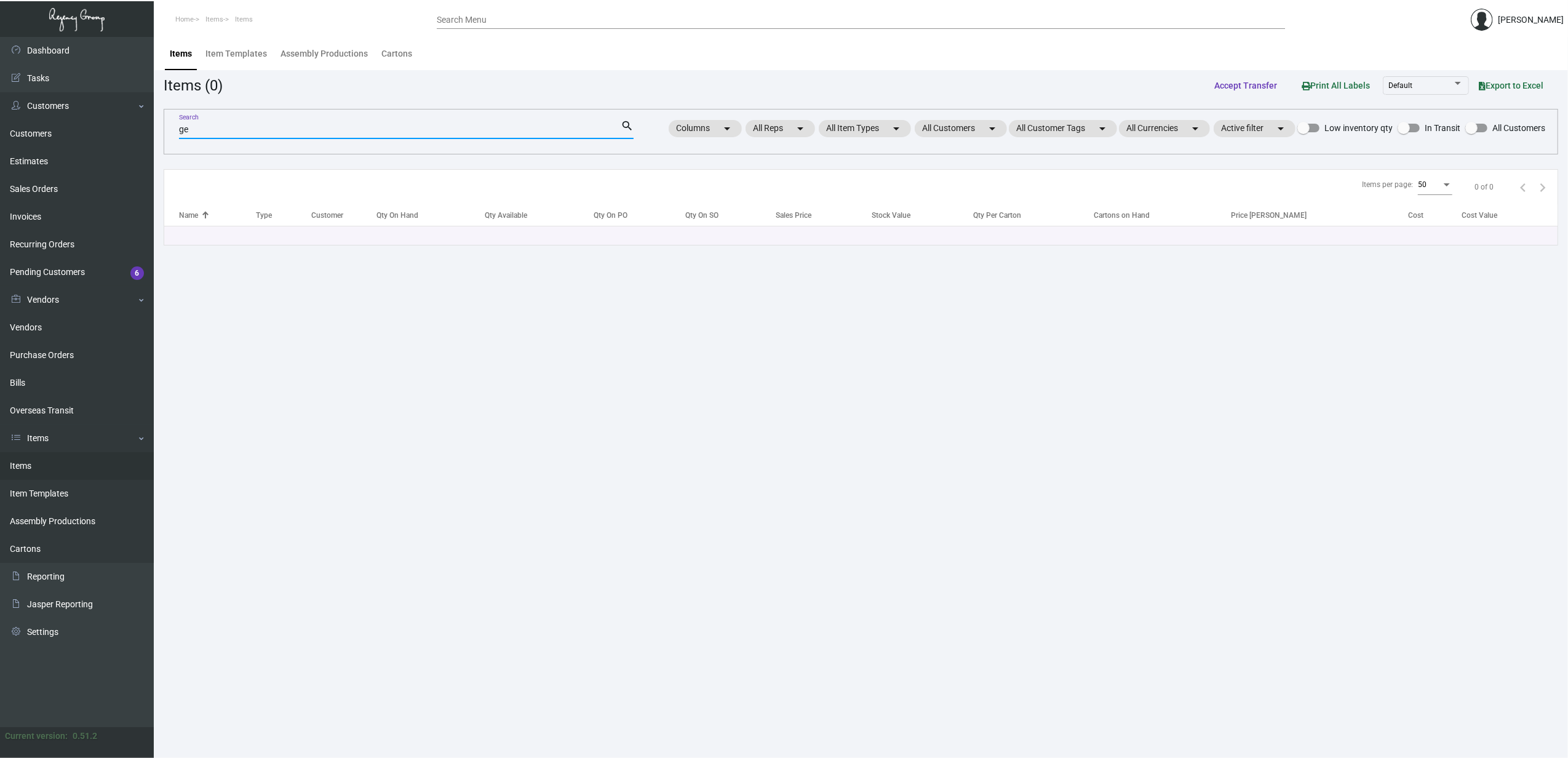
type input "g"
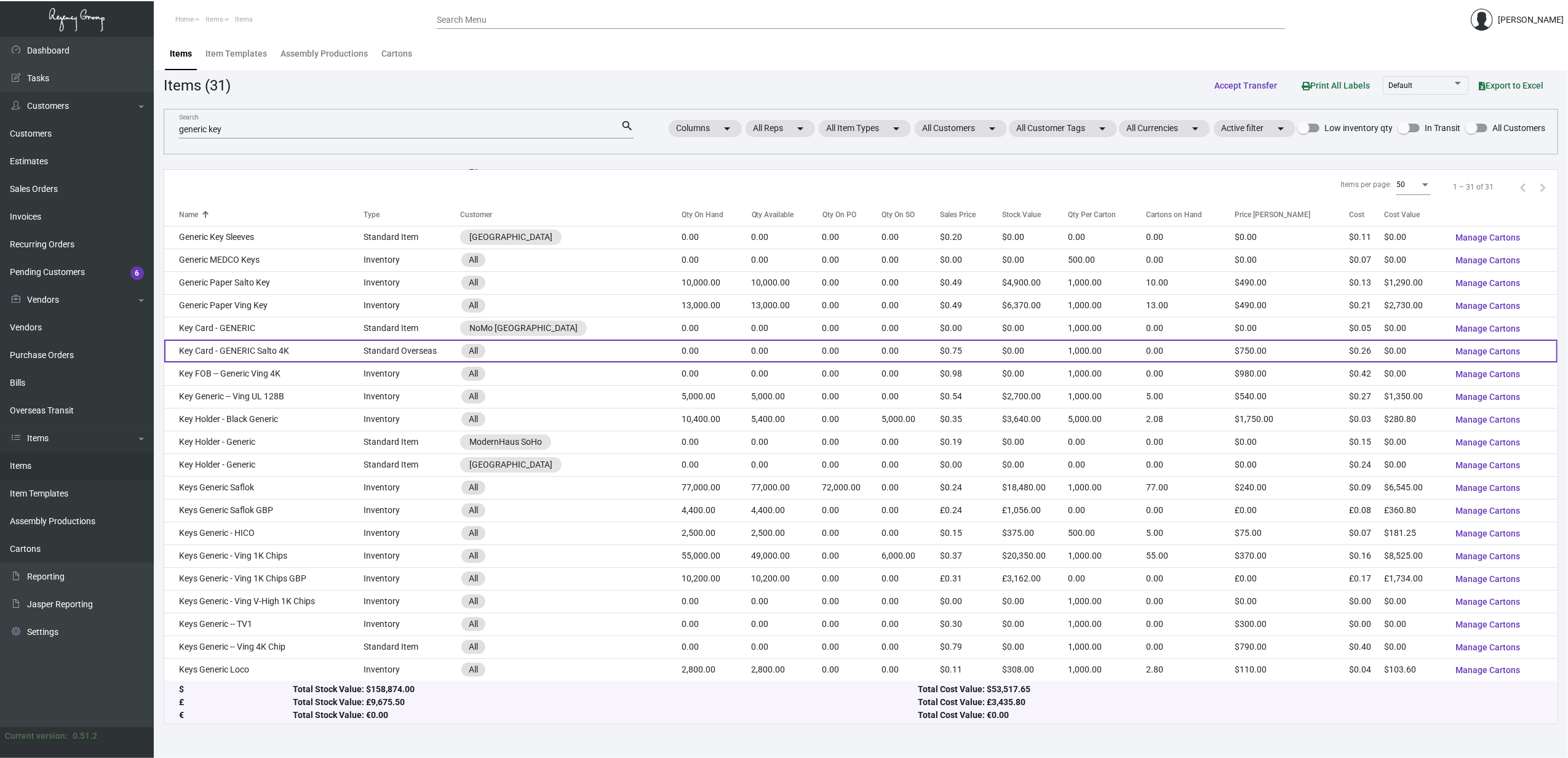
scroll to position [257, 0]
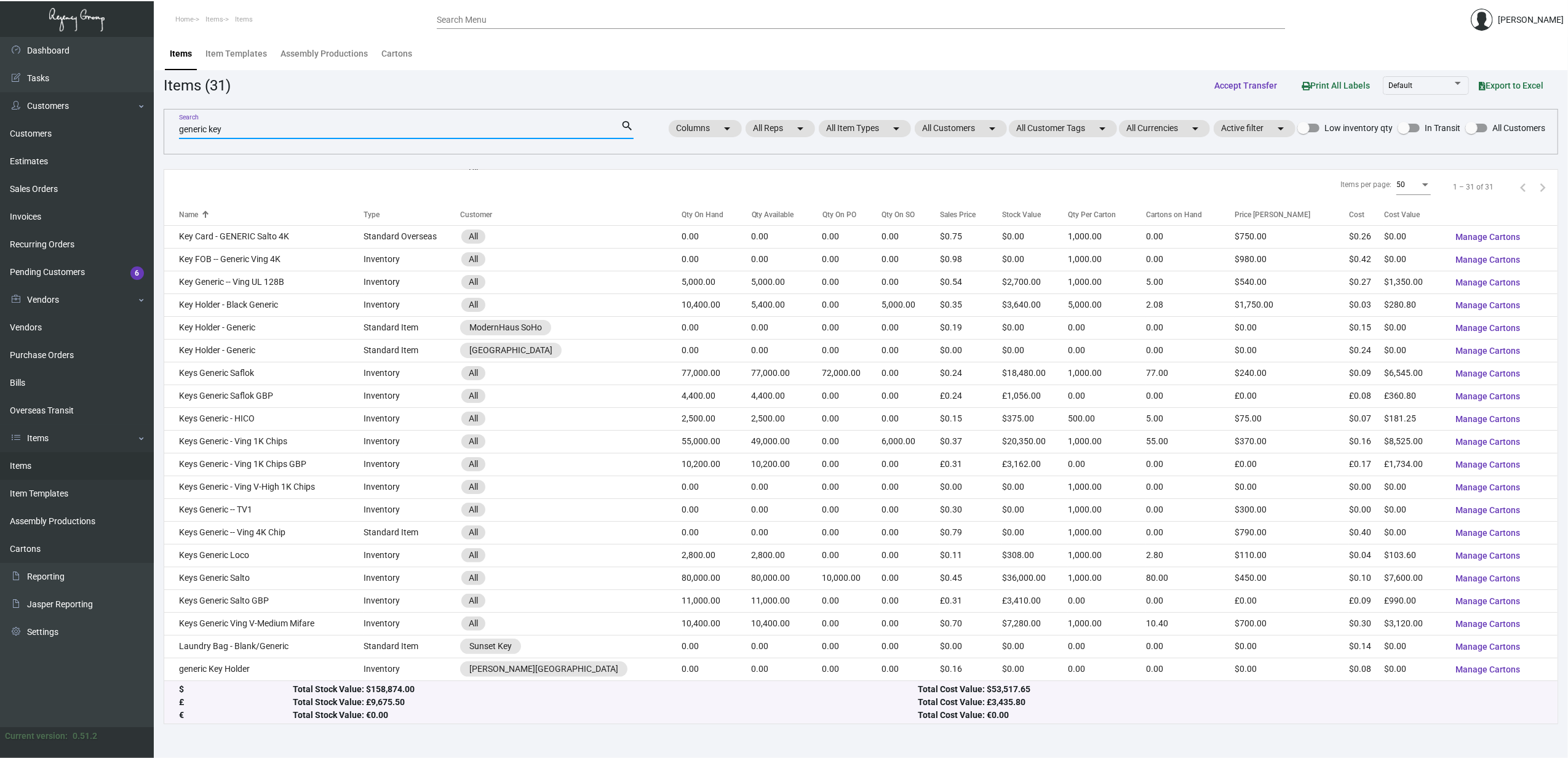
click at [214, 129] on input "generic key" at bounding box center [400, 130] width 442 height 10
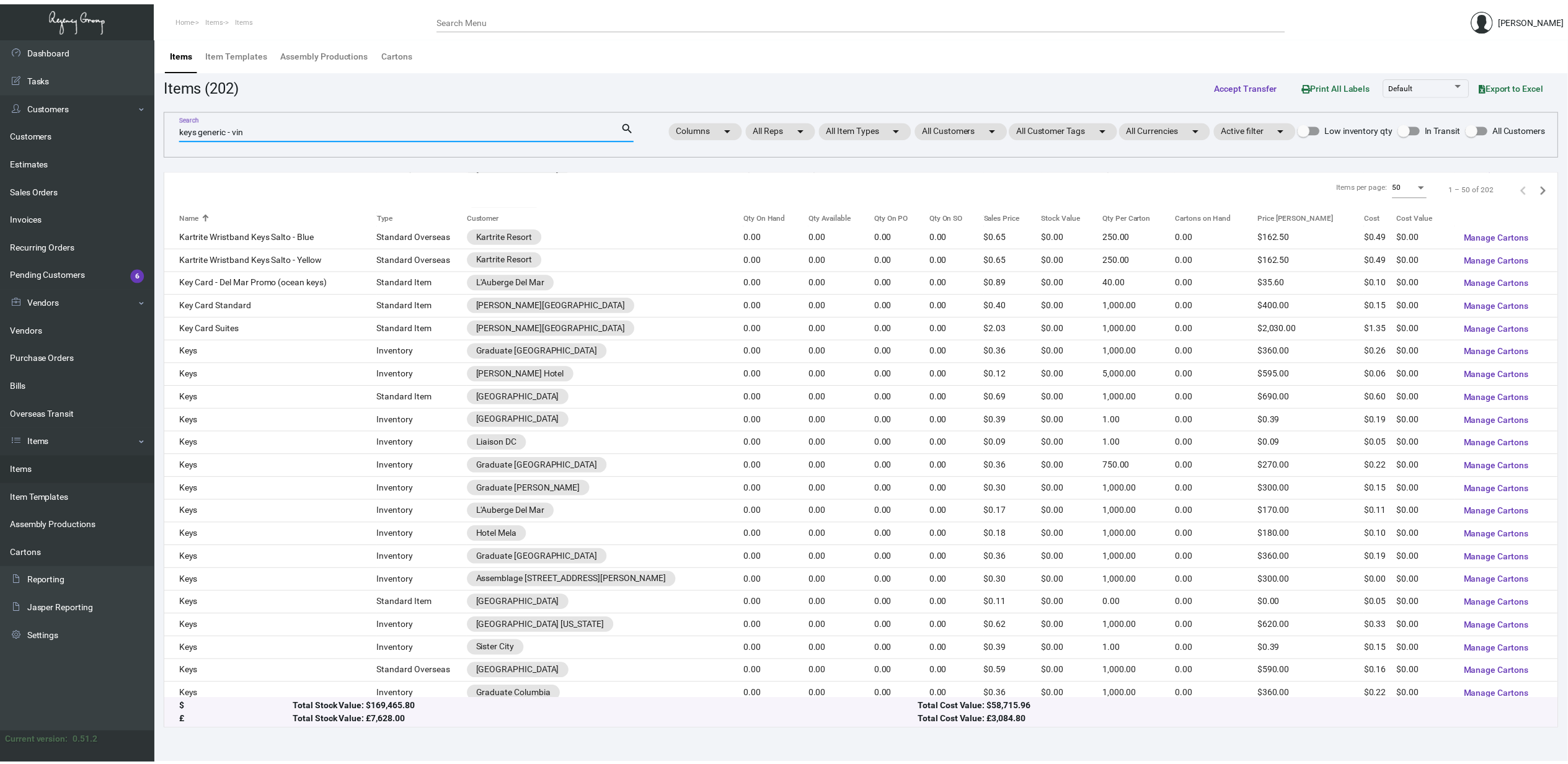
scroll to position [0, 0]
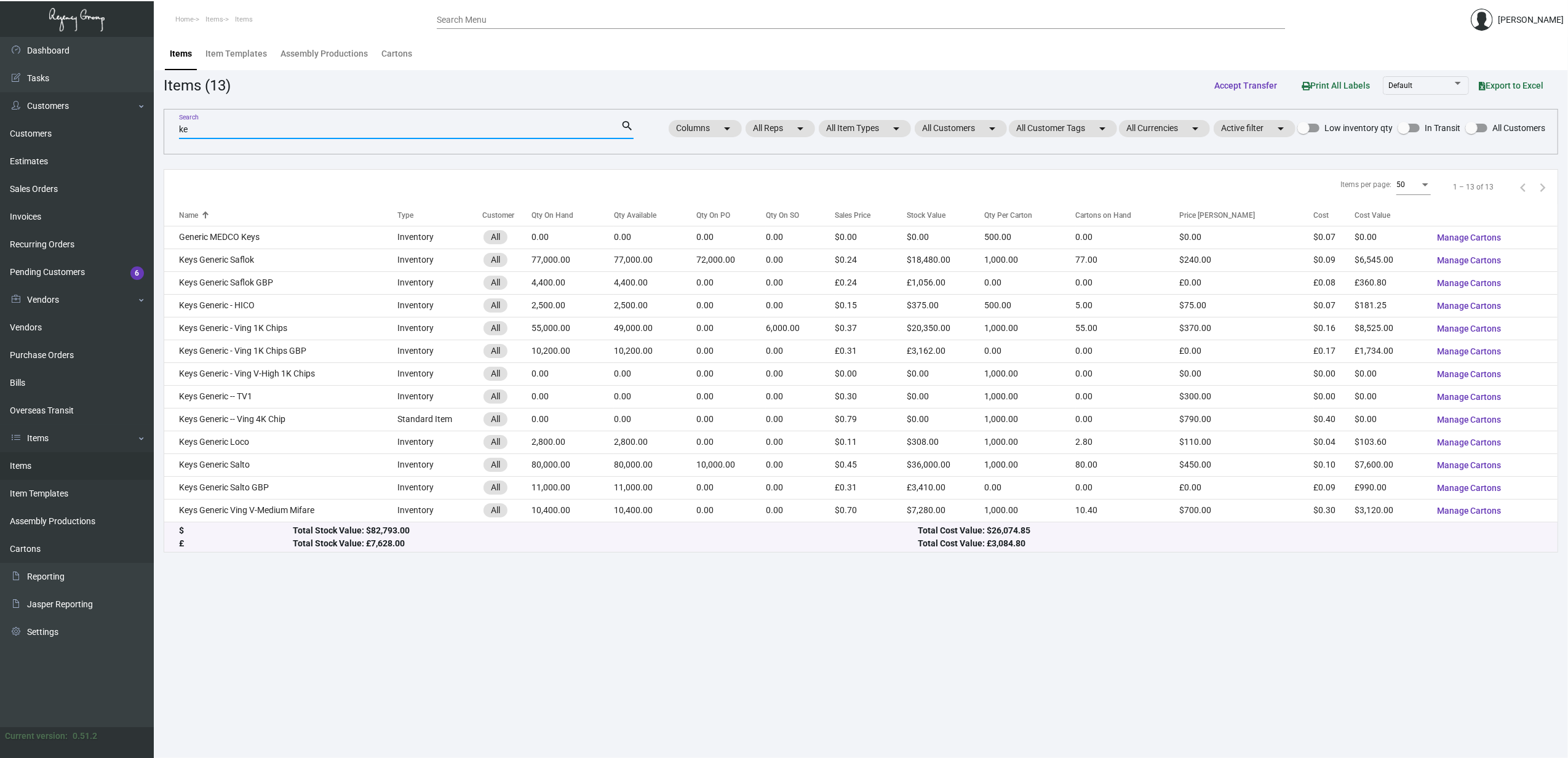
type input "k"
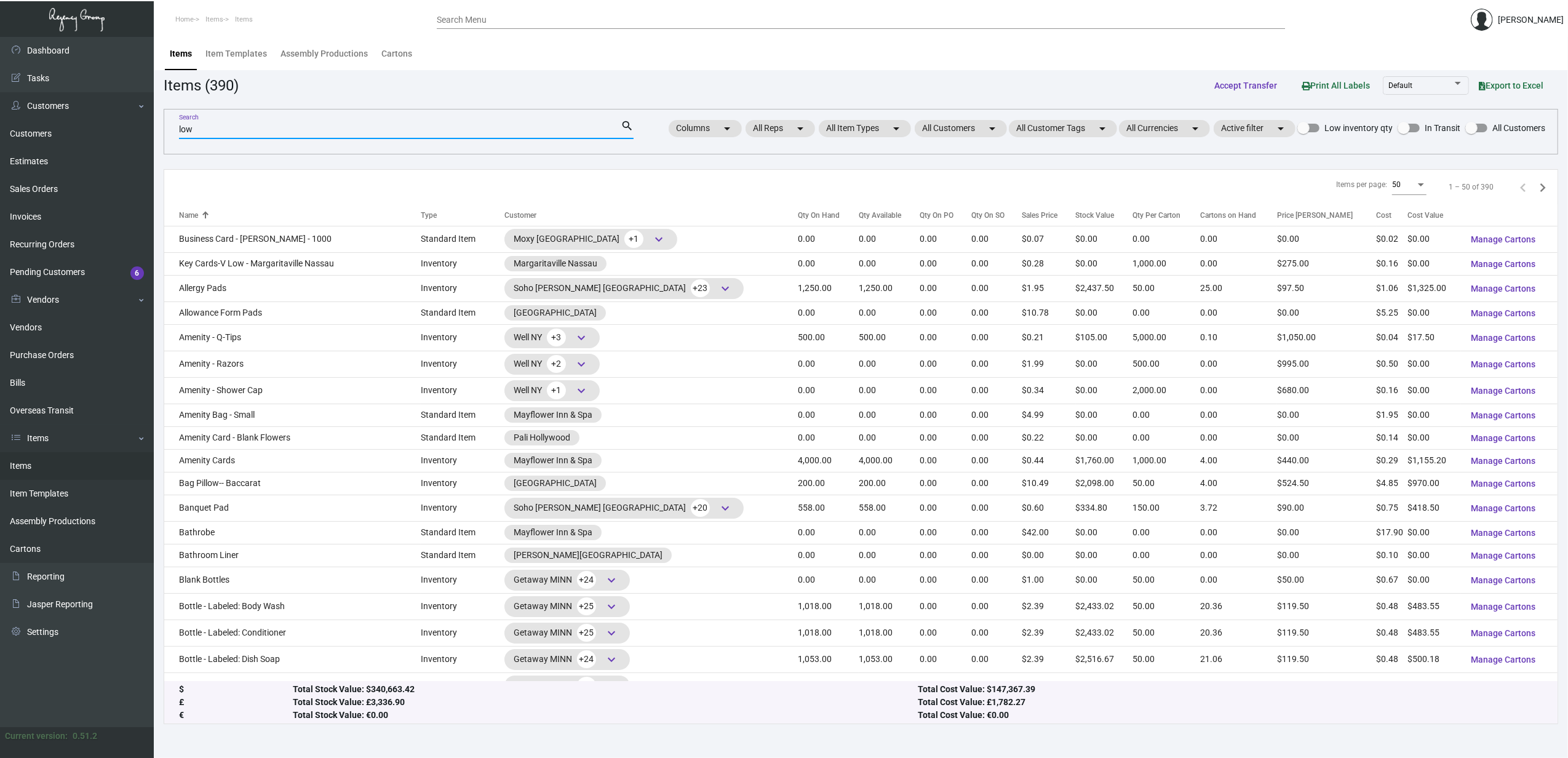
type input "low"
click at [203, 216] on div at bounding box center [206, 215] width 7 height 7
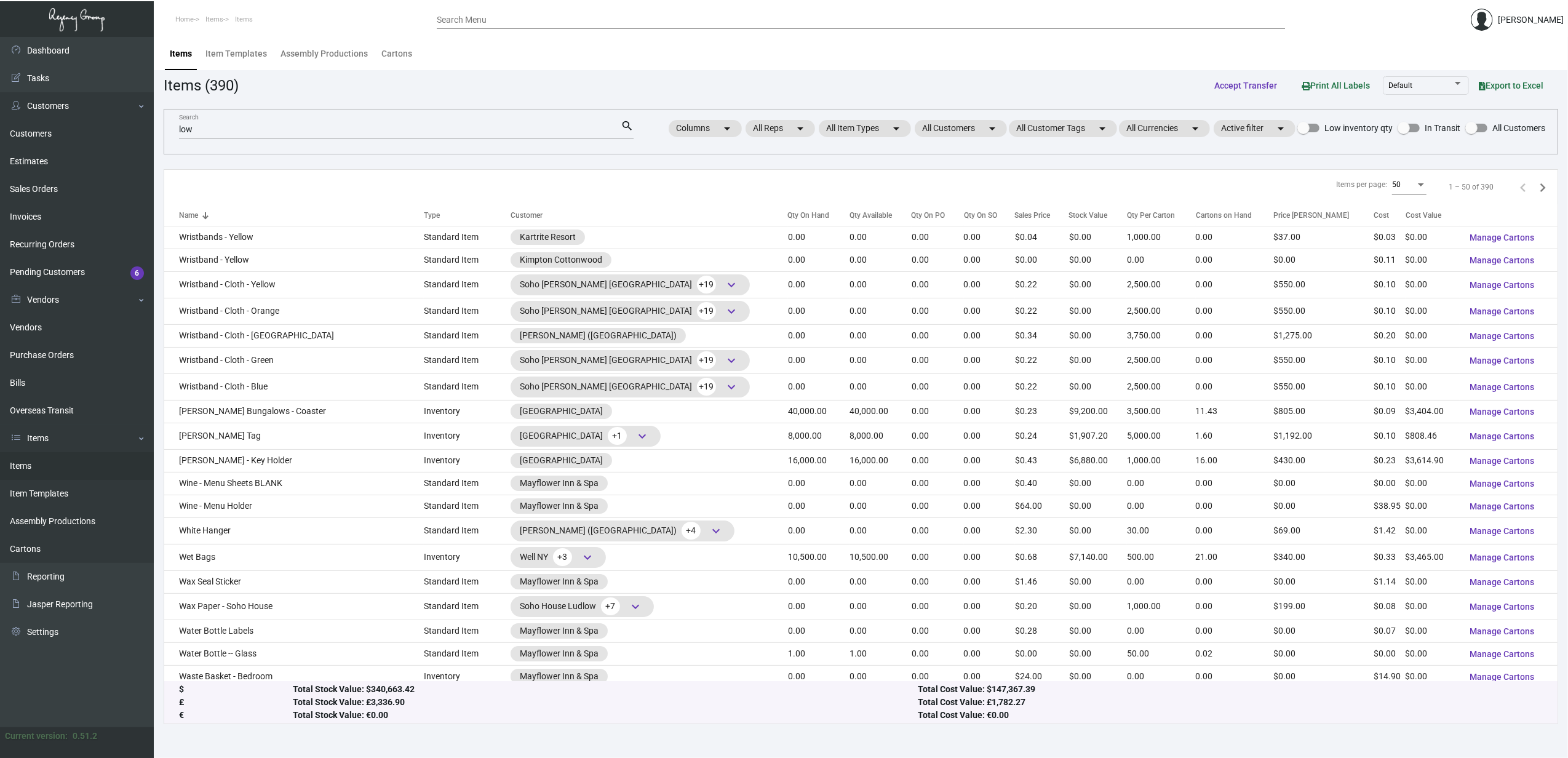
click at [203, 216] on div at bounding box center [205, 217] width 4 height 4
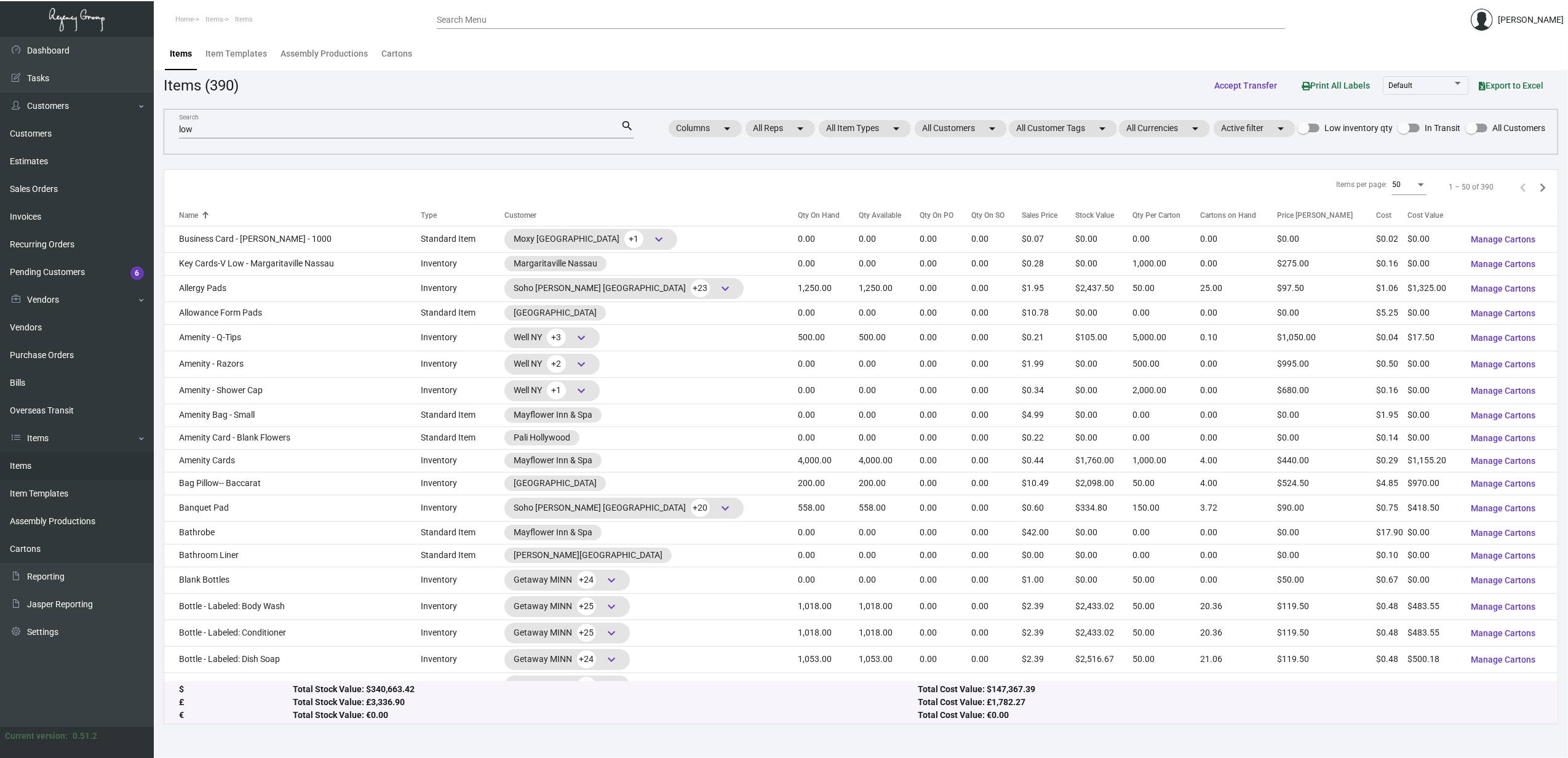
click at [219, 131] on input "low" at bounding box center [400, 130] width 442 height 10
click at [34, 131] on link "Customers" at bounding box center [77, 133] width 154 height 28
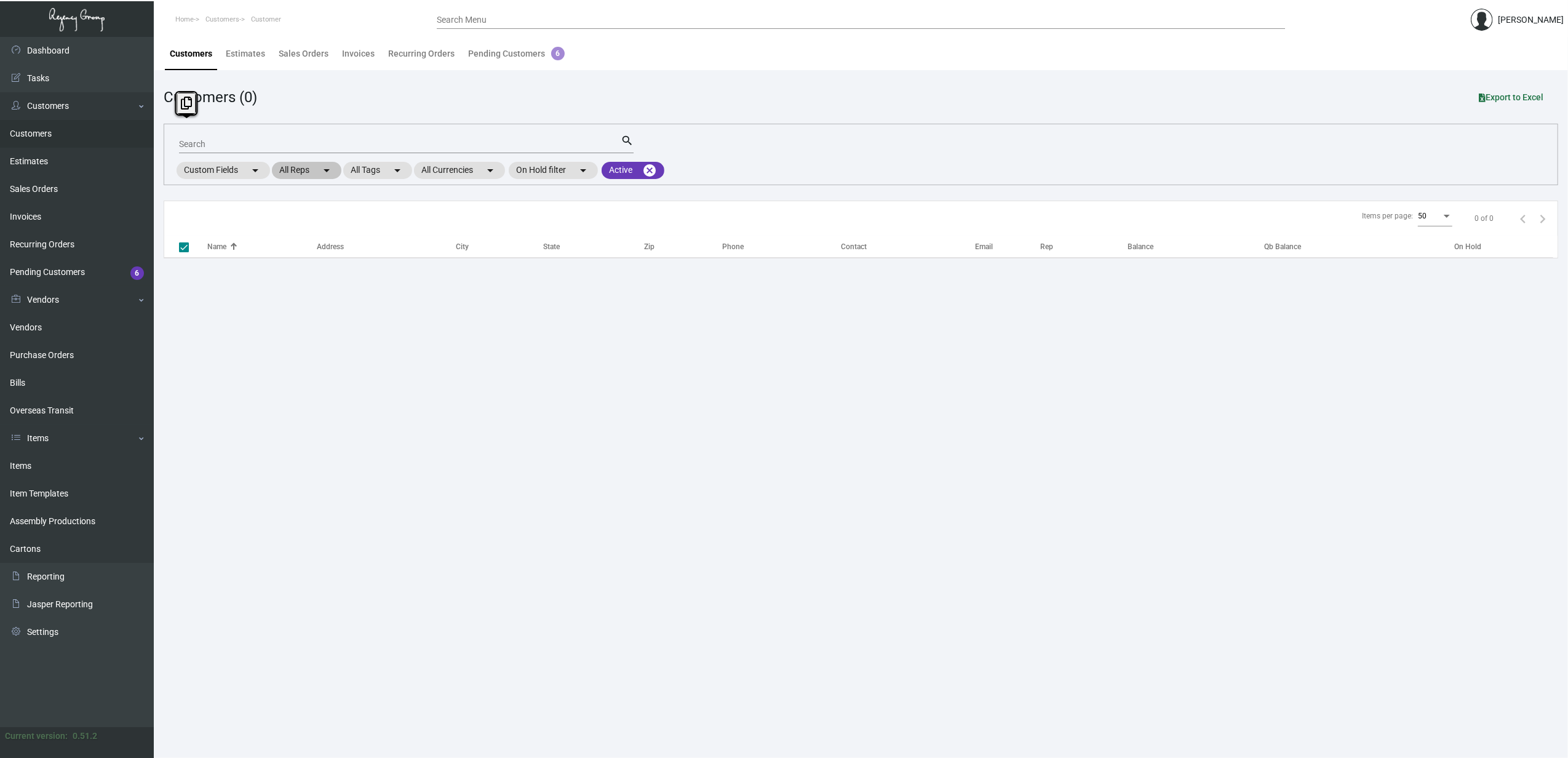
checkbox input "false"
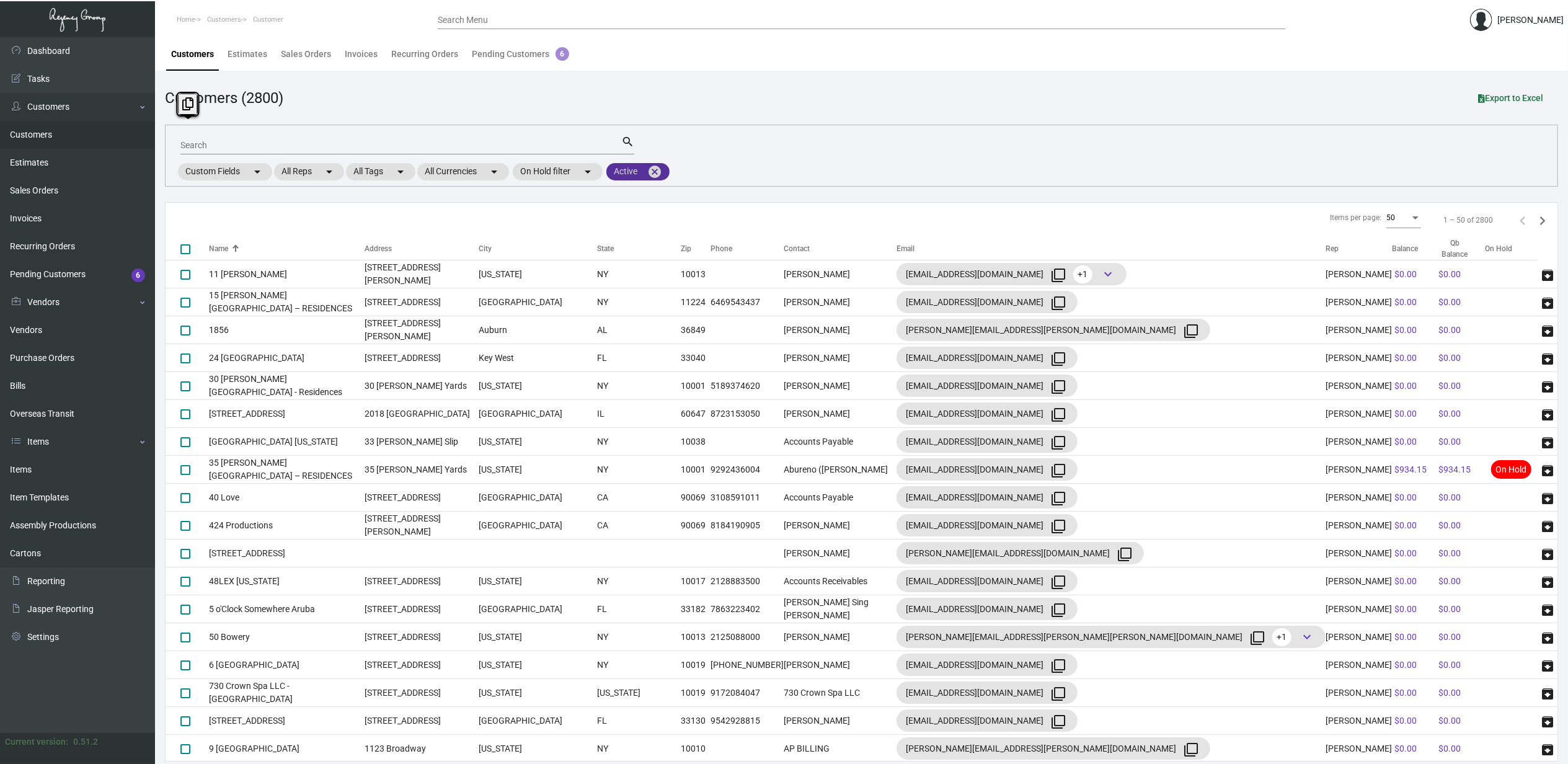
click at [660, 169] on mat-icon "cancel" at bounding box center [654, 172] width 15 height 15
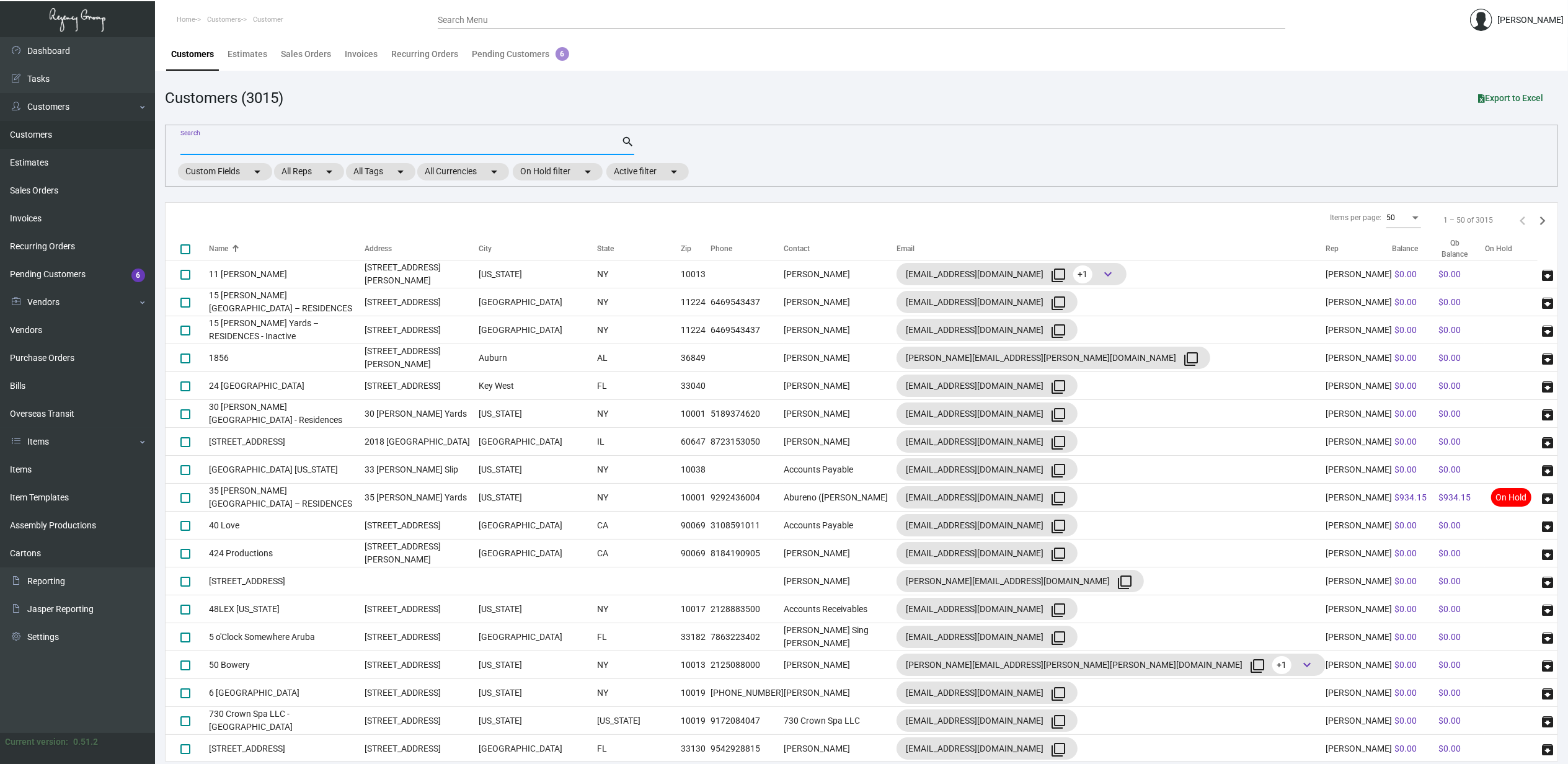
click at [343, 147] on input "Search" at bounding box center [401, 145] width 441 height 10
type input "nashville"
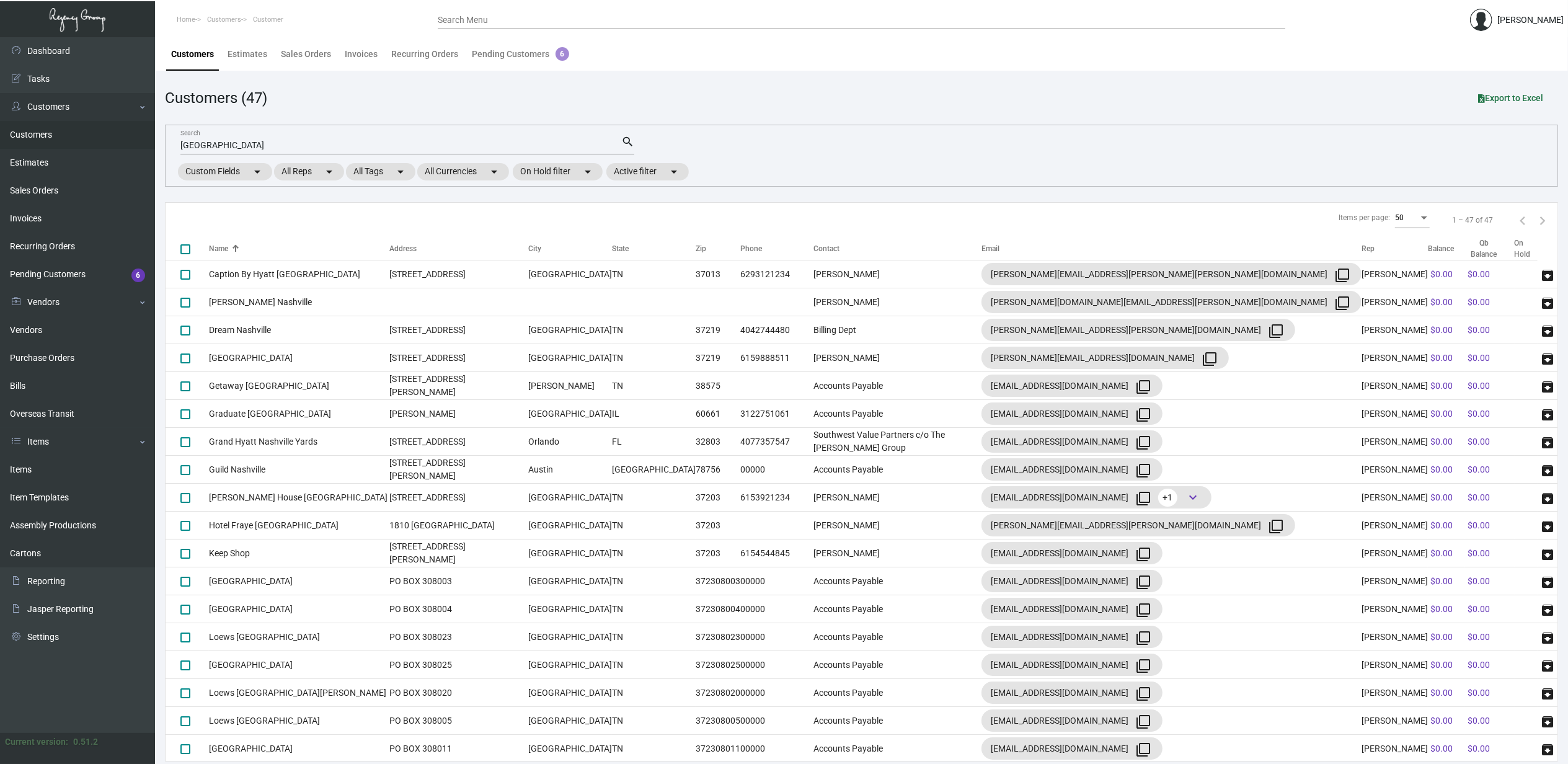
scroll to position [719, 0]
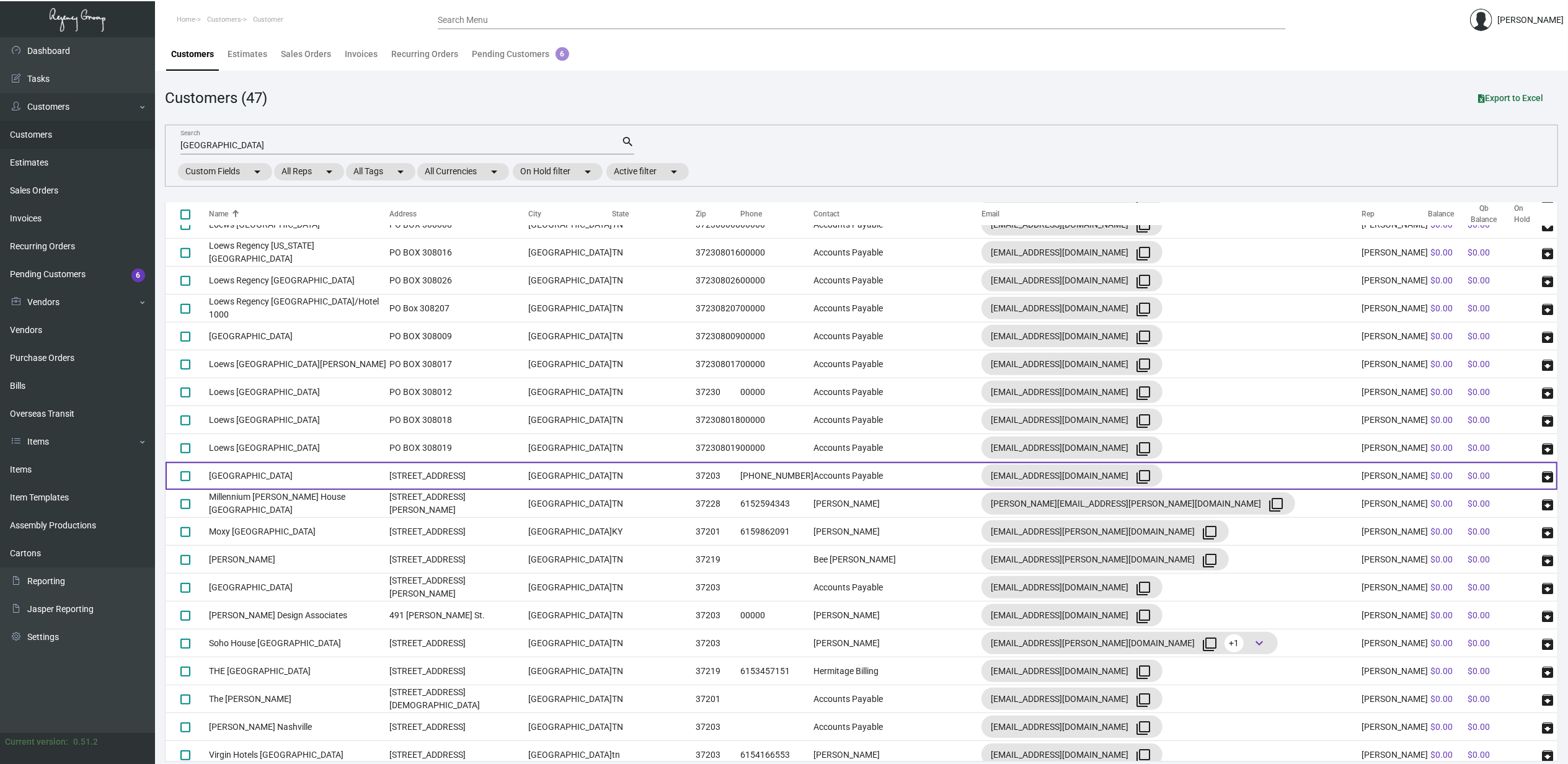
click at [512, 479] on td "425 5th Avenue South" at bounding box center [459, 475] width 139 height 28
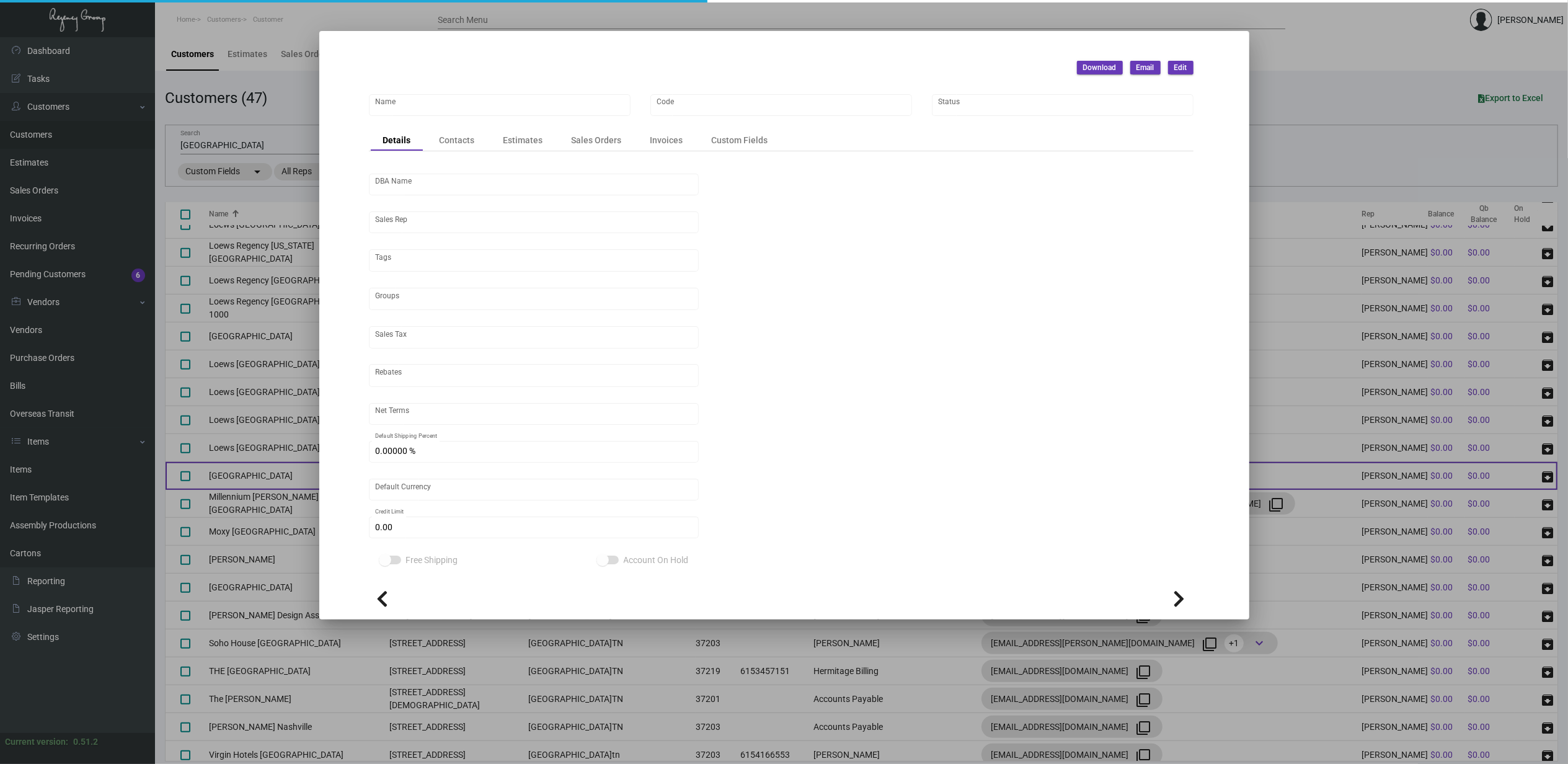
type input "[GEOGRAPHIC_DATA]"
type input "MRG-NSH"
type input "[PERSON_NAME]"
type input "Out of State"
type input "Net 30"
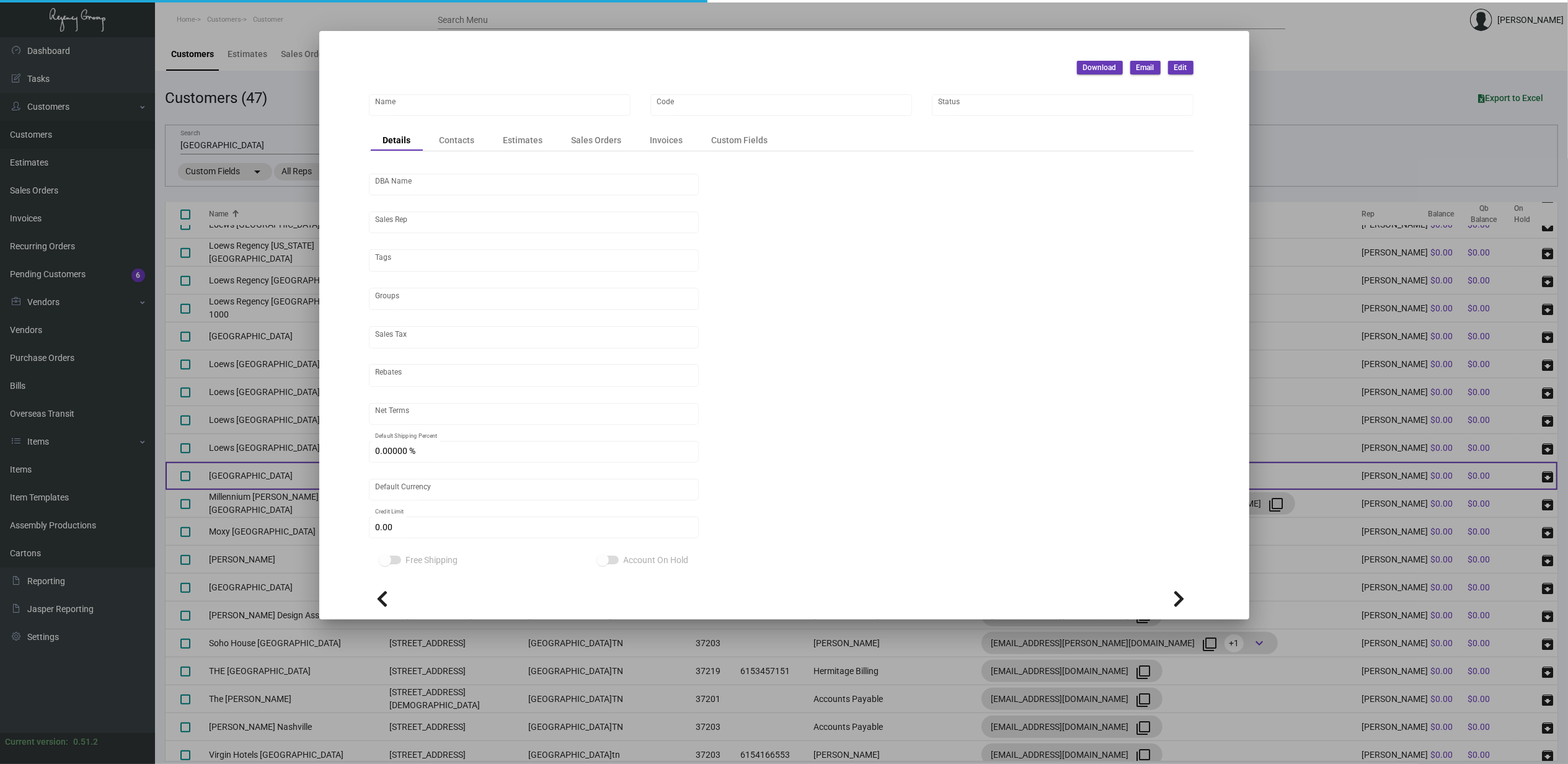
type input "United States Dollar $"
type input "$ 0.00"
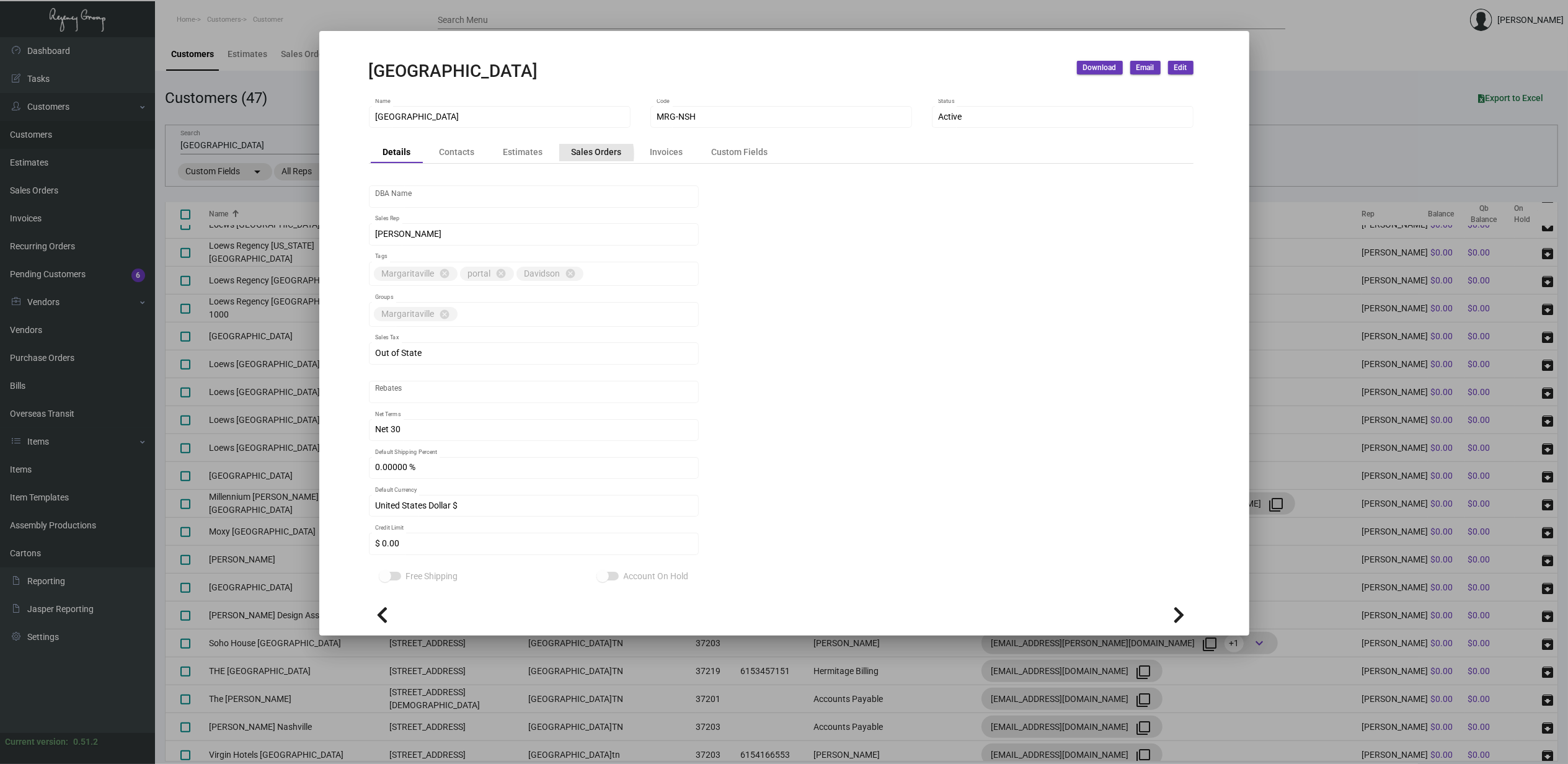
click at [584, 154] on div "Sales Orders" at bounding box center [596, 152] width 50 height 13
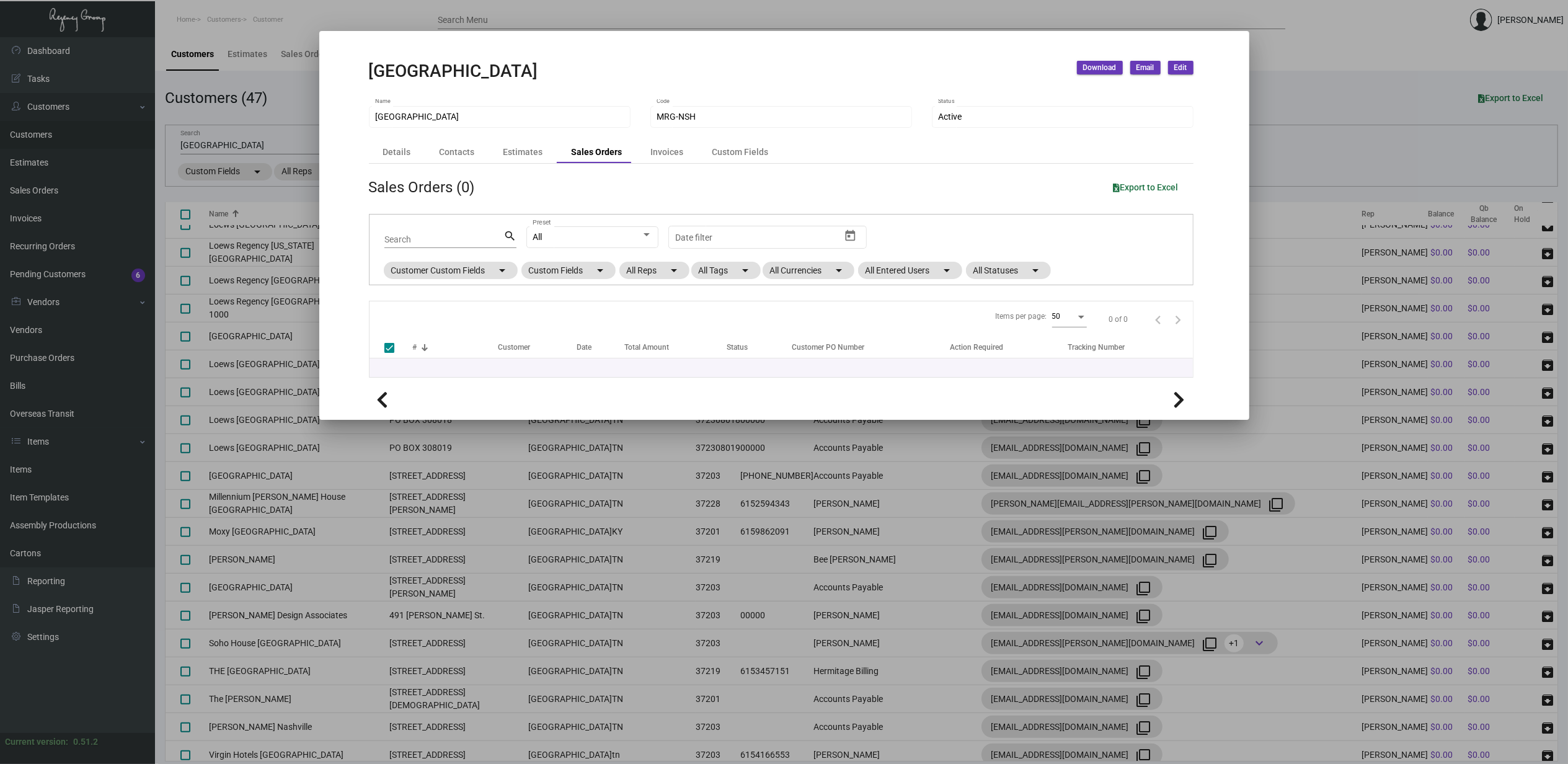
checkbox input "false"
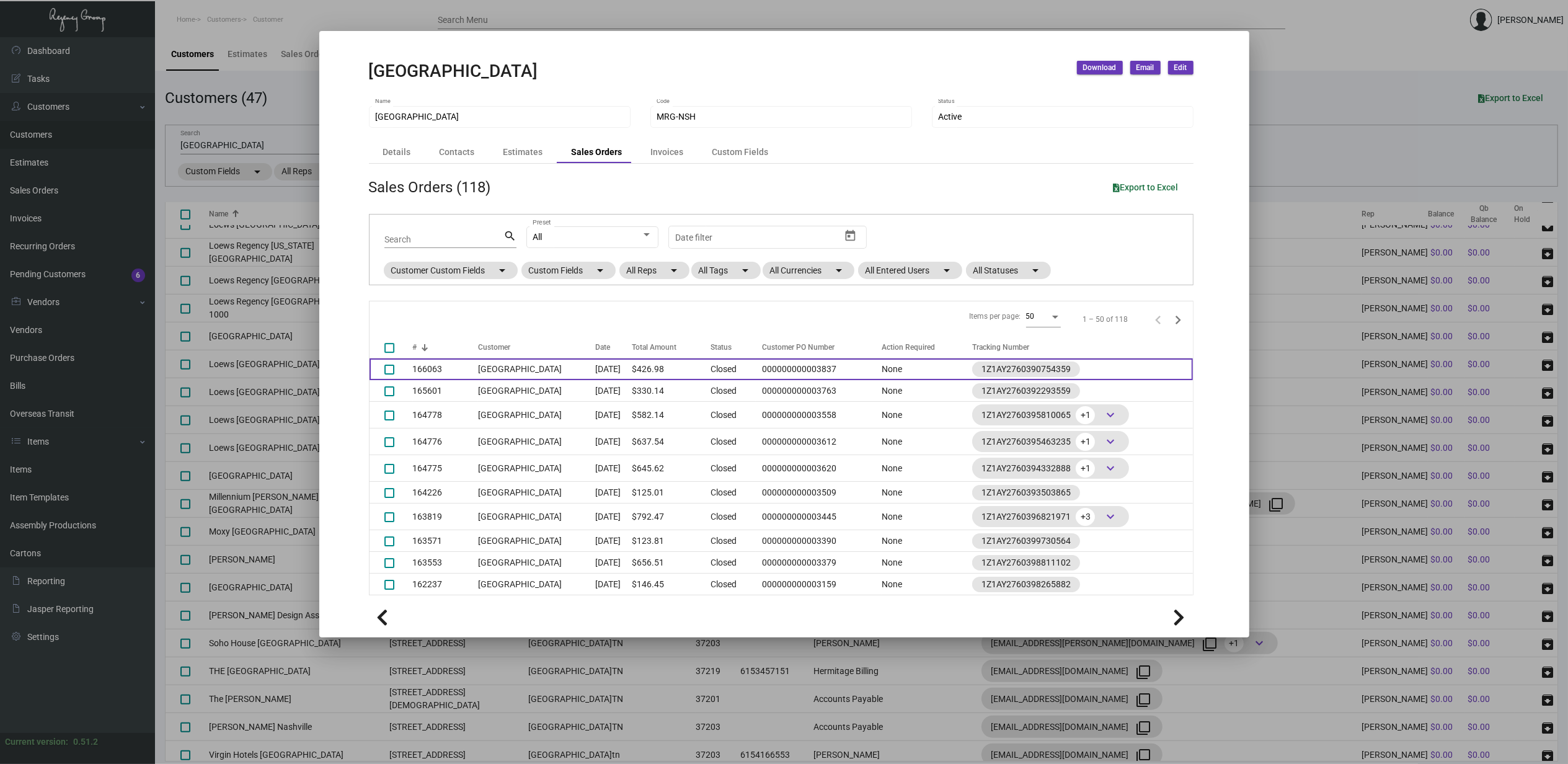
click at [486, 368] on td "[GEOGRAPHIC_DATA]" at bounding box center [537, 369] width 118 height 22
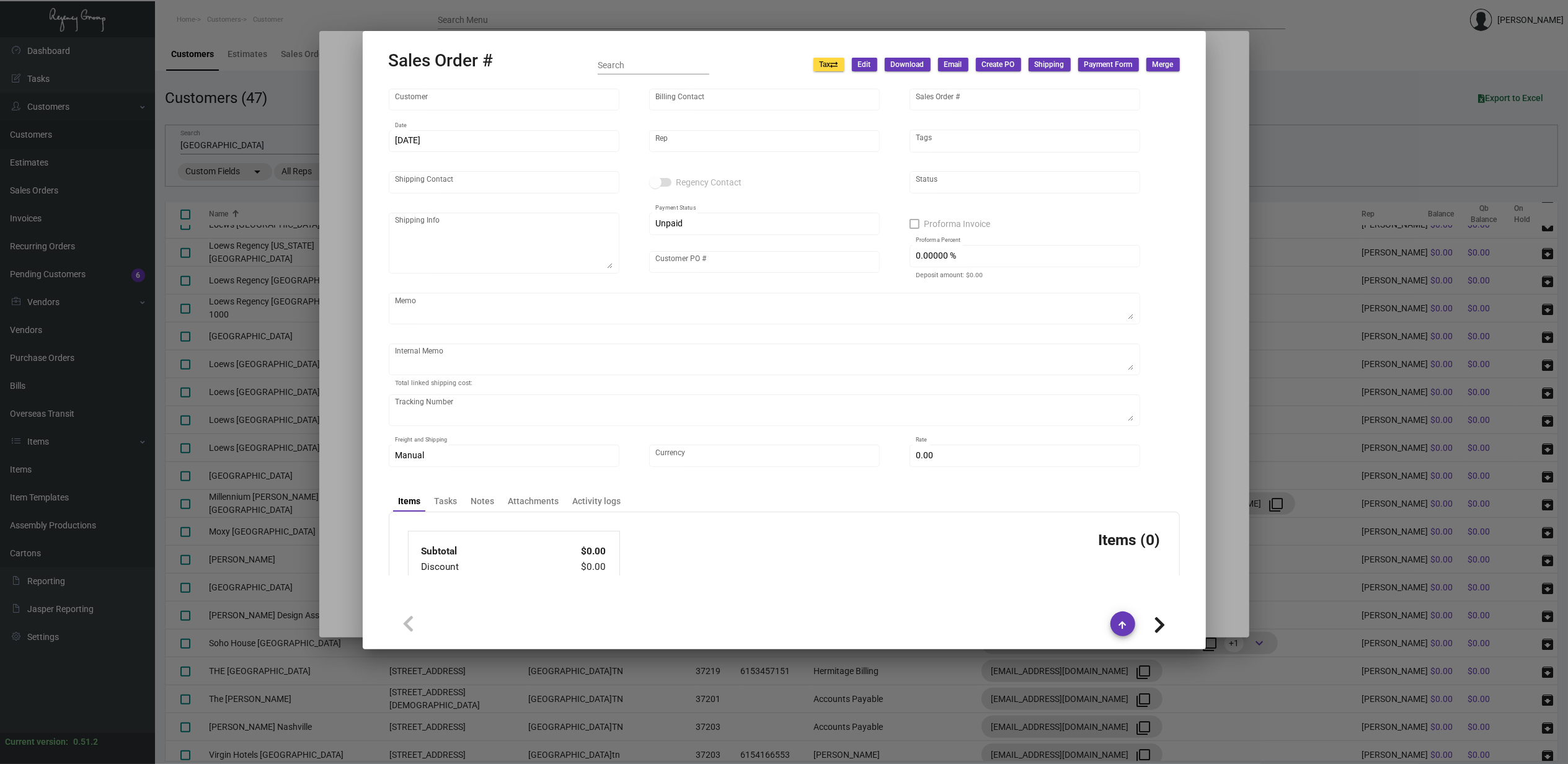
type input "[GEOGRAPHIC_DATA]"
type input "Accounts Payable"
type input "166063"
type input "12/2/2024"
type input "[PERSON_NAME]"
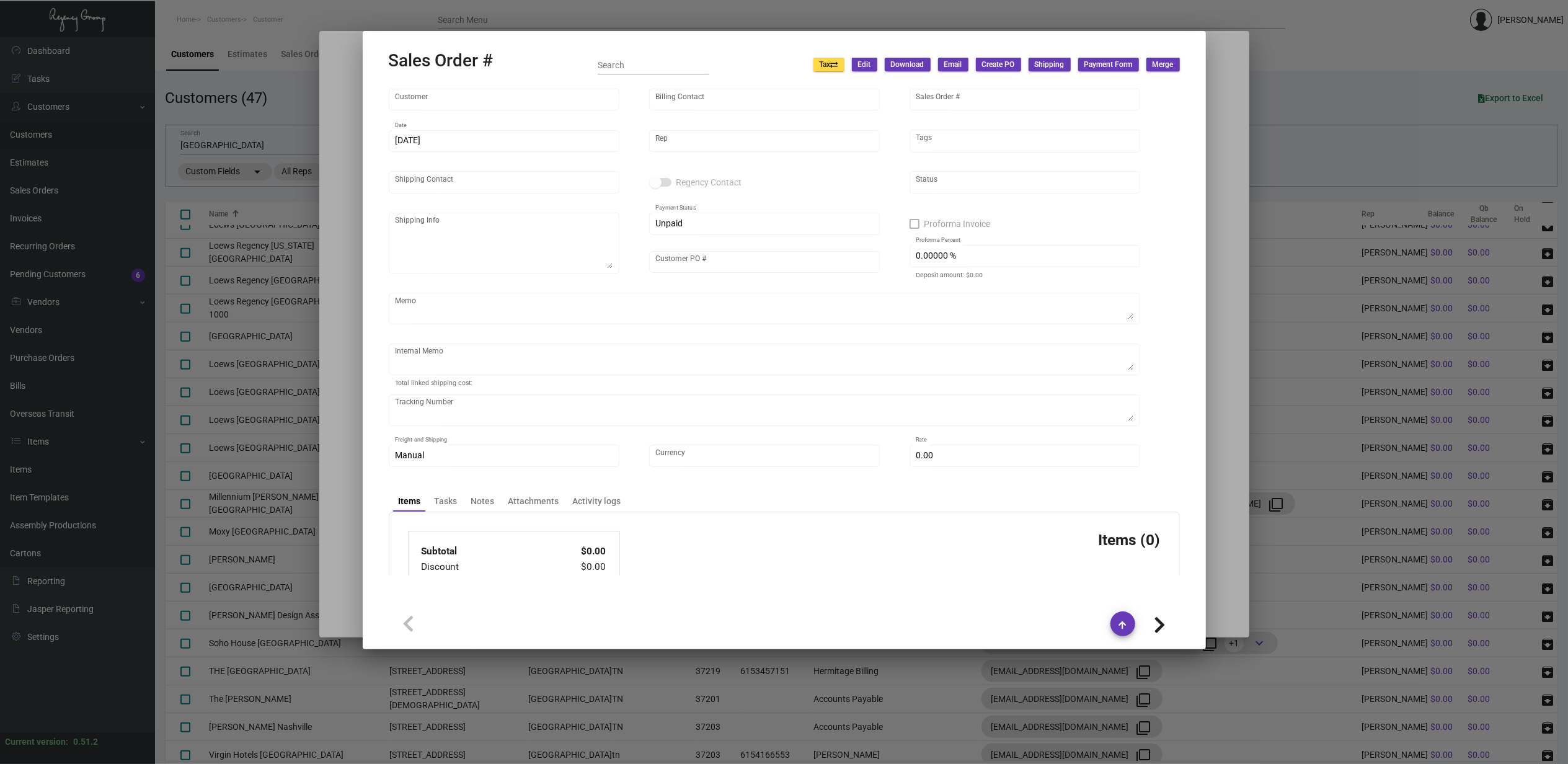
type input "[PERSON_NAME]"
type textarea "Margaritaville Nashville Resort - Ashley Walden Macias 425 Rep. John Lewis Way …"
type input "000000000003837"
type textarea "8.35"
type input "United States Dollar $"
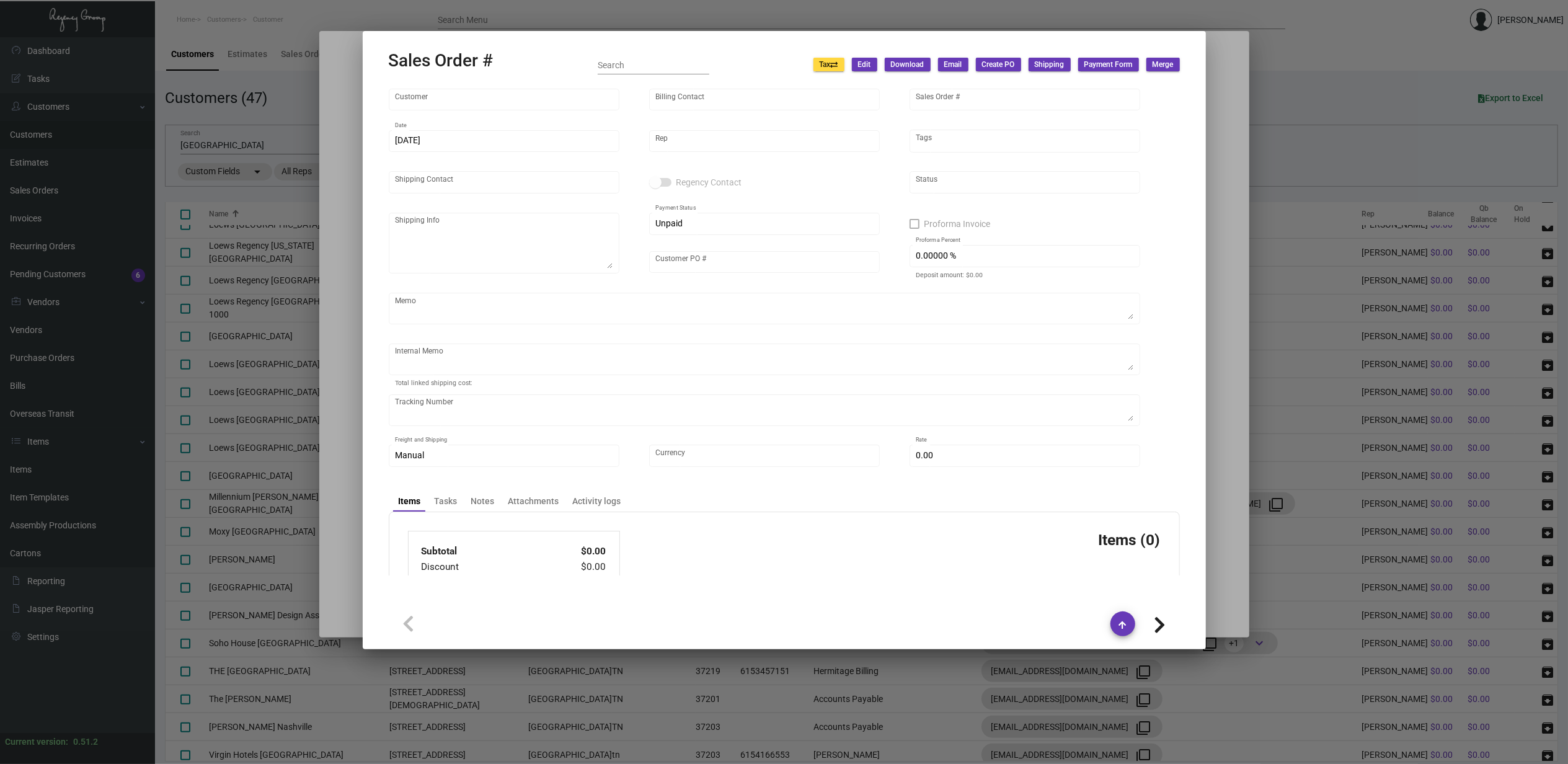
type input "$ 36.98"
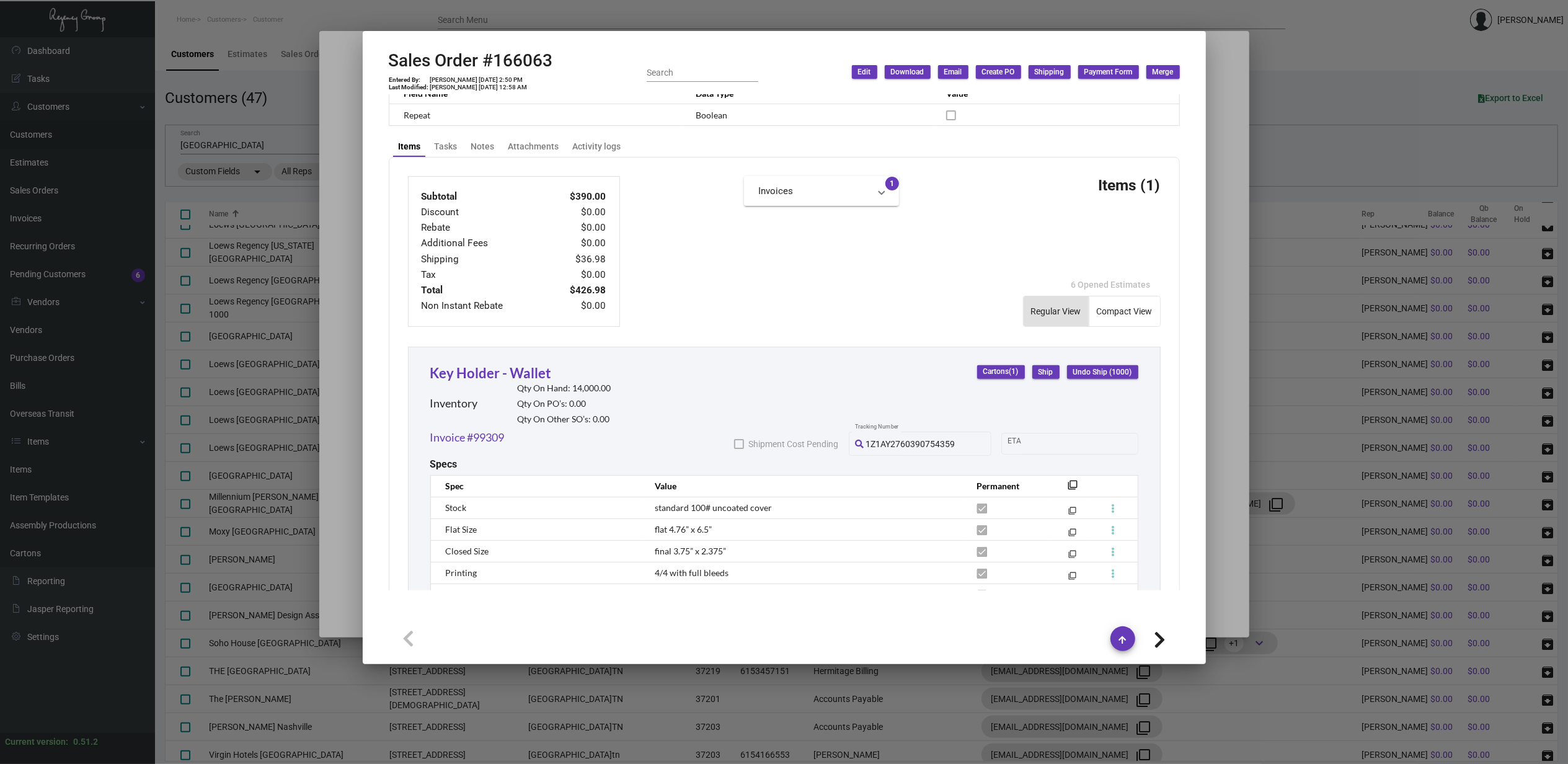
scroll to position [435, 0]
click at [1158, 639] on icon at bounding box center [1159, 640] width 12 height 18
type input "165601"
type input "11/18/2024"
type textarea "Margaritaville Nashville - Ashley Walden Macias 425 Rep. John Lewis Way South N…"
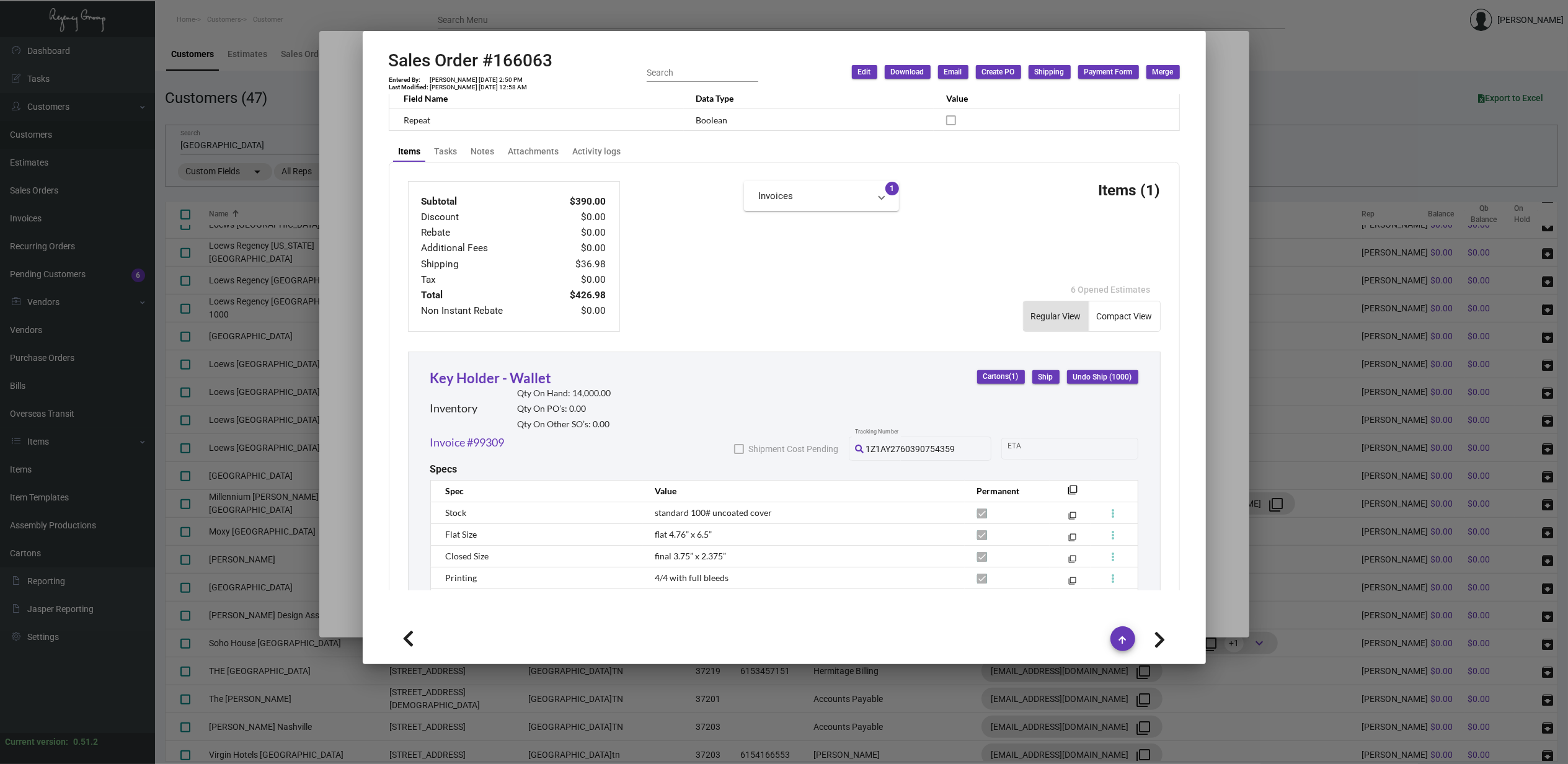
type input "000000000003763"
type textarea "19.08"
type input "$ 42.14"
type input "98824"
click at [1158, 639] on icon at bounding box center [1159, 640] width 12 height 18
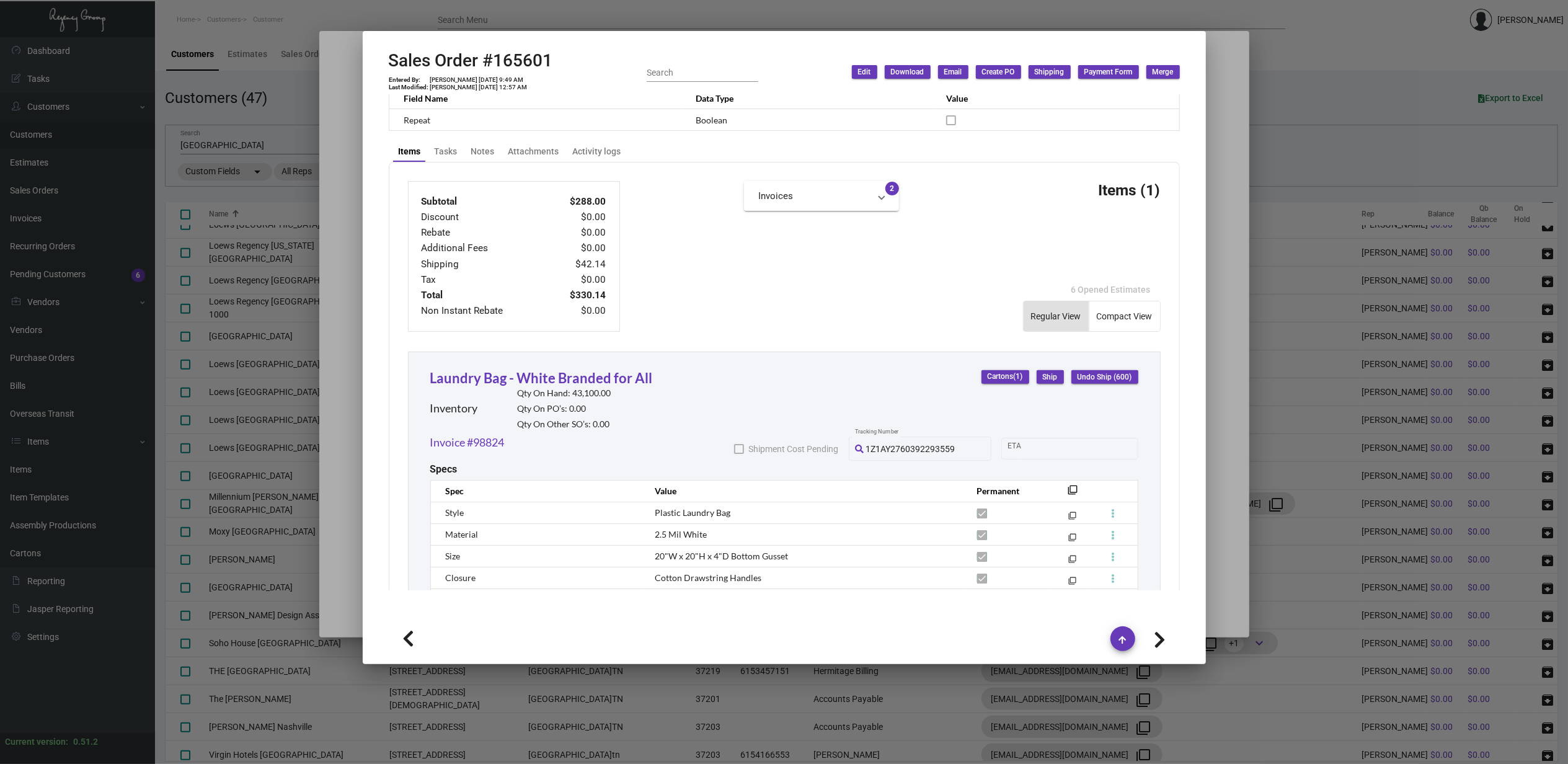
type input "164778"
type input "10/28/2024"
type input "000000000003558"
type textarea "16.70"
type input "97939"
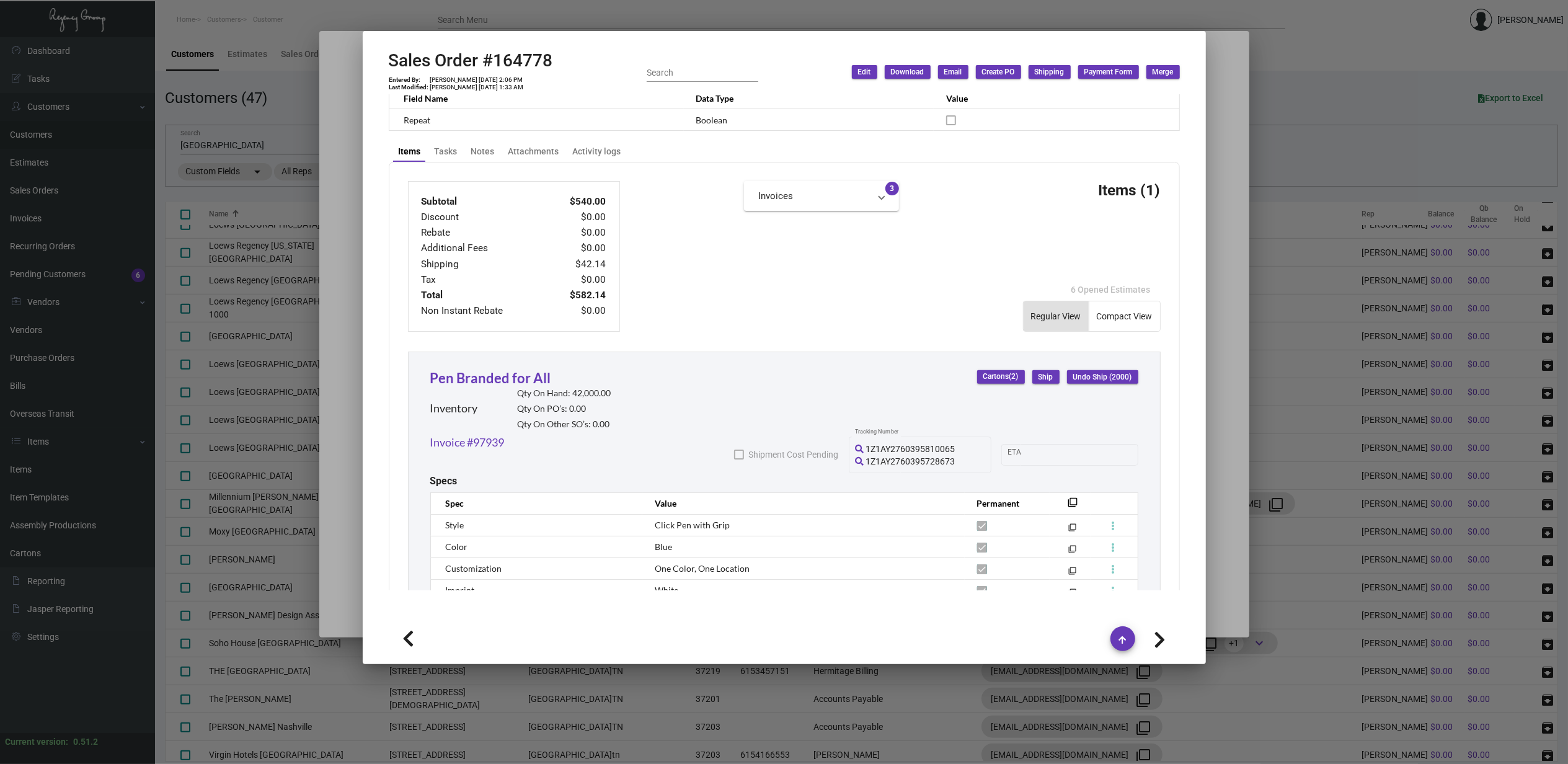
click at [1158, 639] on icon at bounding box center [1159, 640] width 12 height 18
type input "164776"
type input "000000000003612"
type textarea "27.28"
type input "$ 51.54"
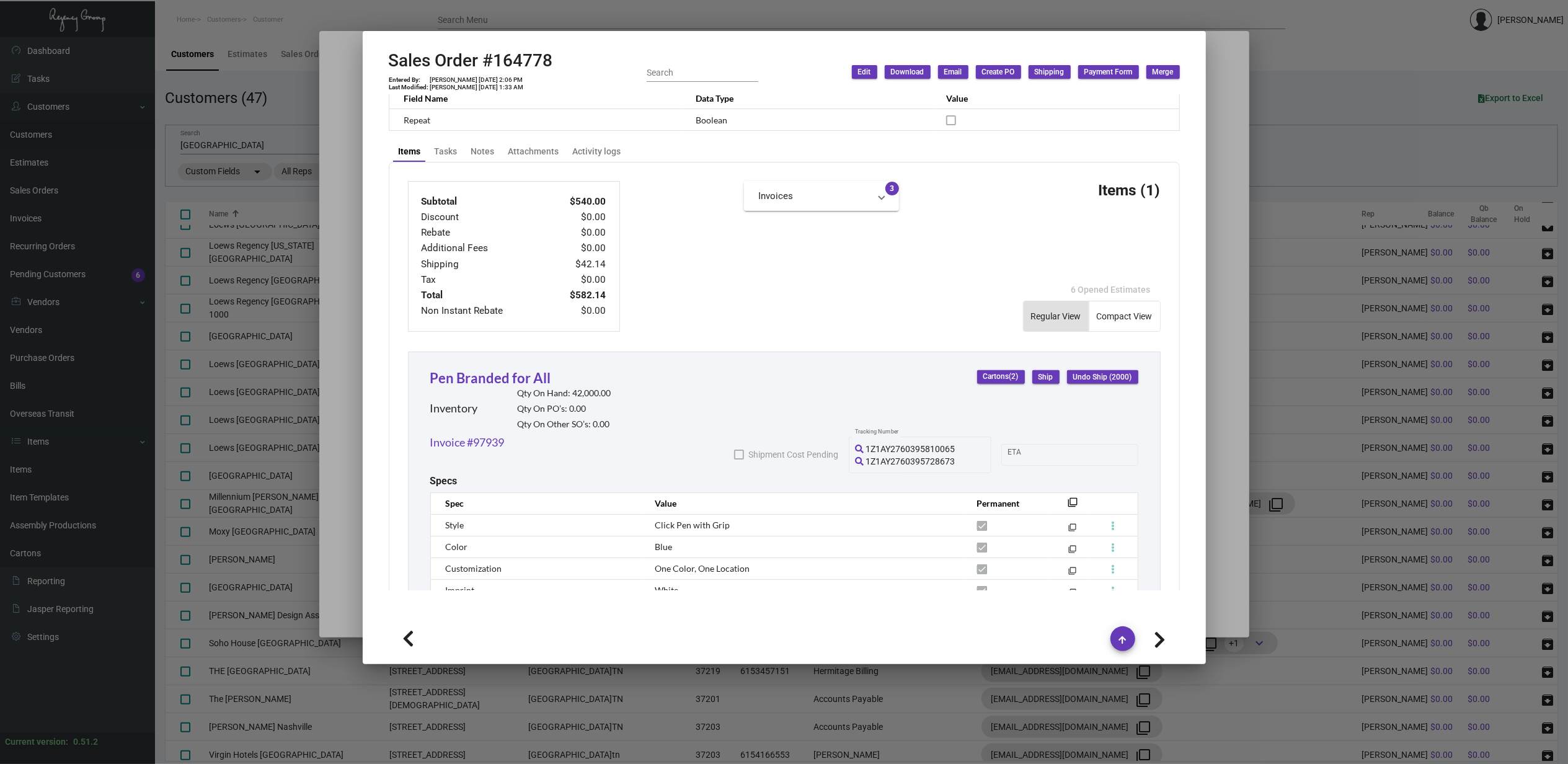
type input "97937"
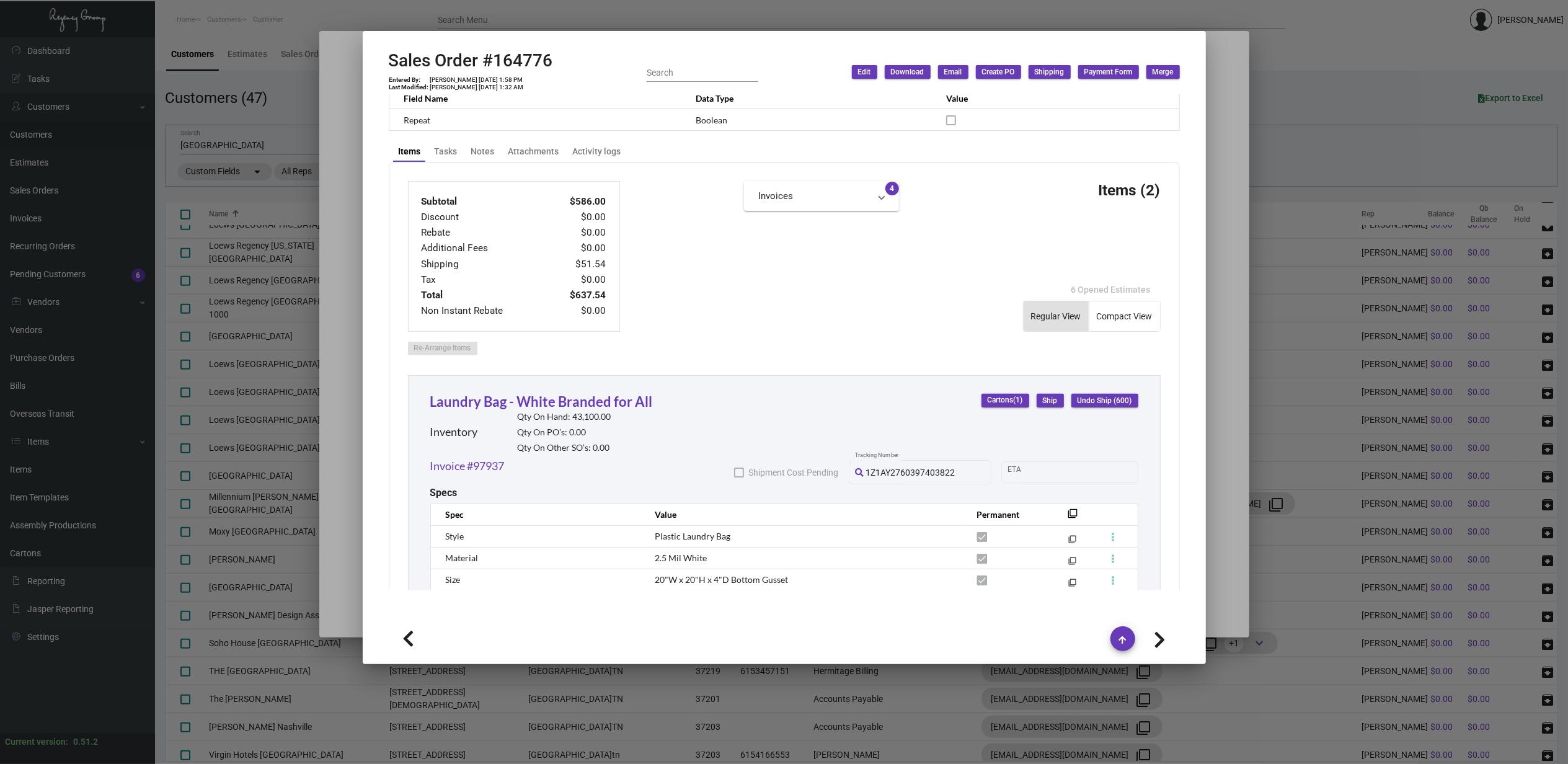
click at [1156, 637] on icon at bounding box center [1159, 640] width 12 height 18
type input "164775"
type input "000000000003620"
type textarea "16.70"
type input "$ 45.62"
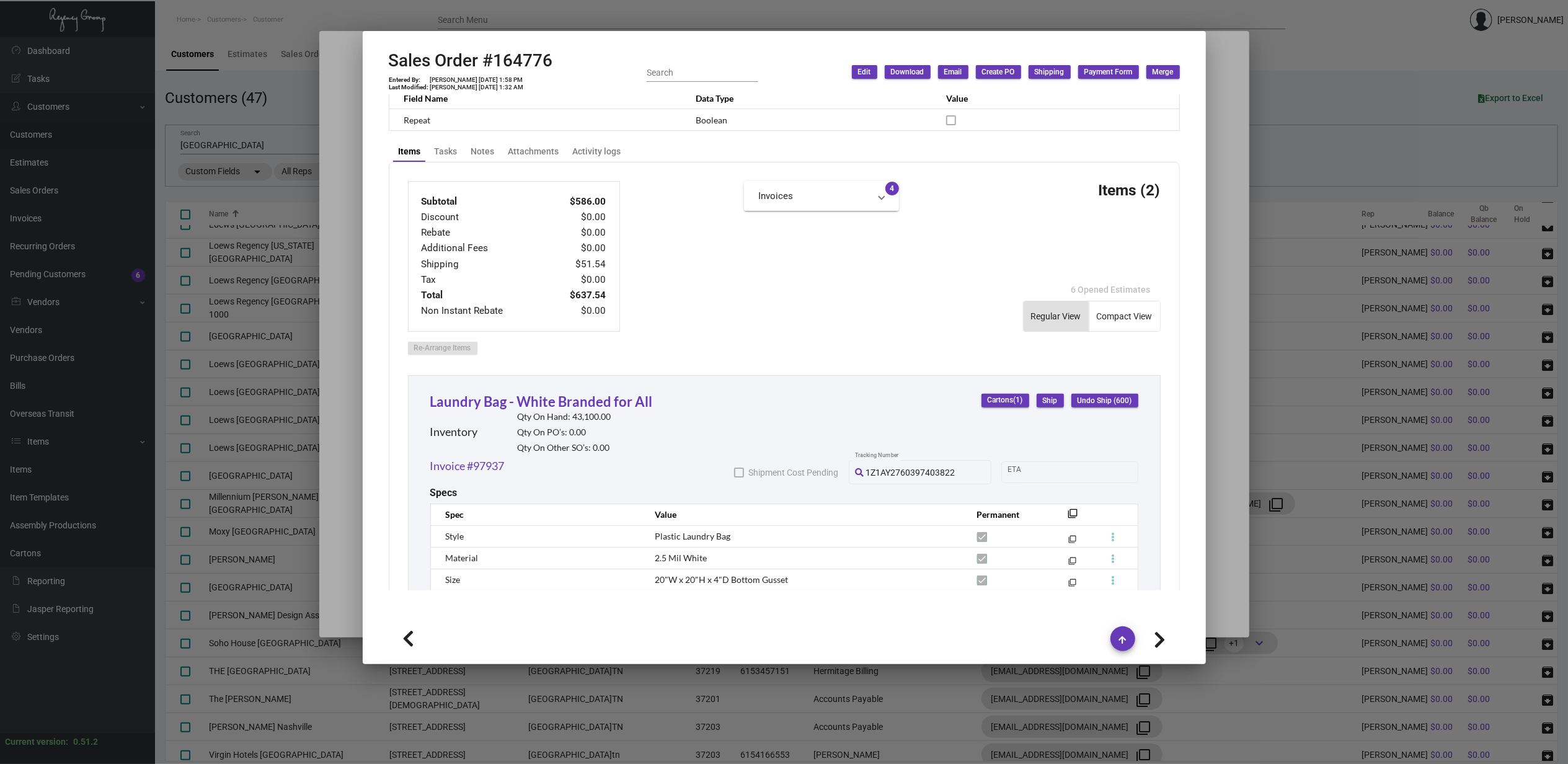
type input "97936"
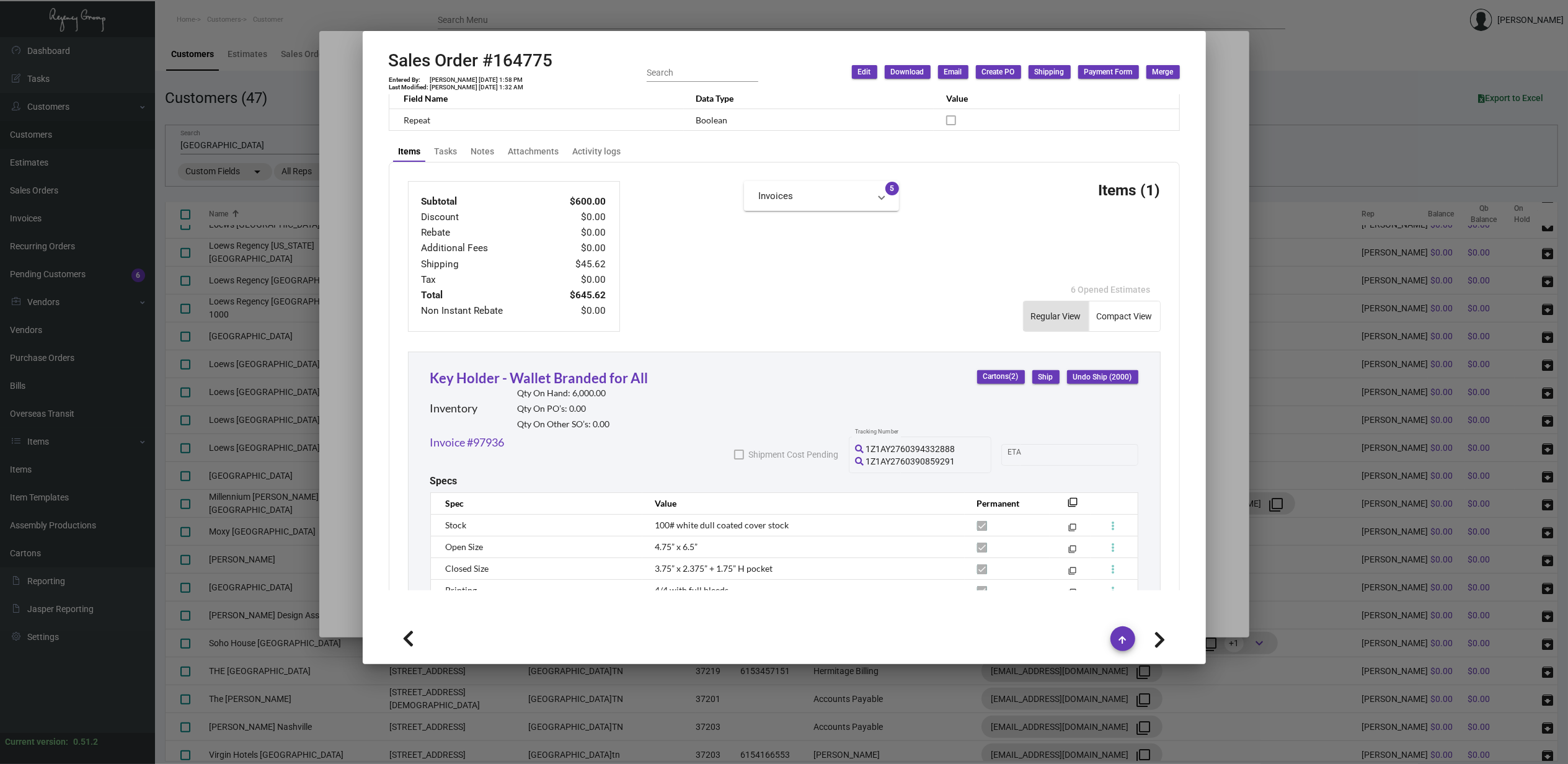
click at [1158, 640] on icon at bounding box center [1159, 640] width 12 height 18
type input "164226"
type input "10/10/2024"
type input "000000000003509"
type textarea "8.35"
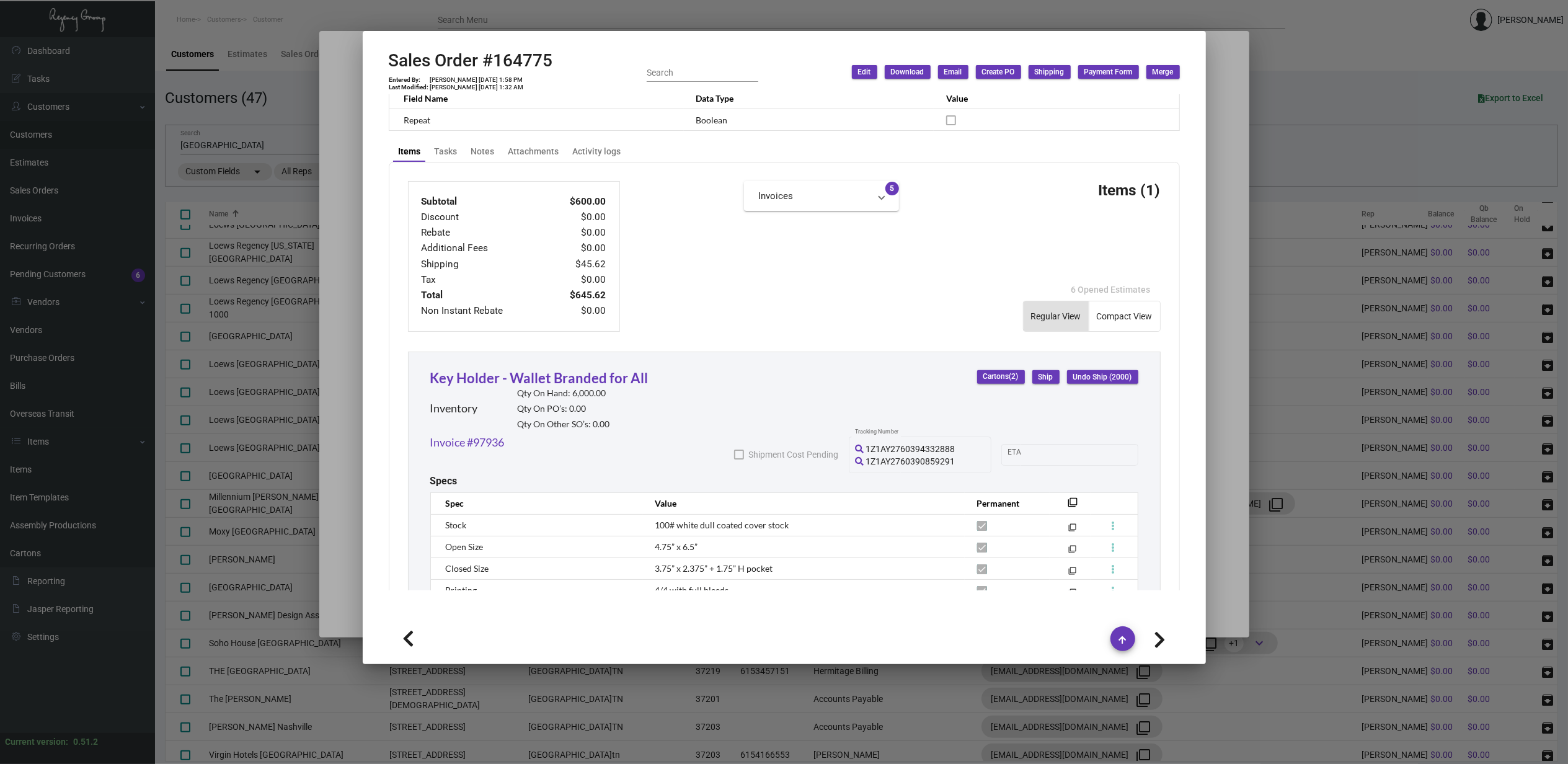
type input "$ 34.51"
type input "97282"
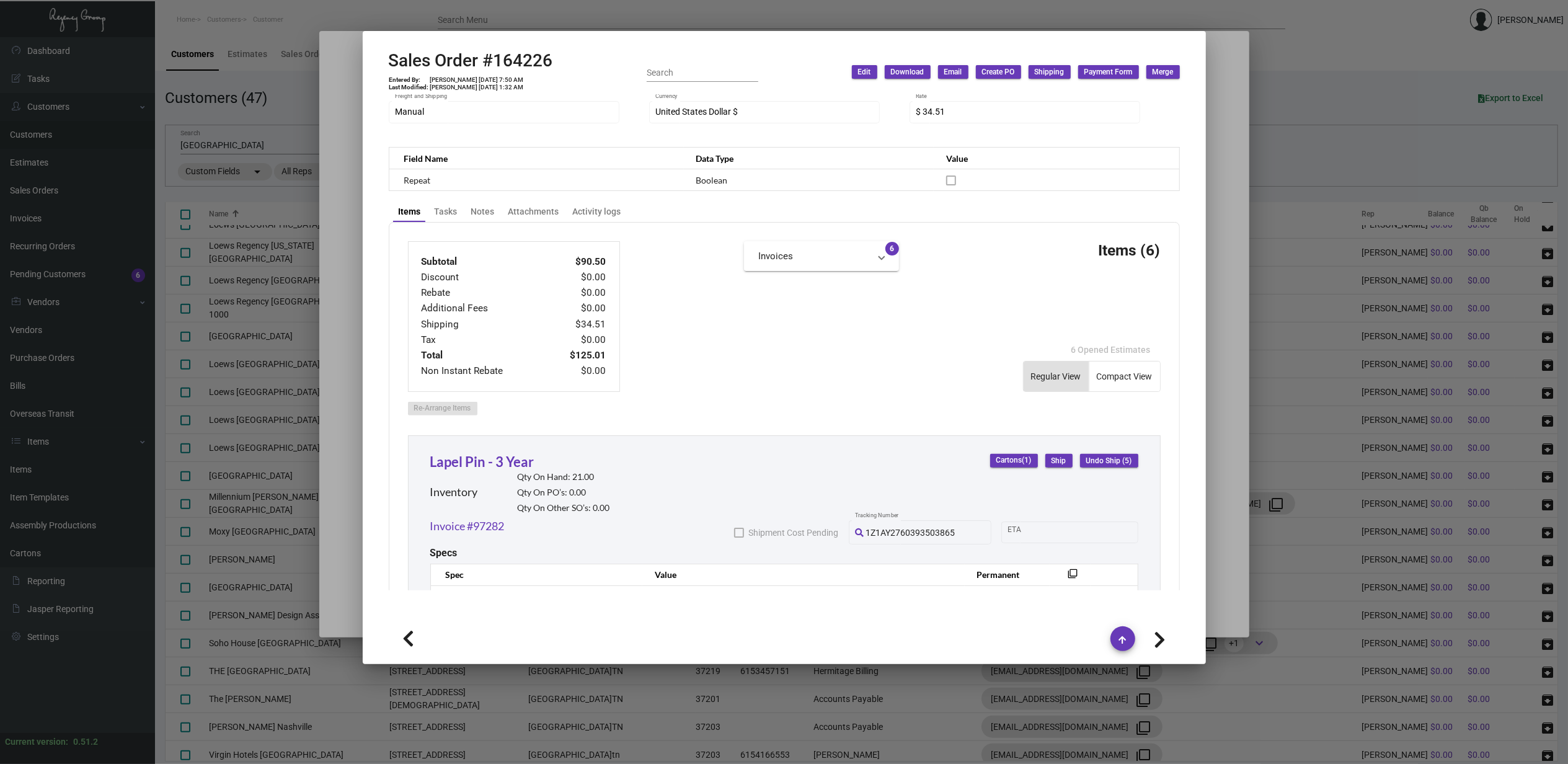
scroll to position [331, 0]
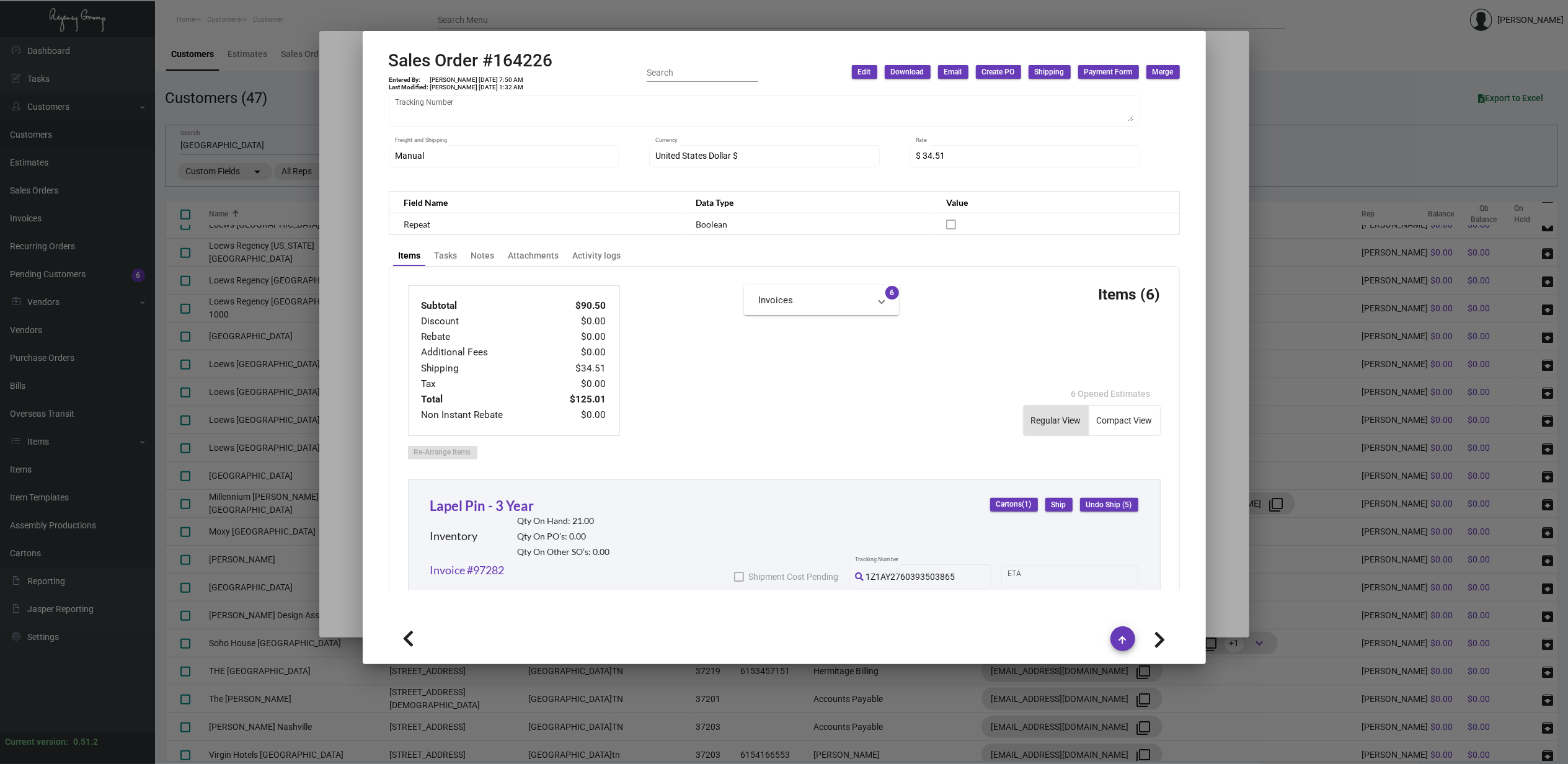
click at [1152, 640] on button at bounding box center [1160, 639] width 40 height 23
type input "163819"
type input "9/30/2024"
type input "Eric Ashton"
type textarea "Margaritaville Nashville - Eric Ashton 425 Rep. John Lewis Way South Nashville,…"
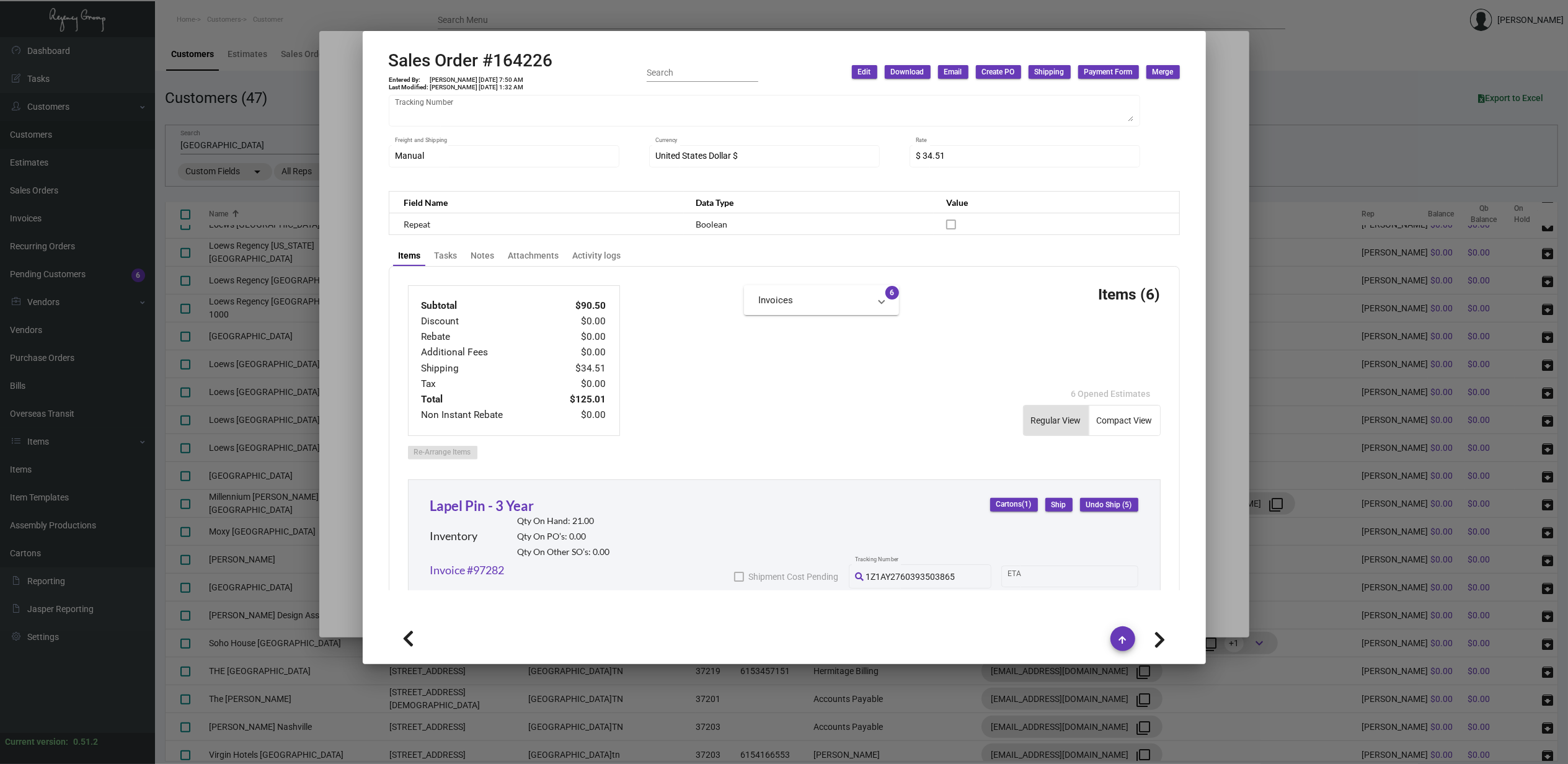
type input "000000000003445"
type textarea "39.74"
type input "$ 62.47"
type input "96874"
click at [1161, 635] on icon at bounding box center [1159, 640] width 12 height 18
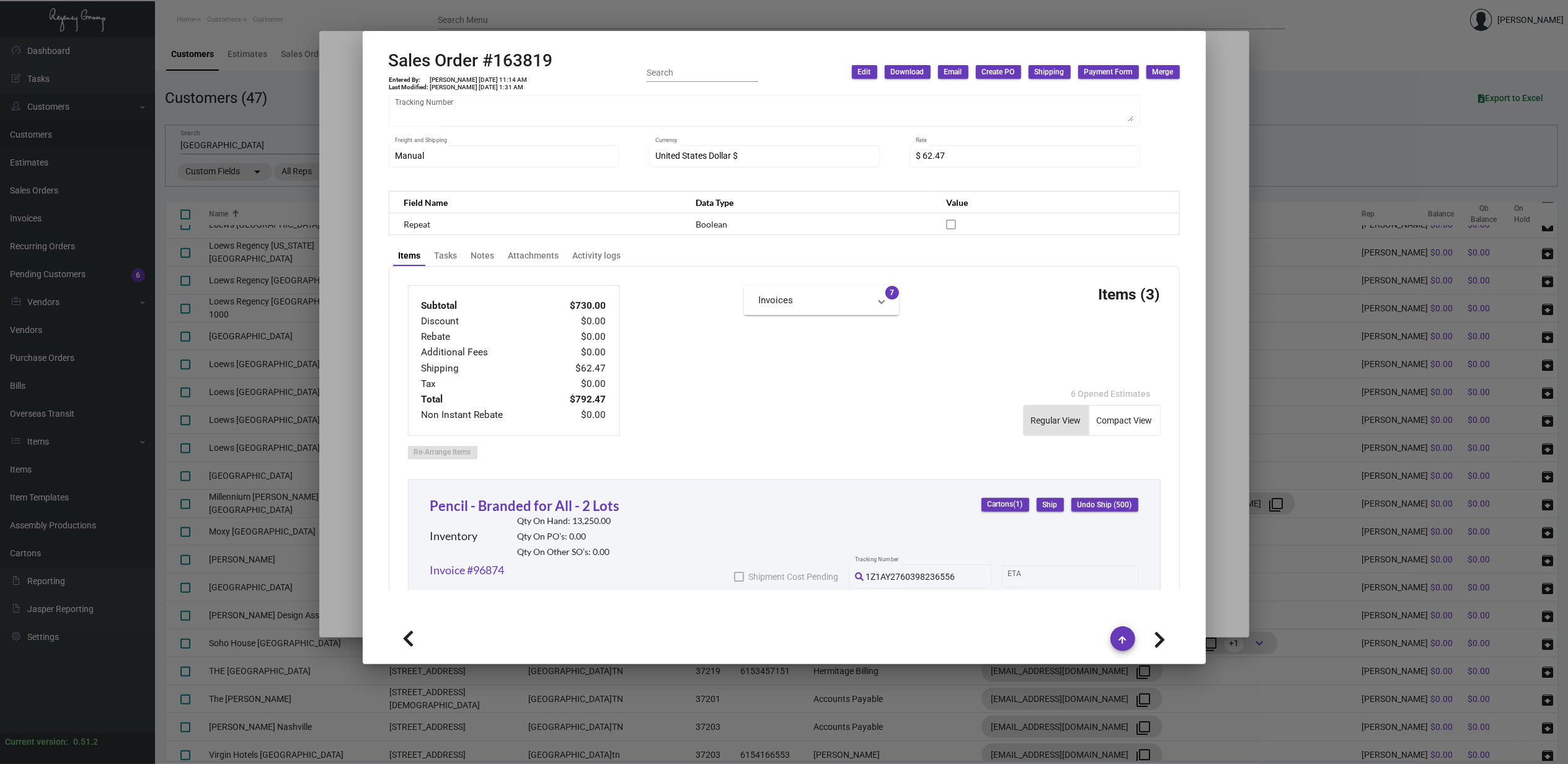
type input "163571"
type input "9/23/2024"
type input "[PERSON_NAME]"
type textarea "Margaritaville Nashville - Ashley Walden Macias 425 Rep. John Lewis Way South N…"
type input "000000000003390"
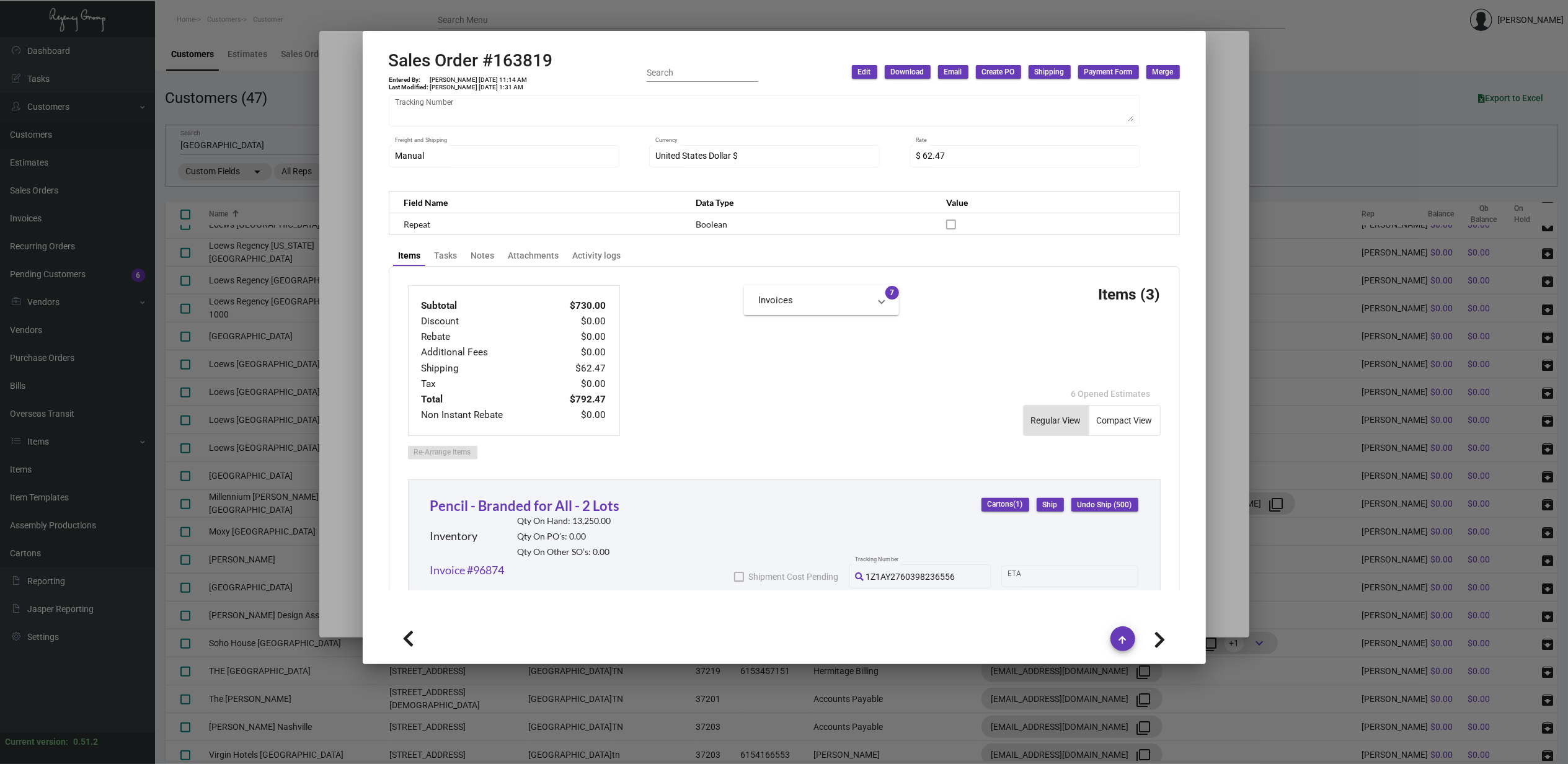
type textarea "8.35"
type input "$ 32.41"
type input "96626"
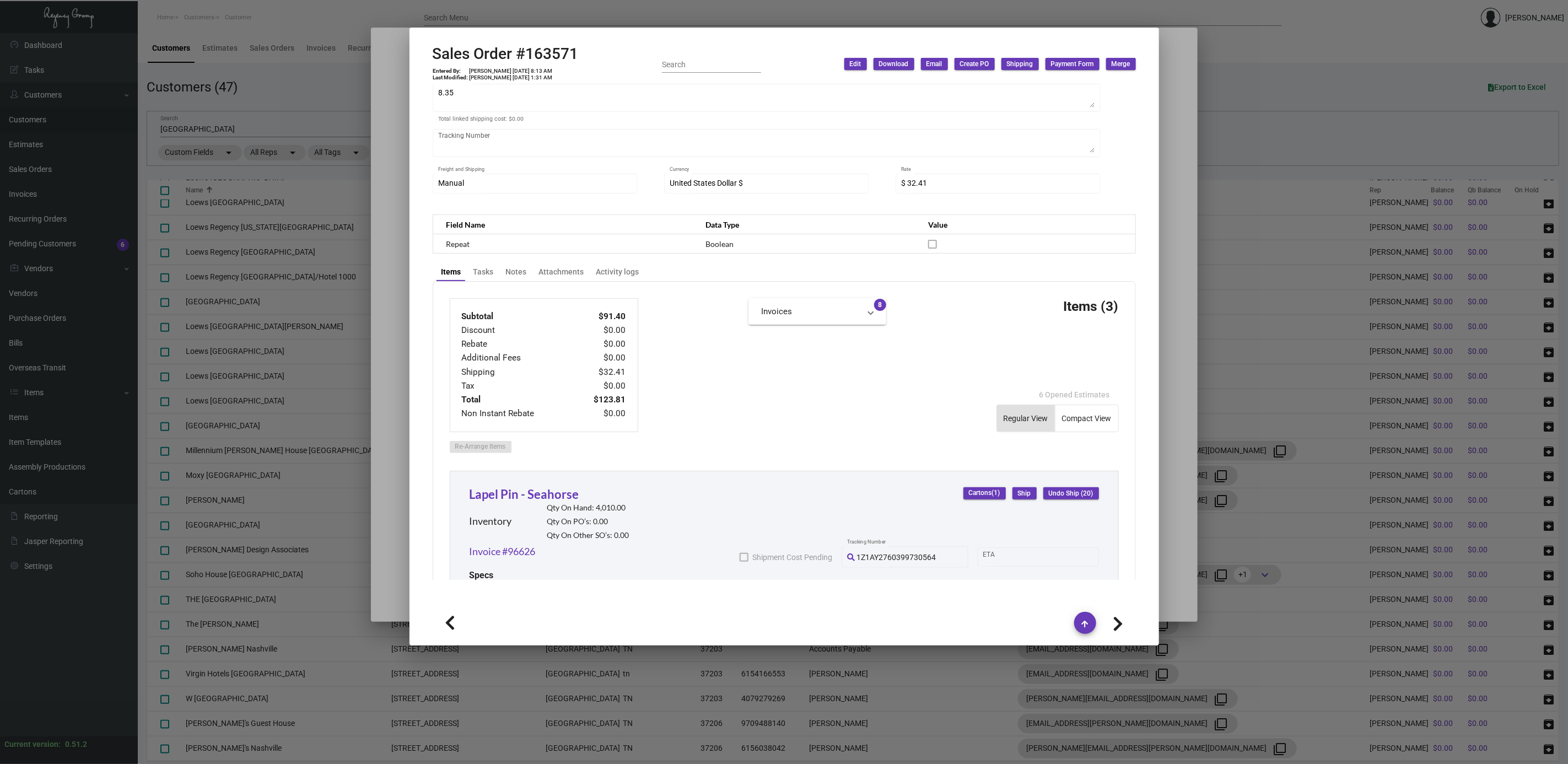
scroll to position [249, 0]
click at [1116, 623] on icon at bounding box center [1118, 623] width 11 height 16
type input "163553"
type input "9/20/2024"
type input "000000000003379"
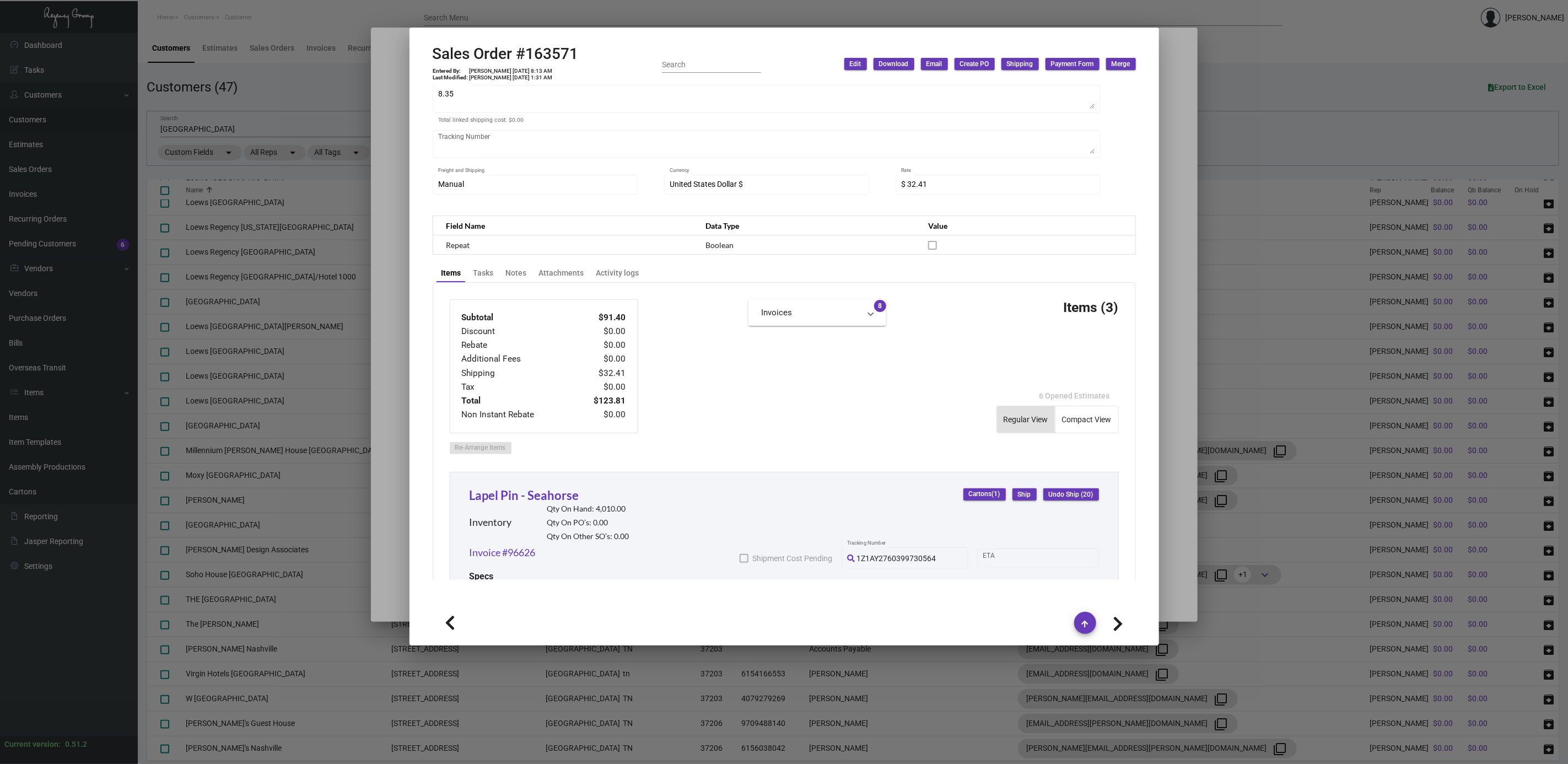
type textarea "10.25"
type input "$ 44.51"
type input "96608"
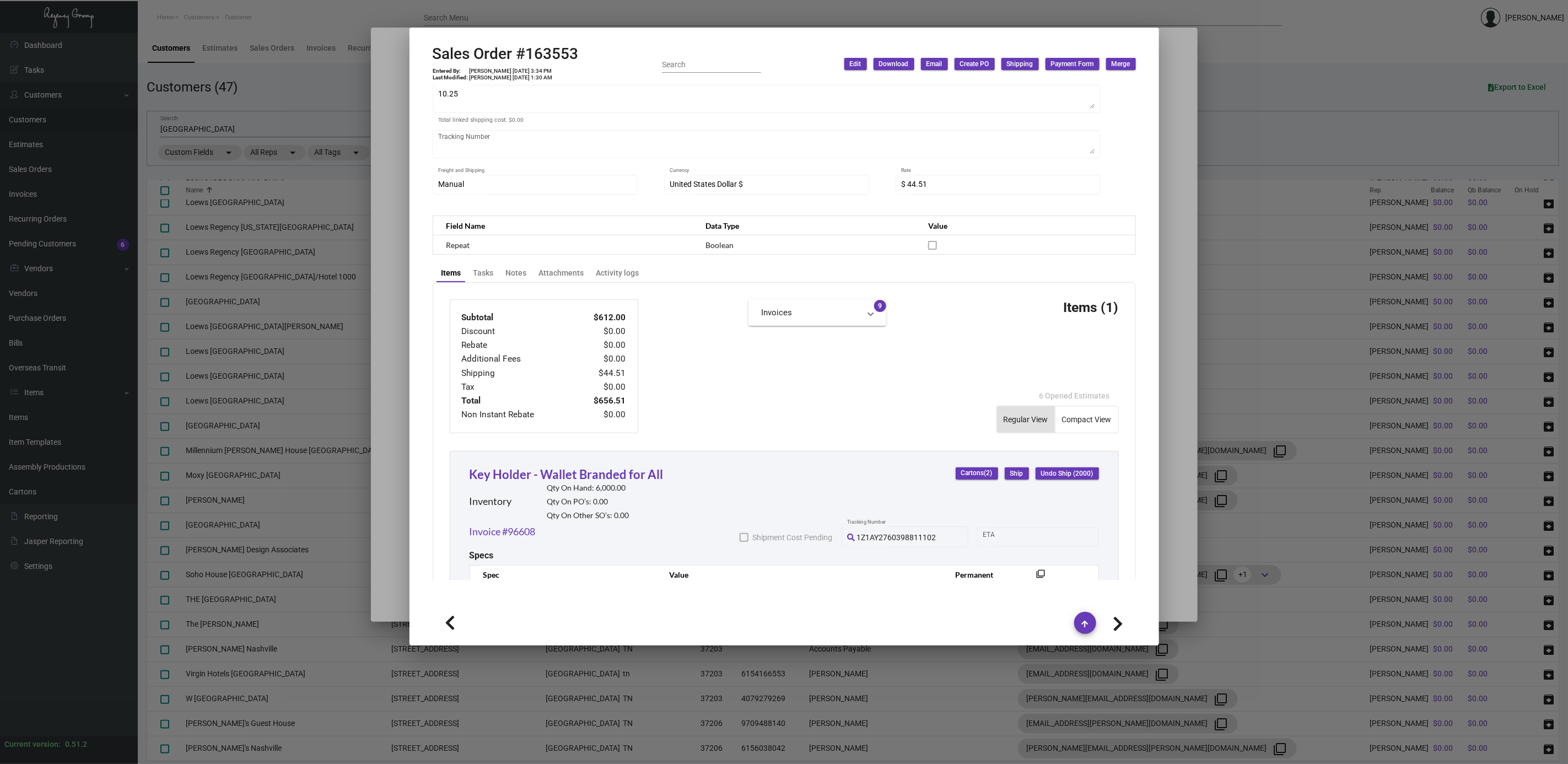
click at [1116, 625] on icon at bounding box center [1118, 623] width 11 height 16
type input "162237"
type input "8/20/2024"
type input "000000000003159"
type textarea "8.35"
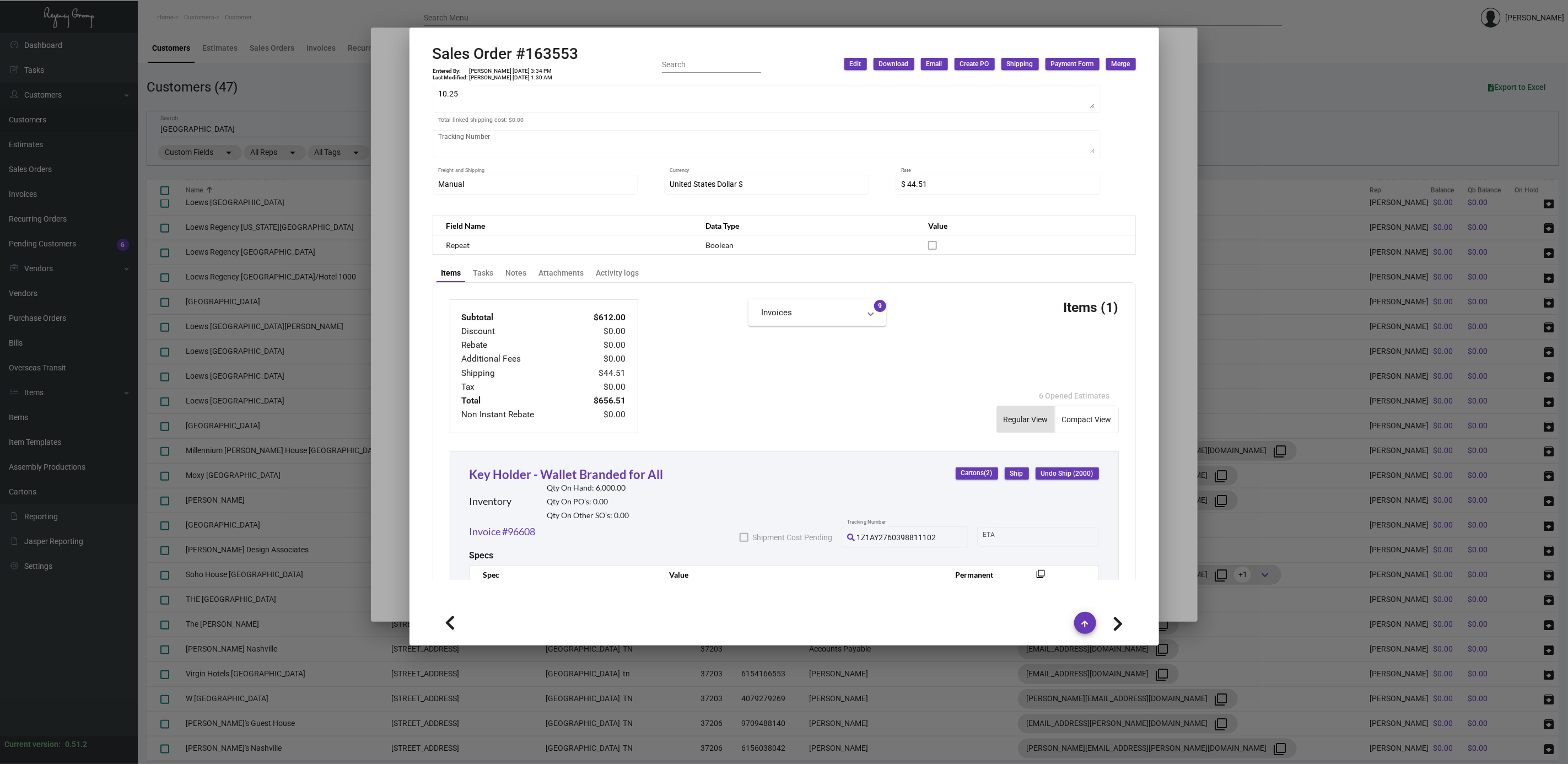
type input "$ 38.95"
type input "95232"
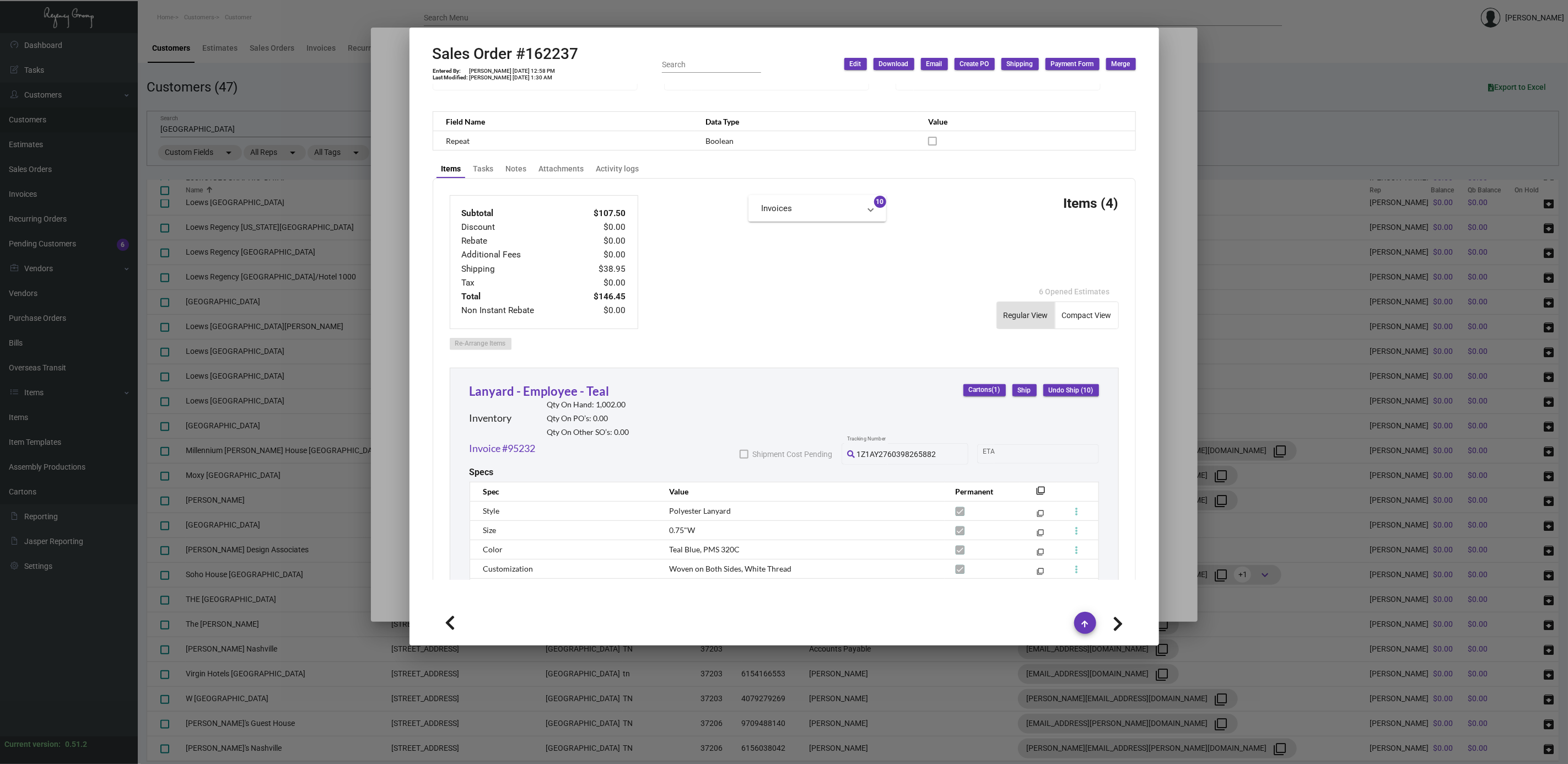
scroll to position [312, 0]
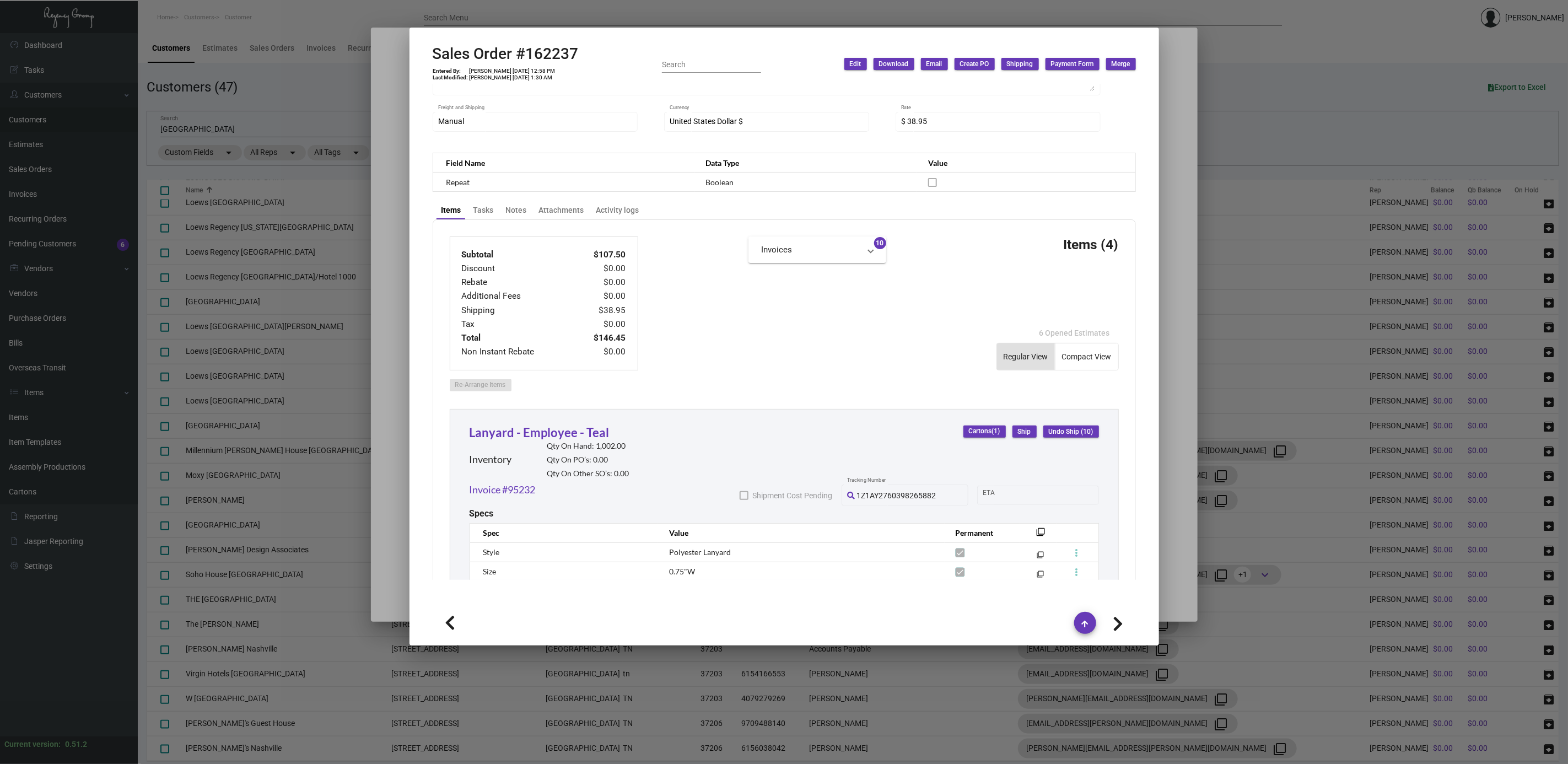
click at [1116, 625] on icon at bounding box center [1118, 623] width 11 height 16
type input "162068"
type input "8/16/2024"
type input "000000000003144"
type textarea "30.13"
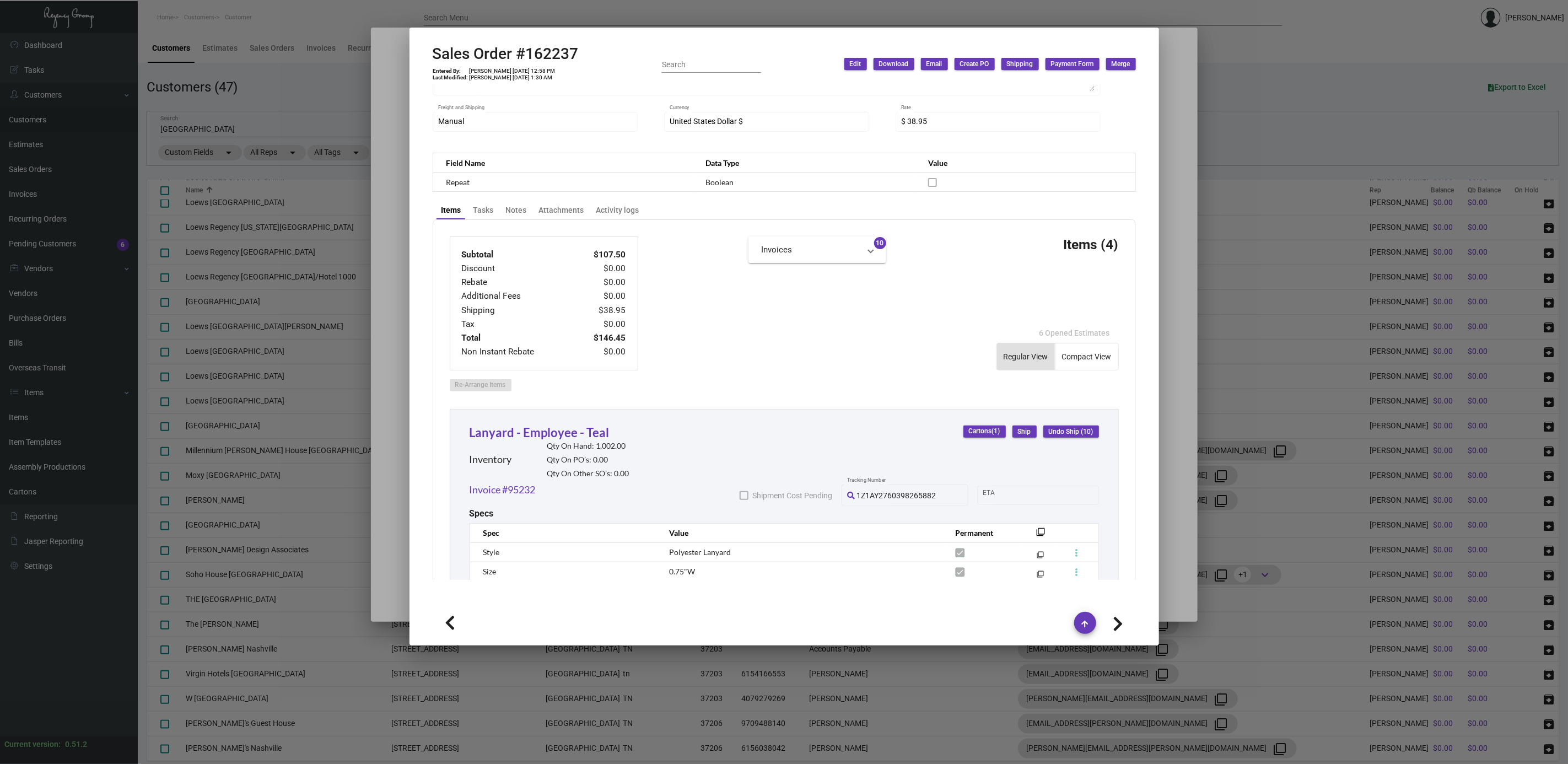
type input "$ 65.98"
type input "95063"
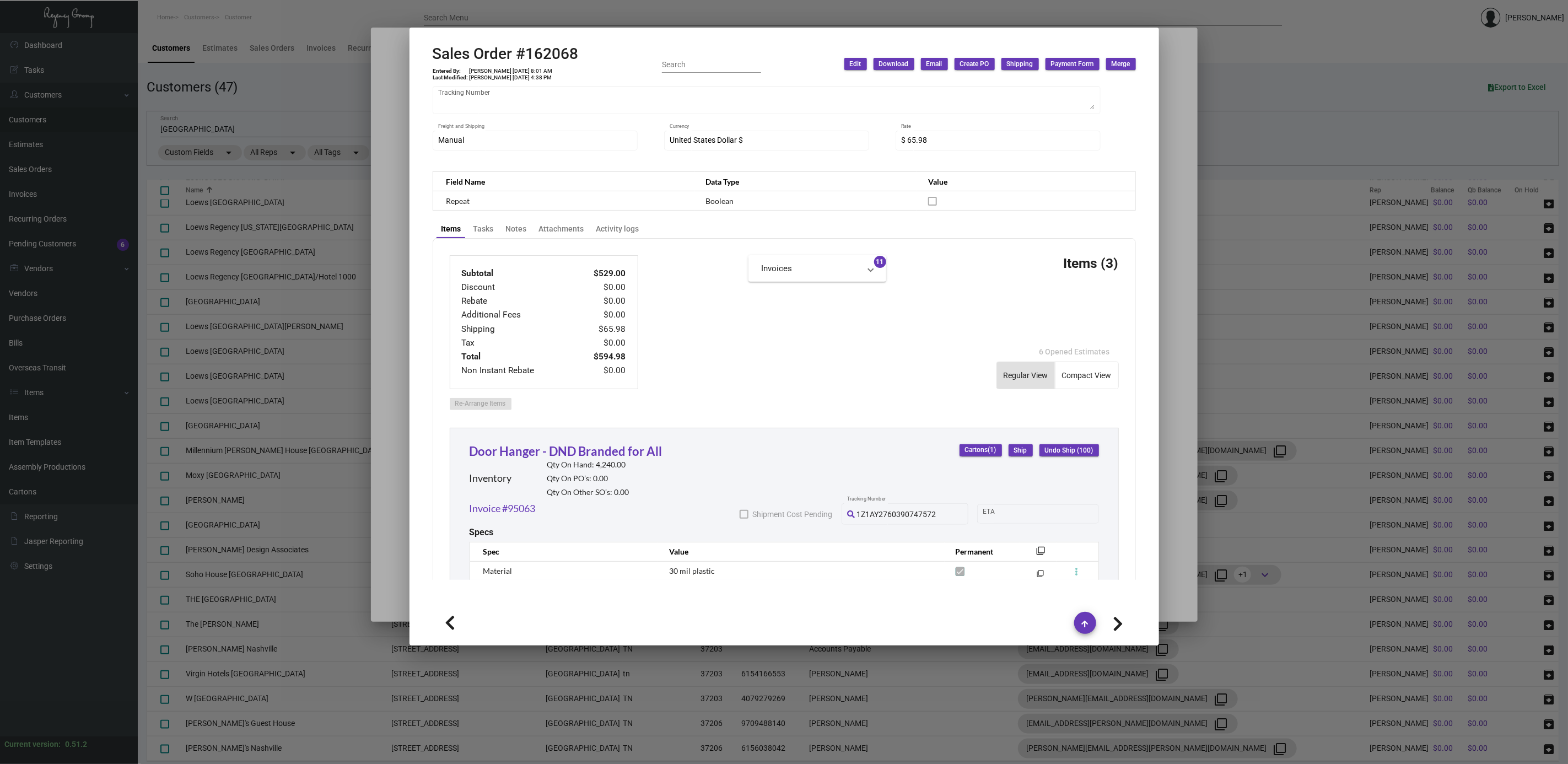
scroll to position [229, 0]
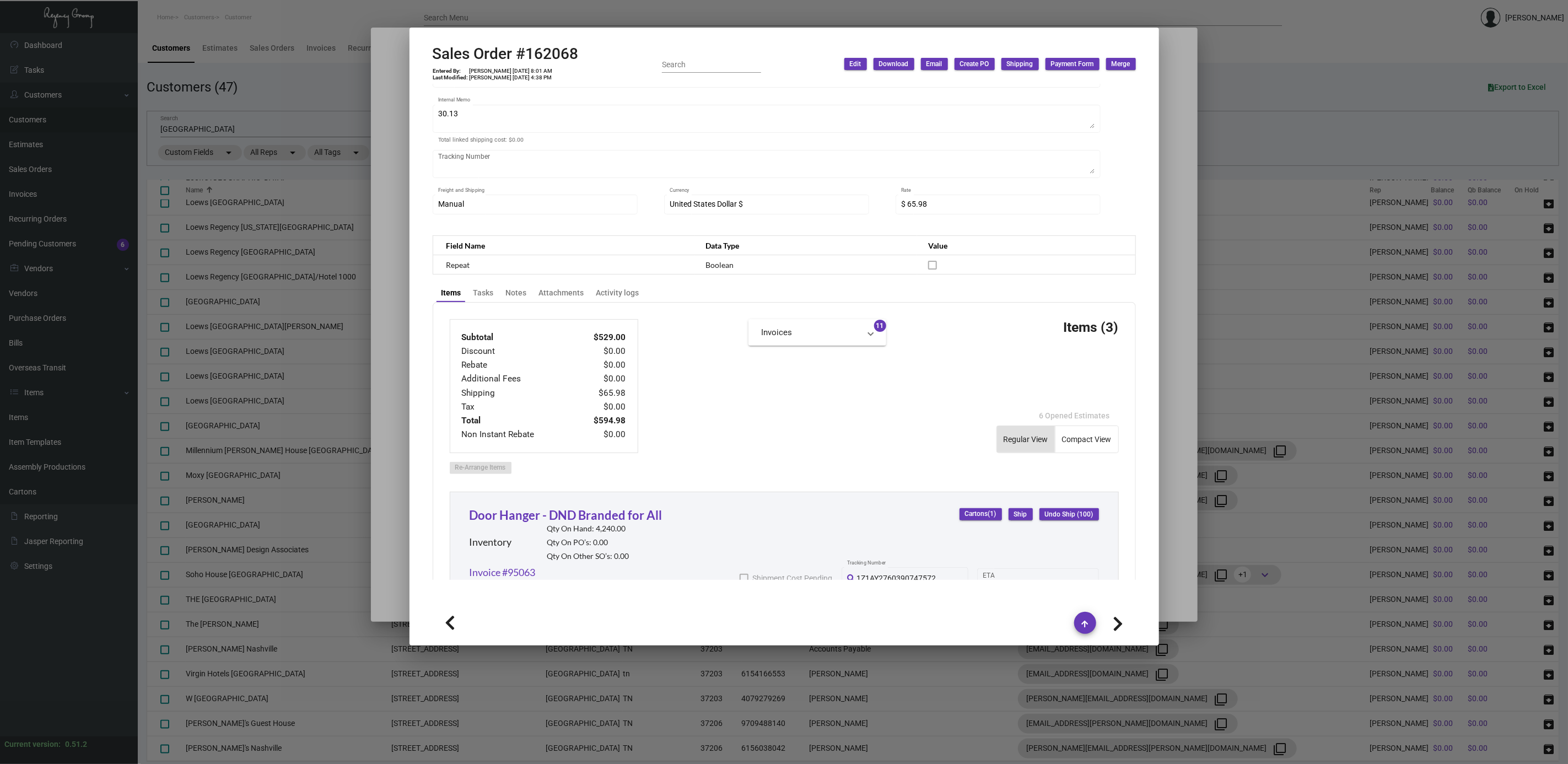
click at [1116, 625] on icon at bounding box center [1118, 623] width 11 height 16
type input "162046"
type input "8/15/2024"
type input "000000000003142"
type textarea "17.06"
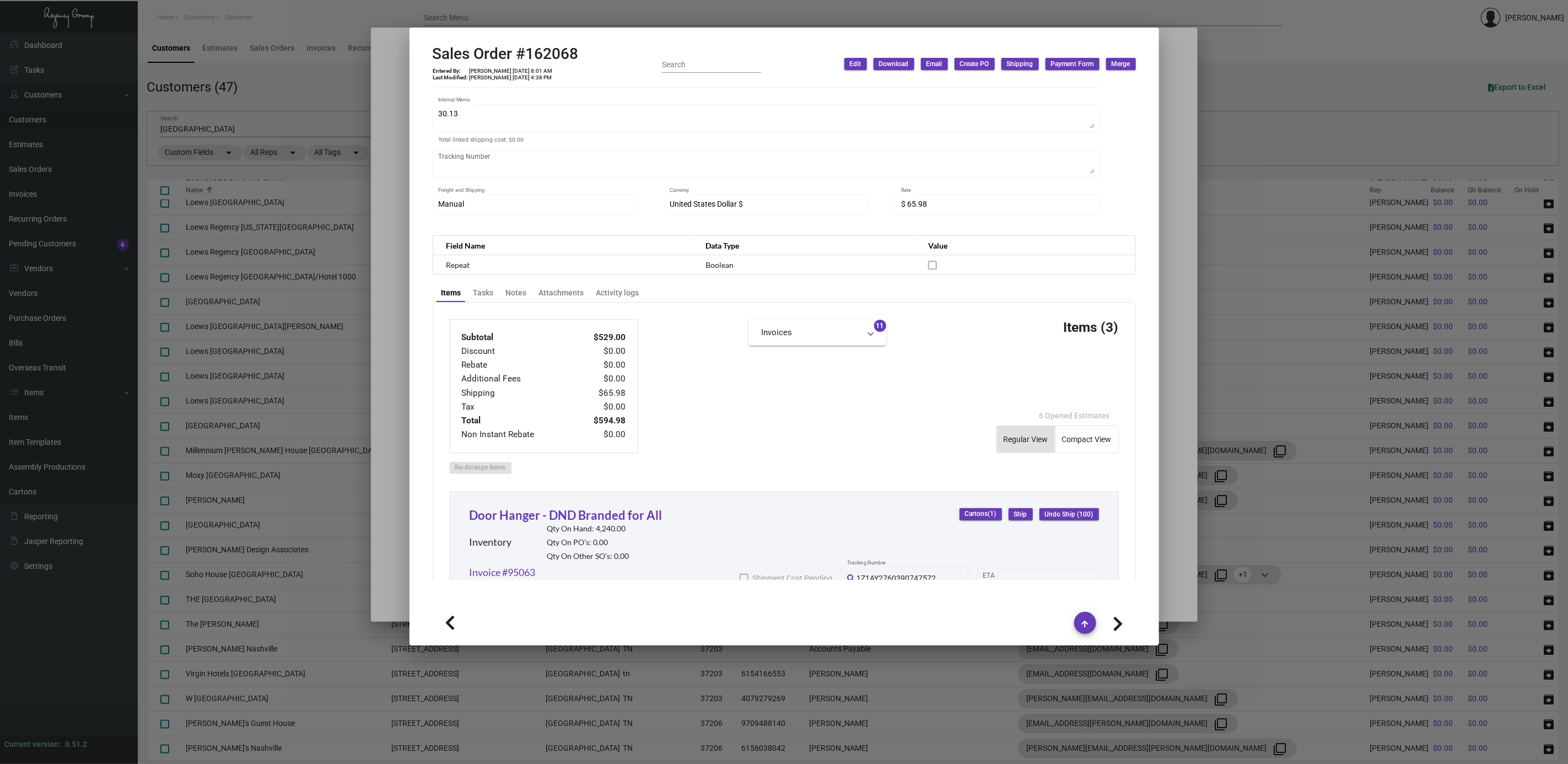
type input "$ 42.51"
type input "95037"
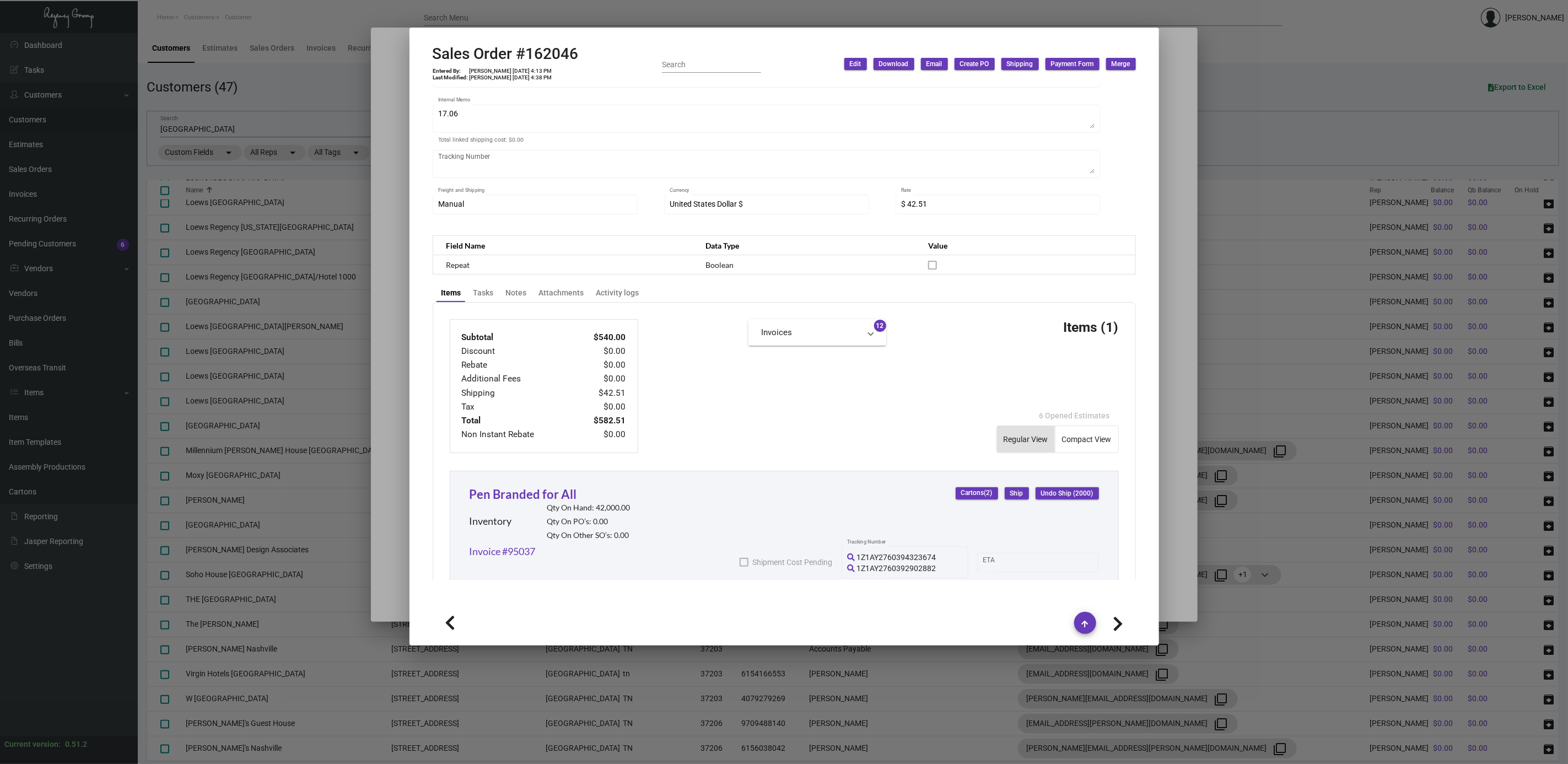
click at [1116, 625] on icon at bounding box center [1118, 623] width 11 height 16
type input "161073"
type input "7/23/2024"
type input "000000000002974"
type textarea "32.85"
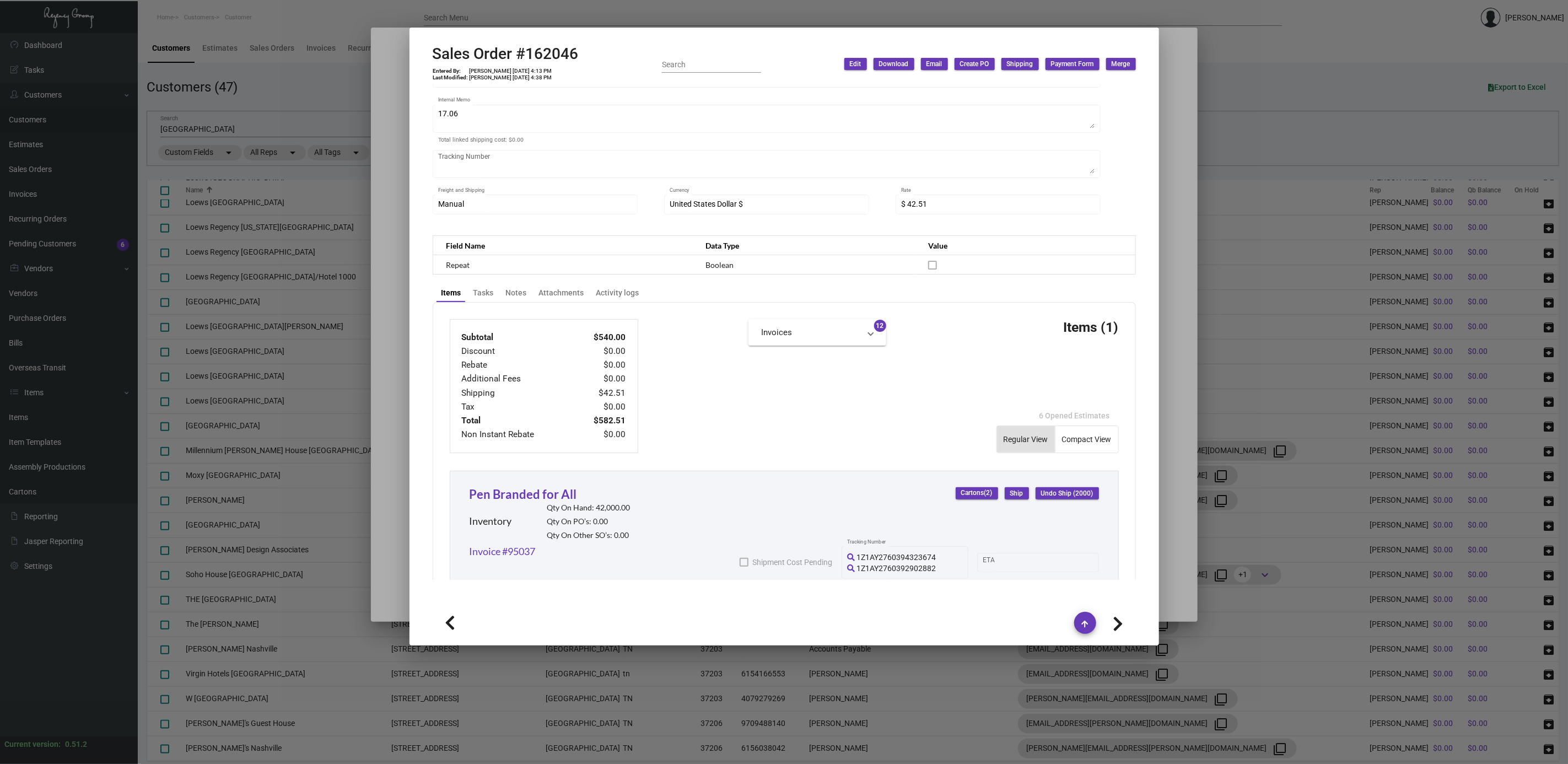
type input "$ 59.84"
type input "93993"
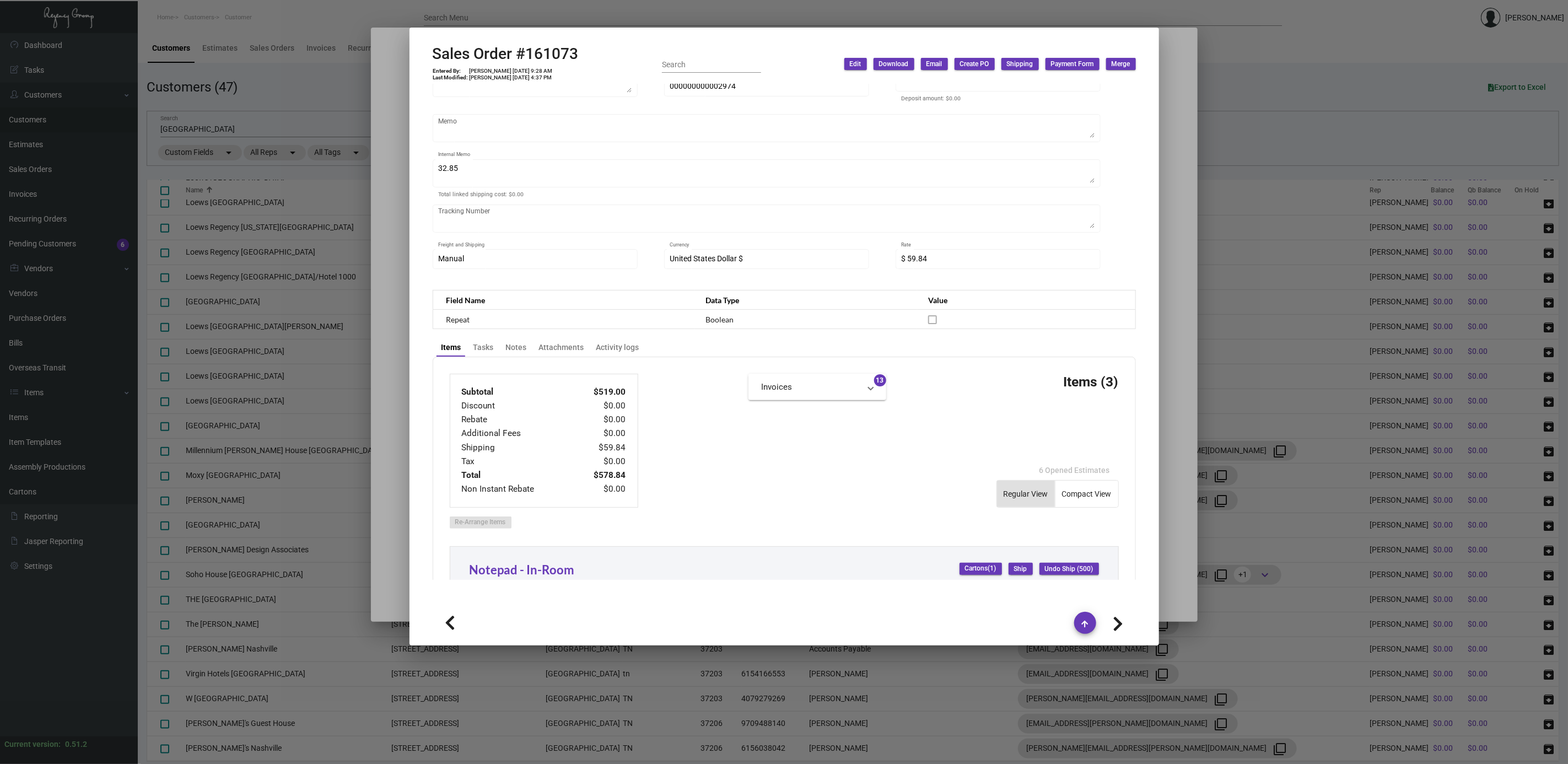
scroll to position [146, 0]
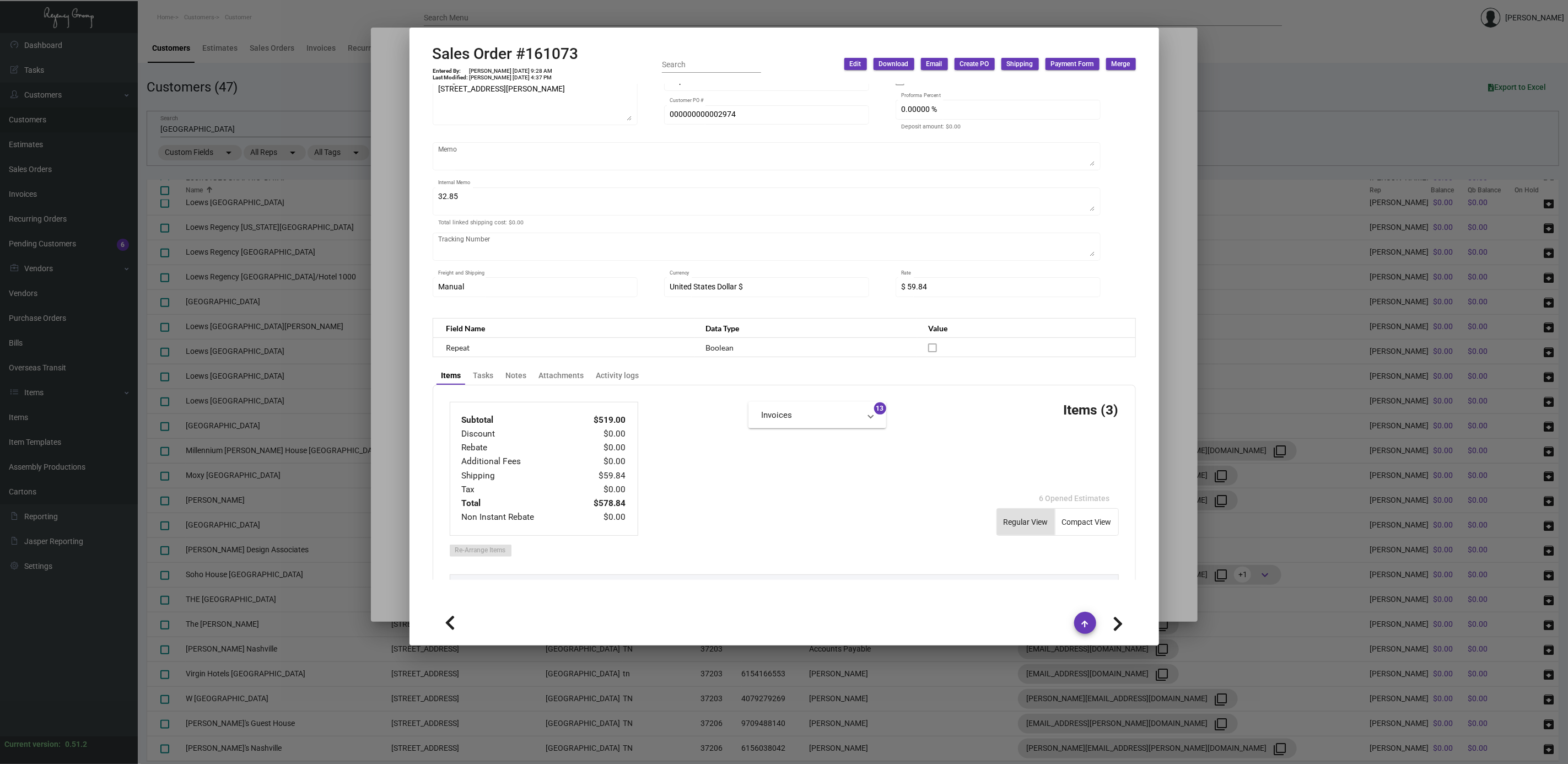
click at [1122, 617] on icon at bounding box center [1118, 623] width 11 height 16
type input "161068"
type input "Eric Ashton"
type textarea "Margaritaville Nashville - Eric Ashton 425 Rep. John Lewis Way South Nashville,…"
type input "000000000002971"
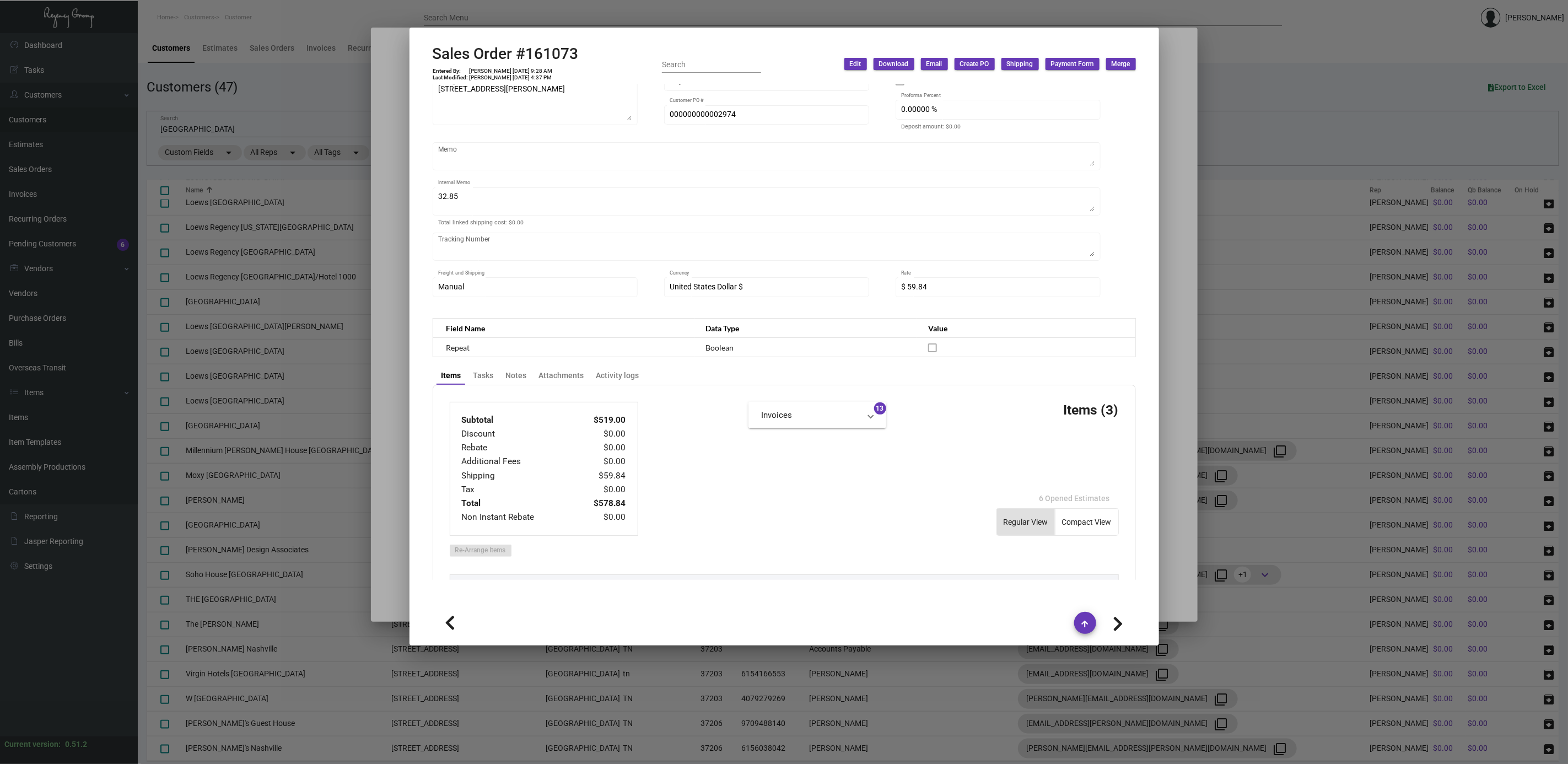
type textarea "9.30"
type input "$ 31.51"
type input "93988"
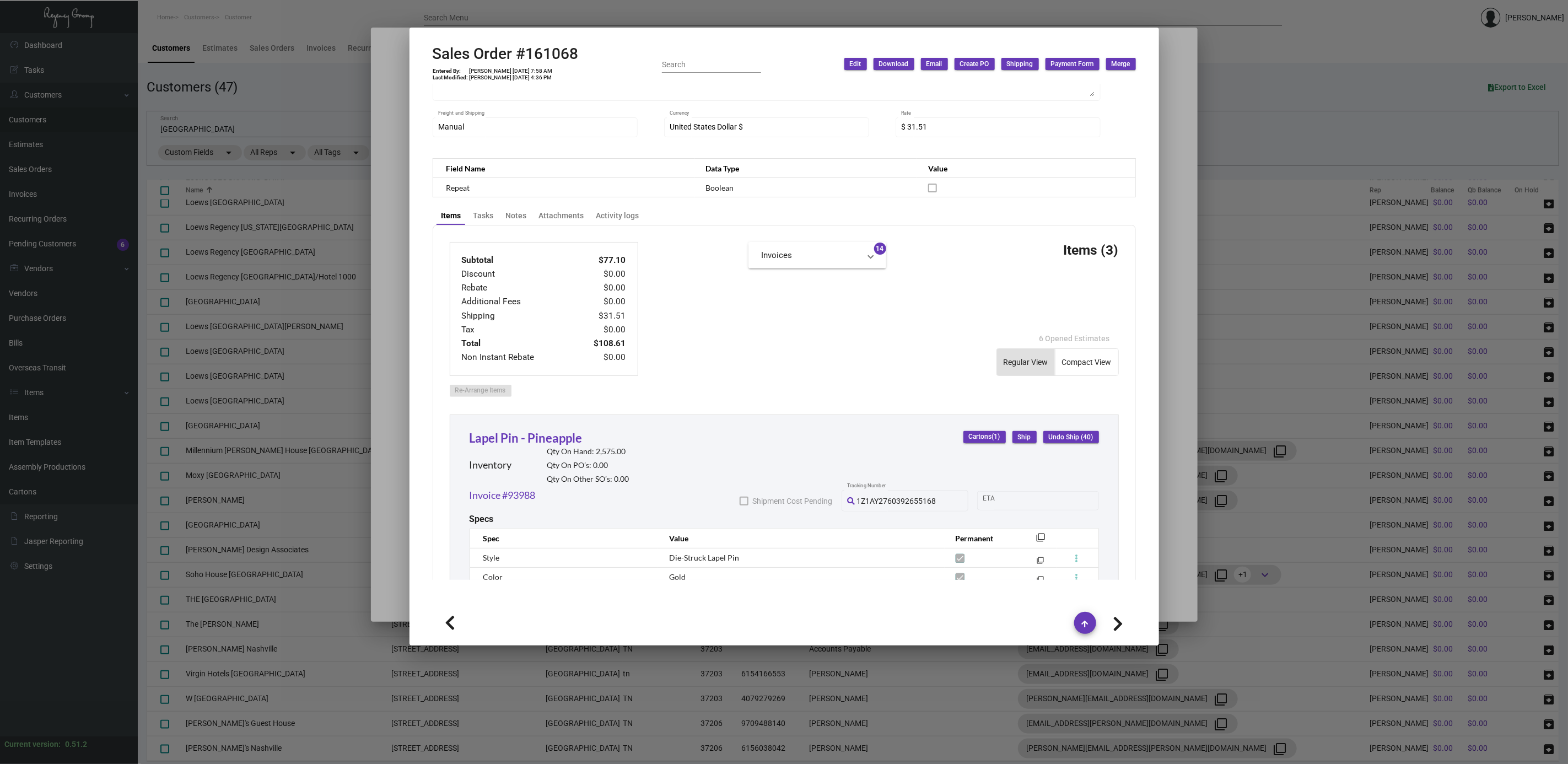
scroll to position [312, 0]
click at [1116, 619] on icon at bounding box center [1118, 623] width 11 height 16
type input "160069"
type input "6/25/2024"
type input "EricAshton62524"
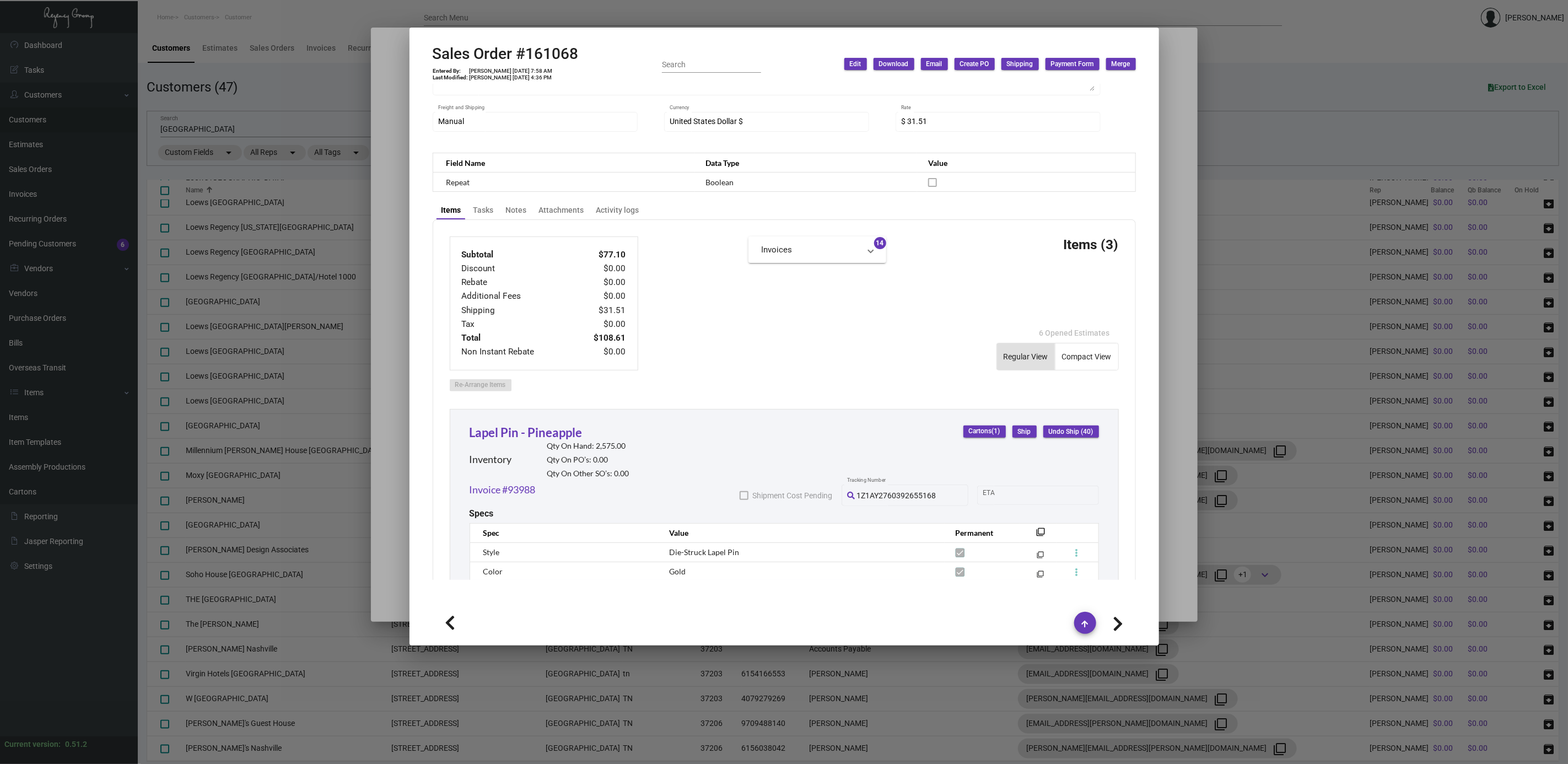
type textarea "overnight"
type textarea "62.5 - 1k overnight rest ground 37.08"
type input "$ 158.95"
type input "92989"
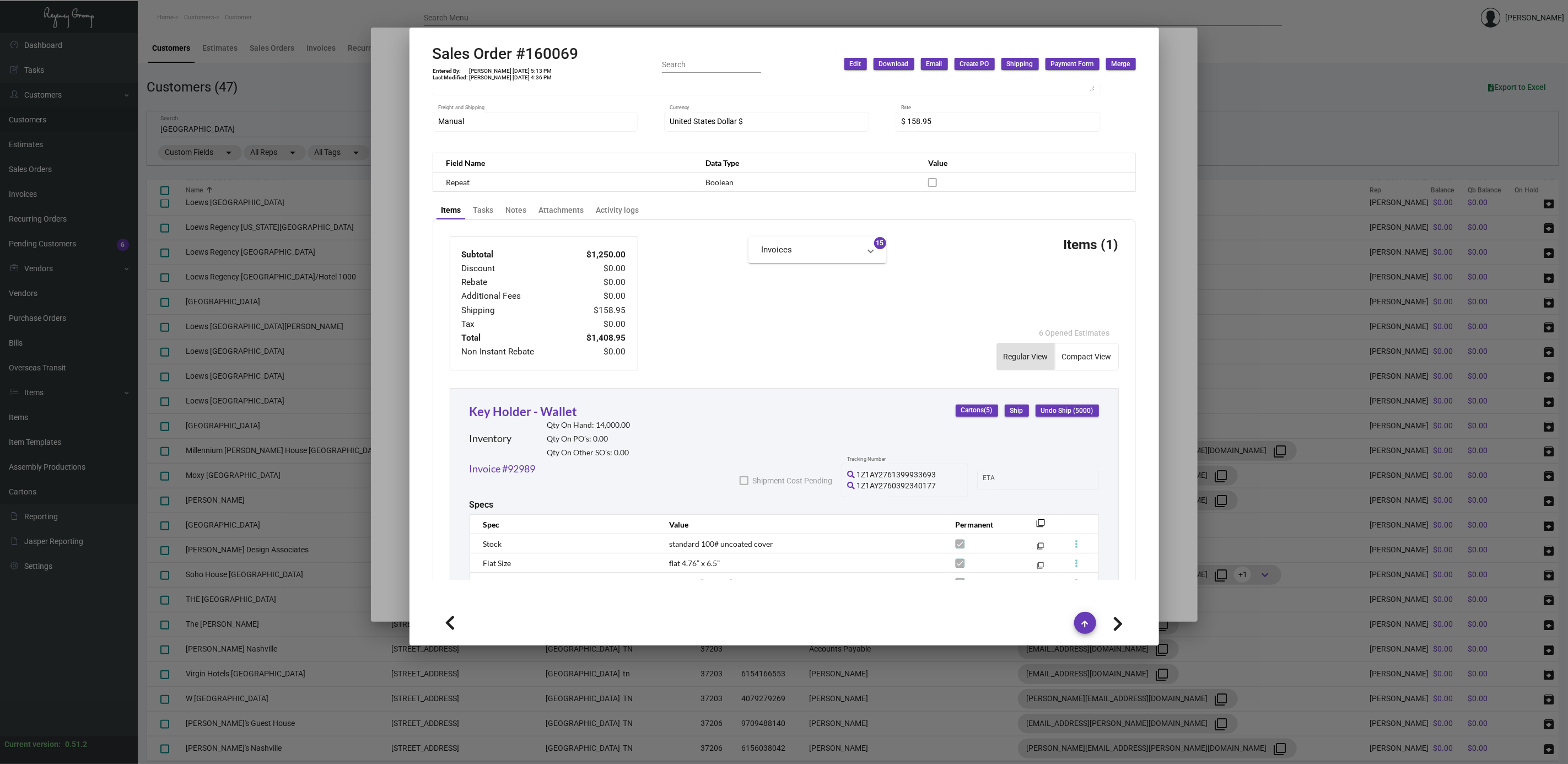
click at [1119, 619] on icon at bounding box center [1118, 623] width 11 height 16
type input "159761"
type input "6/17/2024"
type input "[PERSON_NAME]"
type textarea "Margaritaville Nashville - Ashley Walden Macias 425 Rep. John Lewis Way South N…"
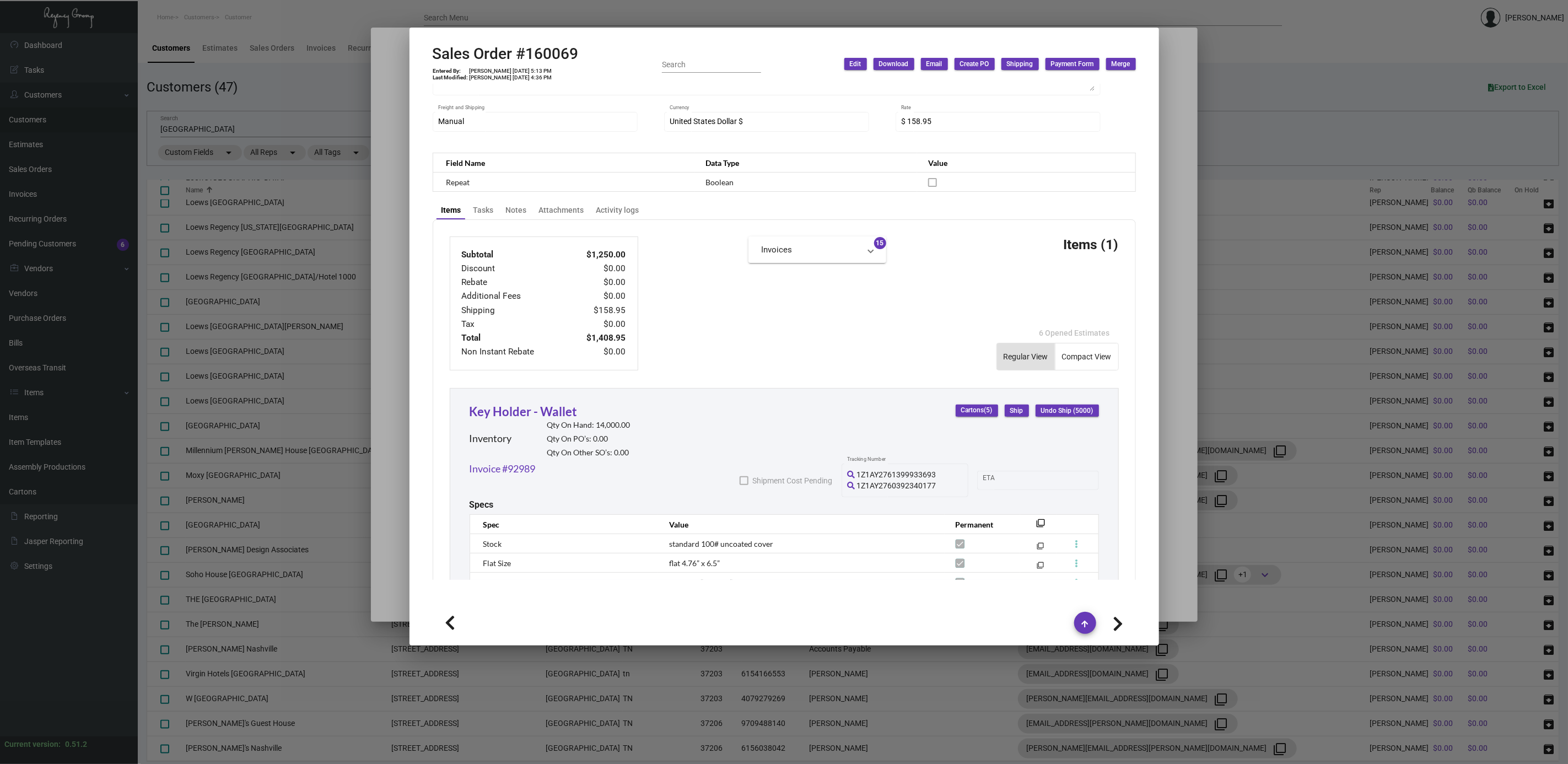
type input "000000000002748"
type textarea "19.34"
type input "$ 42.51"
type input "92612"
click at [1120, 623] on icon at bounding box center [1118, 623] width 11 height 16
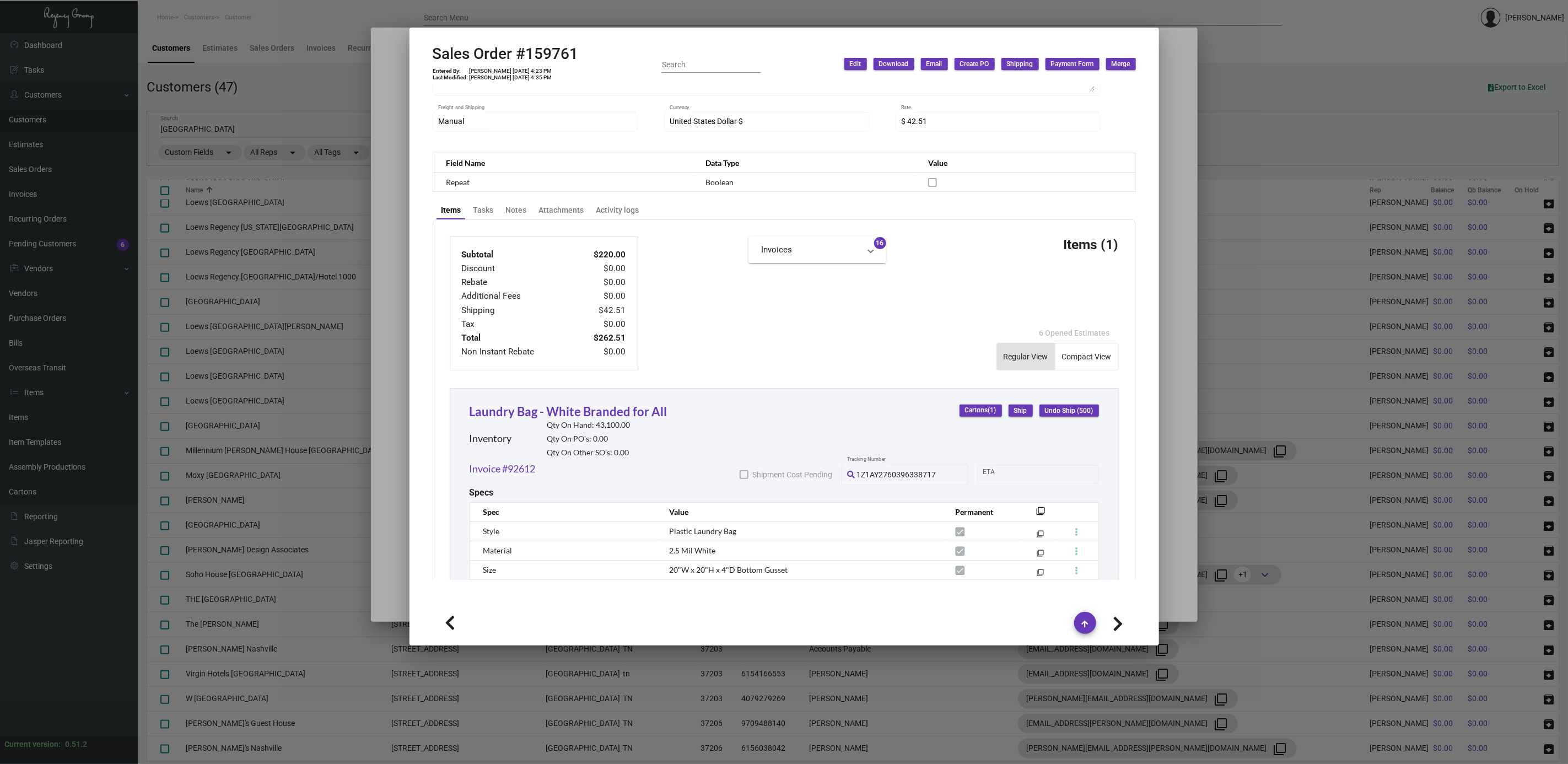
type input "159324"
type input "6/6/2024"
type input "000000000002693"
type textarea "21.33"
type input "$ 47.95"
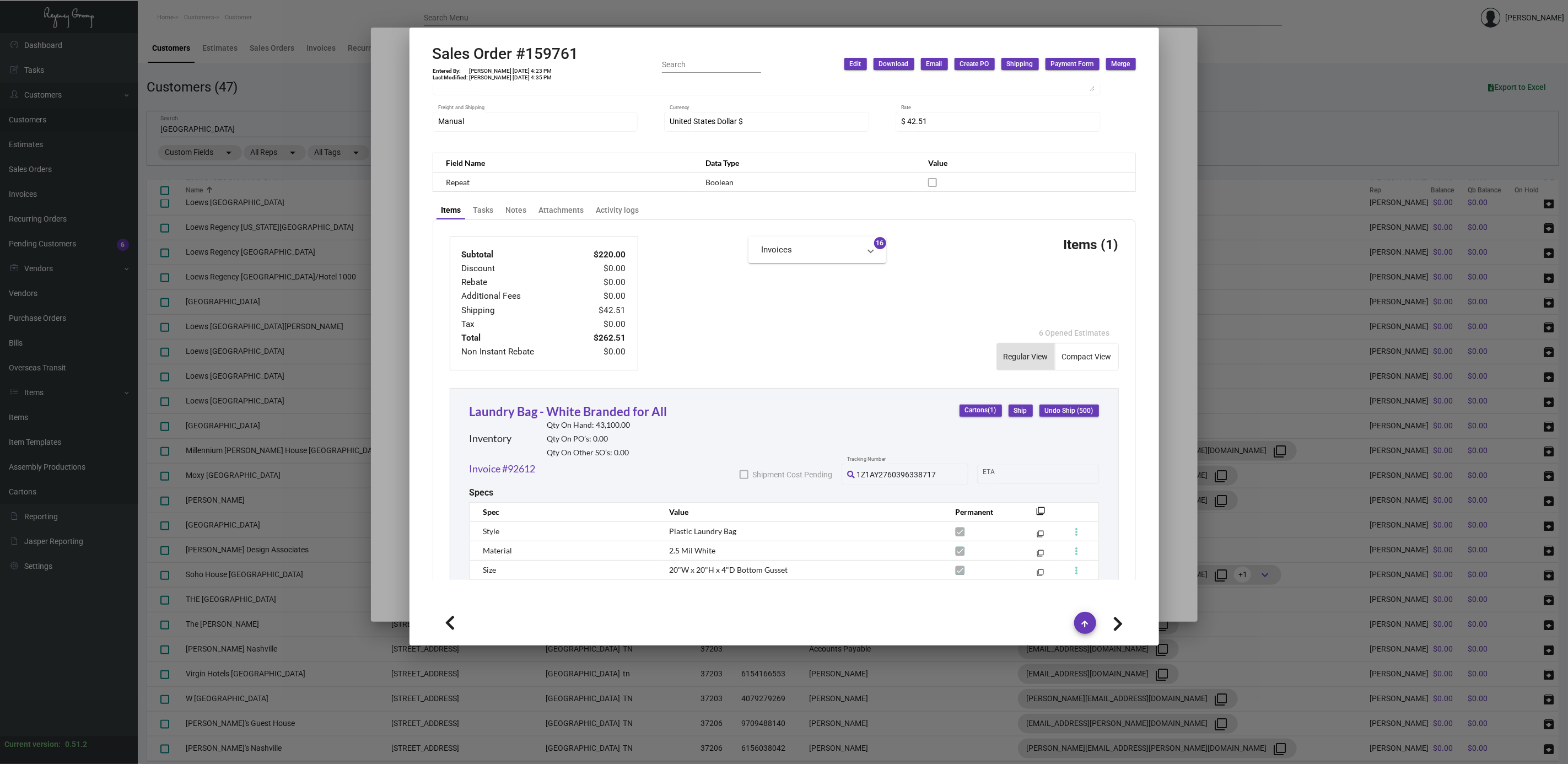
type input "92175"
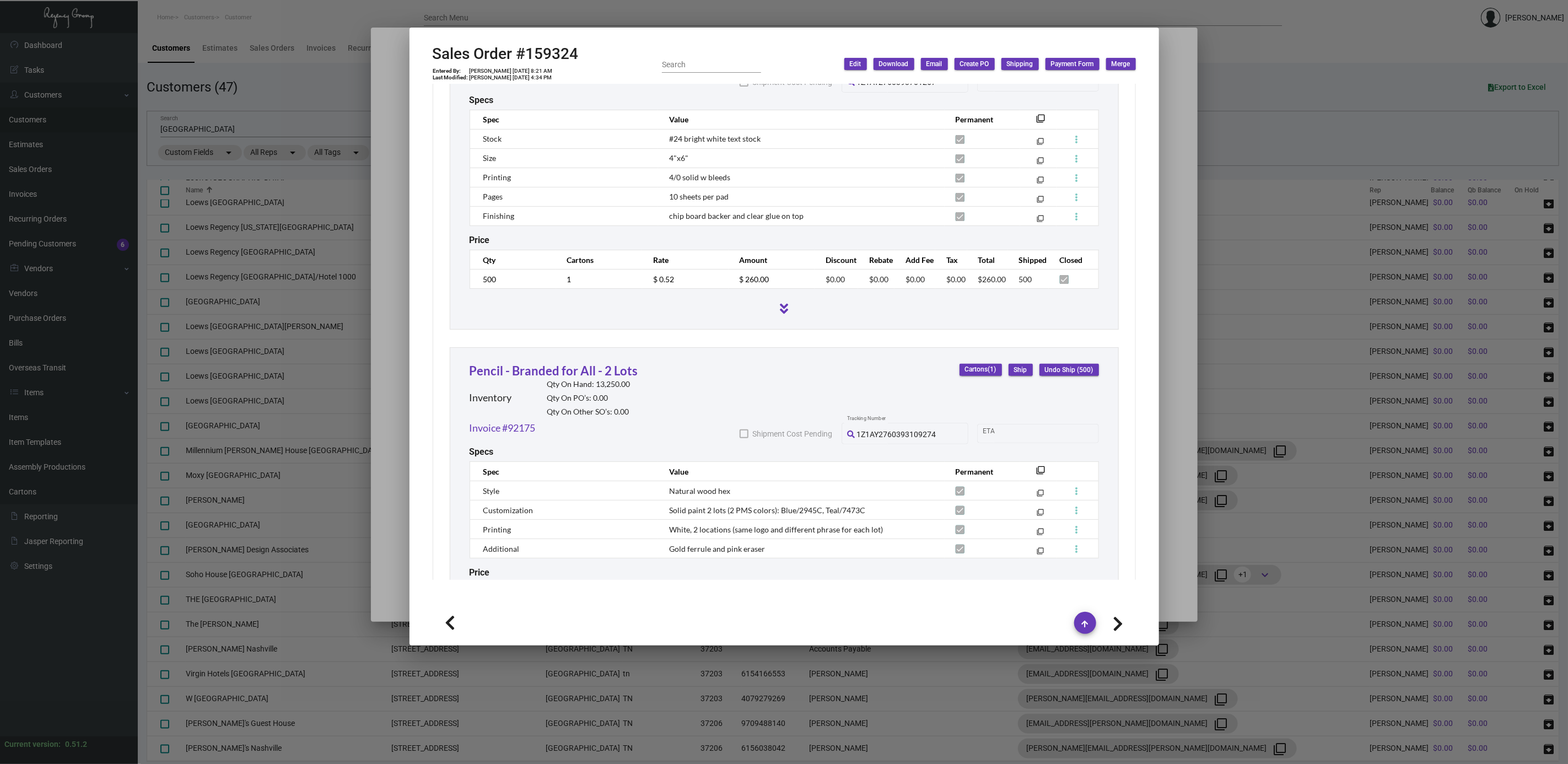
scroll to position [229, 0]
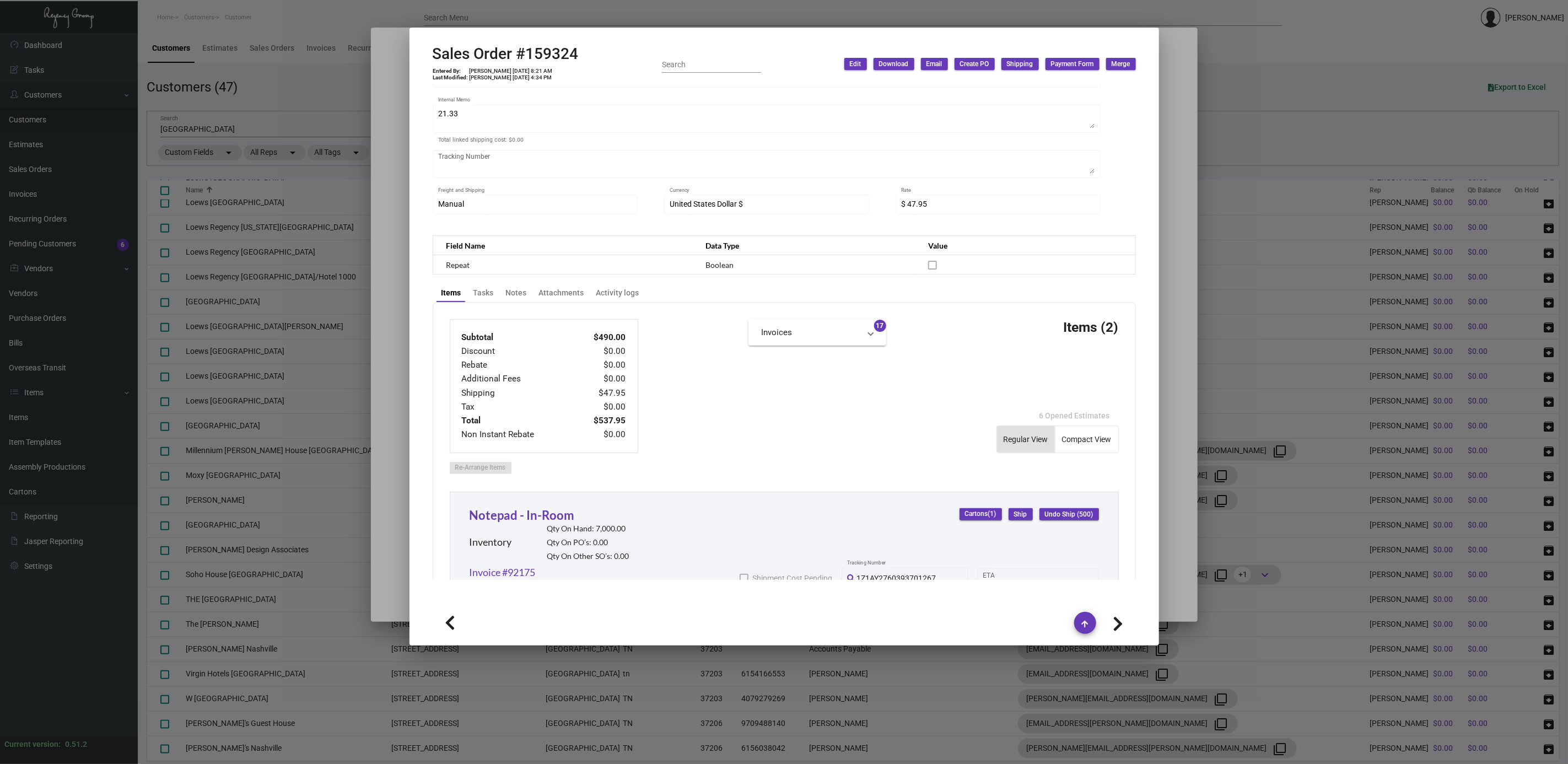
click at [1116, 620] on icon at bounding box center [1118, 623] width 11 height 16
type input "159199"
type input "6/4/2024"
type input "000000000002670"
type textarea "9.26"
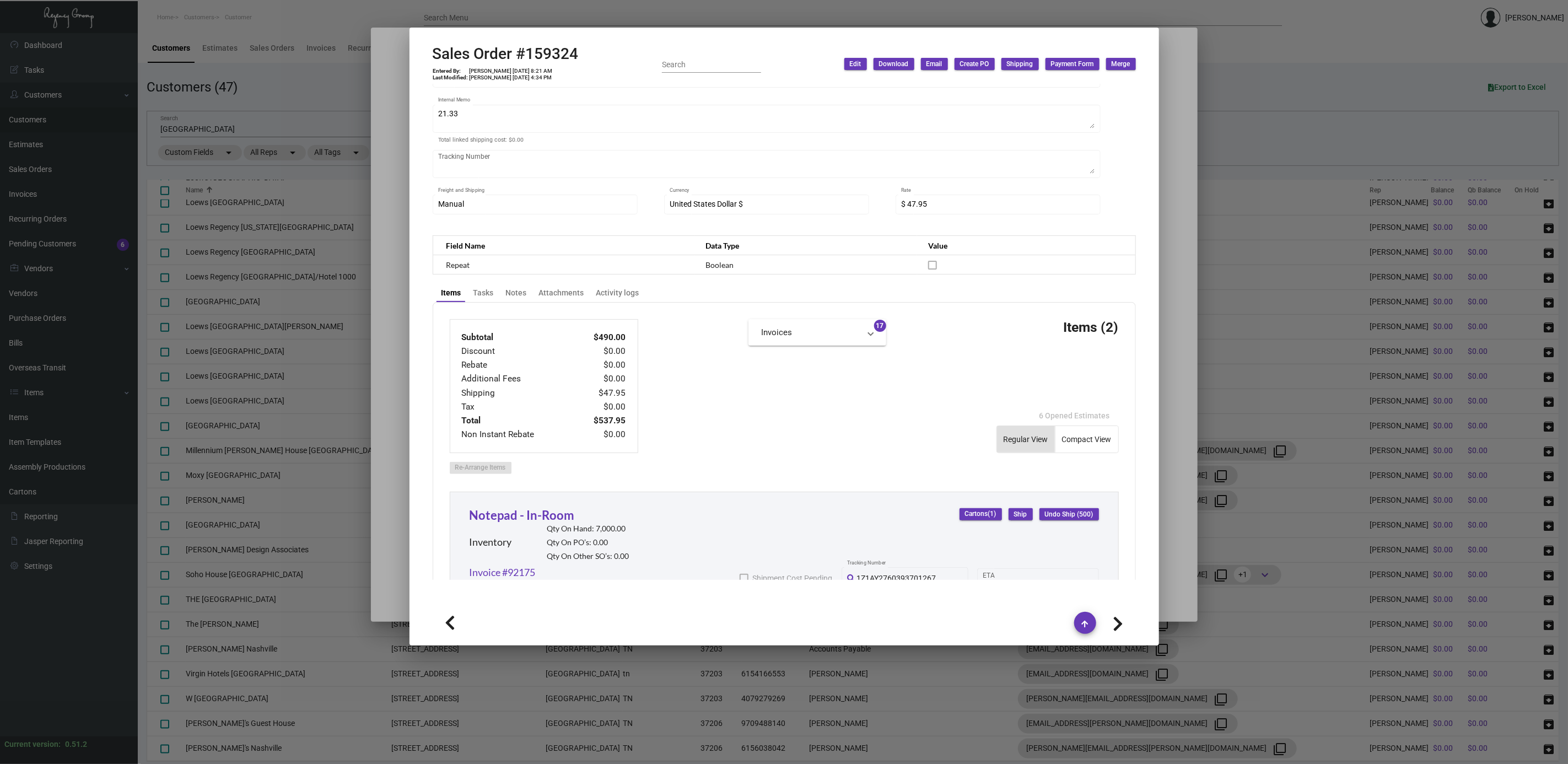
type input "$ 39.80"
type input "92050"
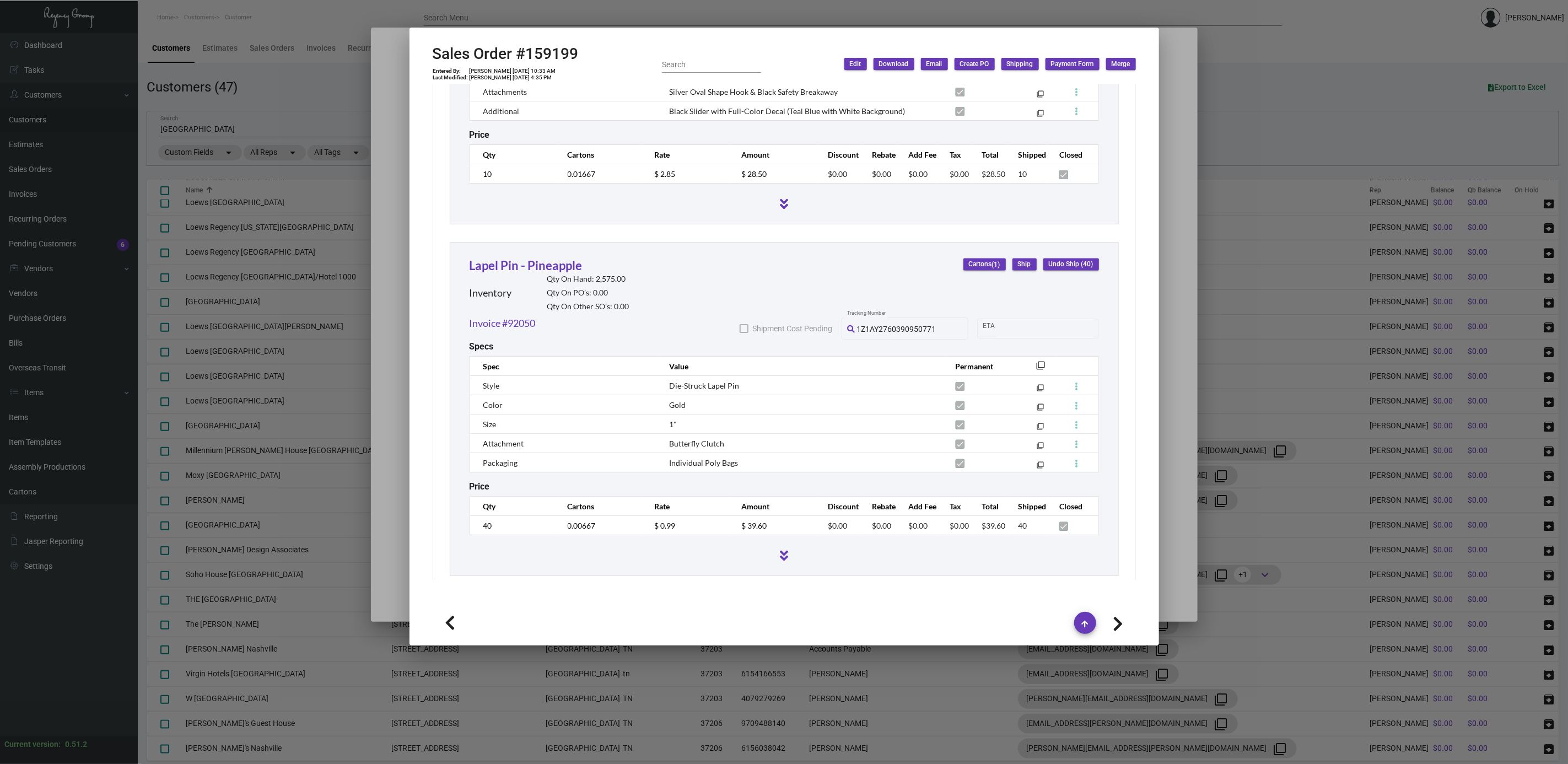
scroll to position [1615, 0]
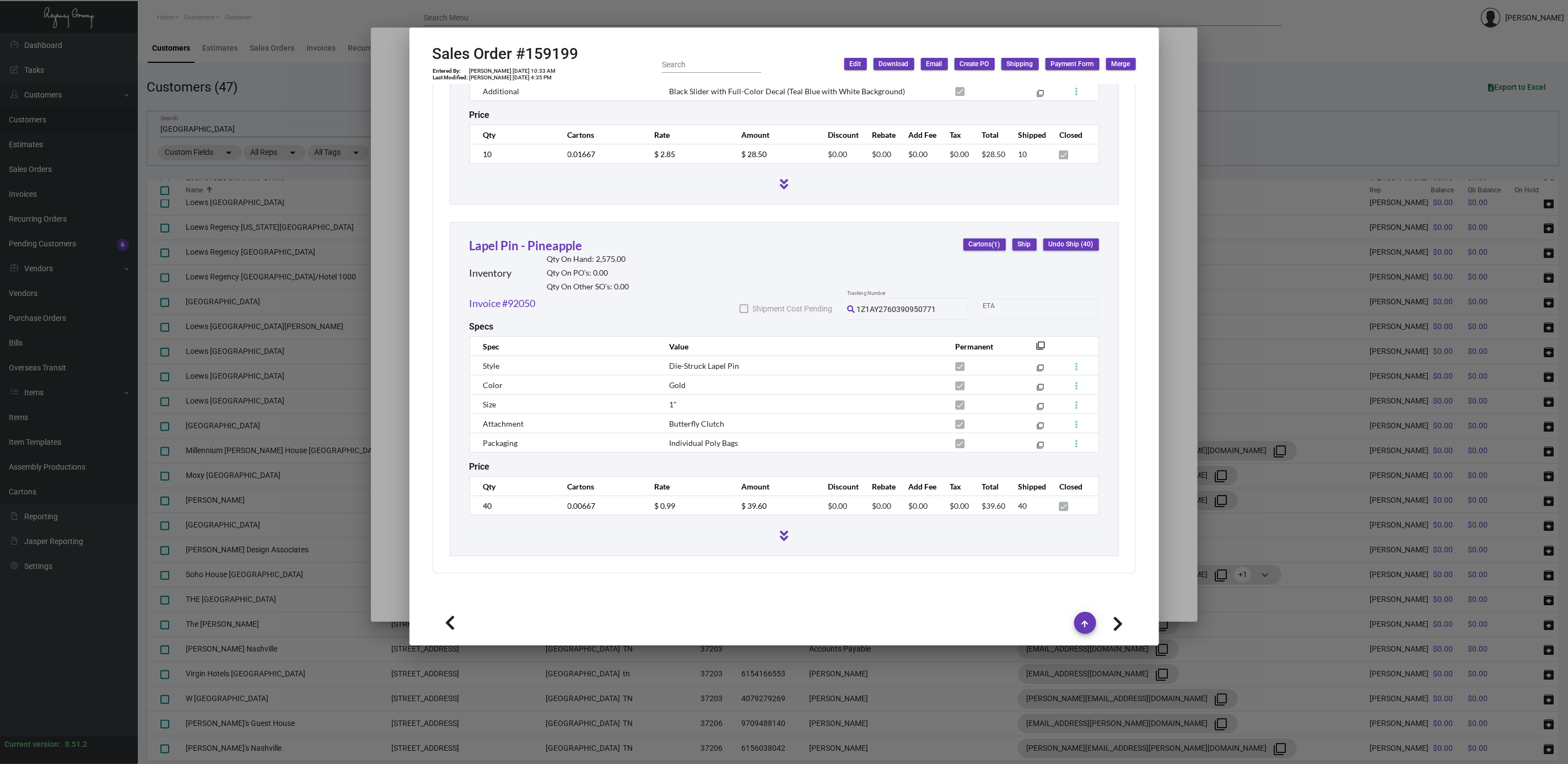
click at [1119, 620] on icon at bounding box center [1118, 623] width 11 height 16
type input "158562"
type input "5/20/2024"
type input "000000000002576"
type textarea "18.54"
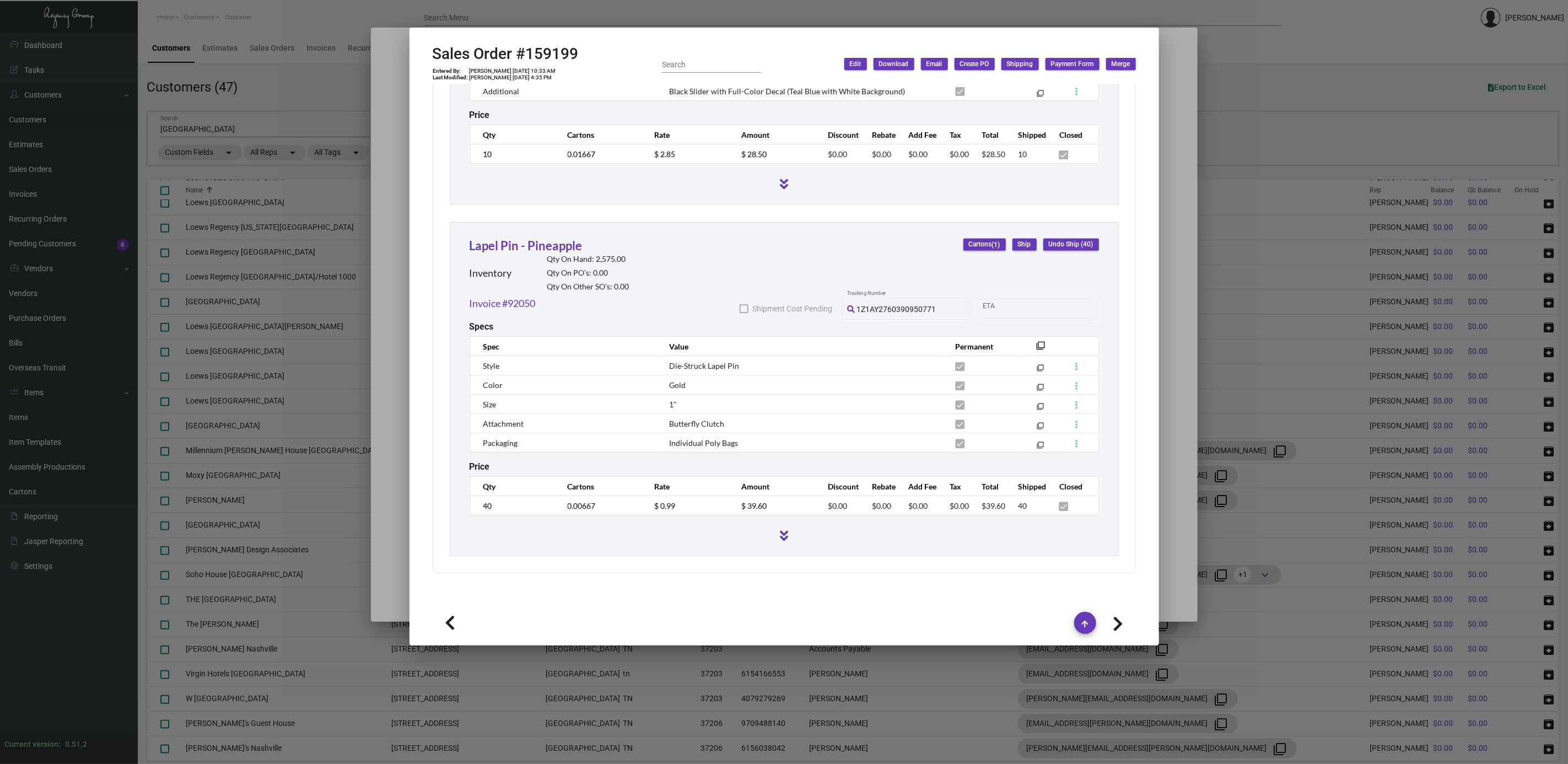
type input "$ 47.10"
type input "91413"
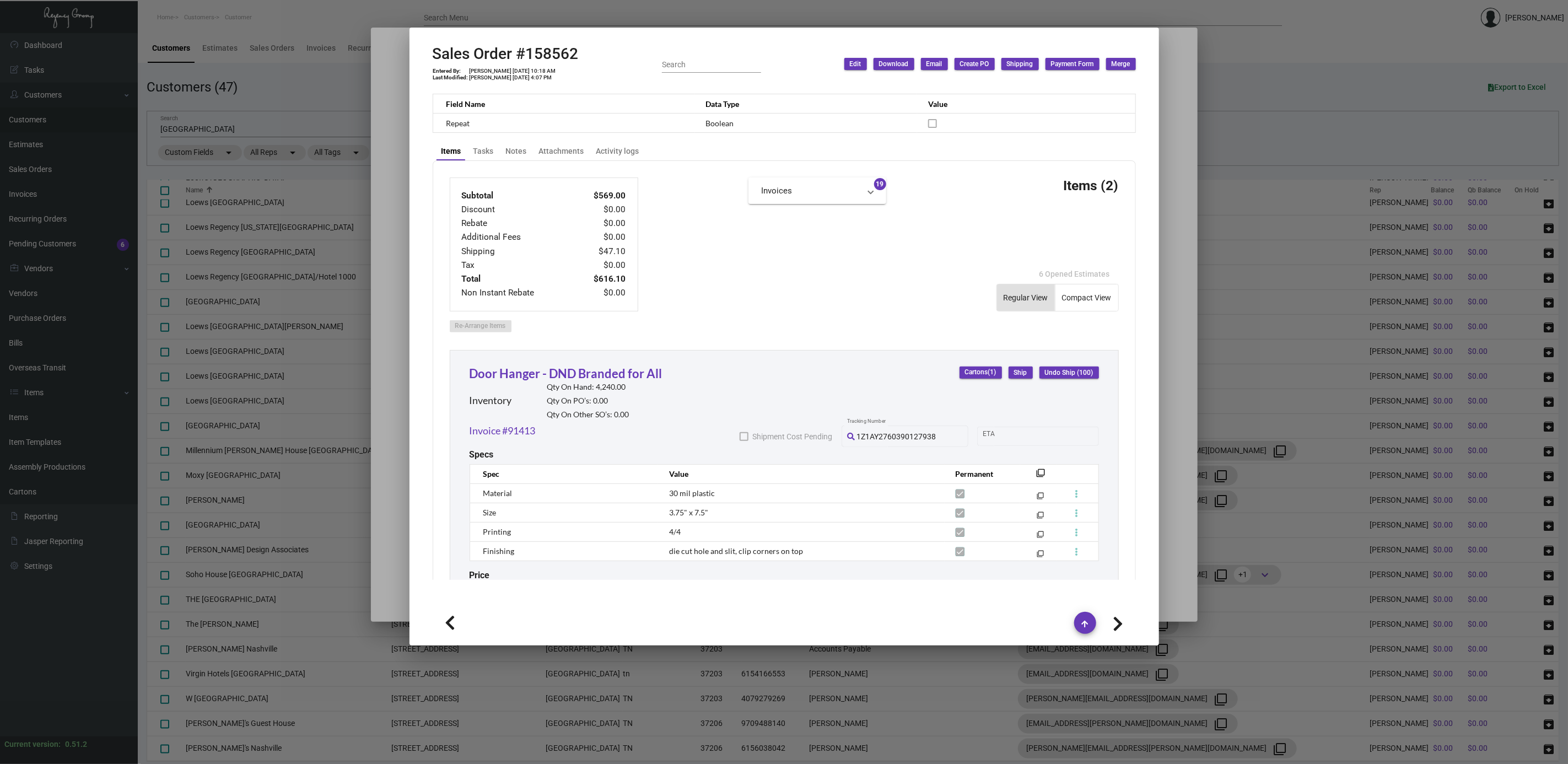
scroll to position [330, 0]
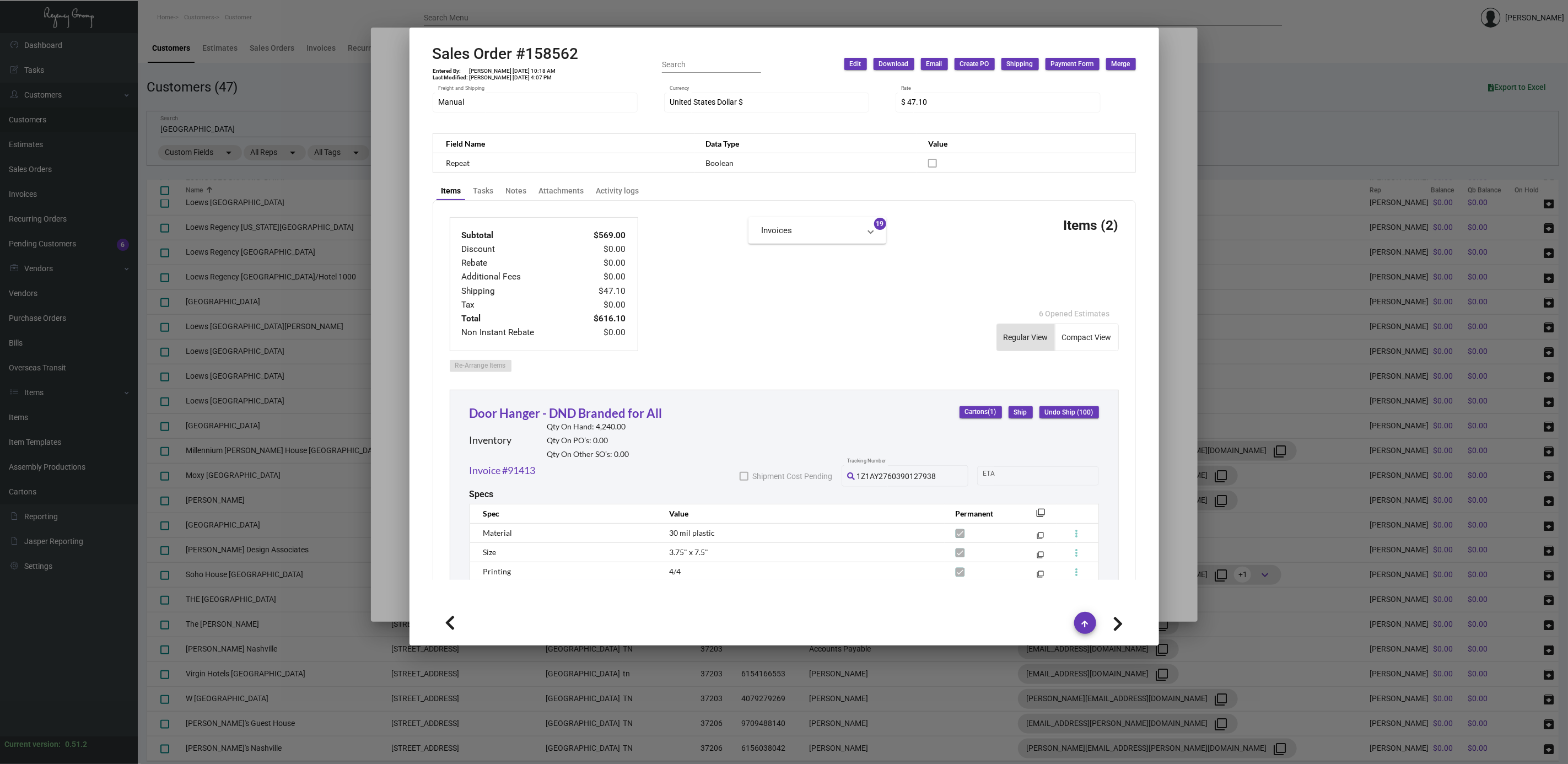
click at [1115, 623] on icon at bounding box center [1118, 623] width 11 height 16
type input "158307"
type input "5/13/2024"
type textarea "Margaritaville Nashville - Ashley Walden Macias 425 Fifth Avenue S Nashville, T…"
type input "000000000002522"
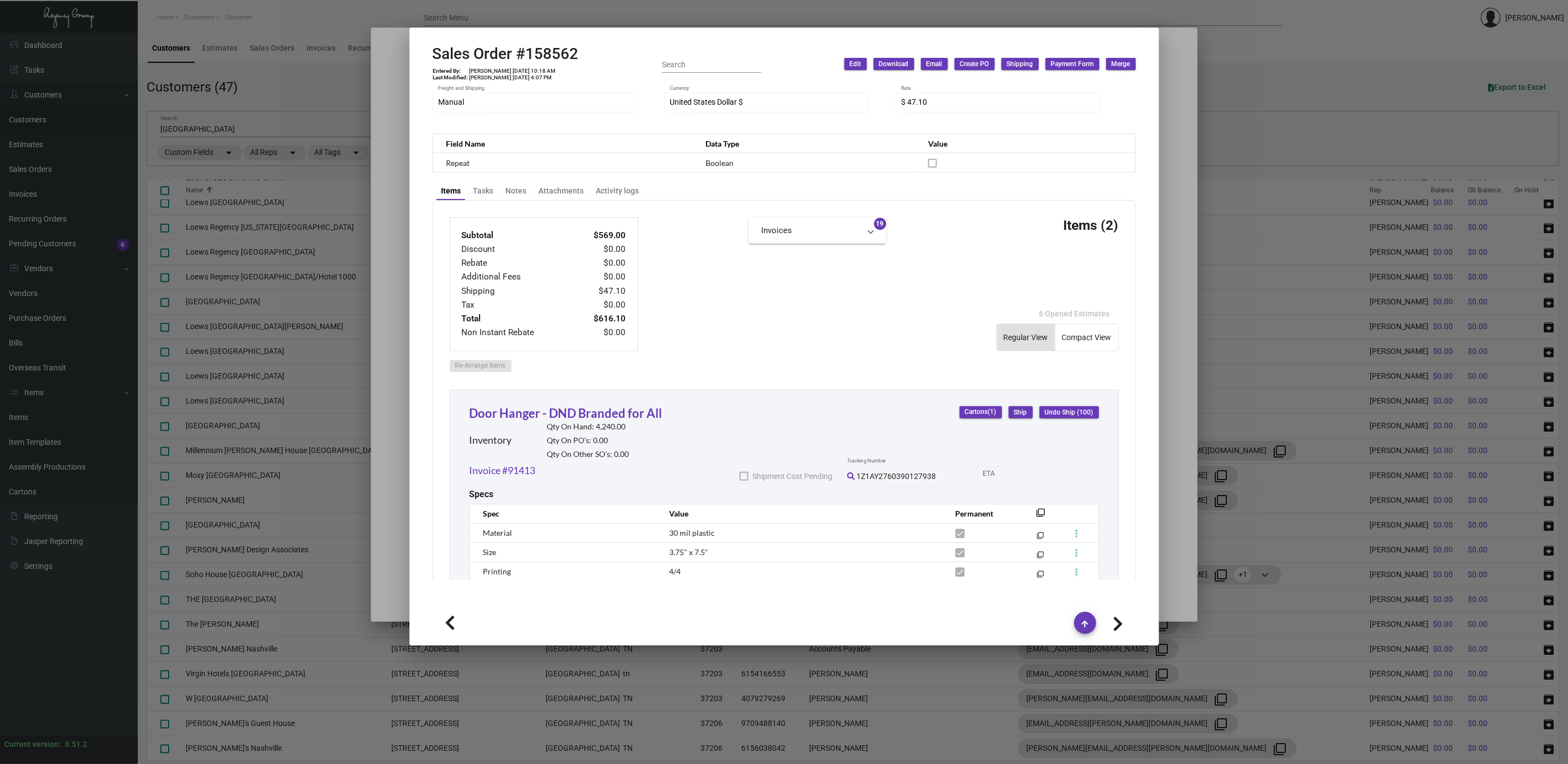
type textarea "9.28"
type input "$ 32.47"
type input "91158"
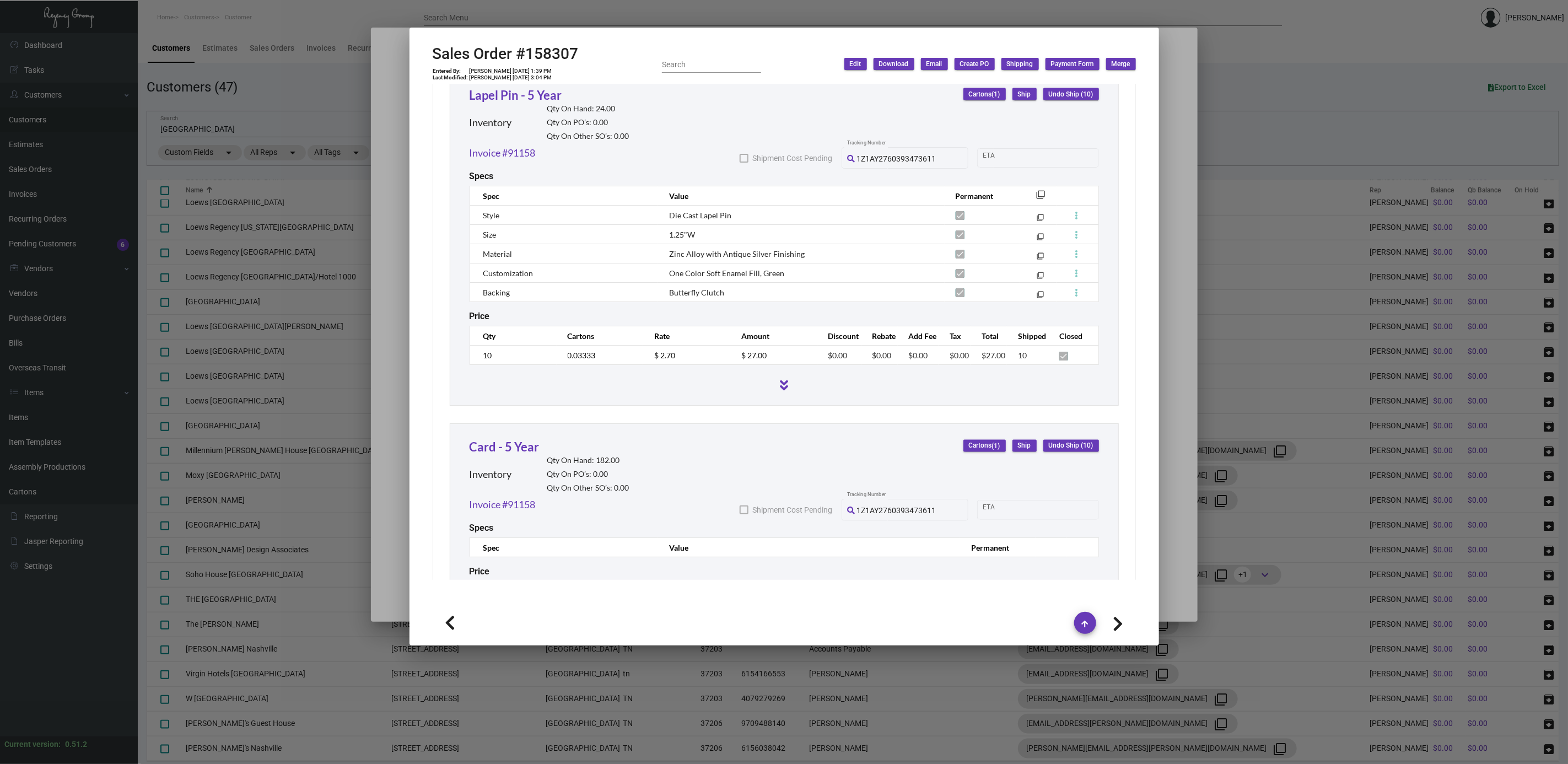
scroll to position [1311, 0]
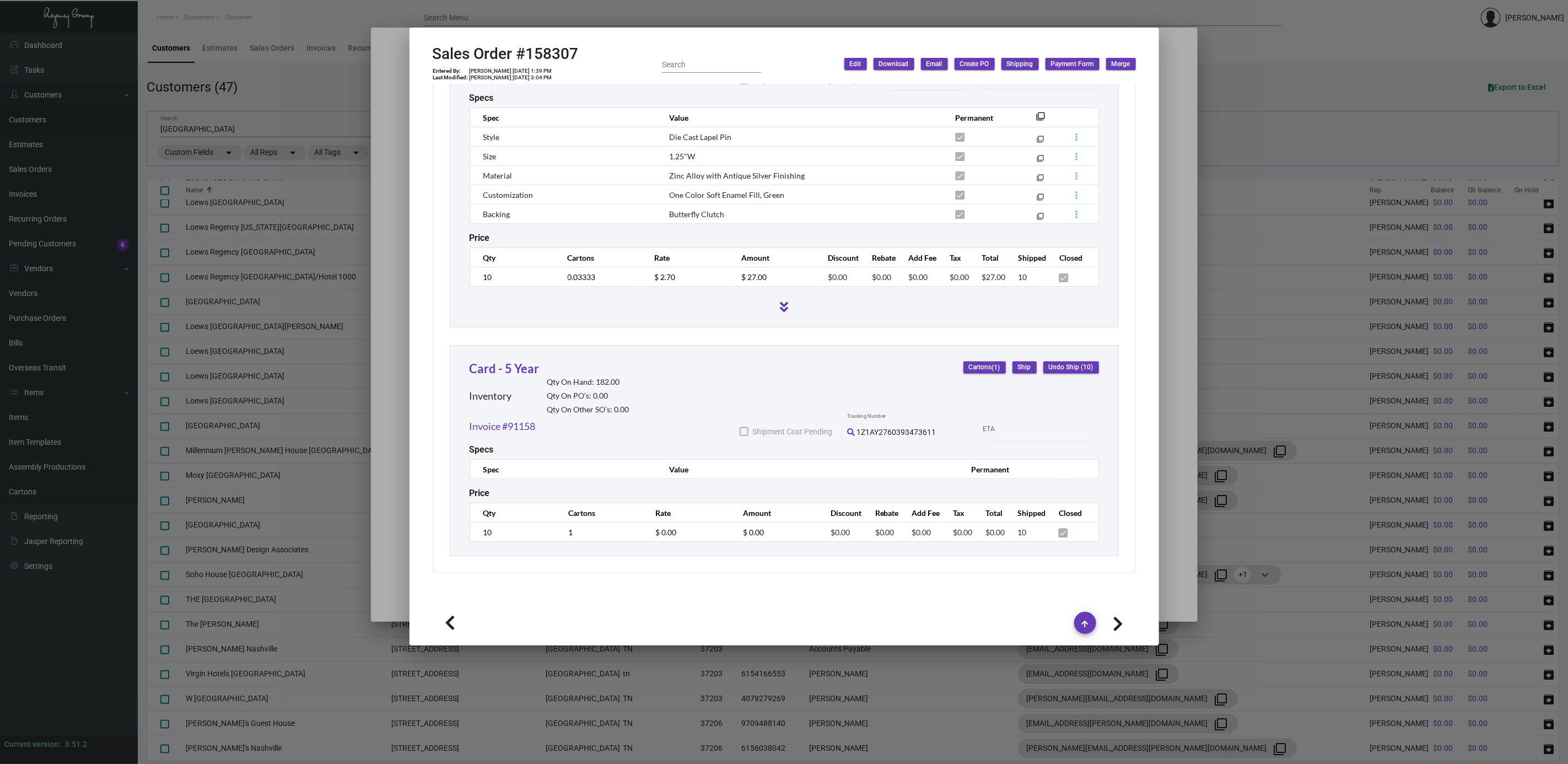
click at [1120, 620] on icon at bounding box center [1118, 623] width 11 height 16
type input "157977"
type input "5/6/2024"
type input "000000000002462"
type textarea "18.56"
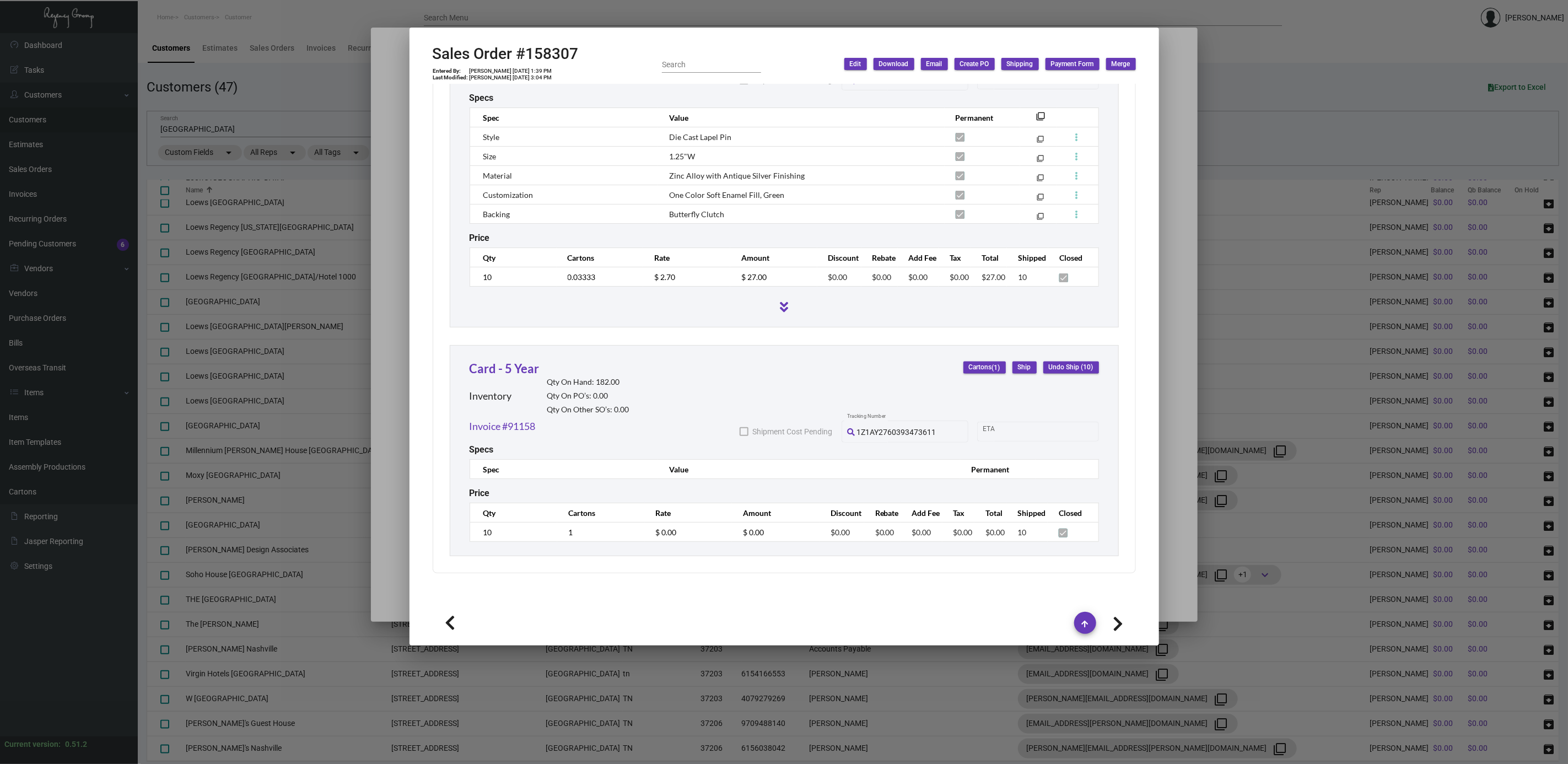
type input "$ 46.51"
type input "90762"
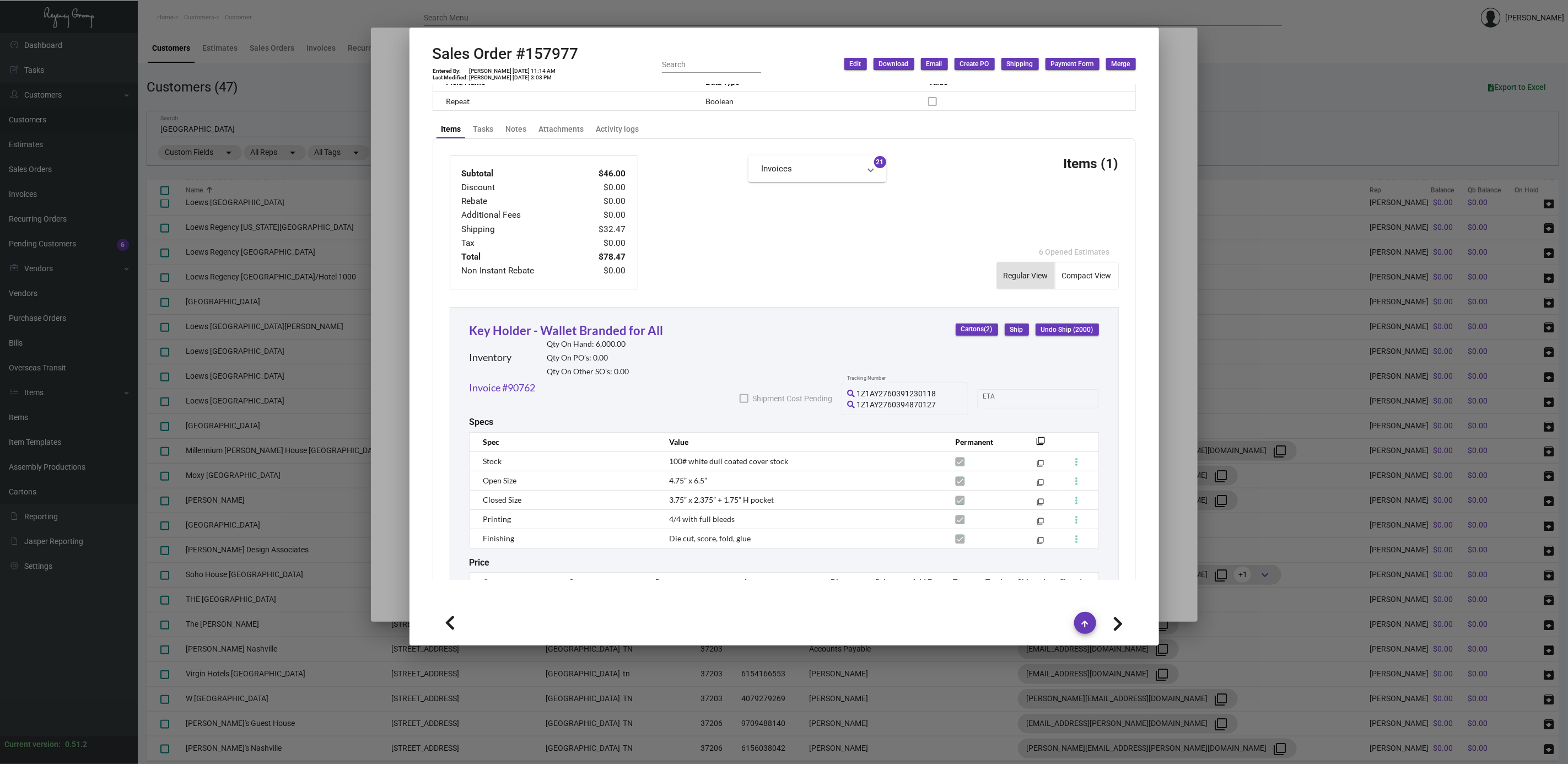
scroll to position [241, 0]
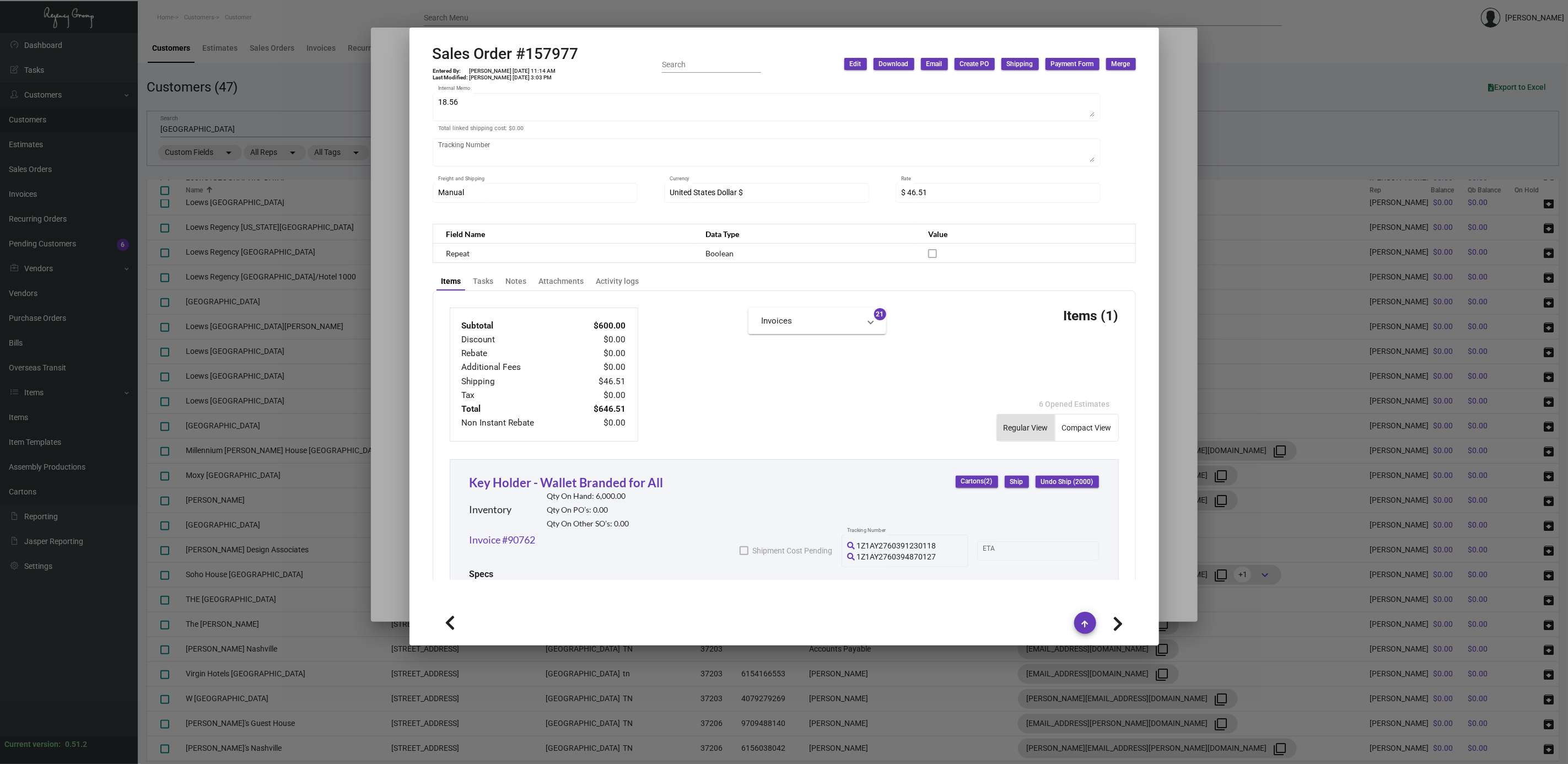
click at [1119, 625] on icon at bounding box center [1118, 623] width 11 height 16
type input "157600"
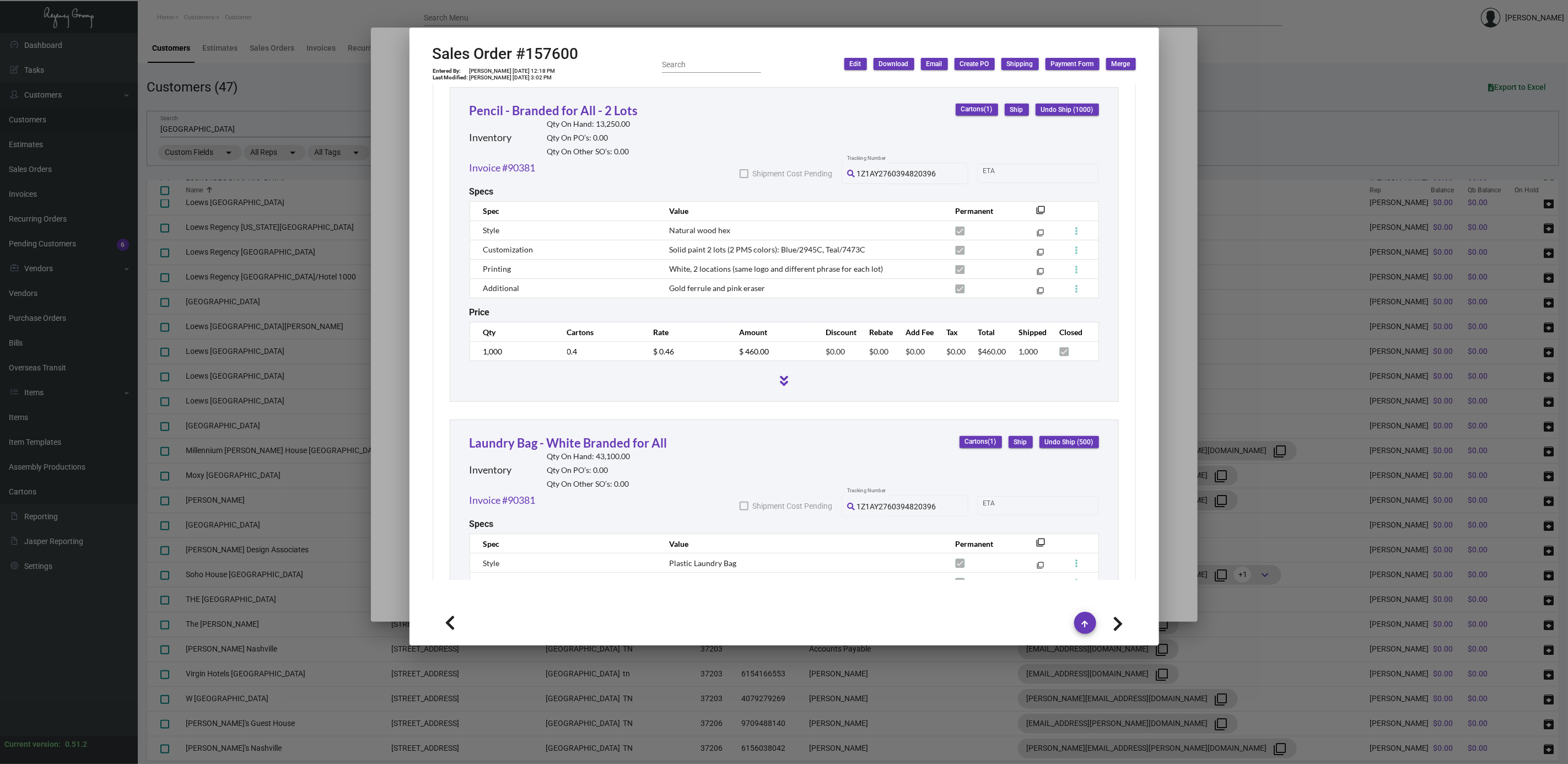
scroll to position [323, 0]
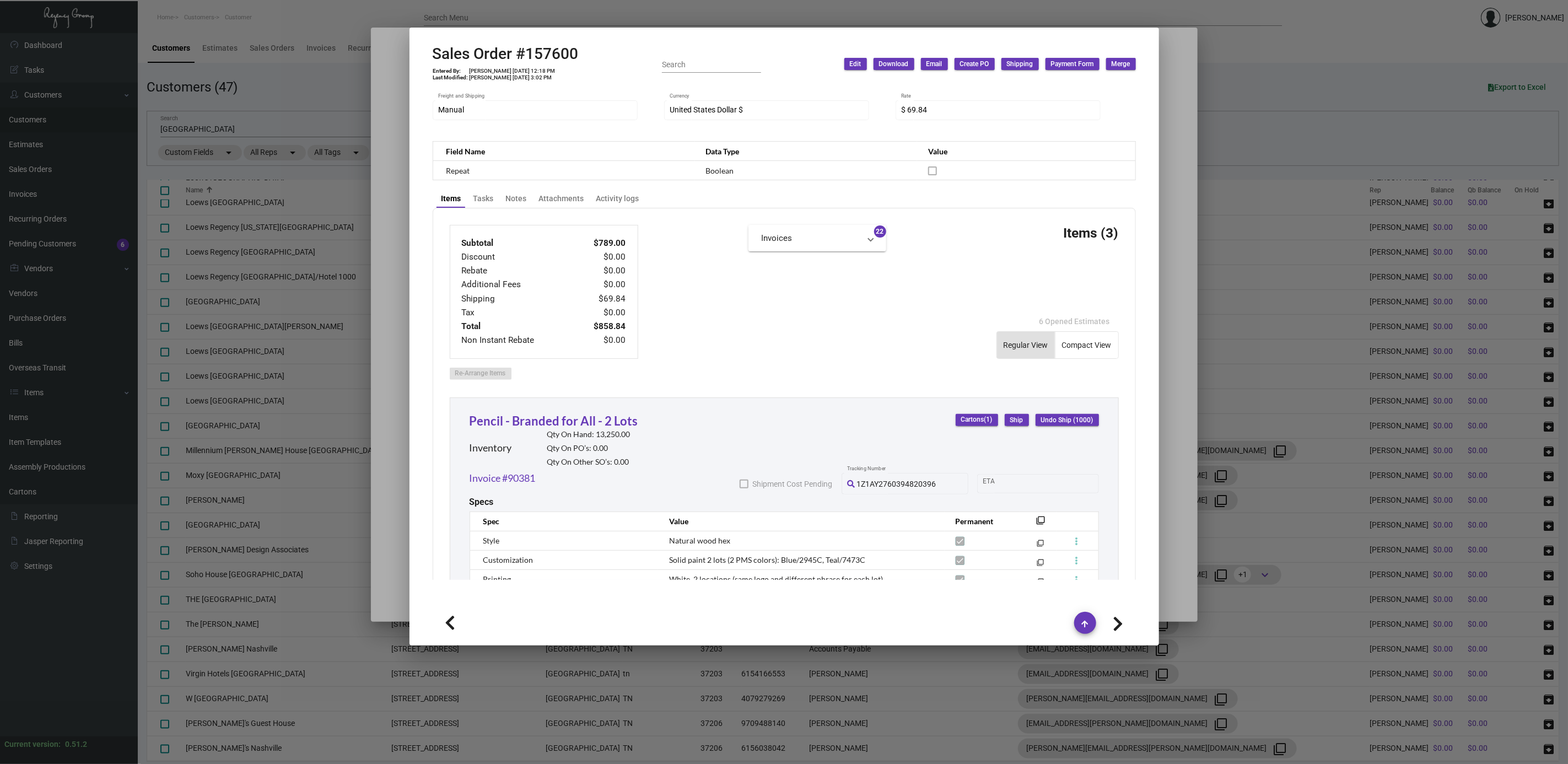
click at [1113, 620] on icon at bounding box center [1118, 623] width 11 height 16
click at [1113, 622] on icon at bounding box center [1118, 623] width 11 height 16
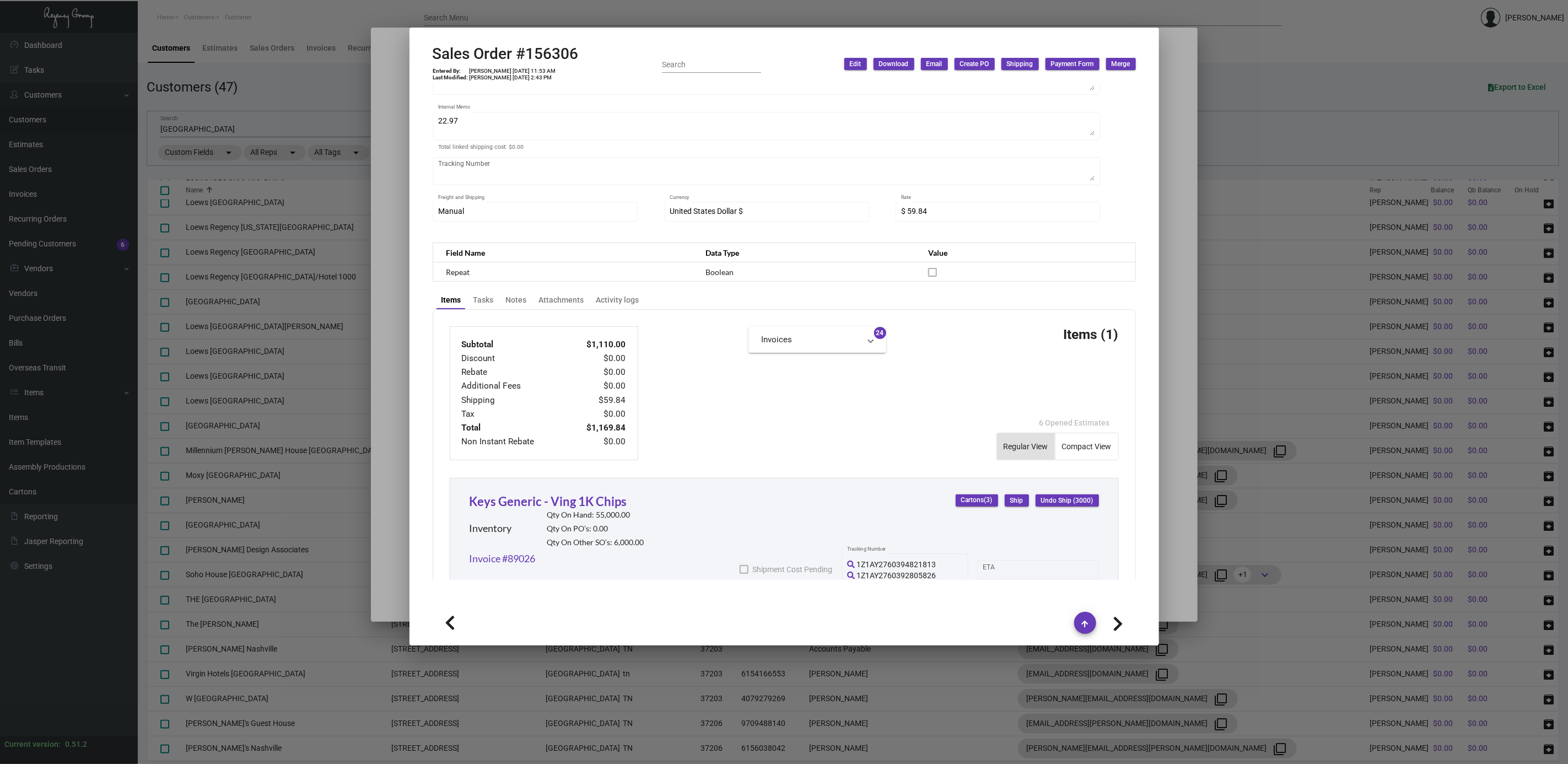
scroll to position [215, 0]
